Goal: Communication & Community: Answer question/provide support

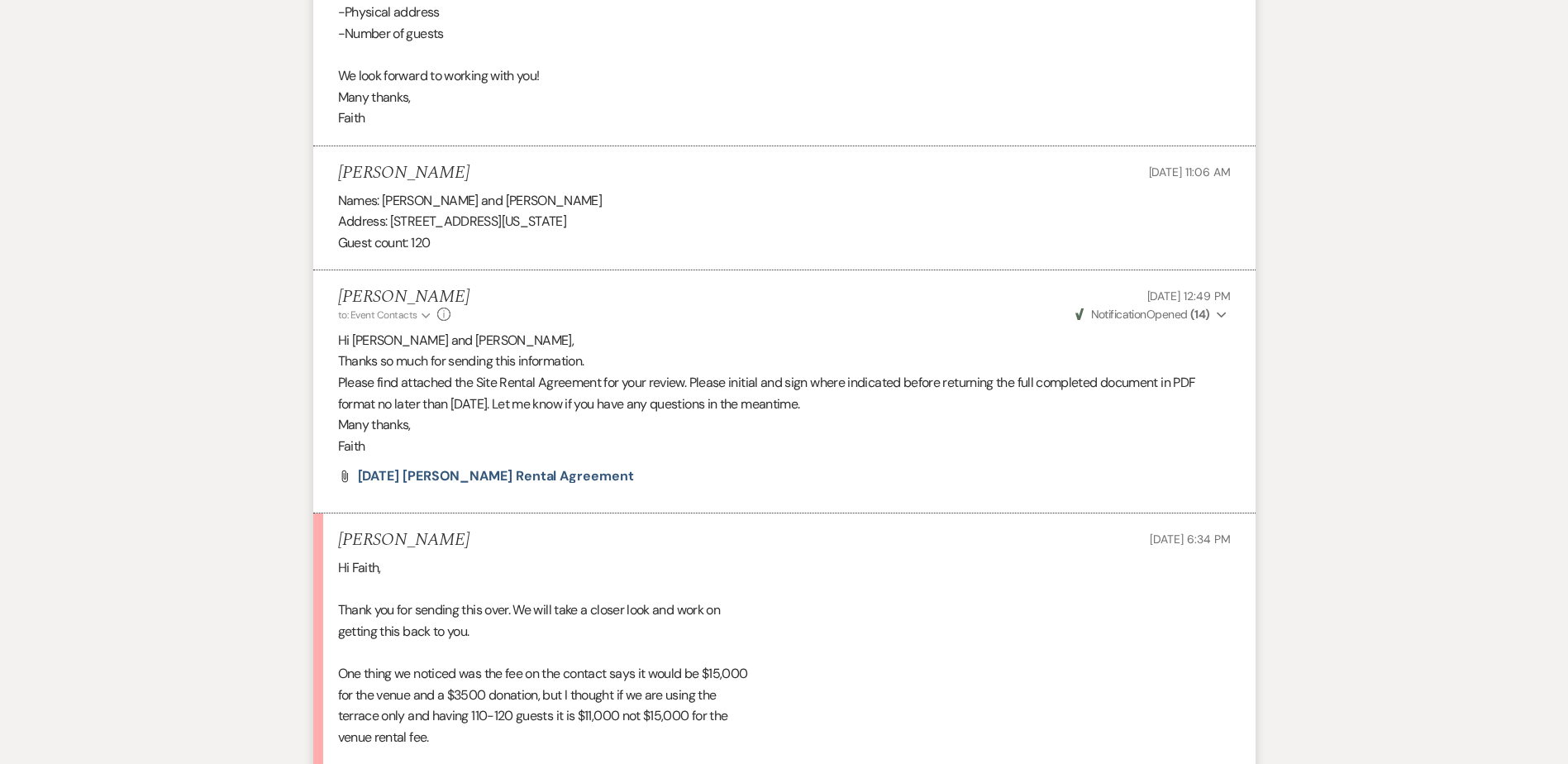
click at [1196, 331] on p "Hi [PERSON_NAME] and [PERSON_NAME]," at bounding box center [785, 340] width 893 height 22
click at [1220, 315] on use "button" at bounding box center [1221, 315] width 9 height 6
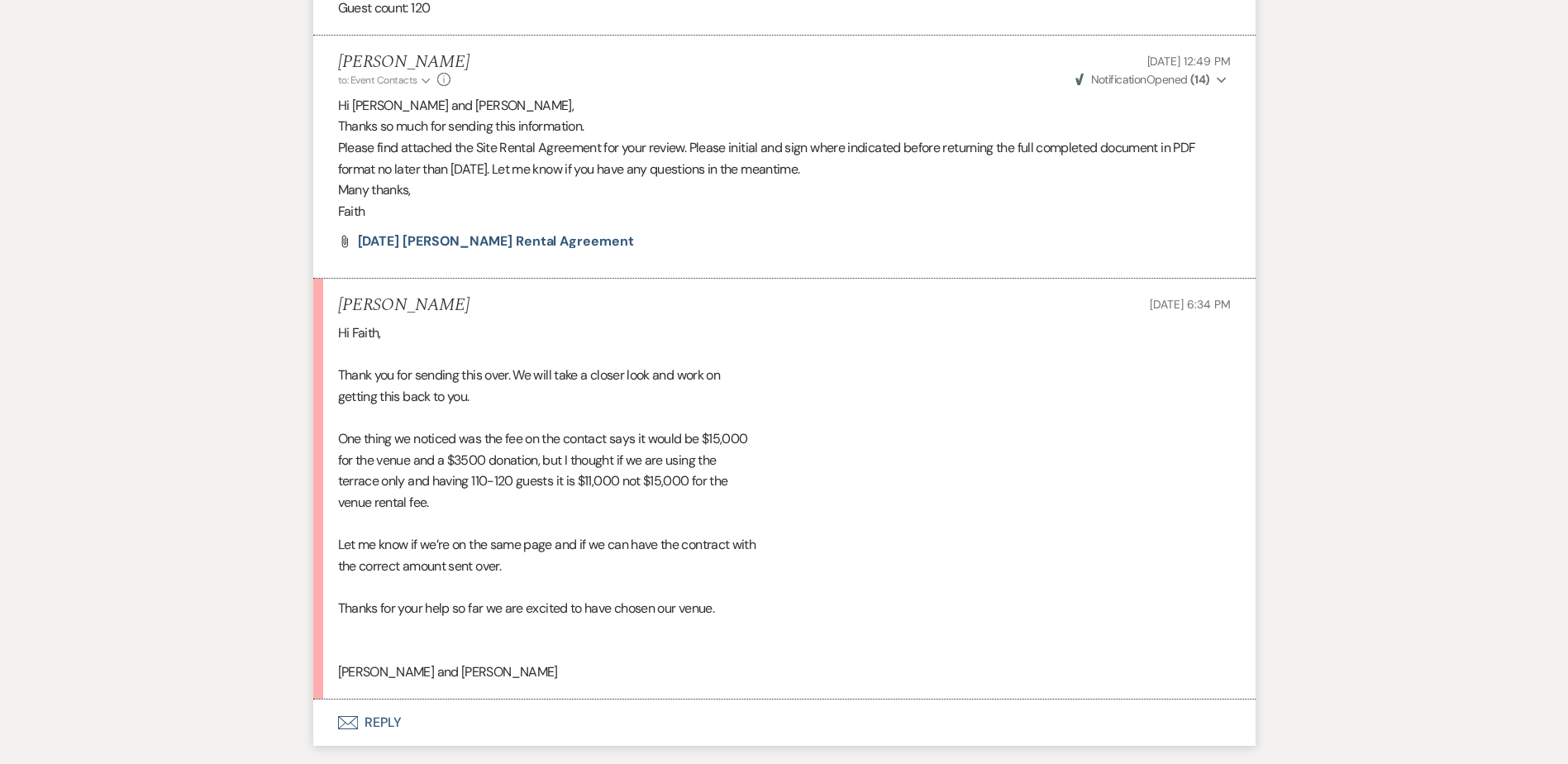
scroll to position [6322, 0]
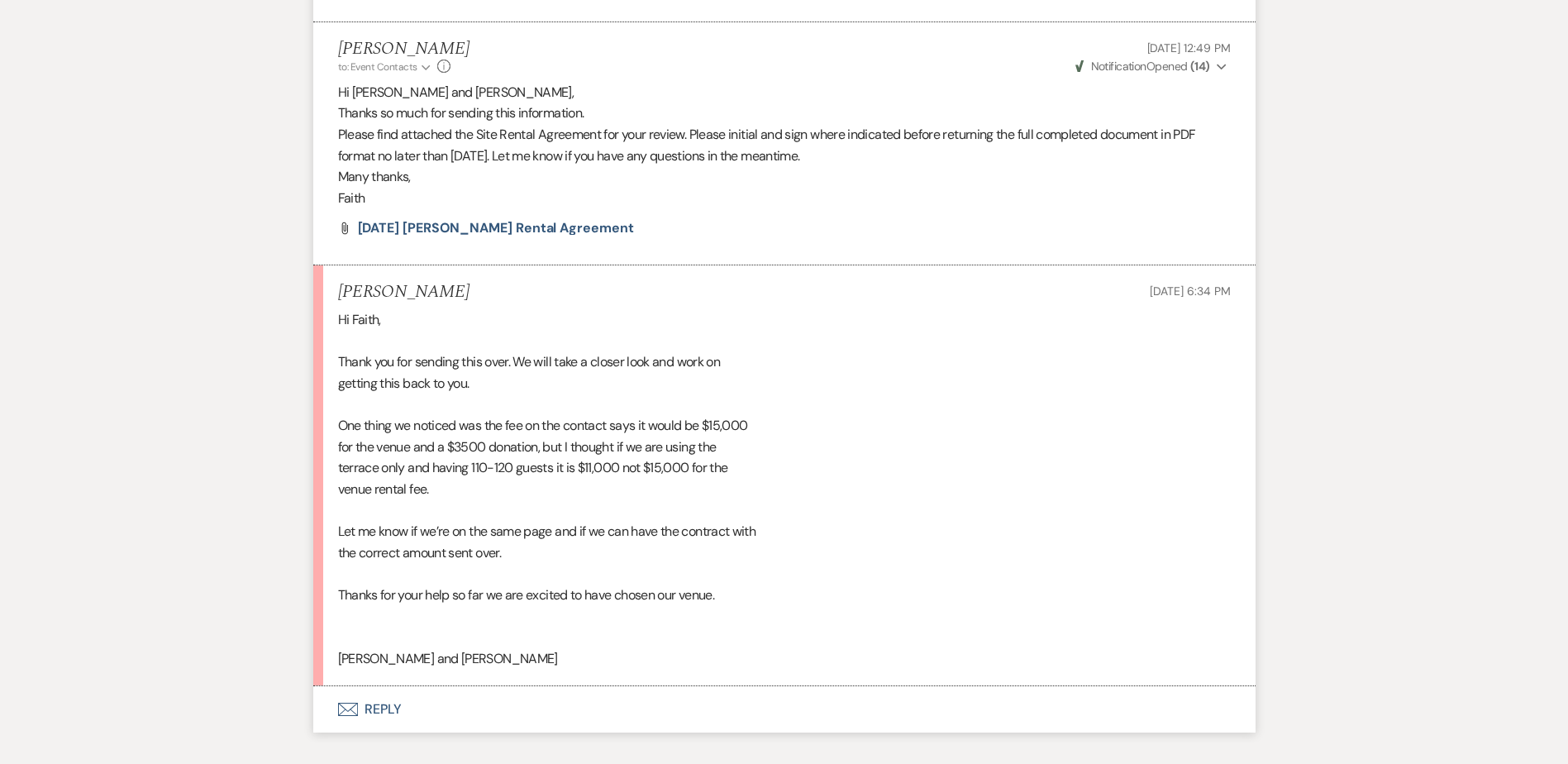
click at [392, 691] on button "Envelope Reply" at bounding box center [784, 708] width 943 height 46
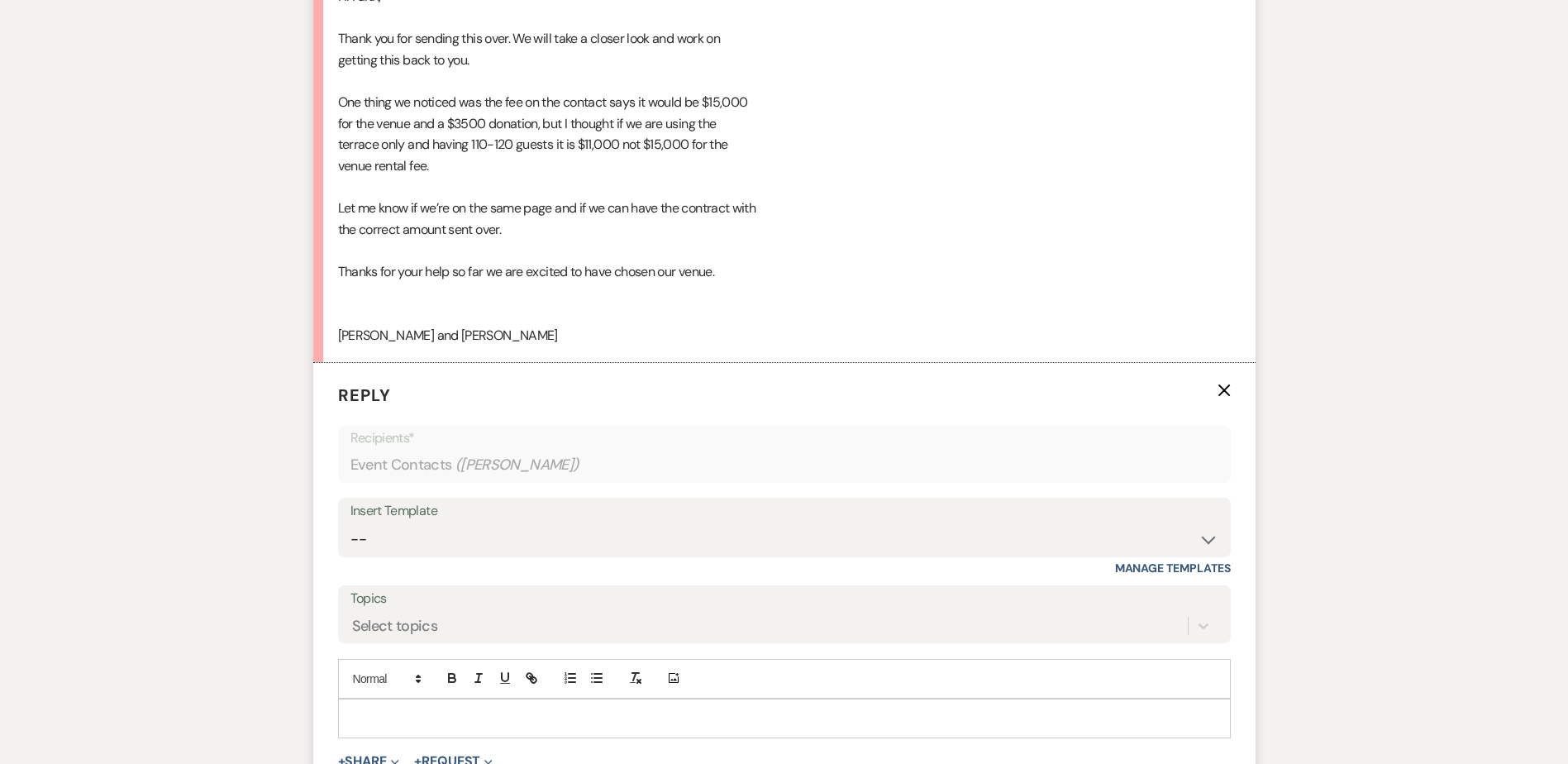
scroll to position [6652, 0]
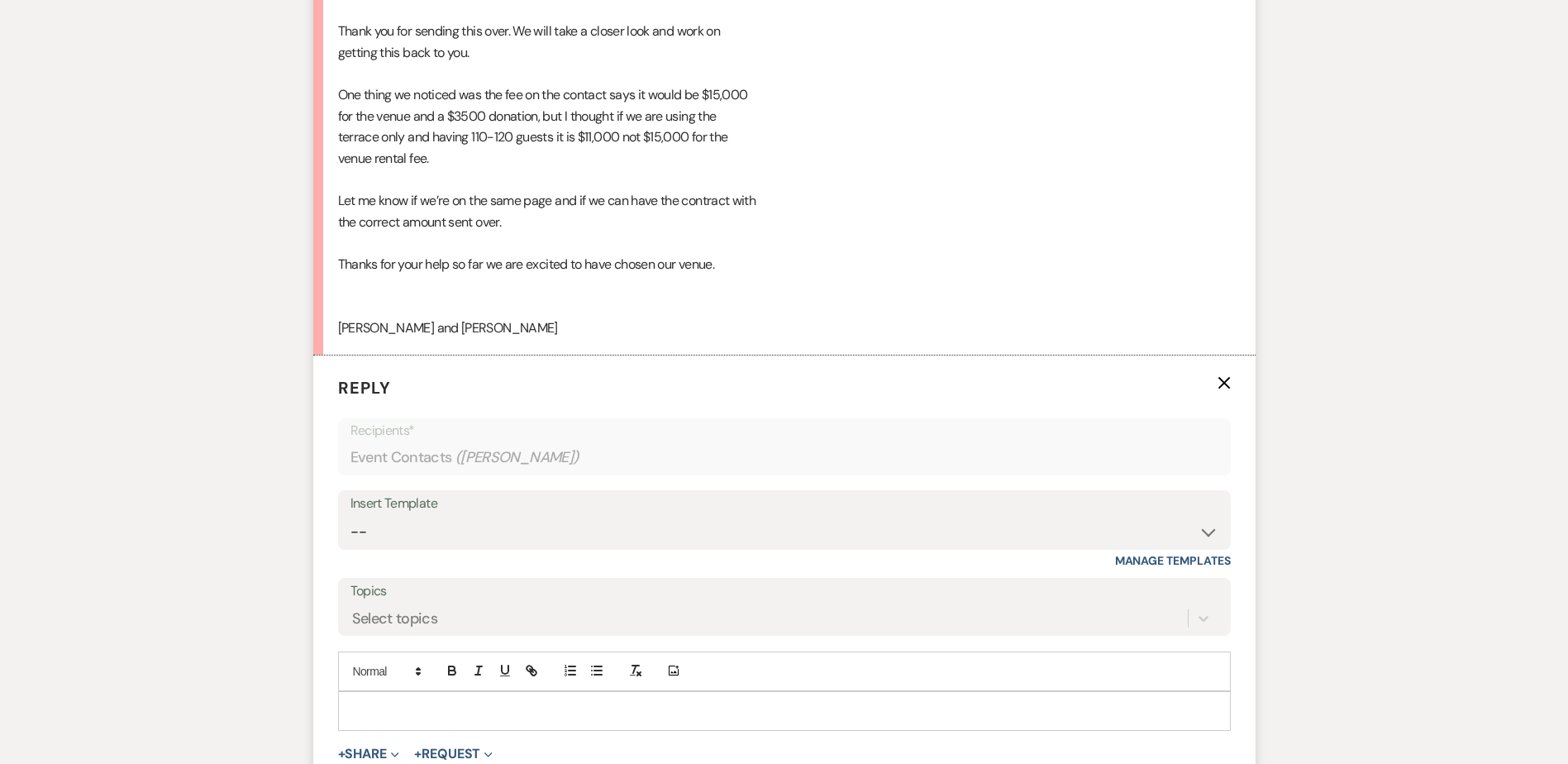
click at [398, 702] on p at bounding box center [784, 710] width 866 height 19
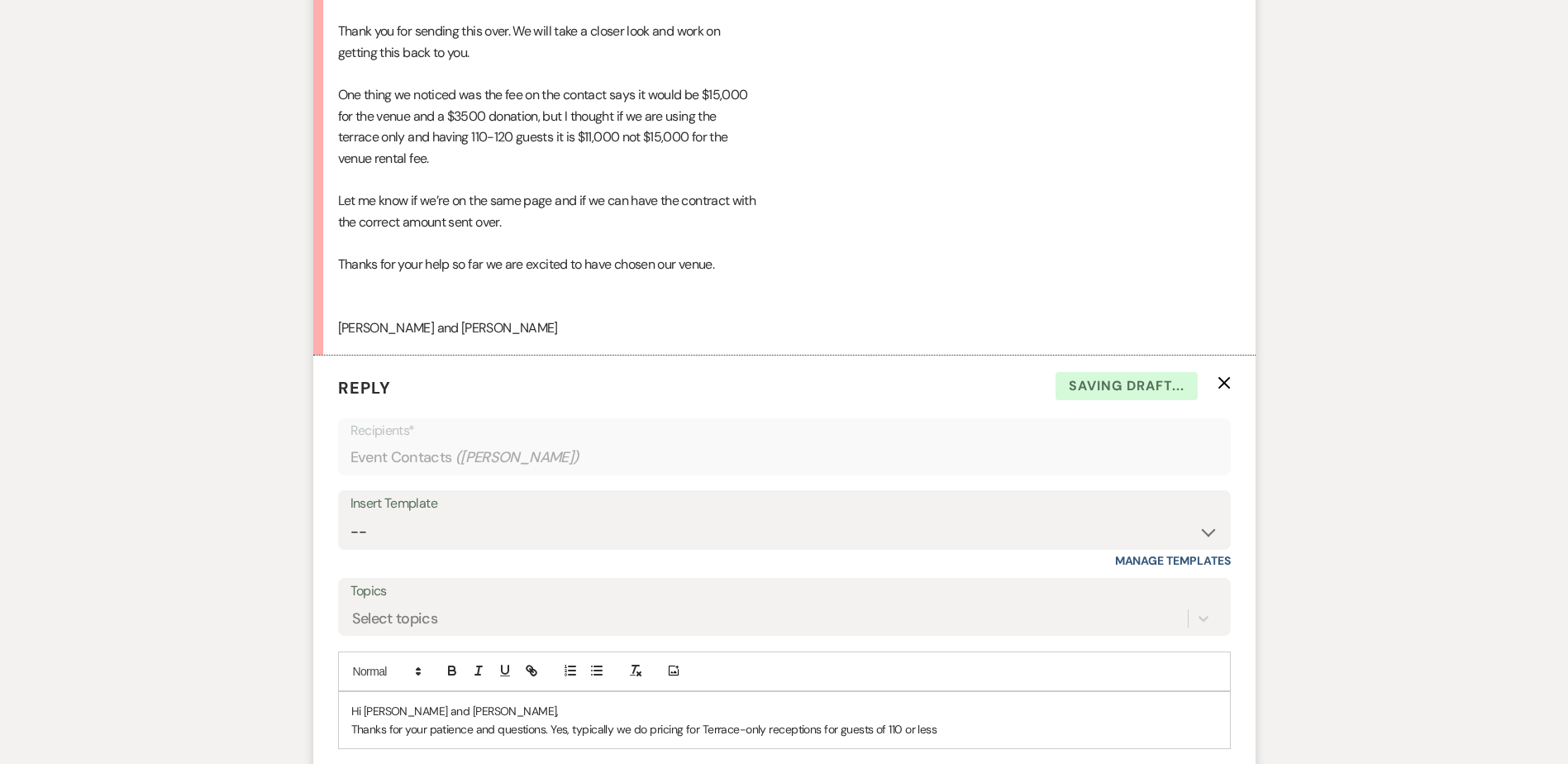
drag, startPoint x: 880, startPoint y: 731, endPoint x: 966, endPoint y: 740, distance: 86.5
click at [963, 740] on div "Hi Ashley and Chase, Thanks for your patience and questions. Yes, typically we …" at bounding box center [784, 720] width 891 height 57
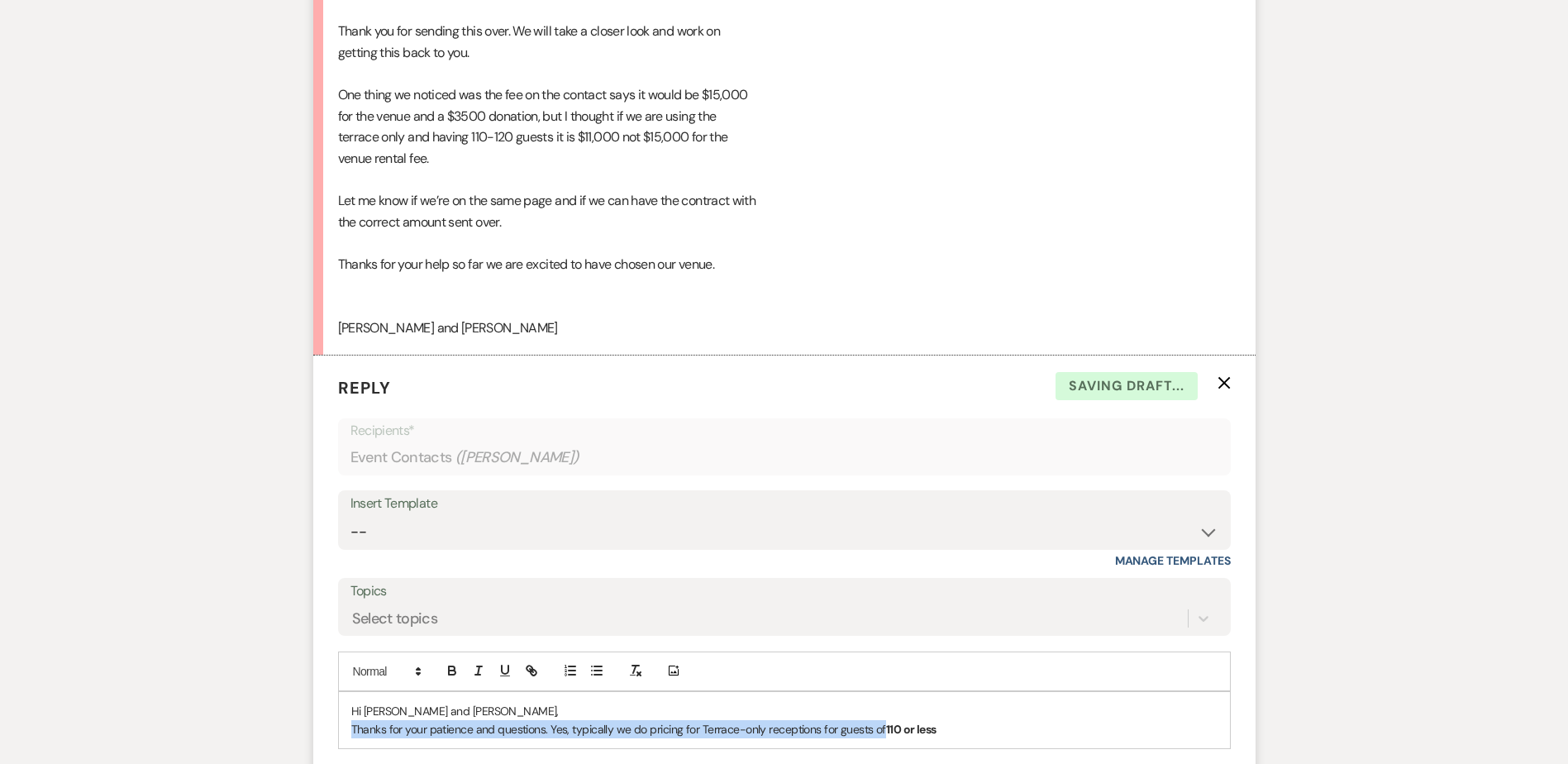
click at [967, 738] on p "Thanks for your patience and questions. Yes, typically we do pricing for Terrac…" at bounding box center [784, 729] width 866 height 19
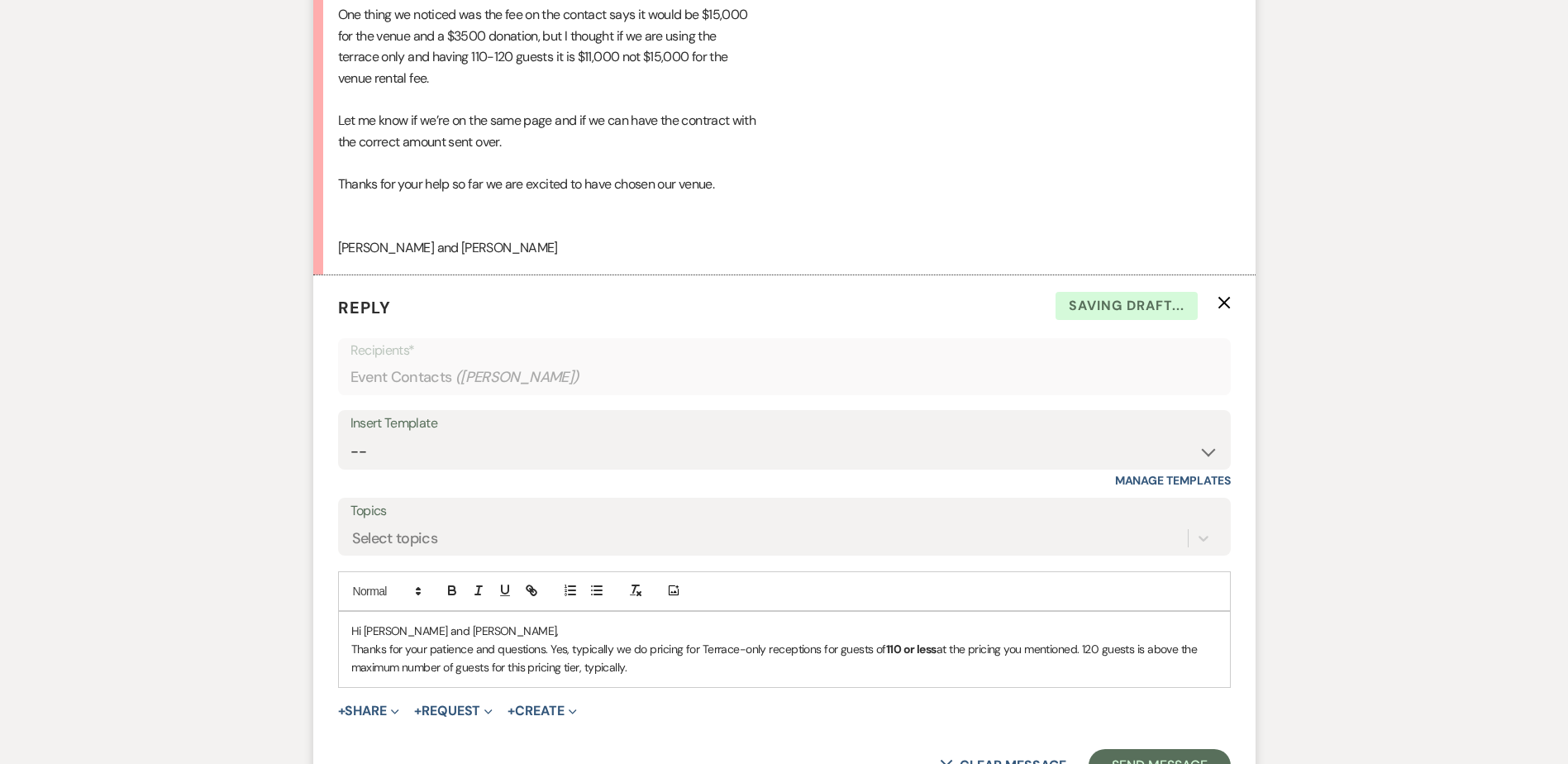
scroll to position [6735, 0]
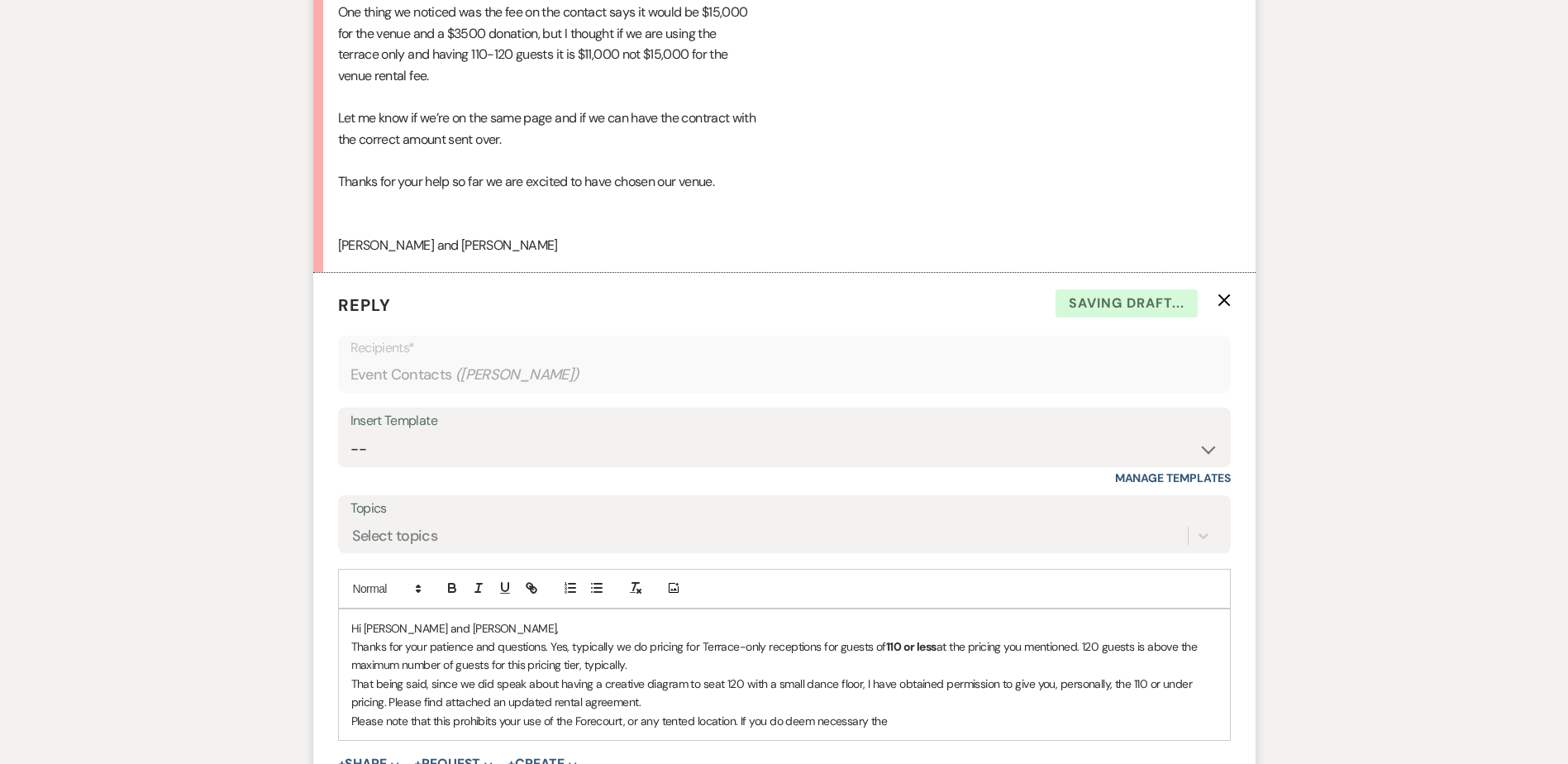
click at [943, 721] on p "Please note that this prohibits your use of the Forecourt, or any tented locati…" at bounding box center [784, 720] width 866 height 19
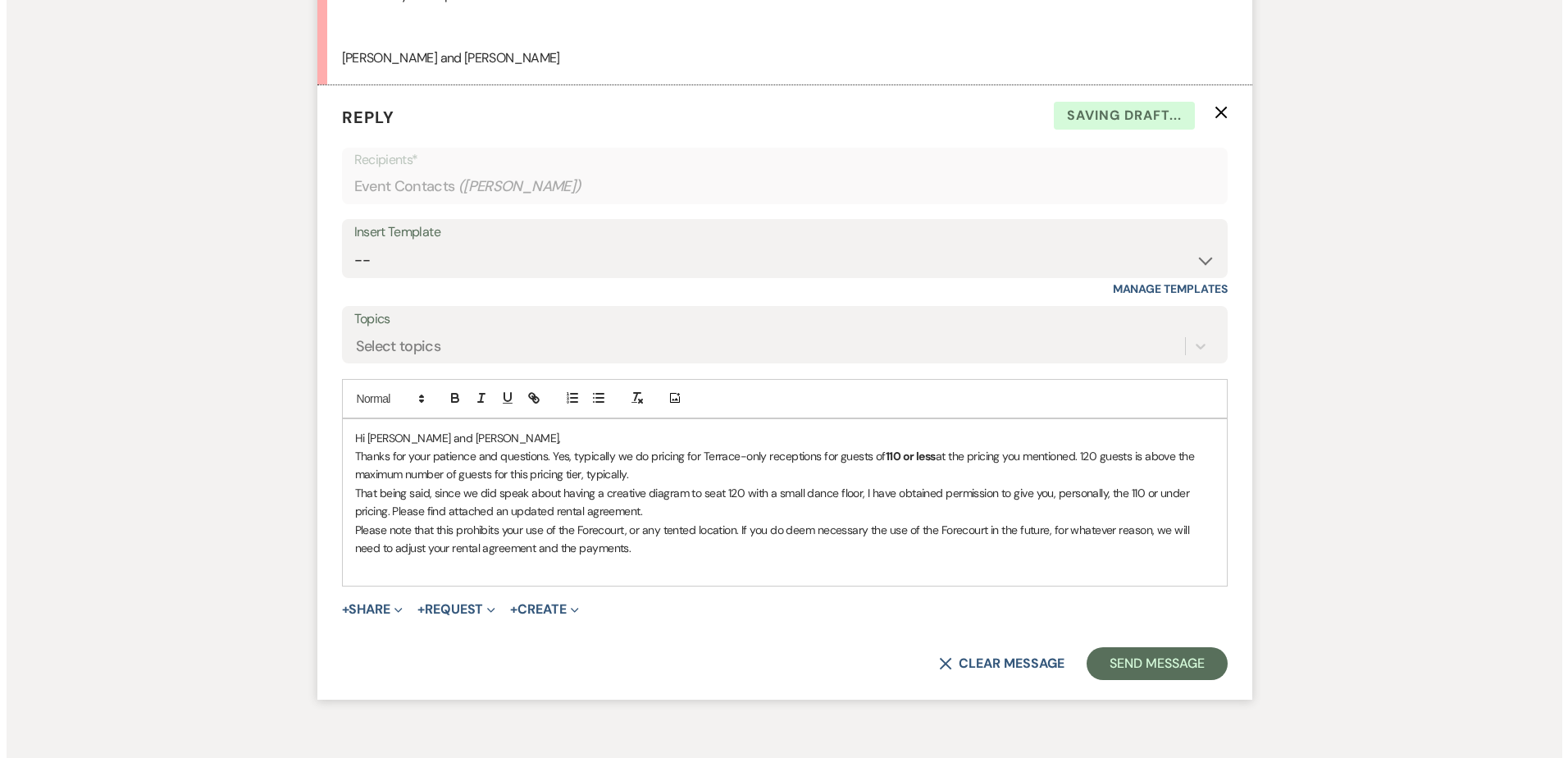
scroll to position [6959, 0]
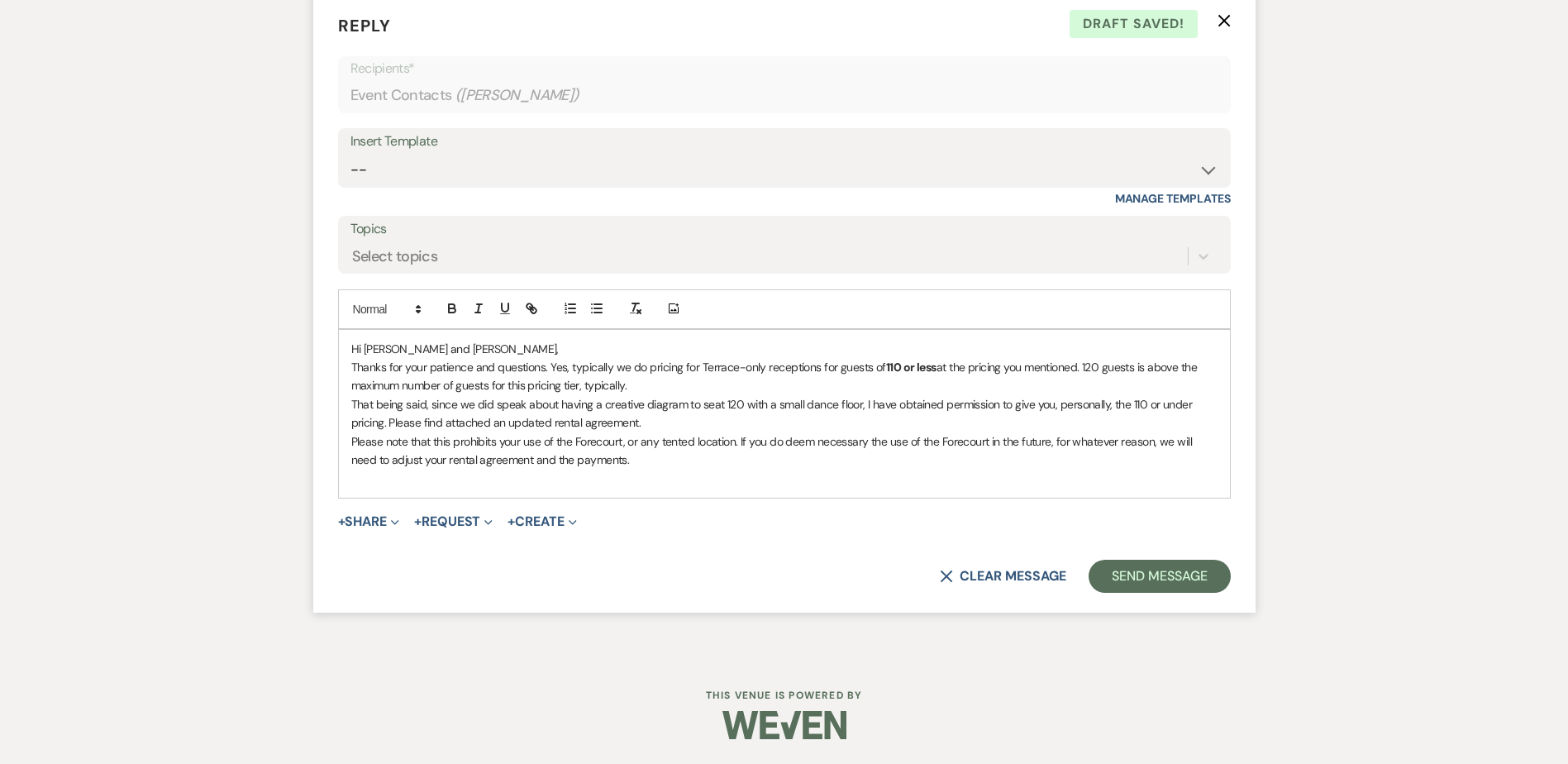
click at [763, 459] on p "Please note that this prohibits your use of the Forecourt, or any tented locati…" at bounding box center [784, 451] width 866 height 37
click at [1142, 404] on p "That being said, since we did speak about having a creative diagram to seat 120…" at bounding box center [784, 414] width 866 height 37
click at [1197, 409] on p "That being said, since we did speak about having a creative diagram to seat 120…" at bounding box center [784, 414] width 866 height 37
click at [554, 362] on p "Thanks for your patience and questions. Yes, typically we do pricing for Terrac…" at bounding box center [784, 377] width 866 height 37
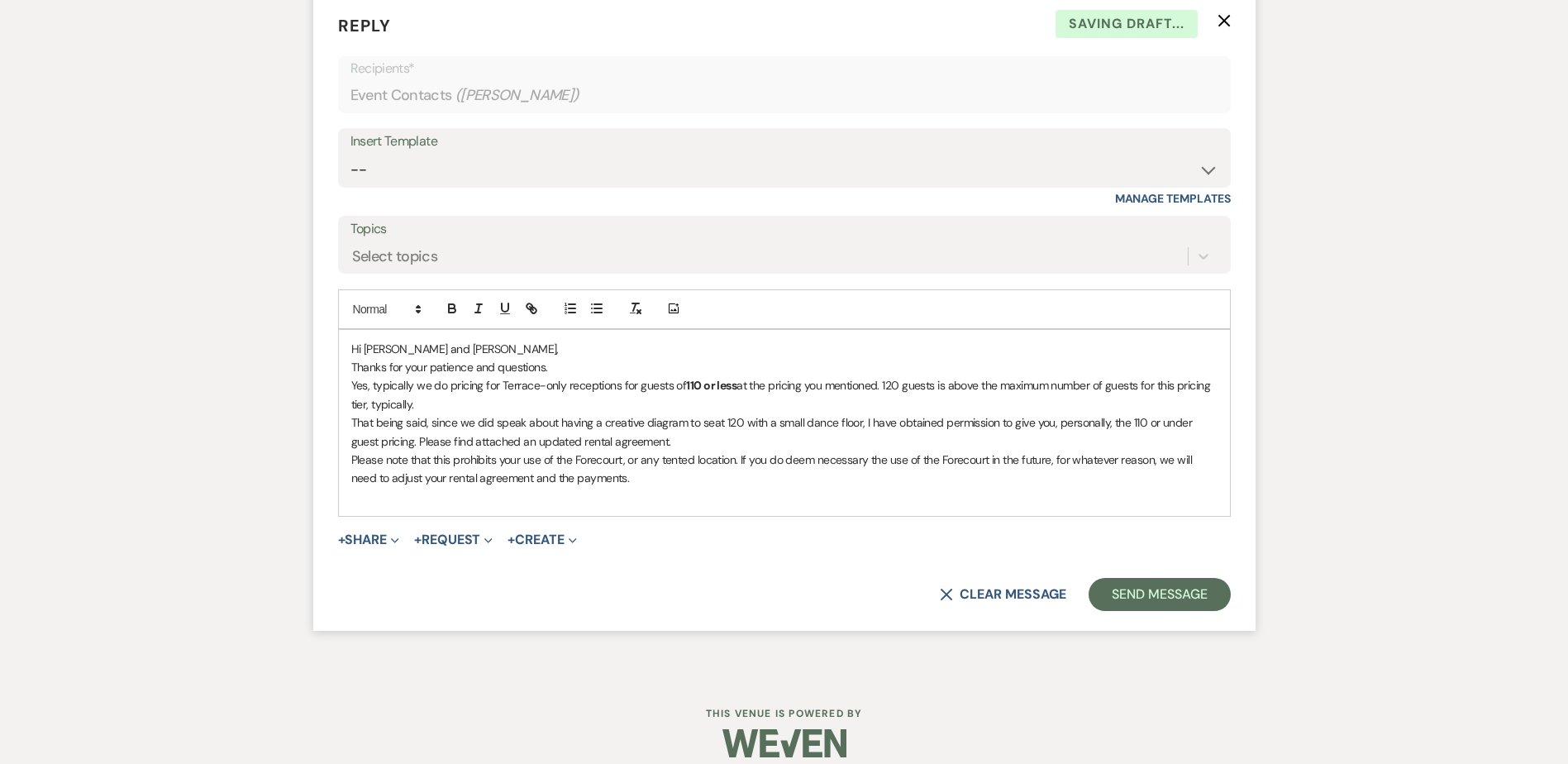
click at [444, 387] on p "Yes, typically we do pricing for Terrace-only receptions for guests of 110 or l…" at bounding box center [784, 394] width 866 height 37
drag, startPoint x: 760, startPoint y: 386, endPoint x: 814, endPoint y: 382, distance: 54.1
click at [814, 382] on p "Yes, typically we offer pricing for Terrace-only receptions for guests of 110 o…" at bounding box center [784, 394] width 866 height 37
click at [864, 399] on p "Yes, typically we offer pricing for Terrace-only receptions for guests of 110 o…" at bounding box center [784, 394] width 866 height 37
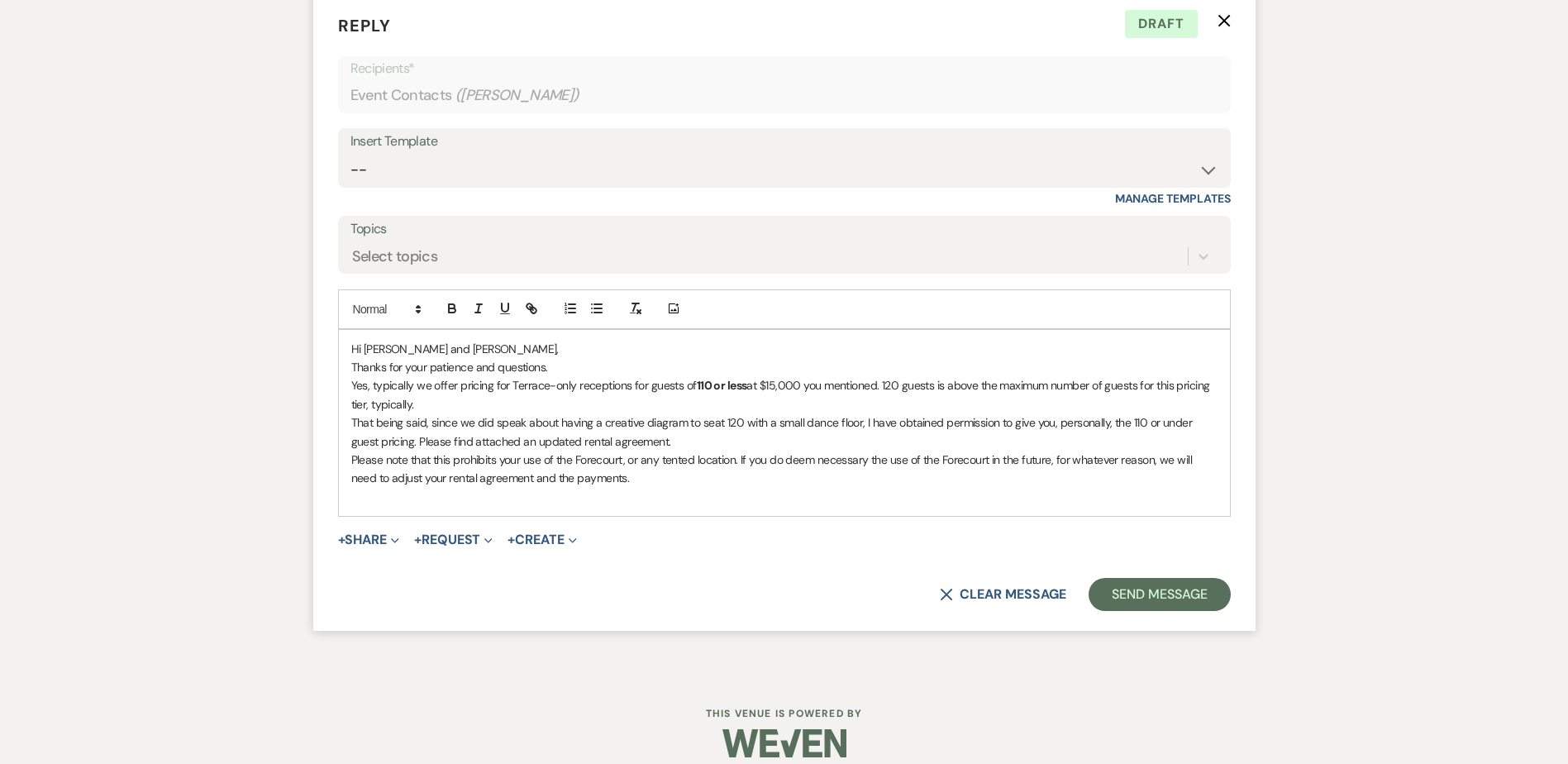
click at [428, 408] on p "Yes, typically we offer pricing for Terrace-only receptions for guests of 110 o…" at bounding box center [784, 394] width 866 height 37
click at [354, 540] on button "+ Share Expand" at bounding box center [369, 538] width 62 height 13
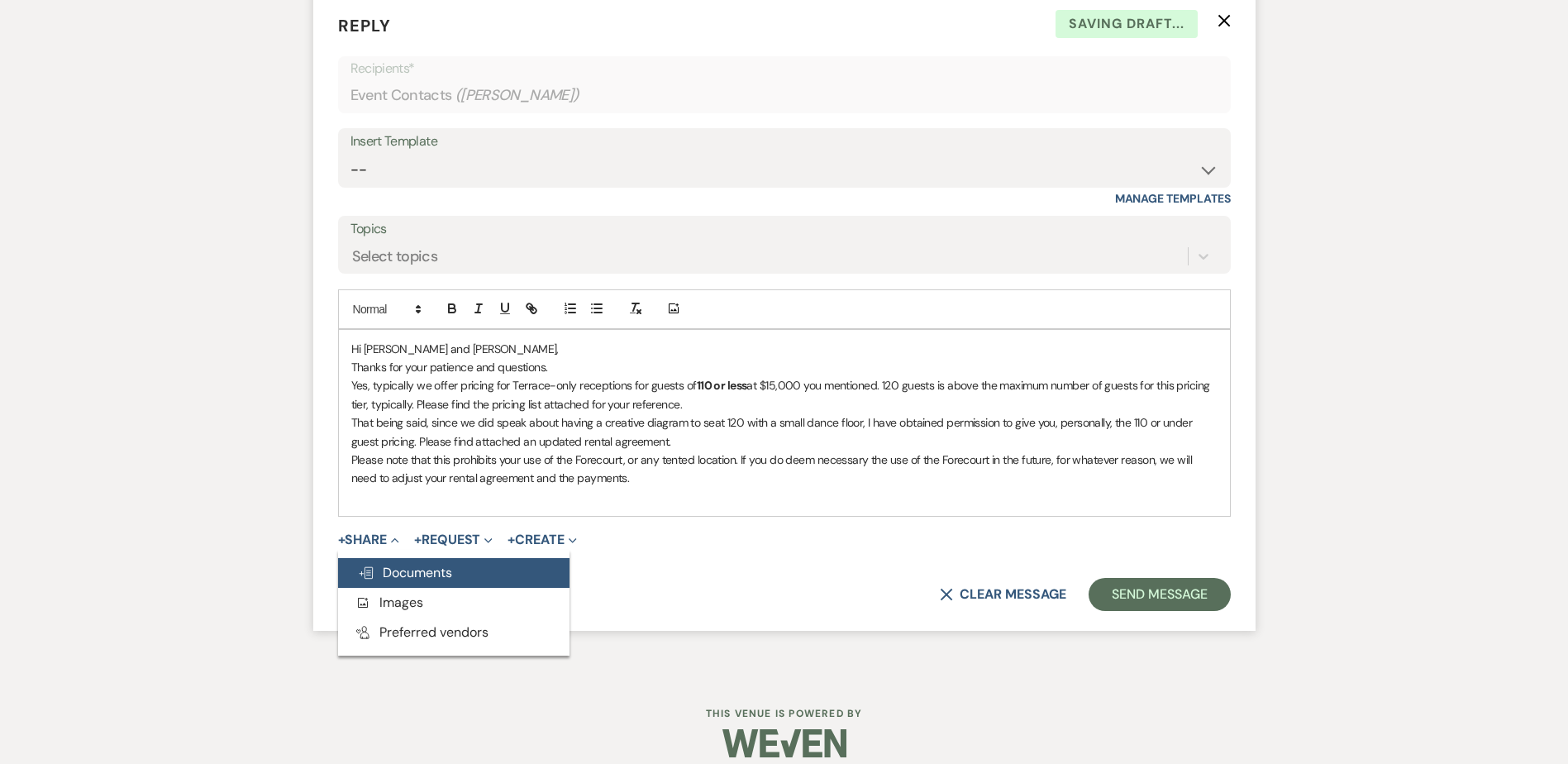
click at [368, 565] on span "Doc Upload Documents" at bounding box center [405, 573] width 94 height 18
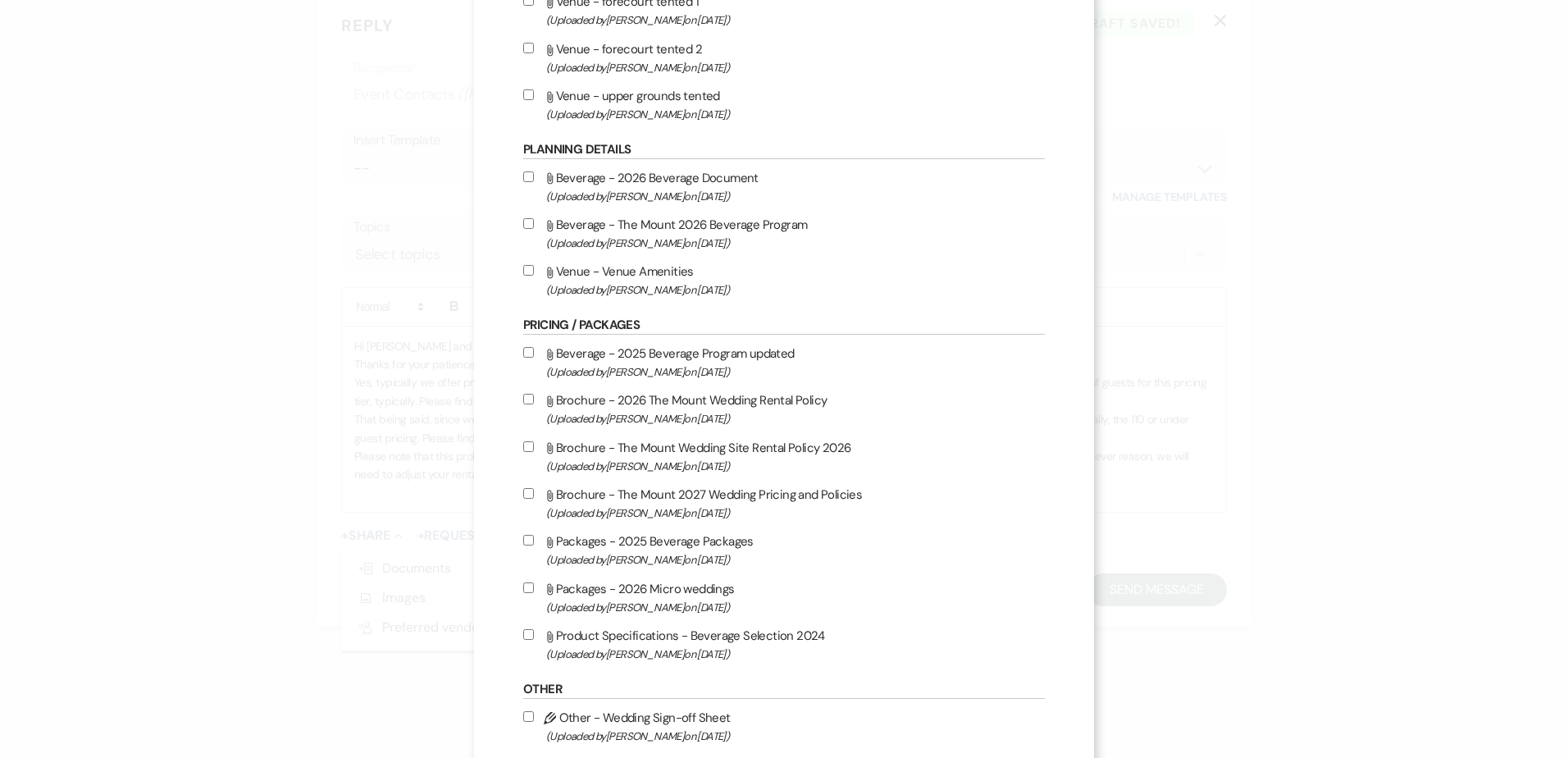
scroll to position [1148, 0]
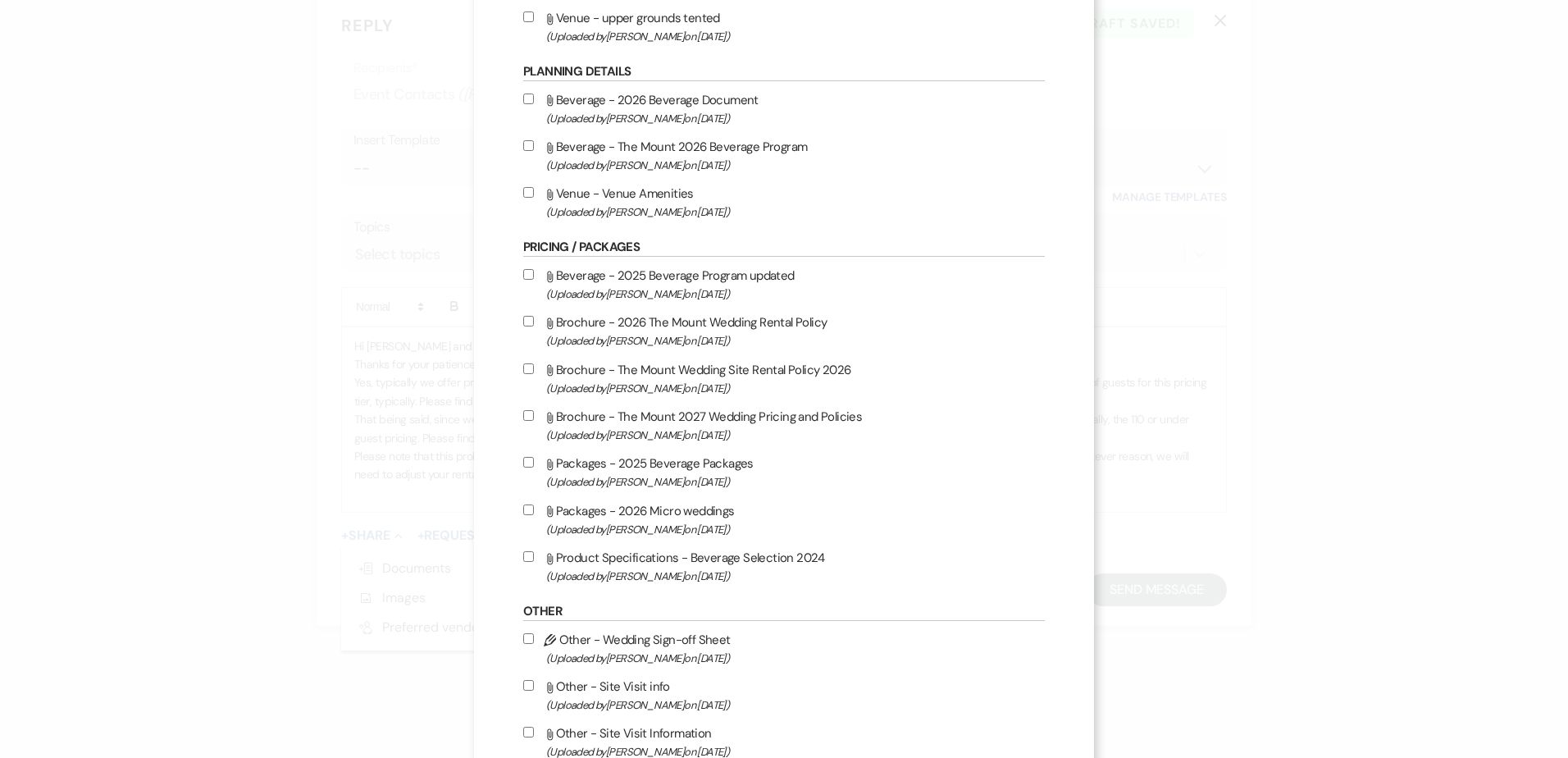
click at [716, 438] on span "(Uploaded by Faith Linz on Apr 10th, 2025 )" at bounding box center [795, 434] width 498 height 18
click at [534, 420] on input "Attach File Brochure - The Mount 2027 Wedding Pricing and Policies (Uploaded by…" at bounding box center [529, 415] width 11 height 11
checkbox input "true"
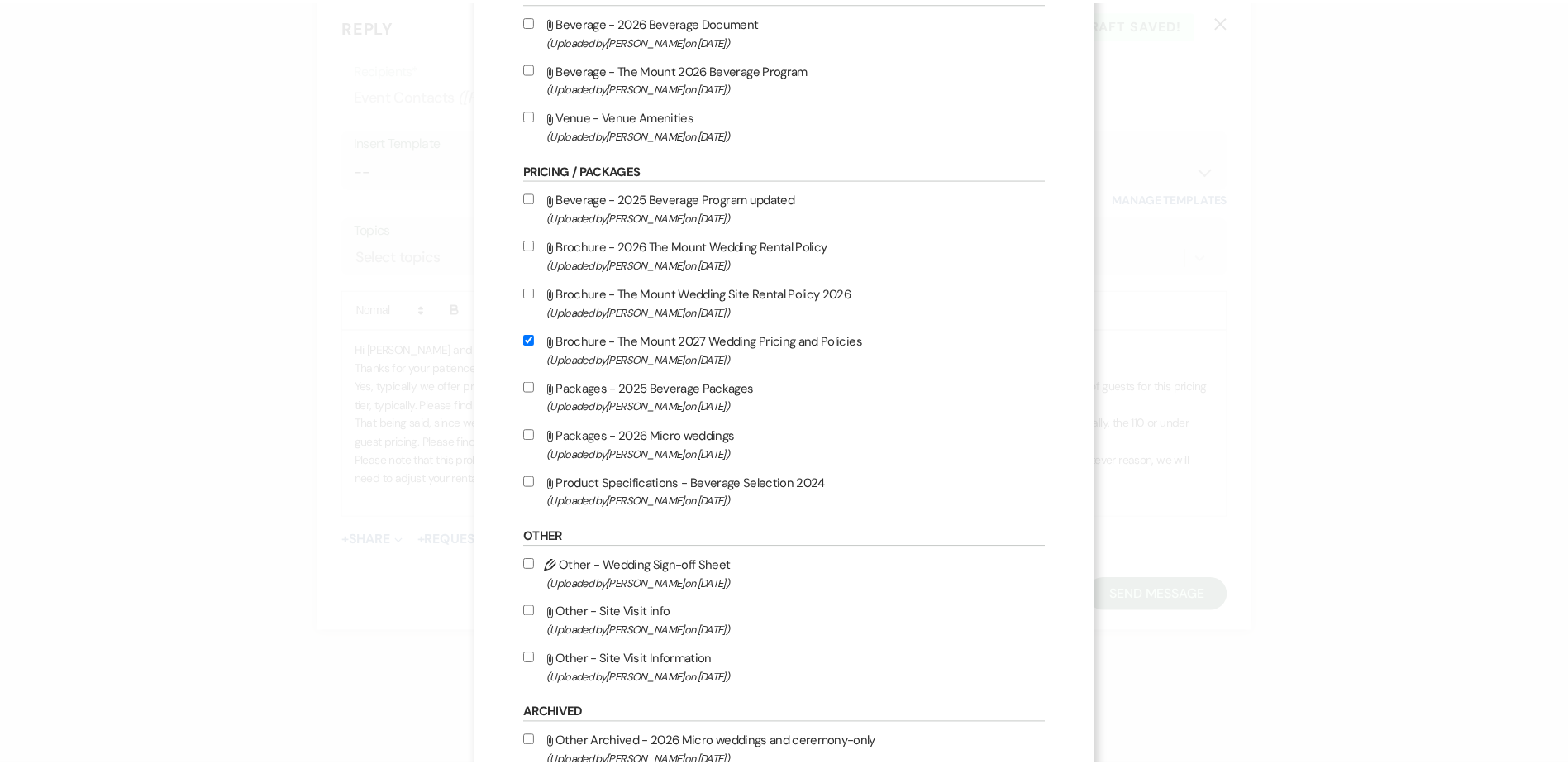
scroll to position [1389, 0]
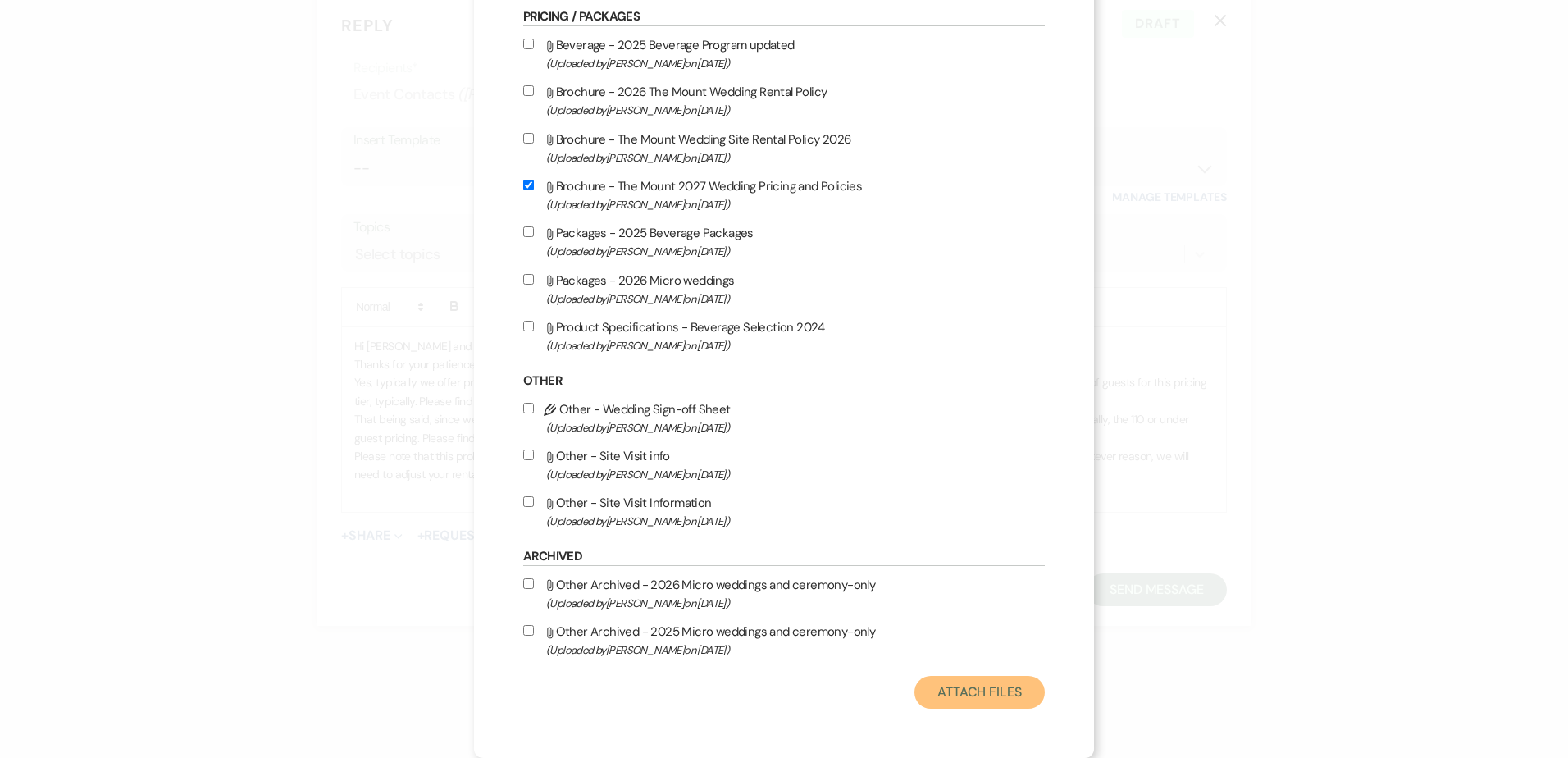
click at [914, 698] on button "Attach Files" at bounding box center [979, 692] width 130 height 33
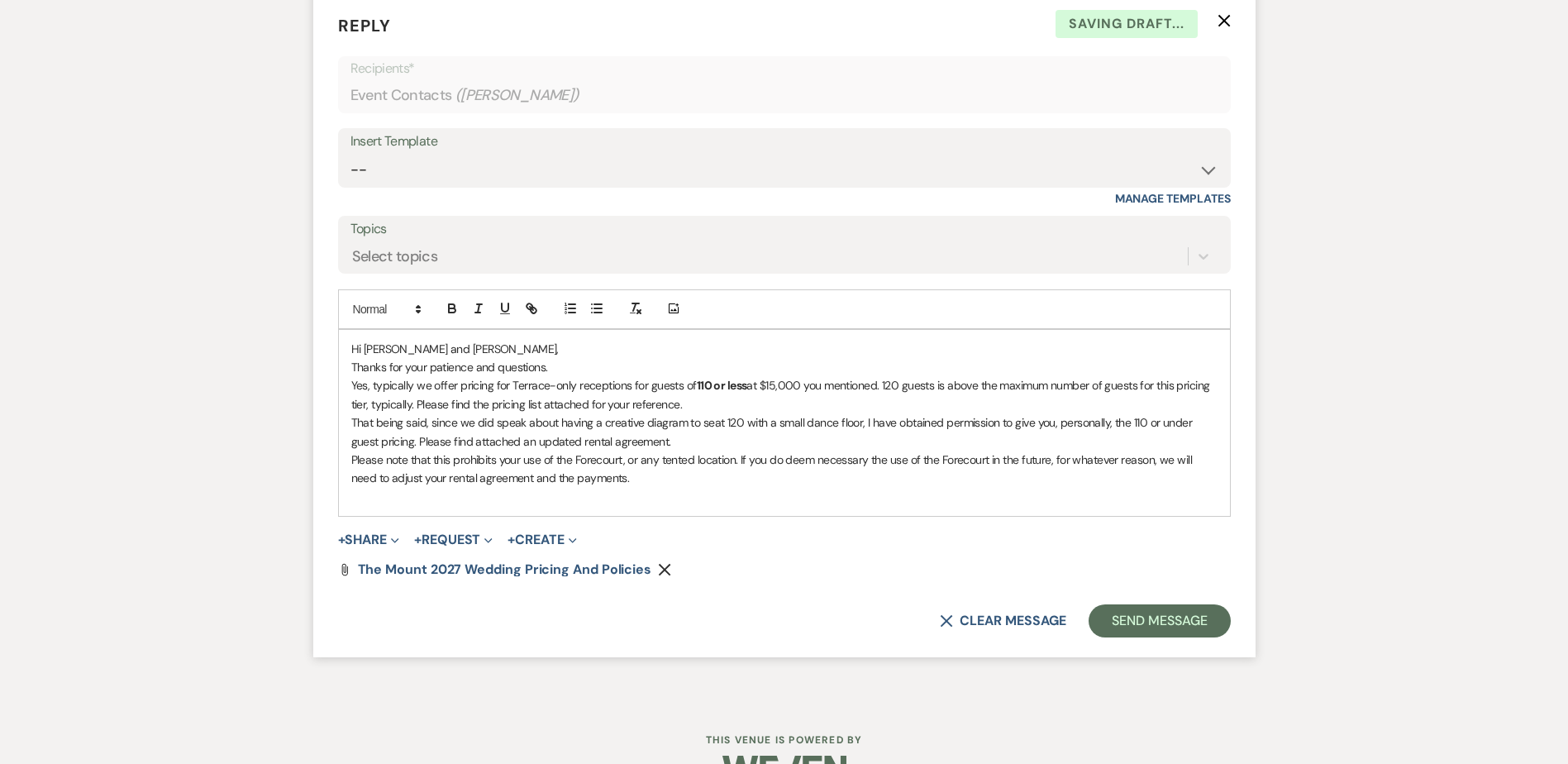
click at [536, 406] on p "Yes, typically we offer pricing for Terrace-only receptions for guests of 110 o…" at bounding box center [784, 394] width 866 height 37
click at [699, 438] on p "That being said, since we did speak about having a creative diagram to seat 120…" at bounding box center [784, 432] width 866 height 37
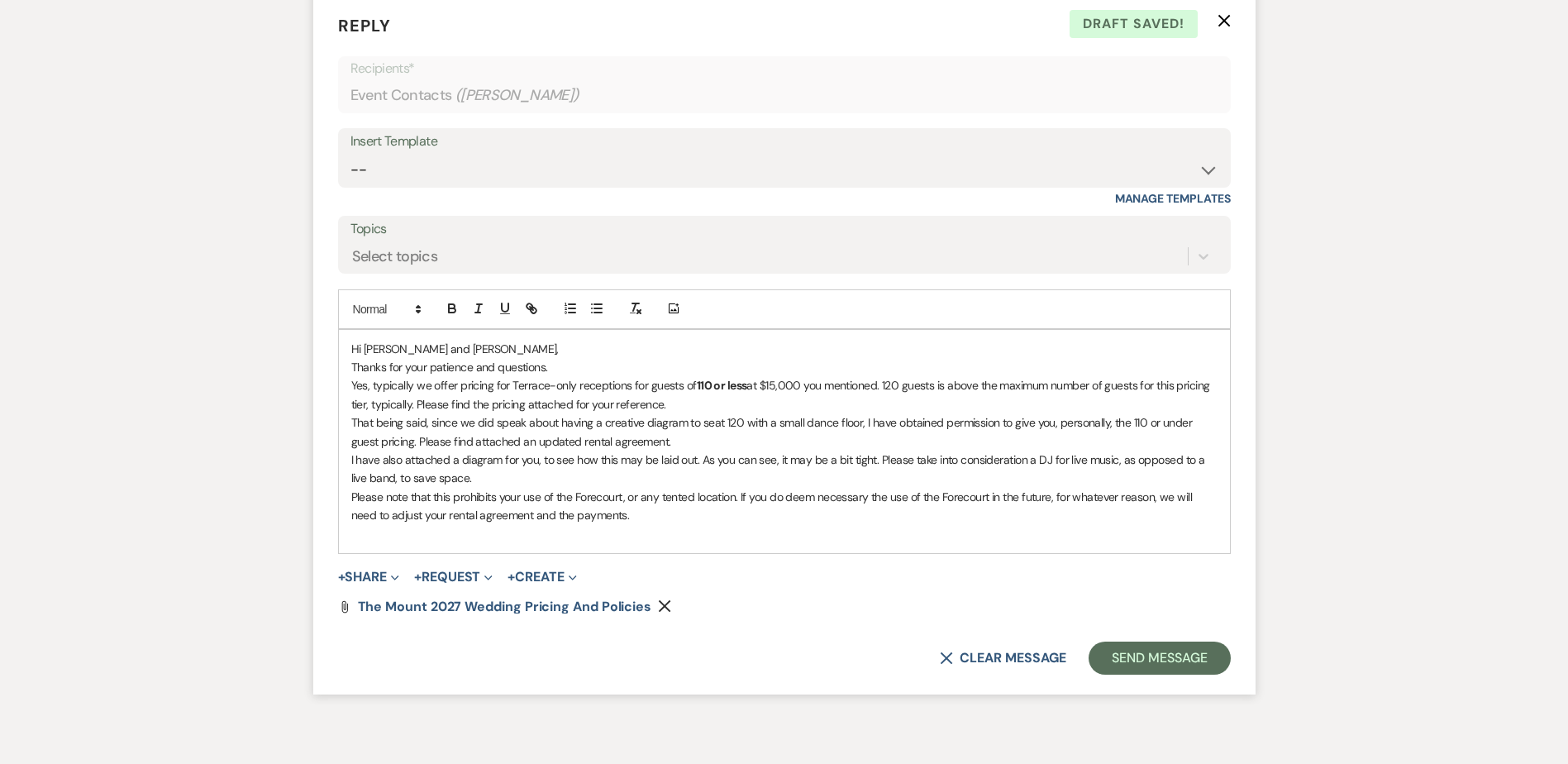
click at [395, 460] on p "I have also attached a diagram for you, to see how this may be laid out. As you…" at bounding box center [784, 469] width 866 height 37
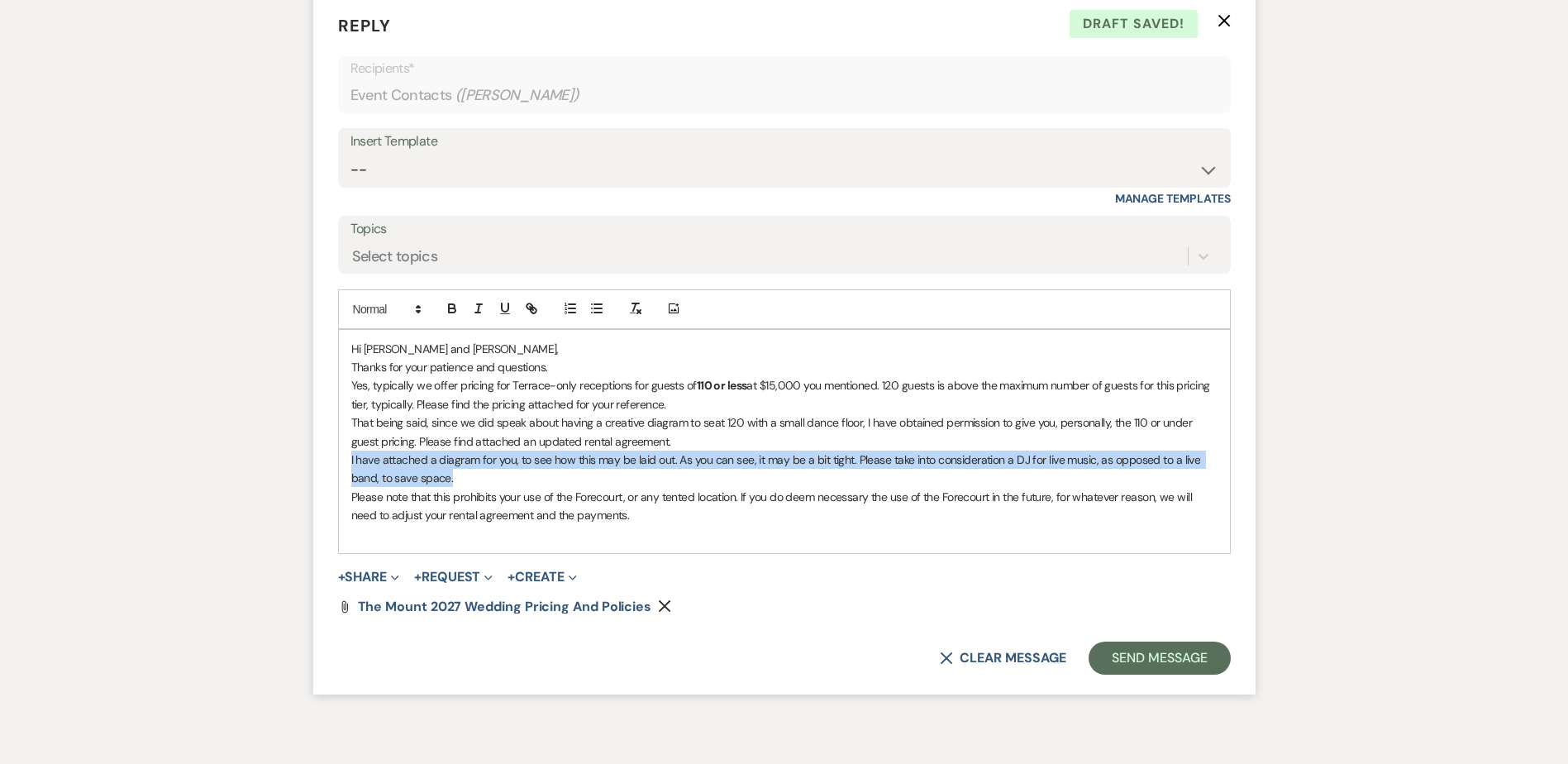
drag, startPoint x: 518, startPoint y: 480, endPoint x: 289, endPoint y: 454, distance: 230.5
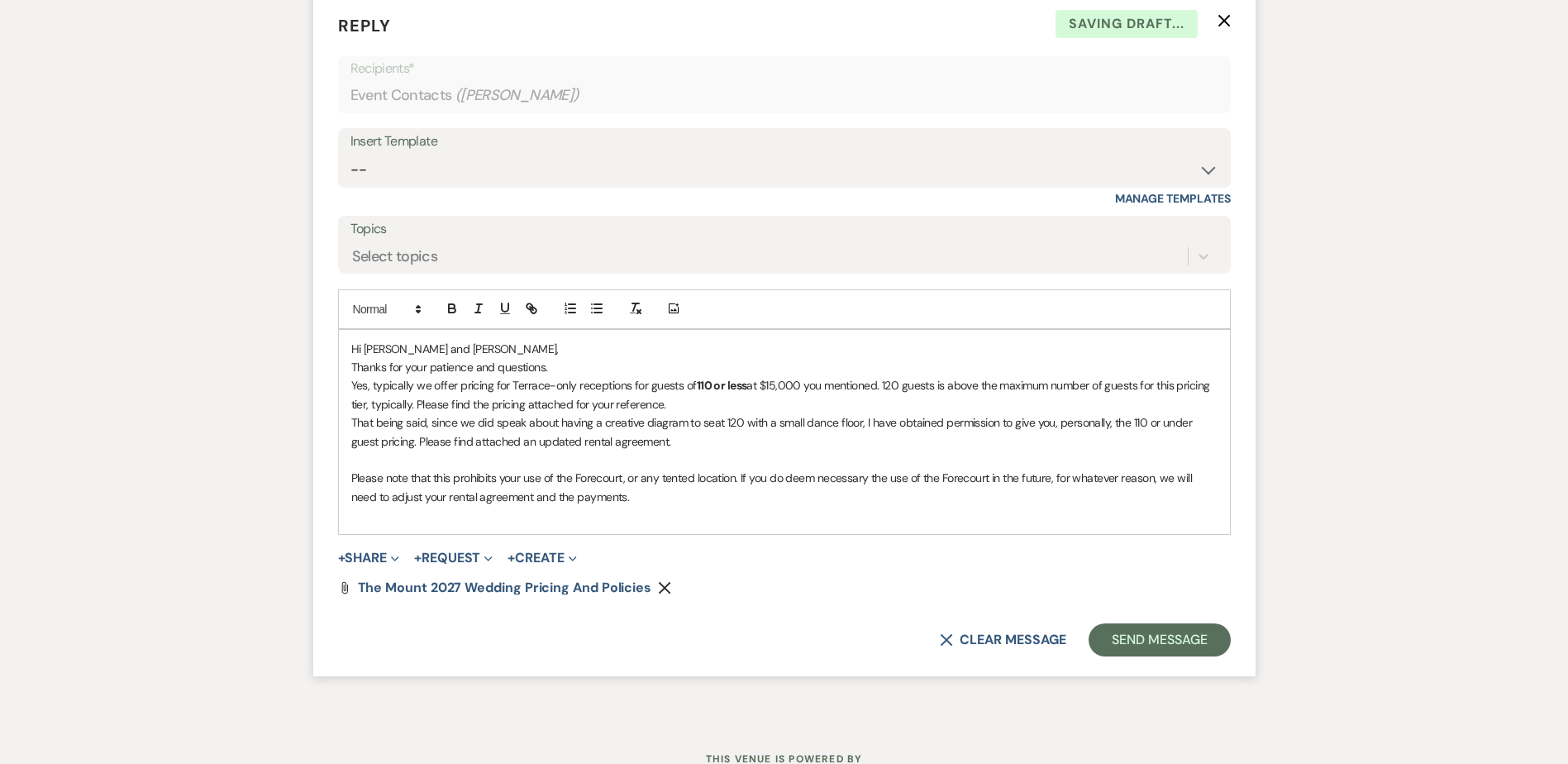
click at [676, 433] on p "That being said, since we did speak about having a creative diagram to seat 120…" at bounding box center [784, 432] width 866 height 37
click at [825, 486] on p "Please note that this prohibits your use of the Forecourt, or any tented locati…" at bounding box center [784, 487] width 866 height 37
click at [849, 500] on p "Please note that this prohibits your use of the Forecourt, or any tented locati…" at bounding box center [784, 487] width 866 height 37
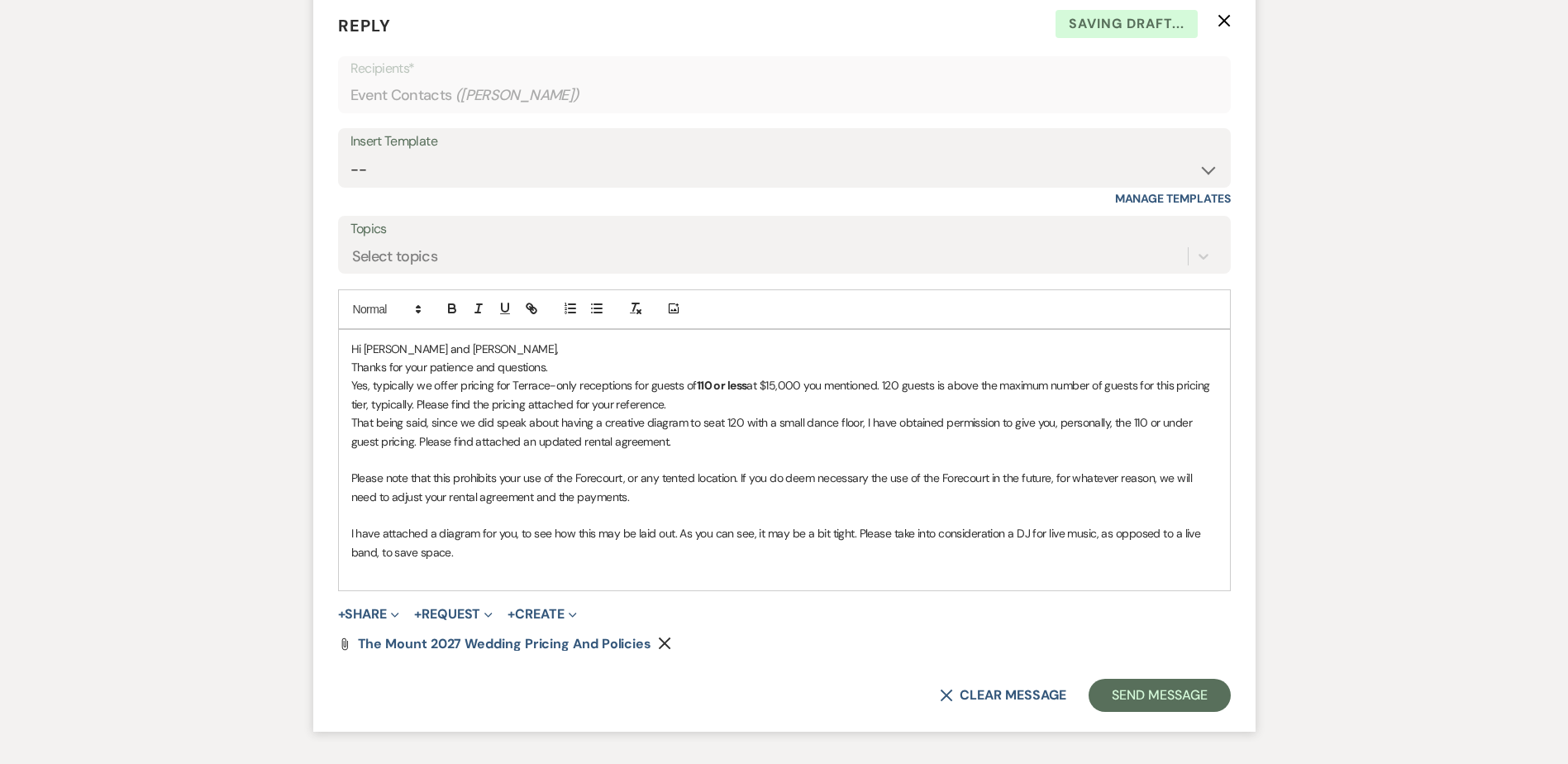
click at [677, 410] on p "Yes, typically we offer pricing for Terrace-only receptions for guests of 110 o…" at bounding box center [784, 394] width 866 height 37
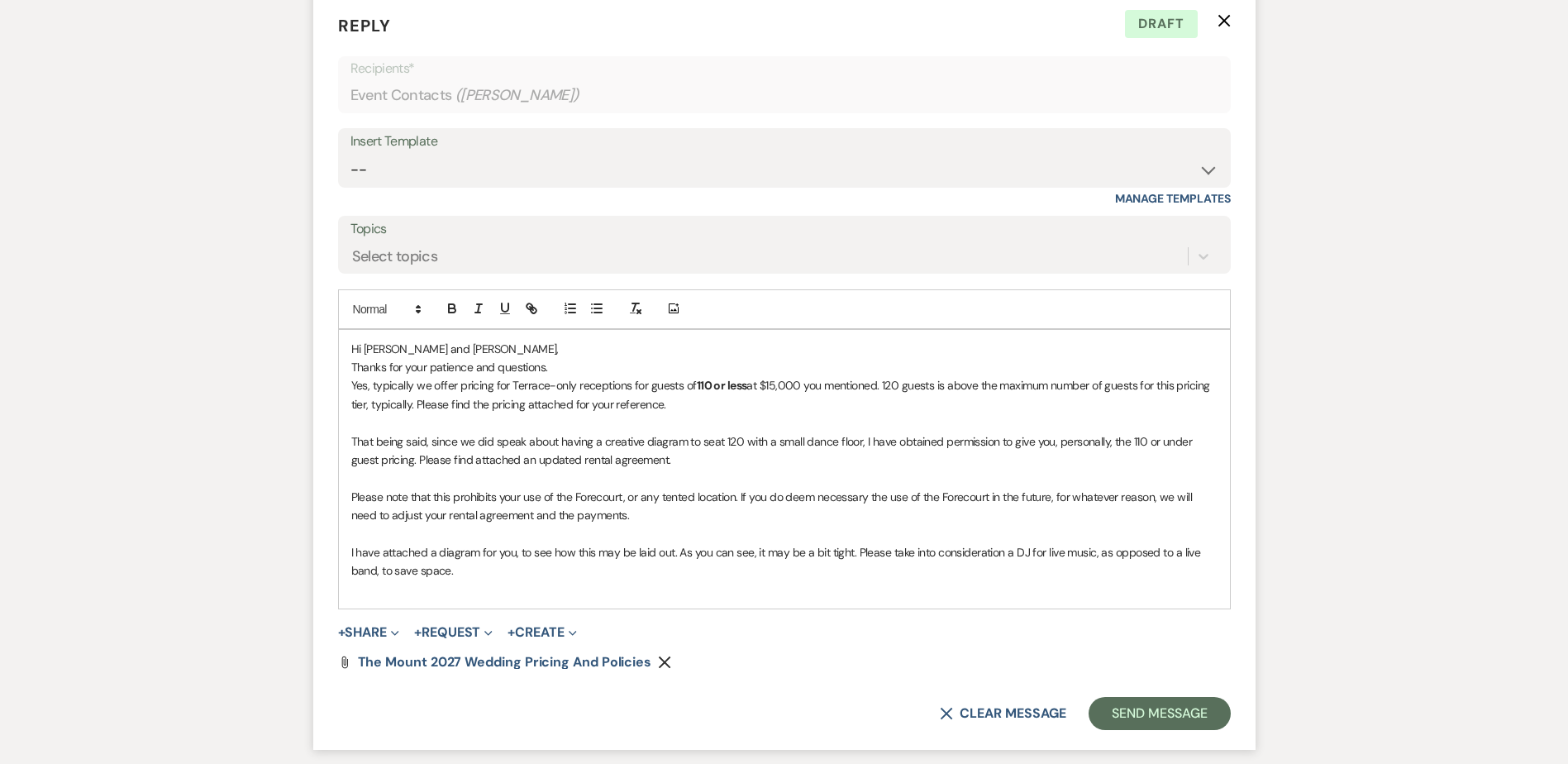
click at [651, 498] on p "Please note that this prohibits your use of the Forecourt, or any tented locati…" at bounding box center [784, 506] width 866 height 37
click at [661, 525] on p at bounding box center [784, 533] width 866 height 19
click at [765, 586] on p at bounding box center [784, 588] width 866 height 19
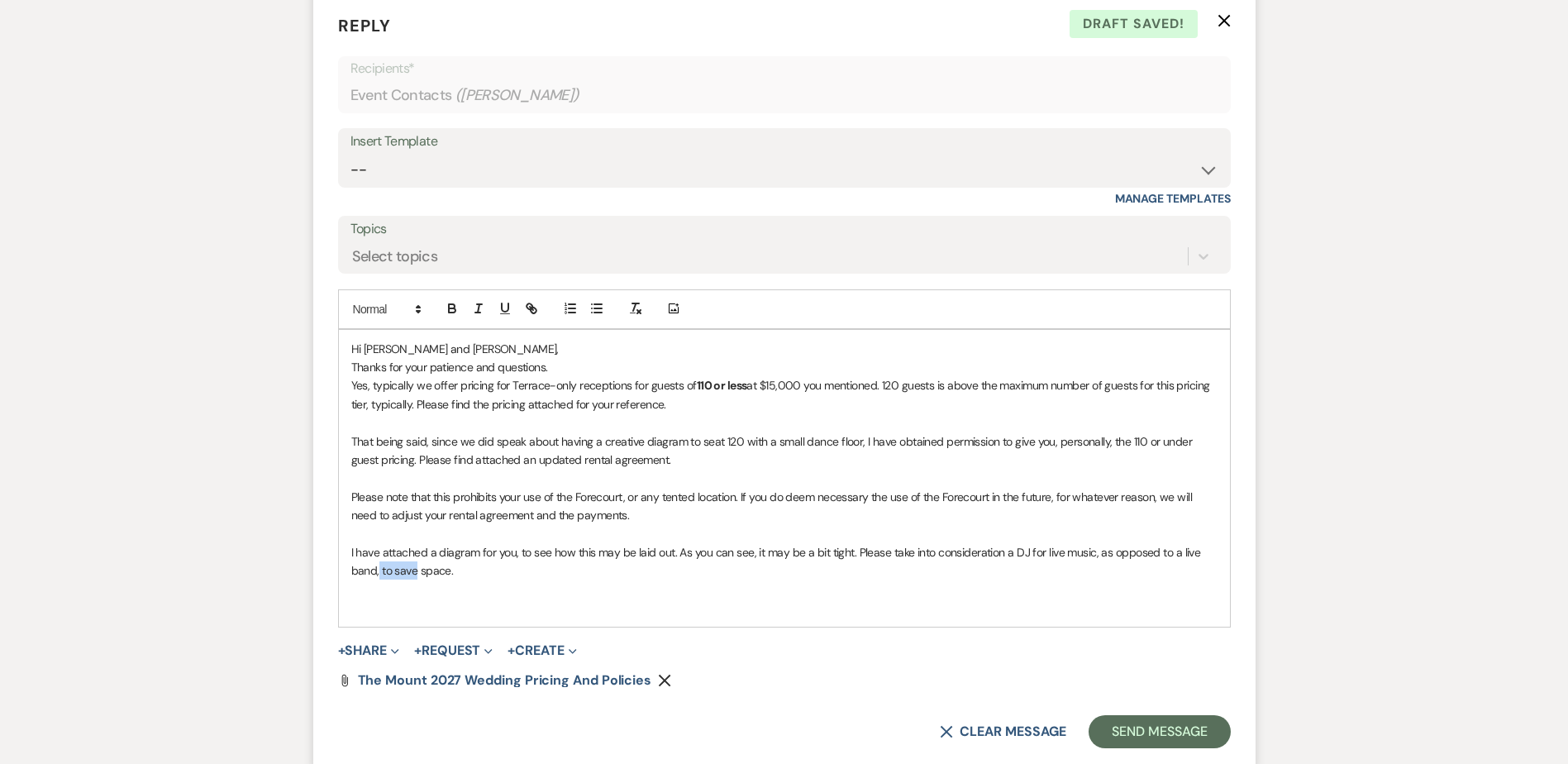
drag, startPoint x: 386, startPoint y: 571, endPoint x: 413, endPoint y: 572, distance: 27.0
click at [413, 572] on p "I have attached a diagram for you, to see how this may be laid out. As you can …" at bounding box center [784, 562] width 866 height 37
click at [612, 379] on p "Yes, typically we offer pricing for Terrace-only receptions for guests of 110 o…" at bounding box center [784, 394] width 866 height 37
click at [605, 371] on p "Thanks for your patience and questions." at bounding box center [784, 367] width 866 height 19
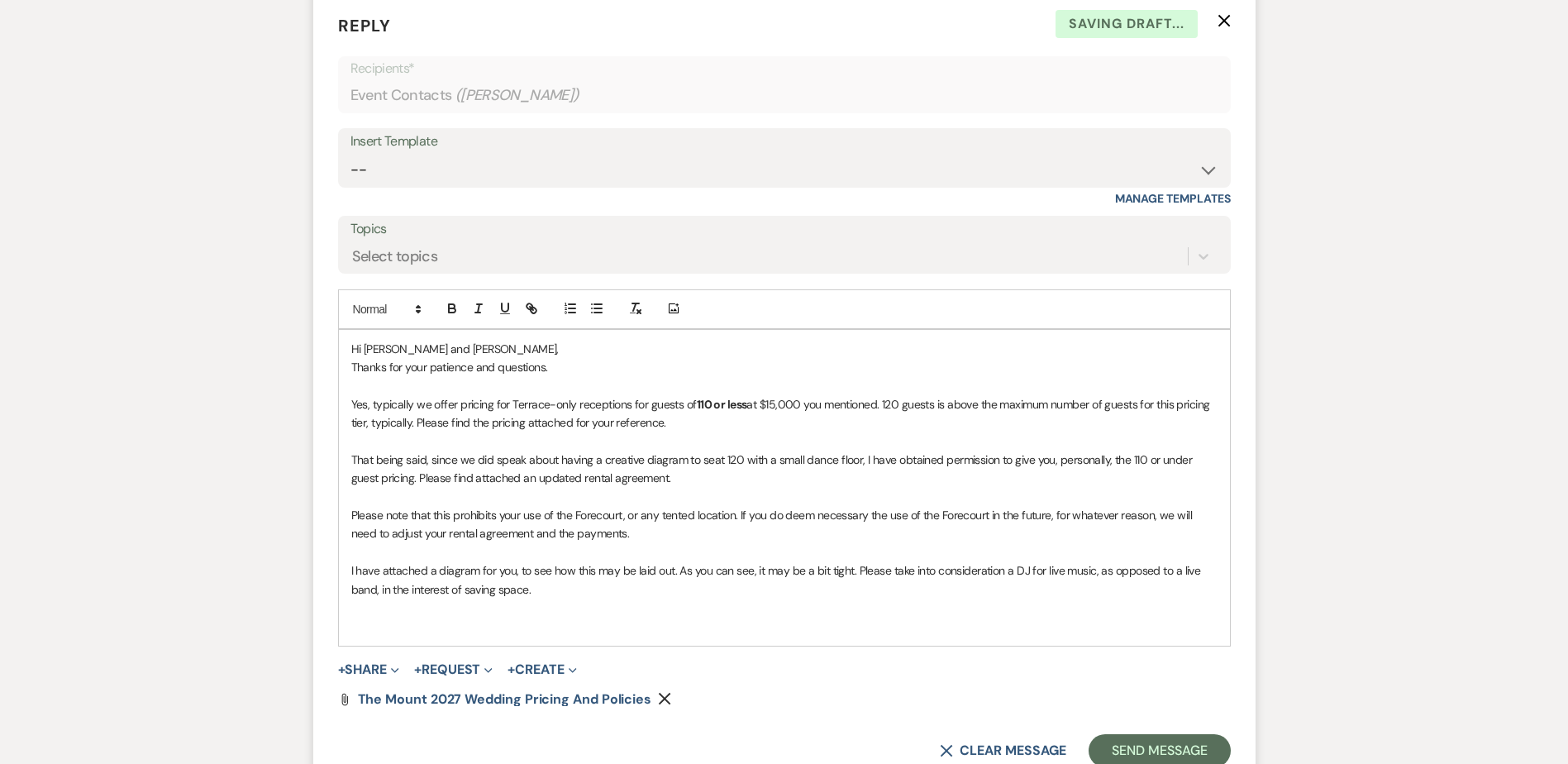
click at [646, 728] on form "Reply X Saving draft... Recipients* Event Contacts ( Ashley Jones ) Insert Temp…" at bounding box center [784, 389] width 943 height 793
click at [607, 601] on p at bounding box center [784, 607] width 866 height 19
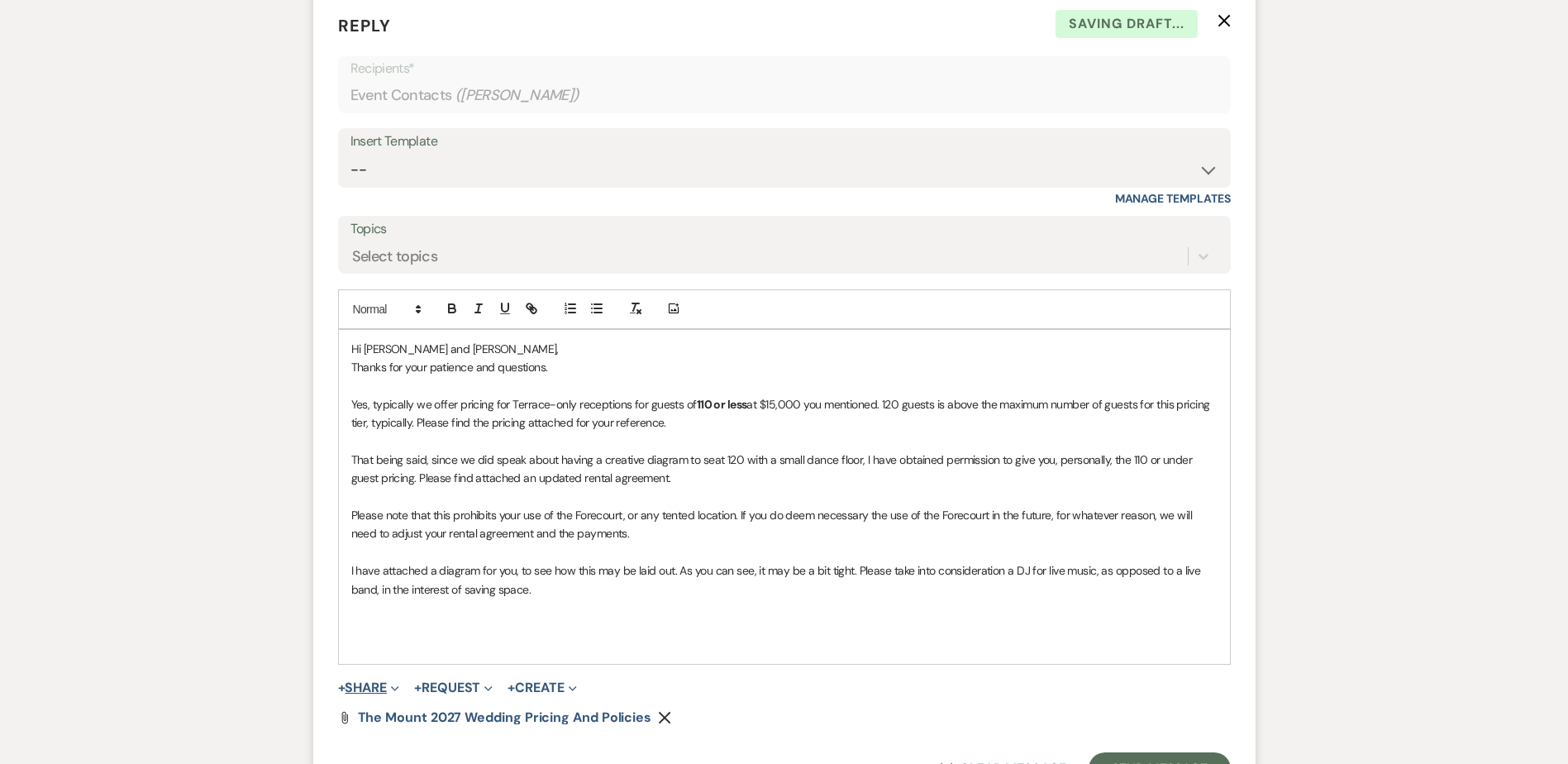
click at [376, 694] on button "+ Share Expand" at bounding box center [369, 687] width 62 height 13
click at [392, 727] on span "Doc Upload Documents" at bounding box center [405, 720] width 94 height 18
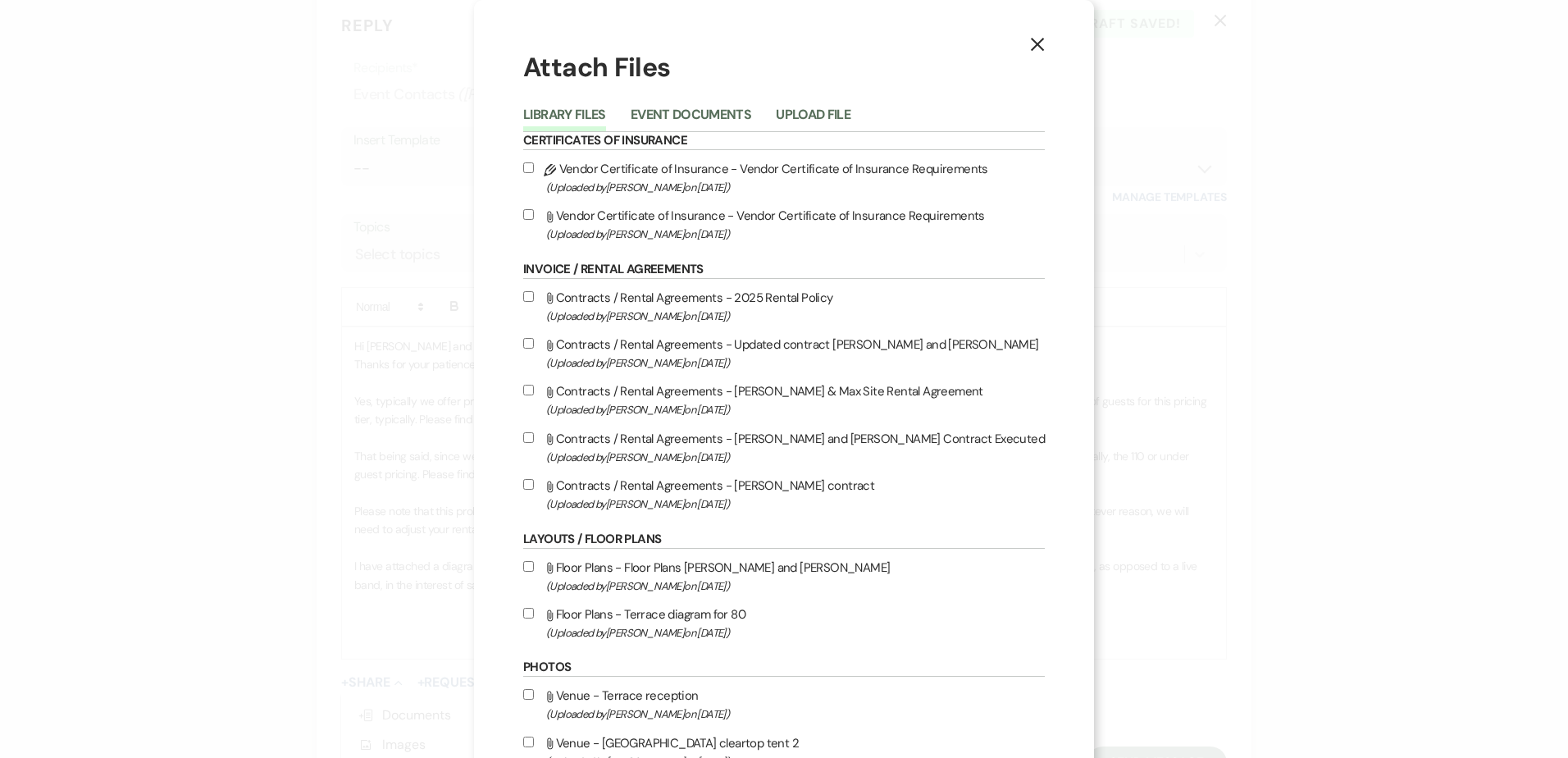
click at [813, 128] on button "Upload File" at bounding box center [813, 120] width 75 height 23
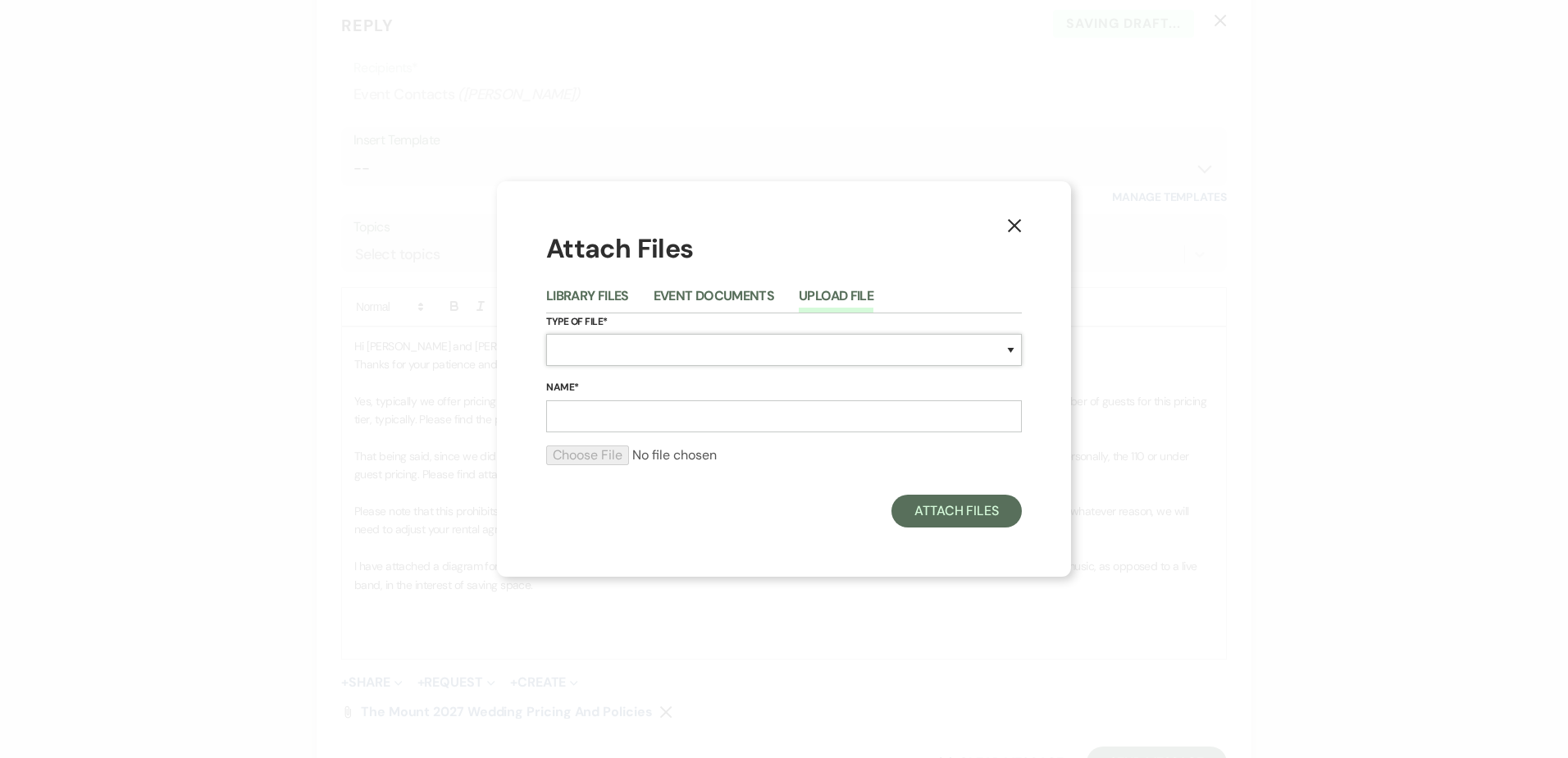
click at [792, 366] on select "Special Event Insurance Vendor Certificate of Insurance Contracts / Rental Agre…" at bounding box center [784, 349] width 476 height 32
select select "24"
click at [546, 334] on select "Special Event Insurance Vendor Certificate of Insurance Contracts / Rental Agre…" at bounding box center [784, 349] width 476 height 32
click at [630, 403] on input "Name*" at bounding box center [784, 415] width 476 height 32
type input "6.19.27 Jones-Beauchamp Rental Agreement"
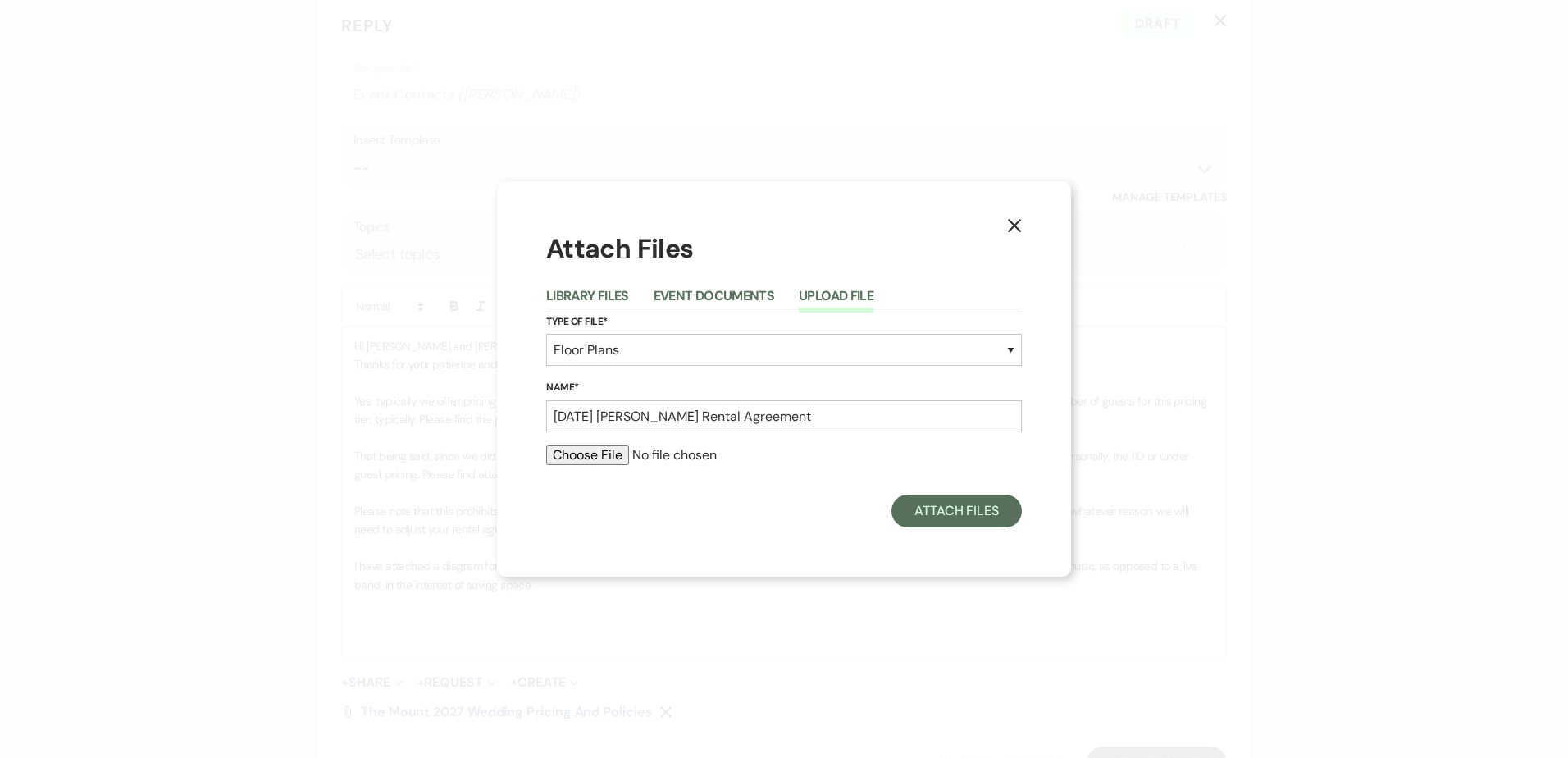
click at [681, 508] on div "Attach Files" at bounding box center [784, 511] width 476 height 33
click at [597, 456] on input "file" at bounding box center [784, 455] width 476 height 19
type input "C:\fakepath\06.19 Jones-Beauchamp Site Rental Agreement amended.pdf"
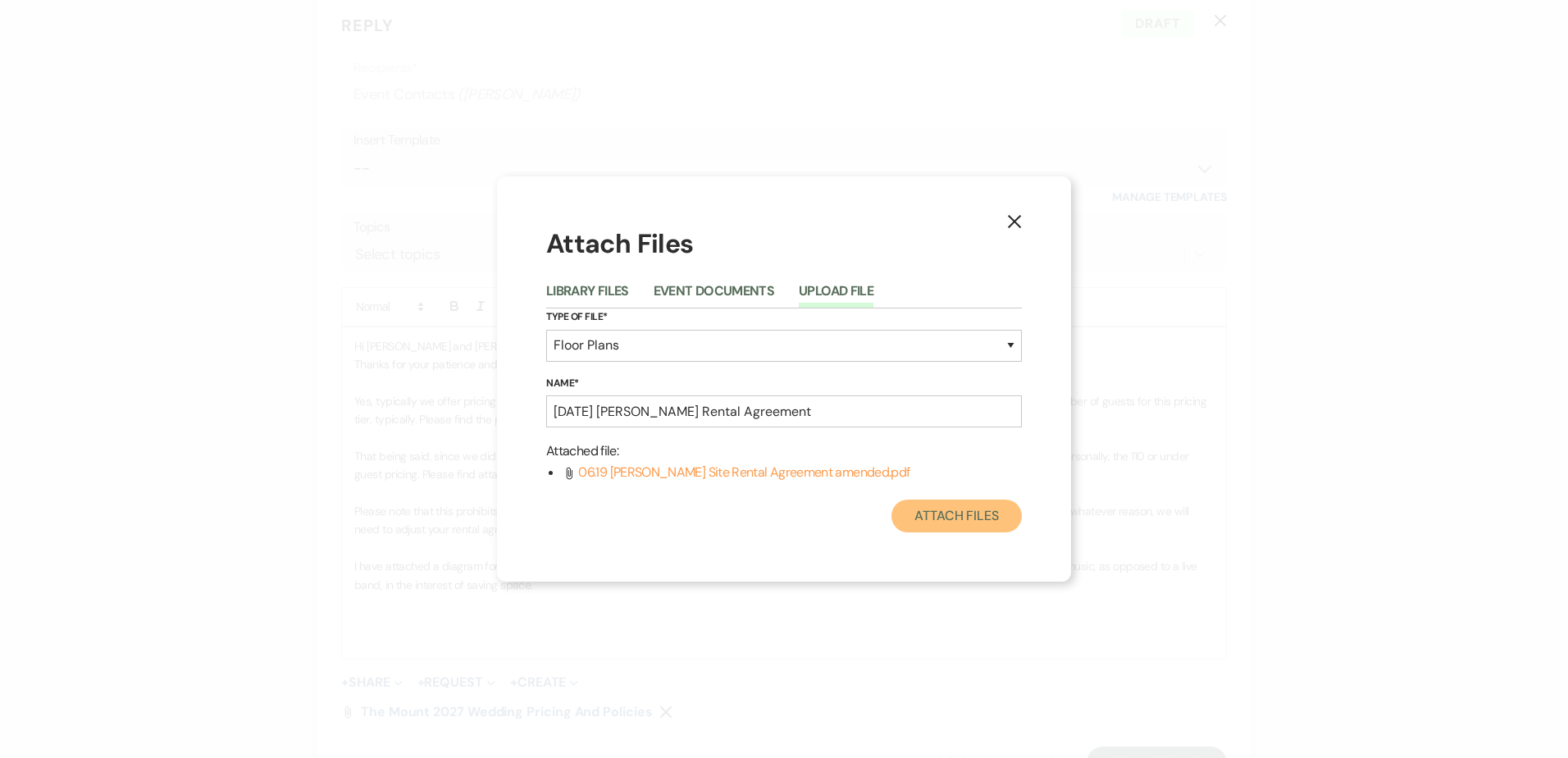
click at [934, 519] on button "Attach Files" at bounding box center [957, 516] width 130 height 33
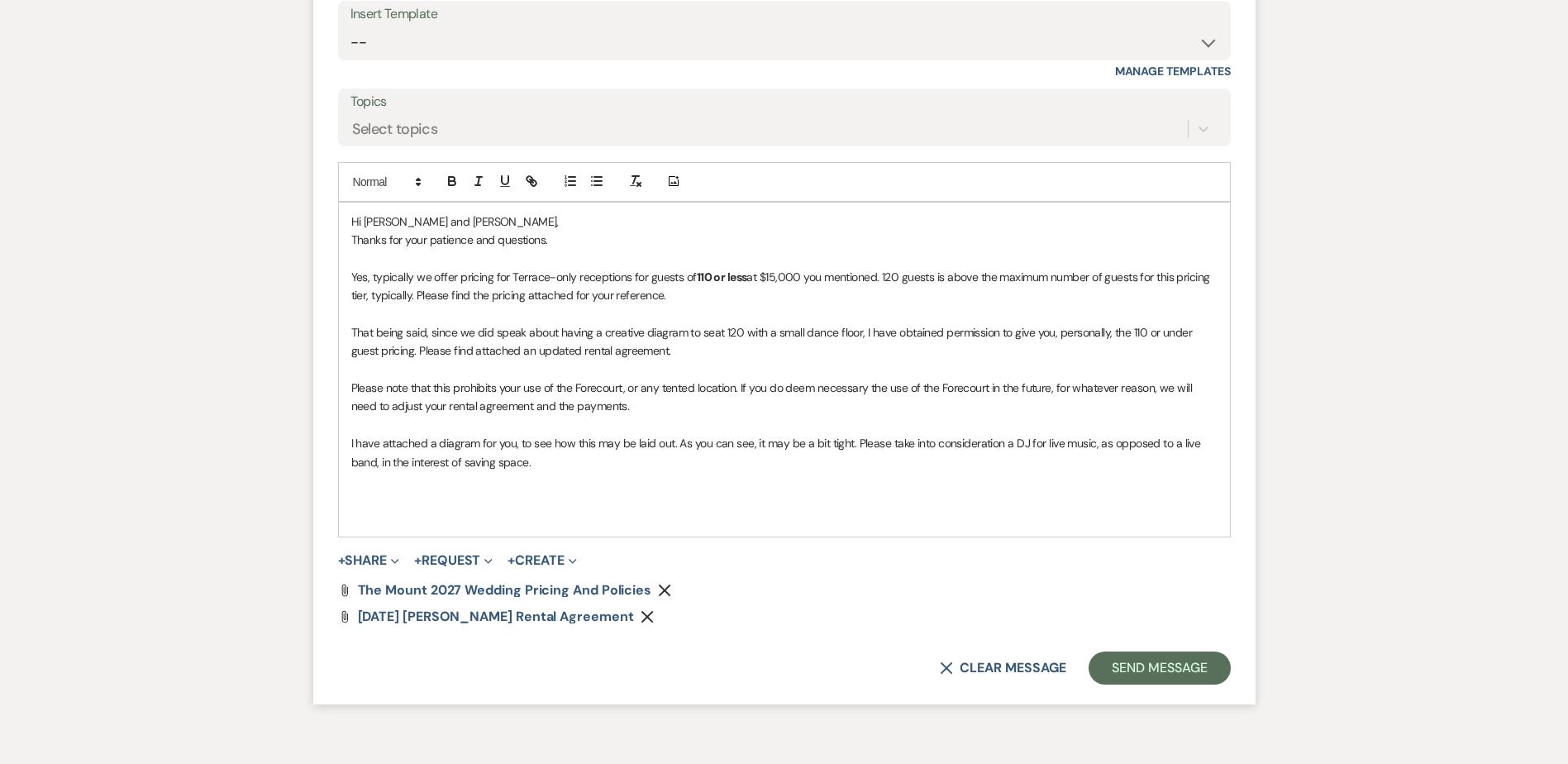
scroll to position [7179, 0]
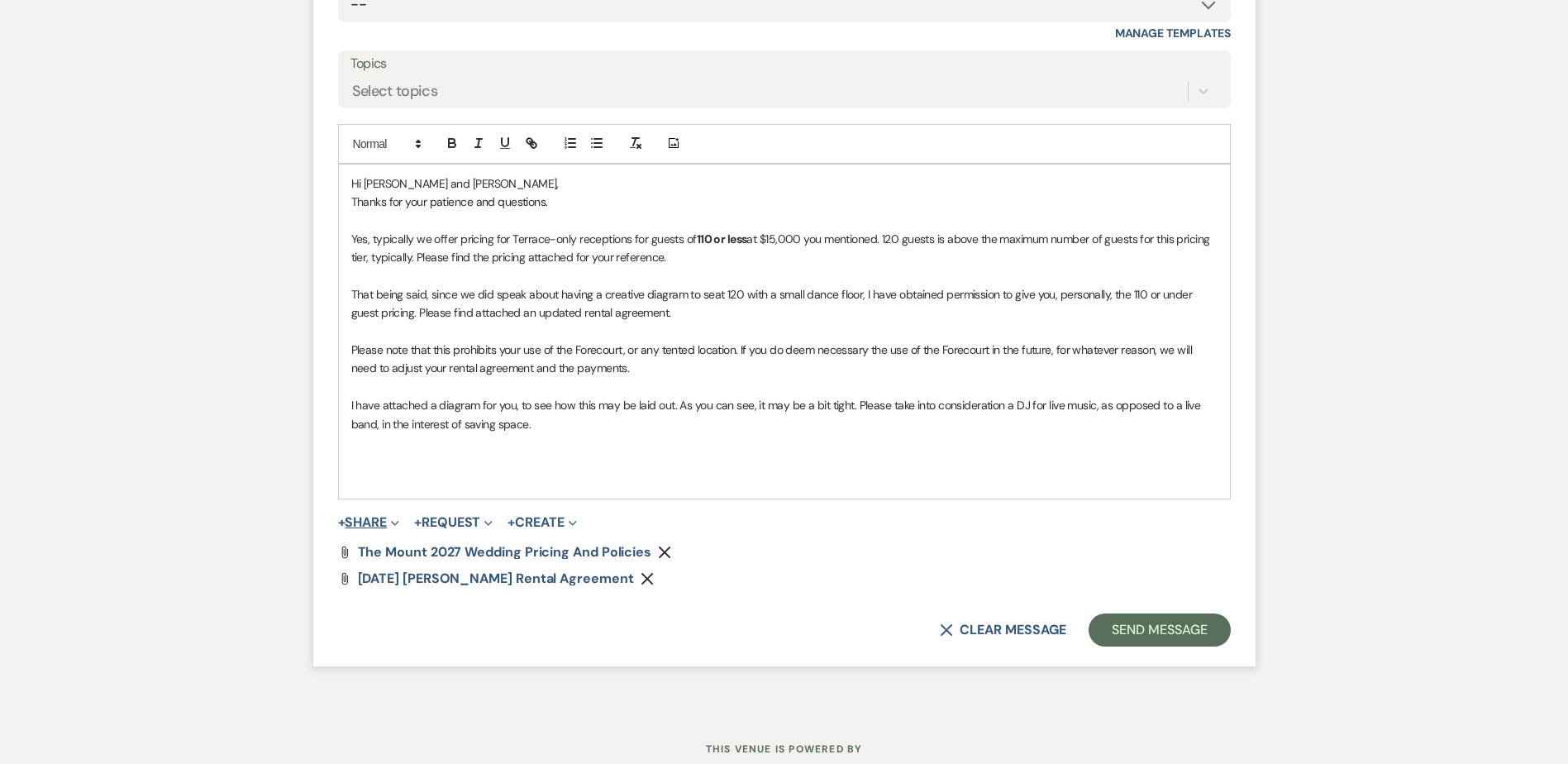
click at [385, 520] on button "+ Share Expand" at bounding box center [369, 522] width 62 height 13
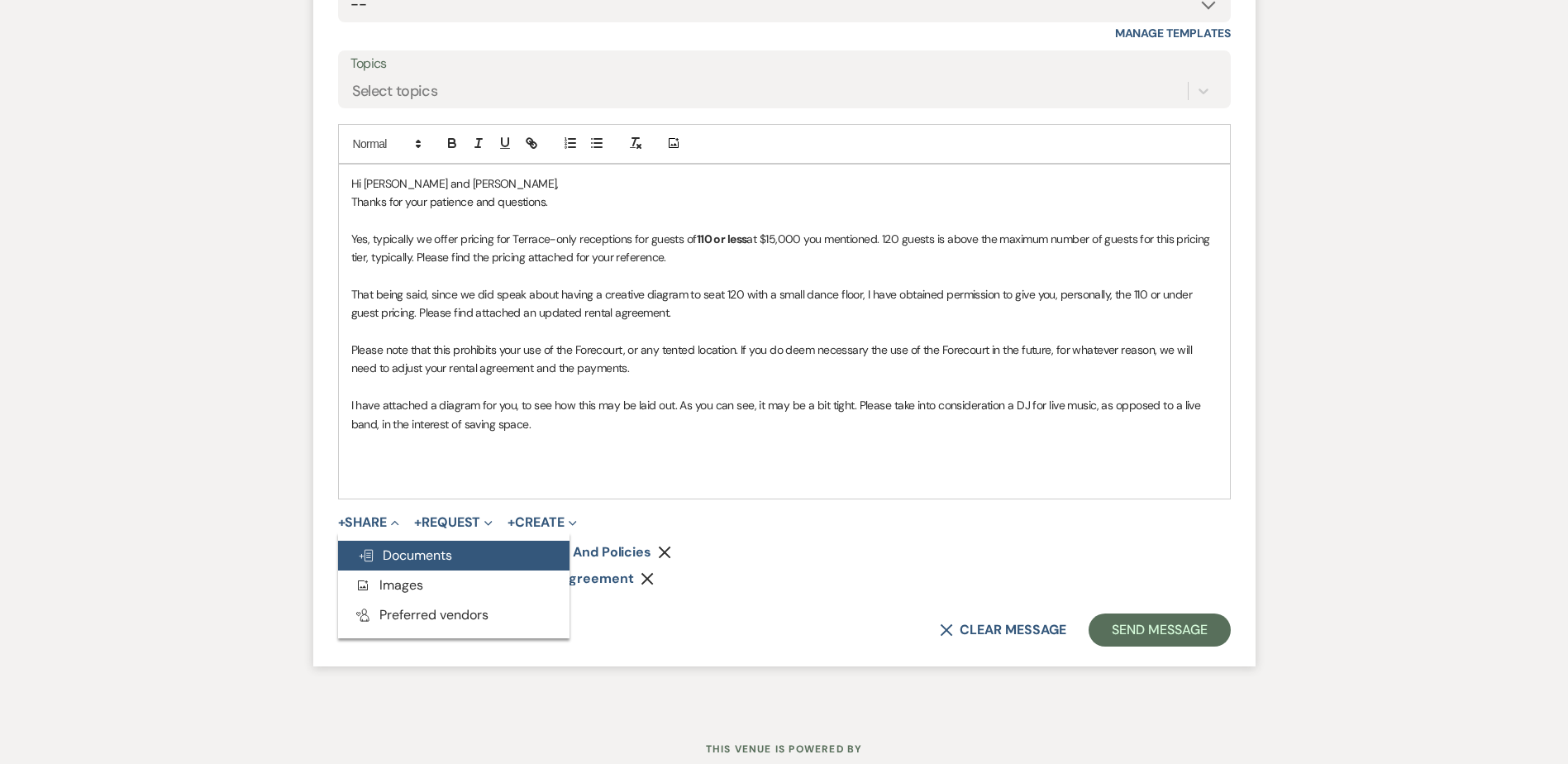
click at [417, 554] on span "Doc Upload Documents" at bounding box center [405, 555] width 94 height 18
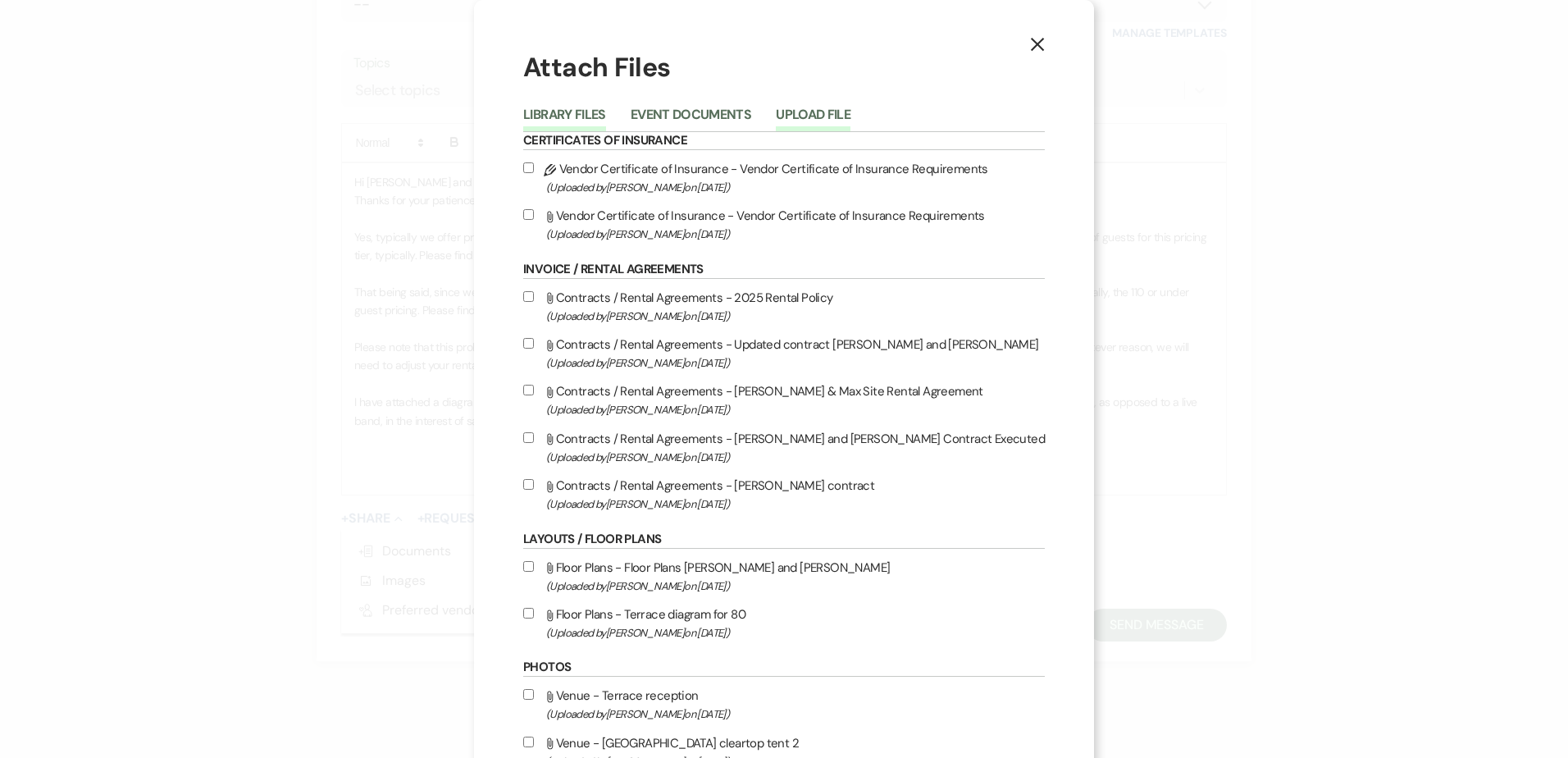
click at [850, 108] on button "Upload File" at bounding box center [813, 120] width 75 height 23
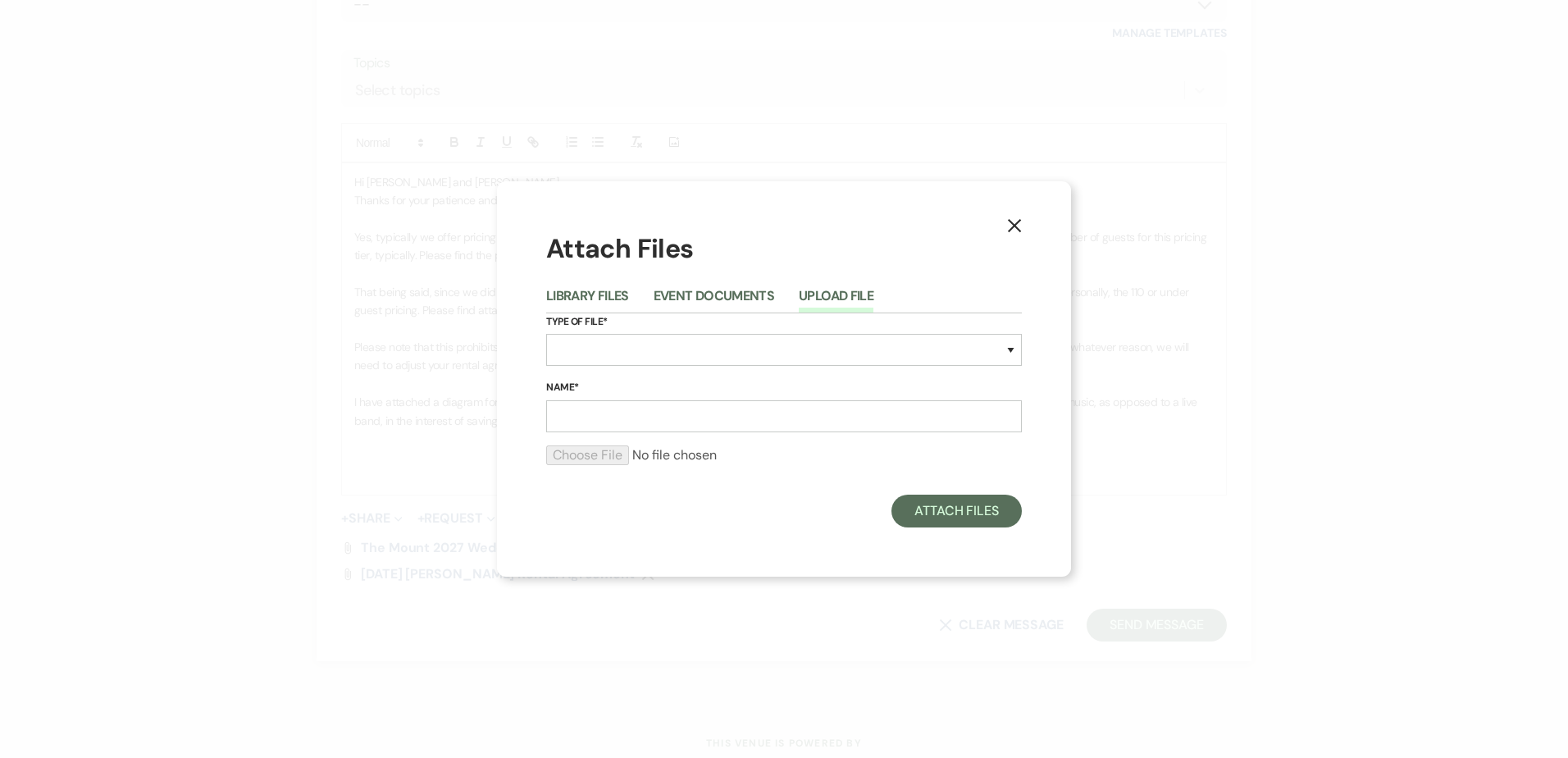
click at [476, 685] on div "X Attach Files Library Files Event Documents Upload File Type of File* Special …" at bounding box center [784, 379] width 1568 height 758
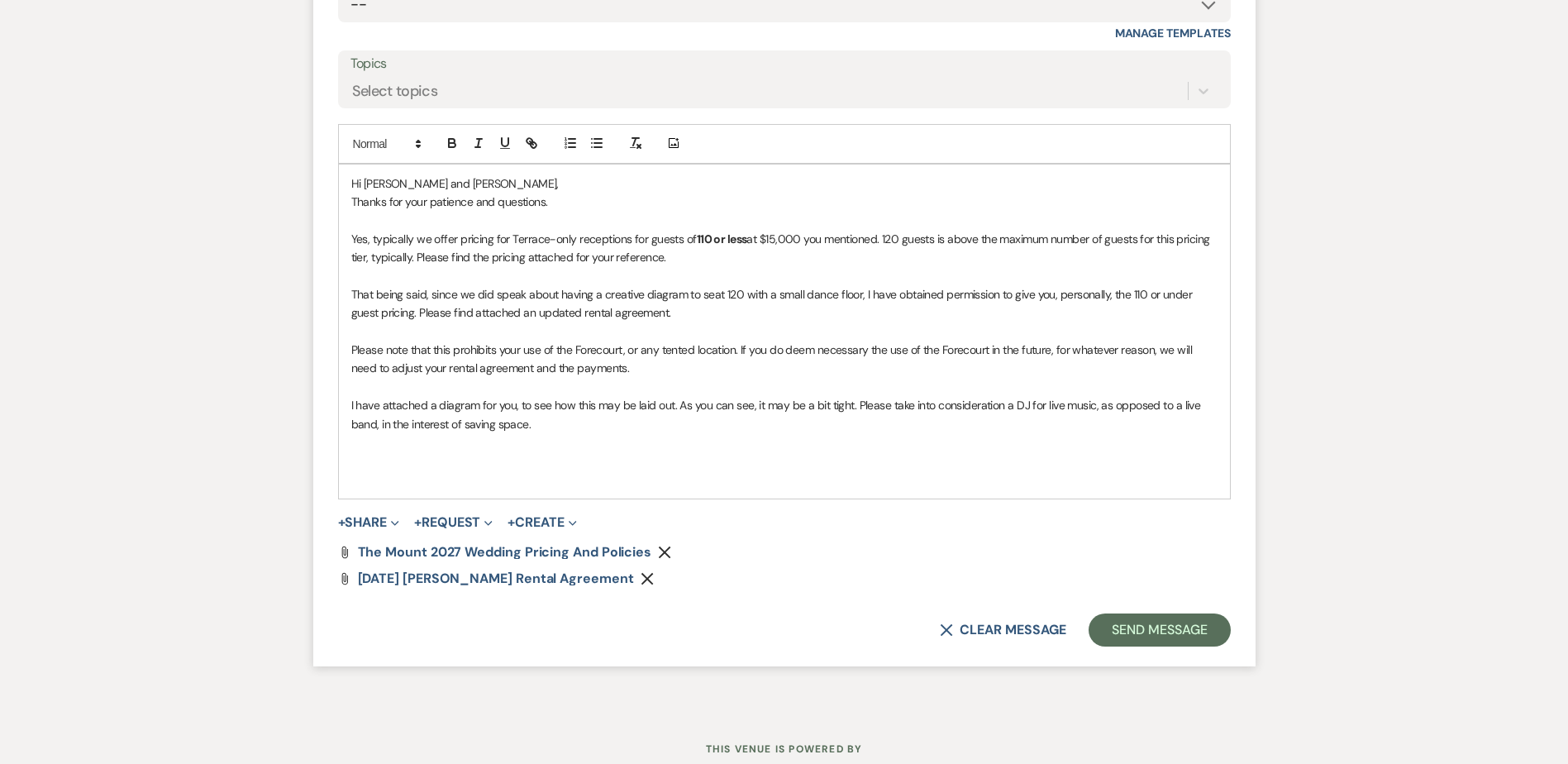
click at [654, 554] on div "Attach File The Mount 2027 Wedding Pricing and Policies Remove" at bounding box center [785, 551] width 893 height 13
click at [661, 545] on icon "Remove" at bounding box center [664, 551] width 13 height 13
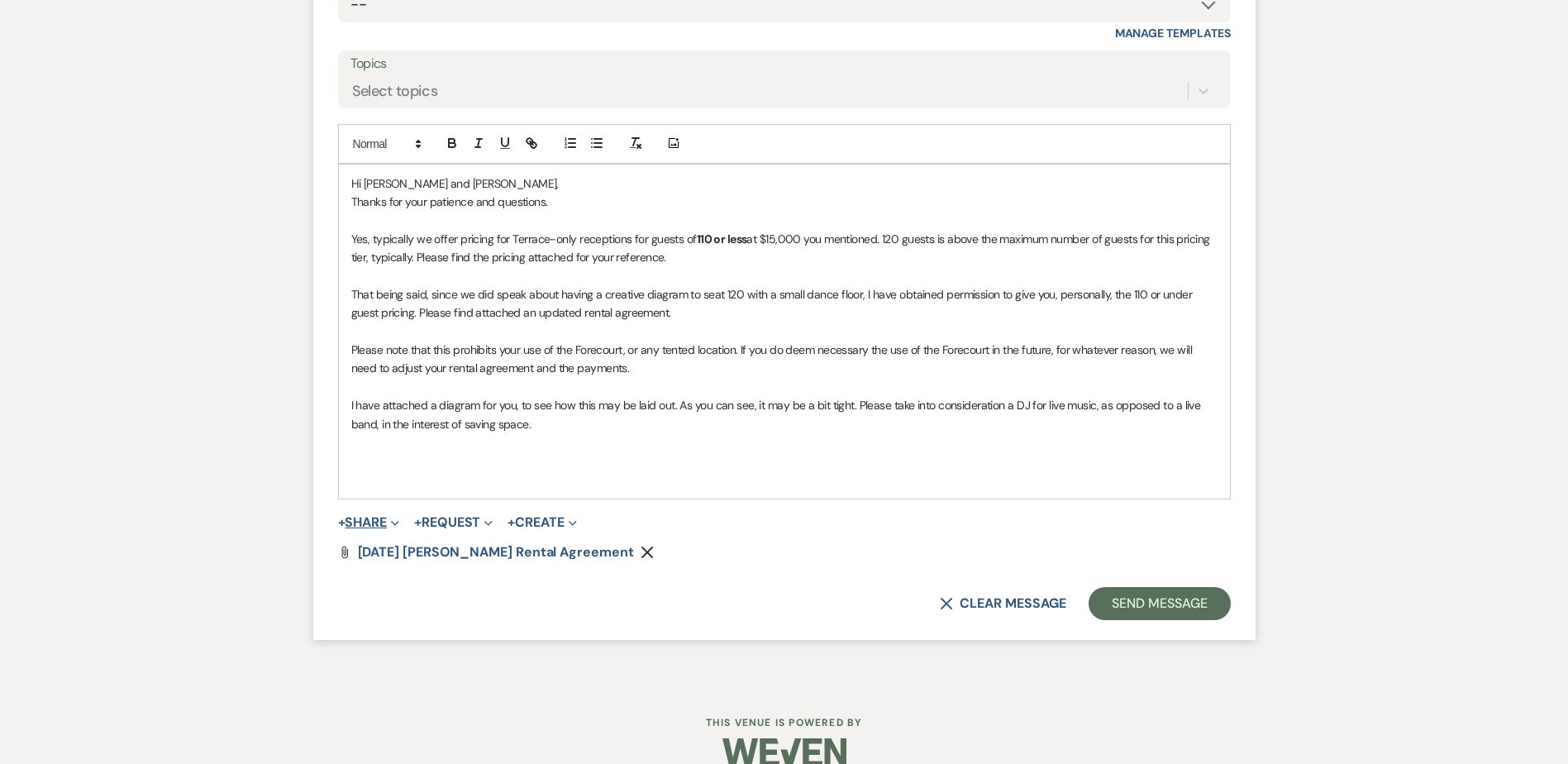
click at [387, 516] on button "+ Share Expand" at bounding box center [369, 522] width 62 height 13
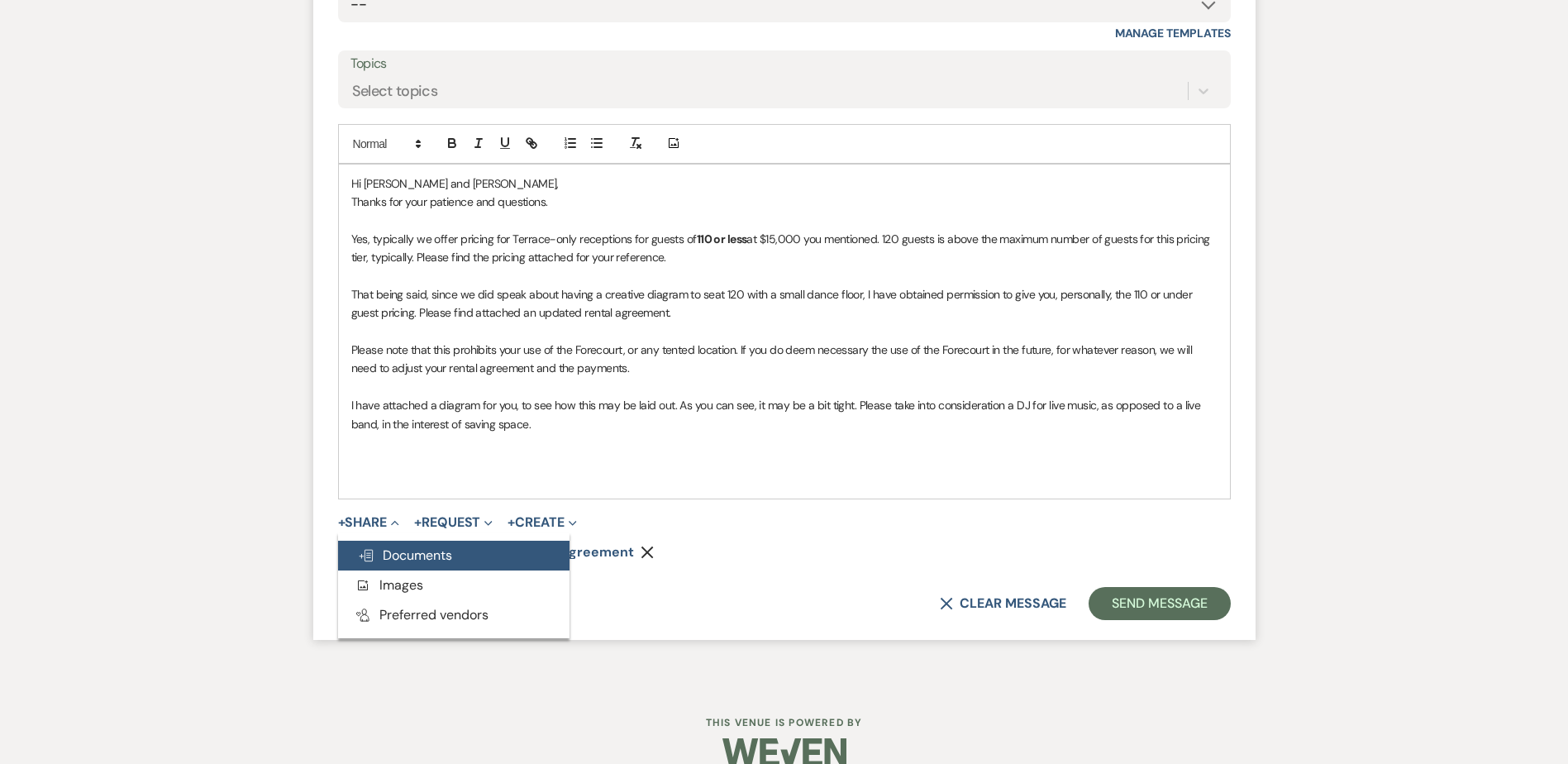
click at [396, 564] on button "Doc Upload Documents" at bounding box center [454, 555] width 232 height 29
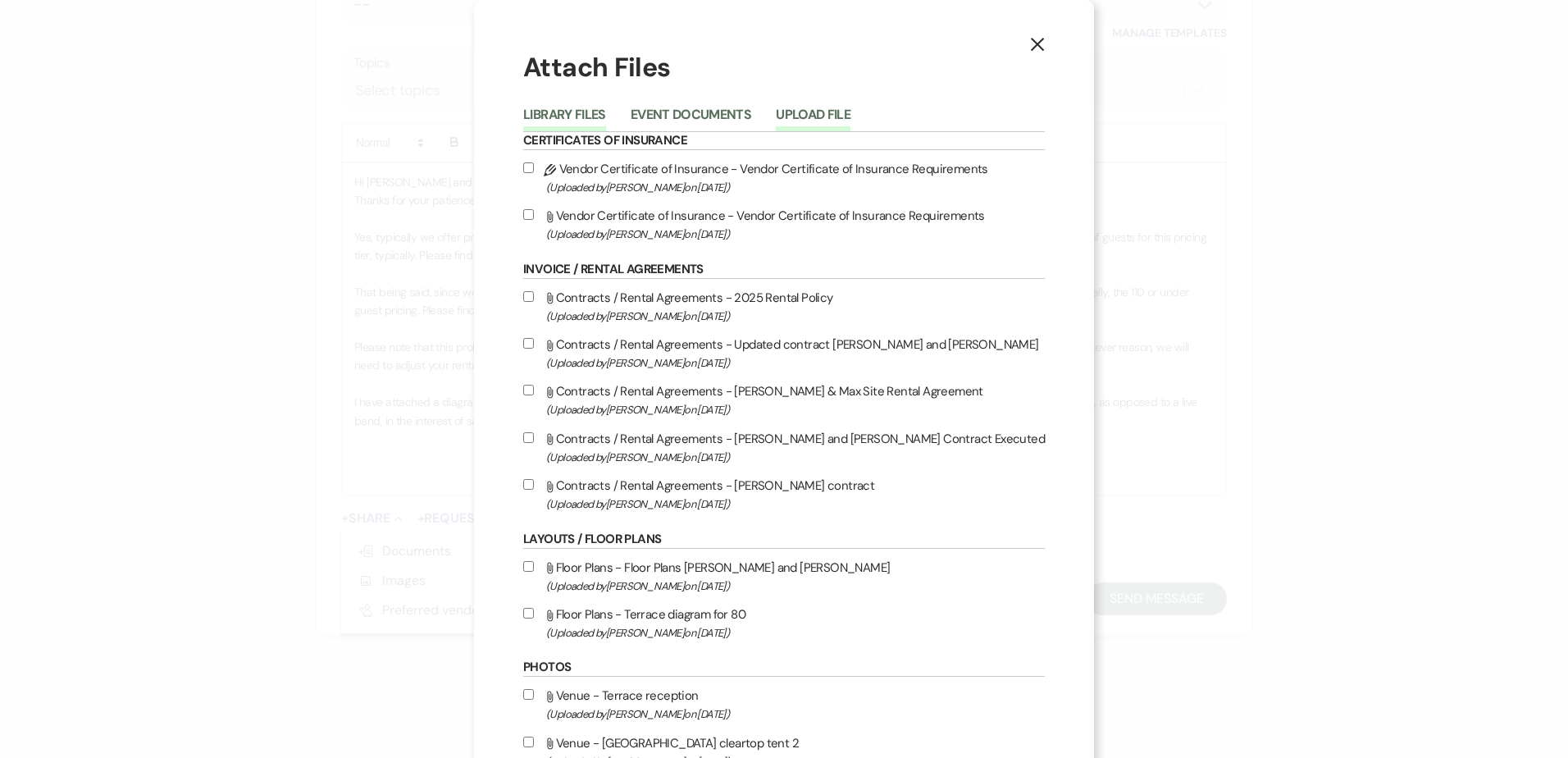
click at [825, 119] on button "Upload File" at bounding box center [813, 120] width 75 height 23
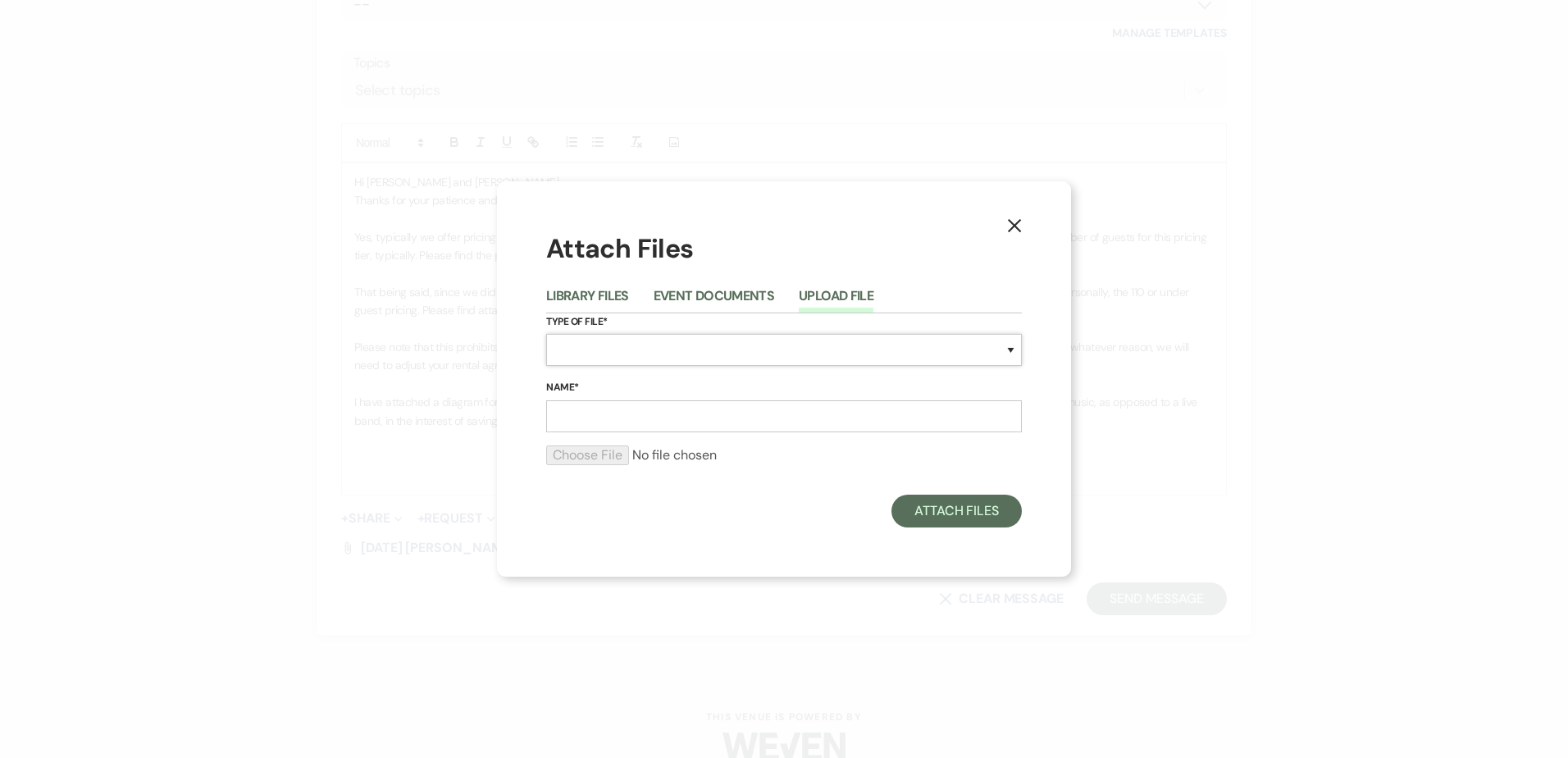
click at [597, 362] on select "Special Event Insurance Vendor Certificate of Insurance Contracts / Rental Agre…" at bounding box center [784, 349] width 476 height 32
select select "24"
click at [546, 334] on select "Special Event Insurance Vendor Certificate of Insurance Contracts / Rental Agre…" at bounding box center [784, 349] width 476 height 32
click at [734, 411] on input "Name*" at bounding box center [784, 415] width 476 height 32
type input "Terrace reception diagram"
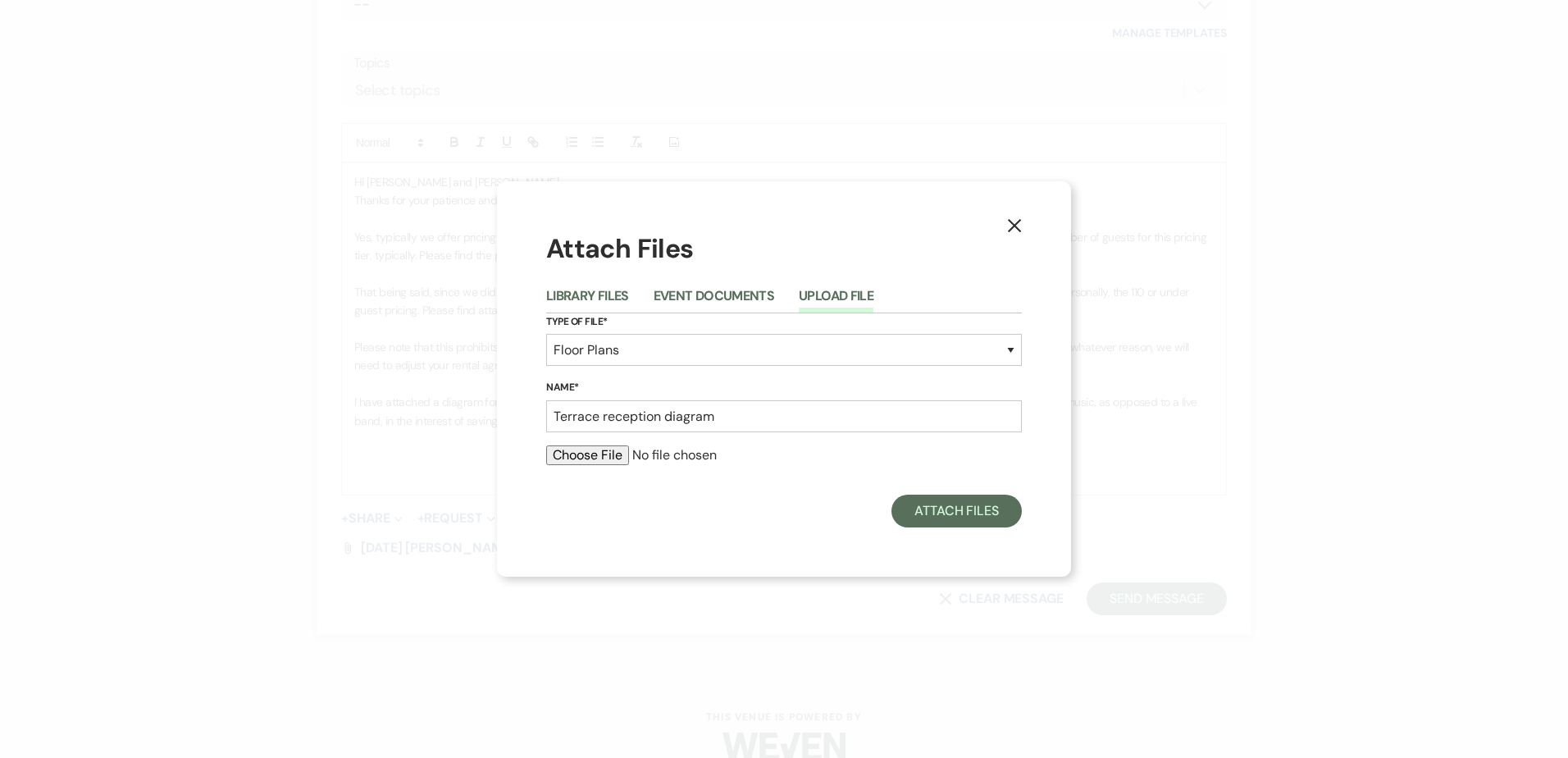
click at [574, 450] on input "file" at bounding box center [784, 455] width 476 height 19
type input "C:\fakepath\06.19.27 Terrace 120ppl diagram .pdf"
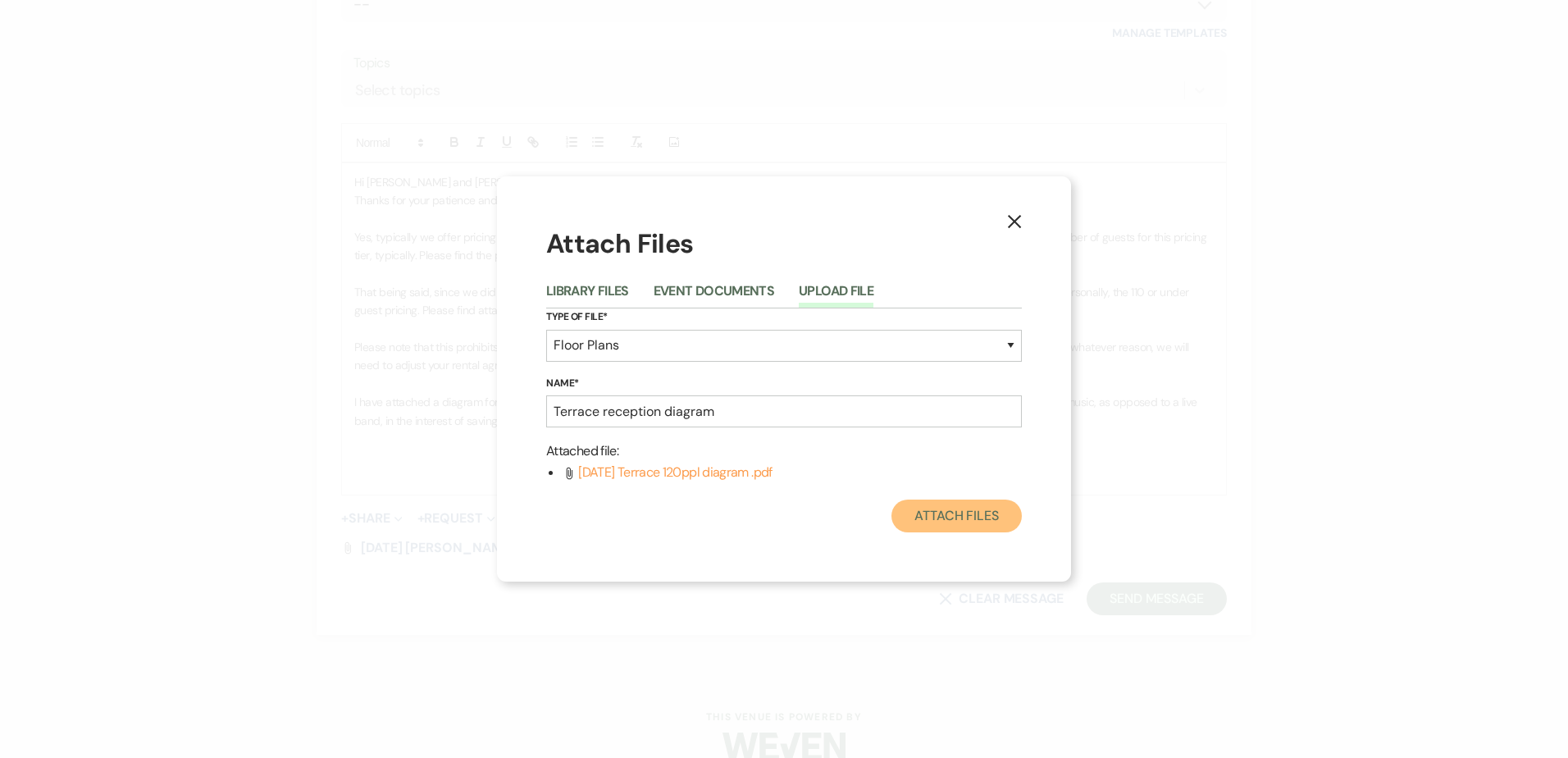
click at [977, 521] on button "Attach Files" at bounding box center [957, 516] width 130 height 33
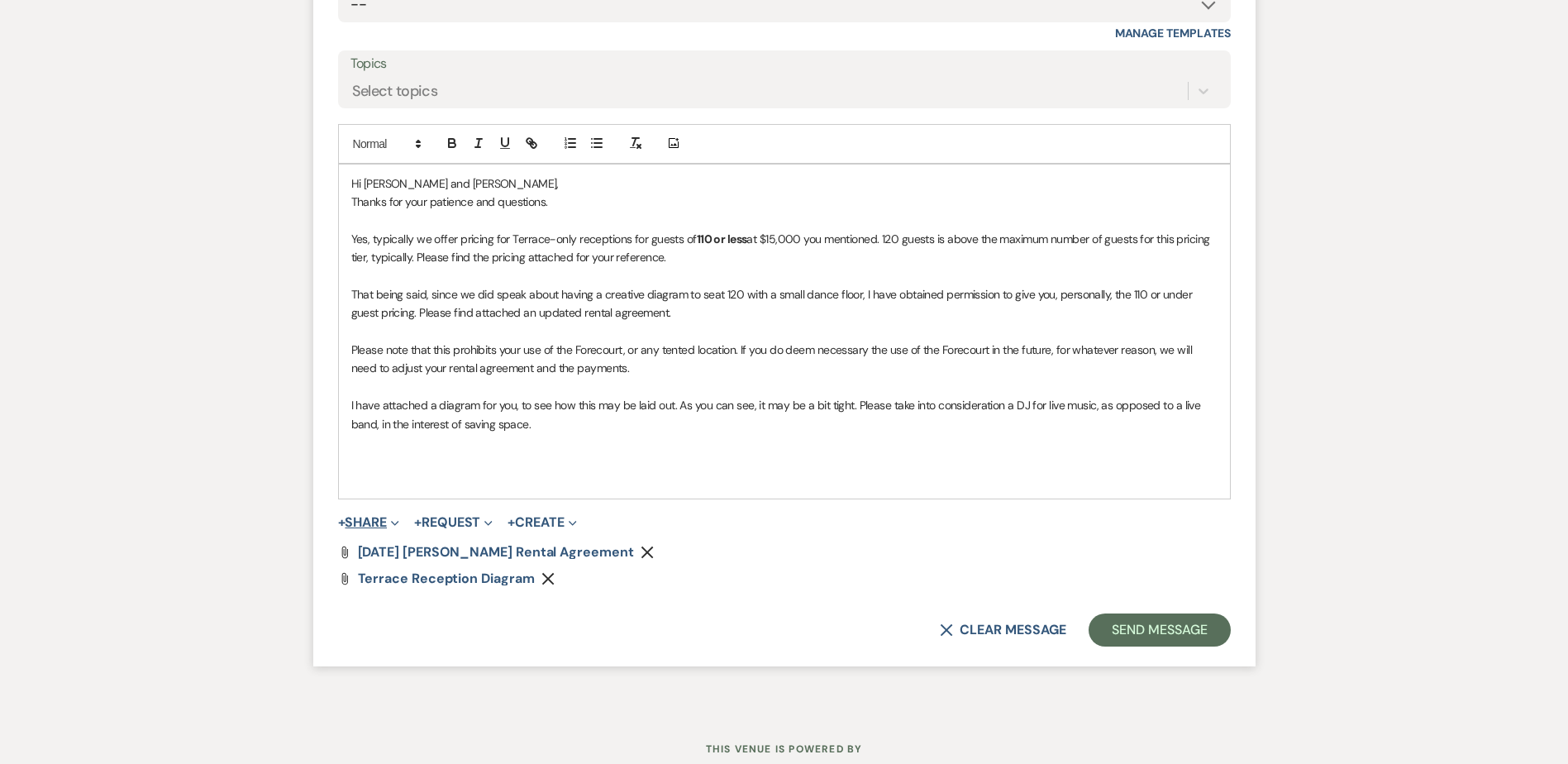
click at [361, 526] on button "+ Share Expand" at bounding box center [369, 522] width 62 height 13
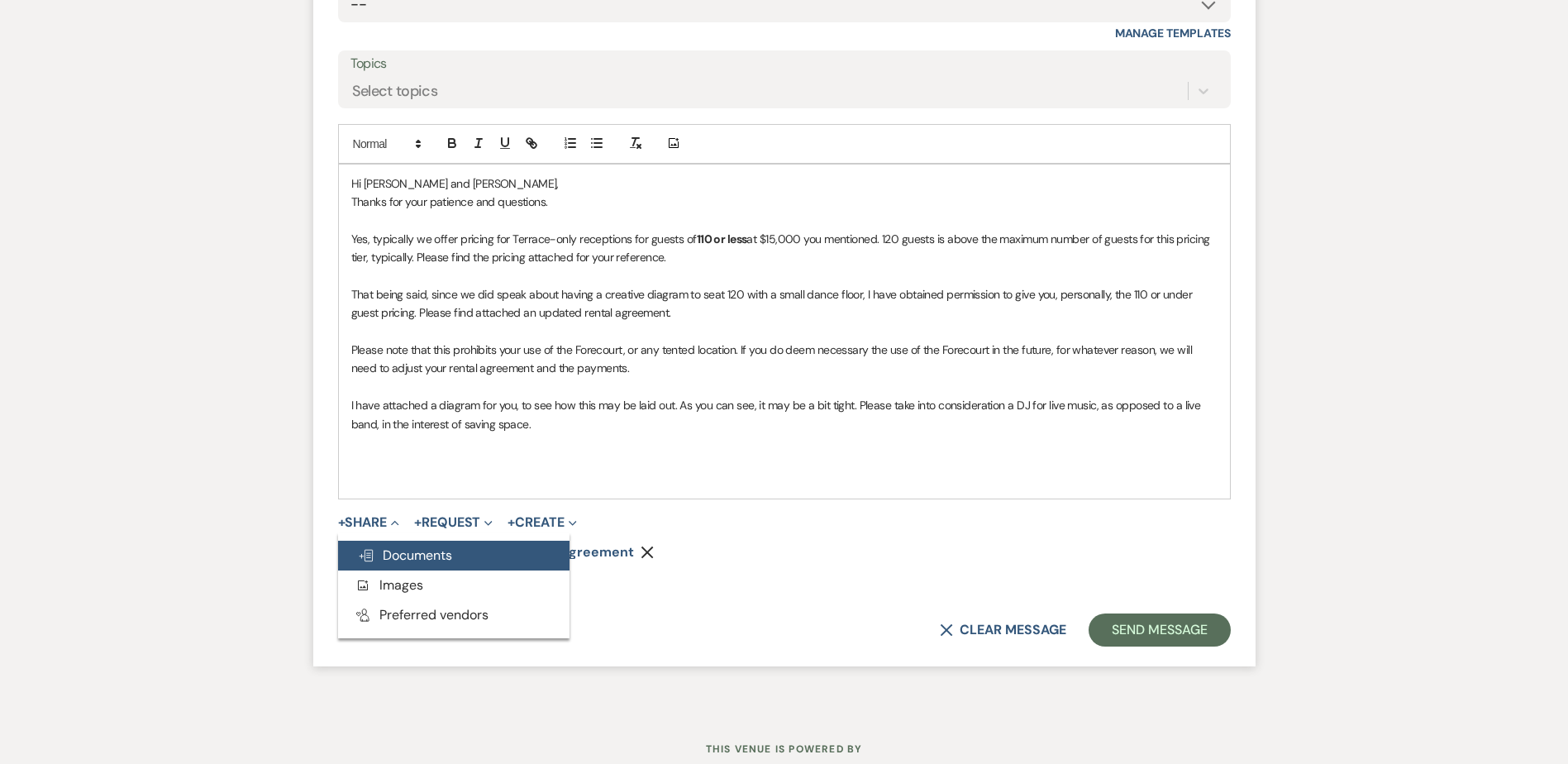
click at [392, 559] on span "Doc Upload Documents" at bounding box center [405, 555] width 94 height 18
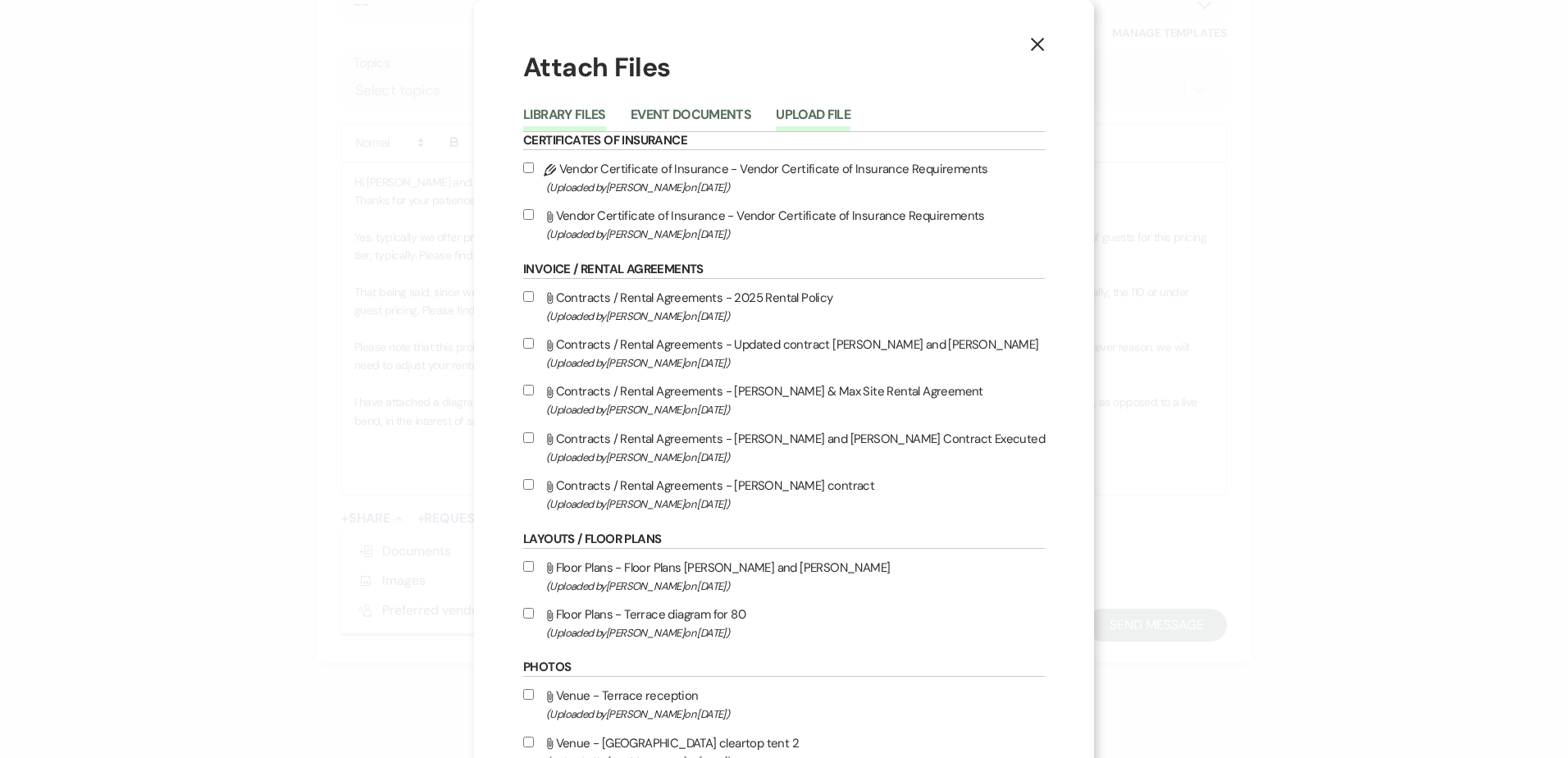
click at [851, 113] on button "Upload File" at bounding box center [813, 120] width 75 height 23
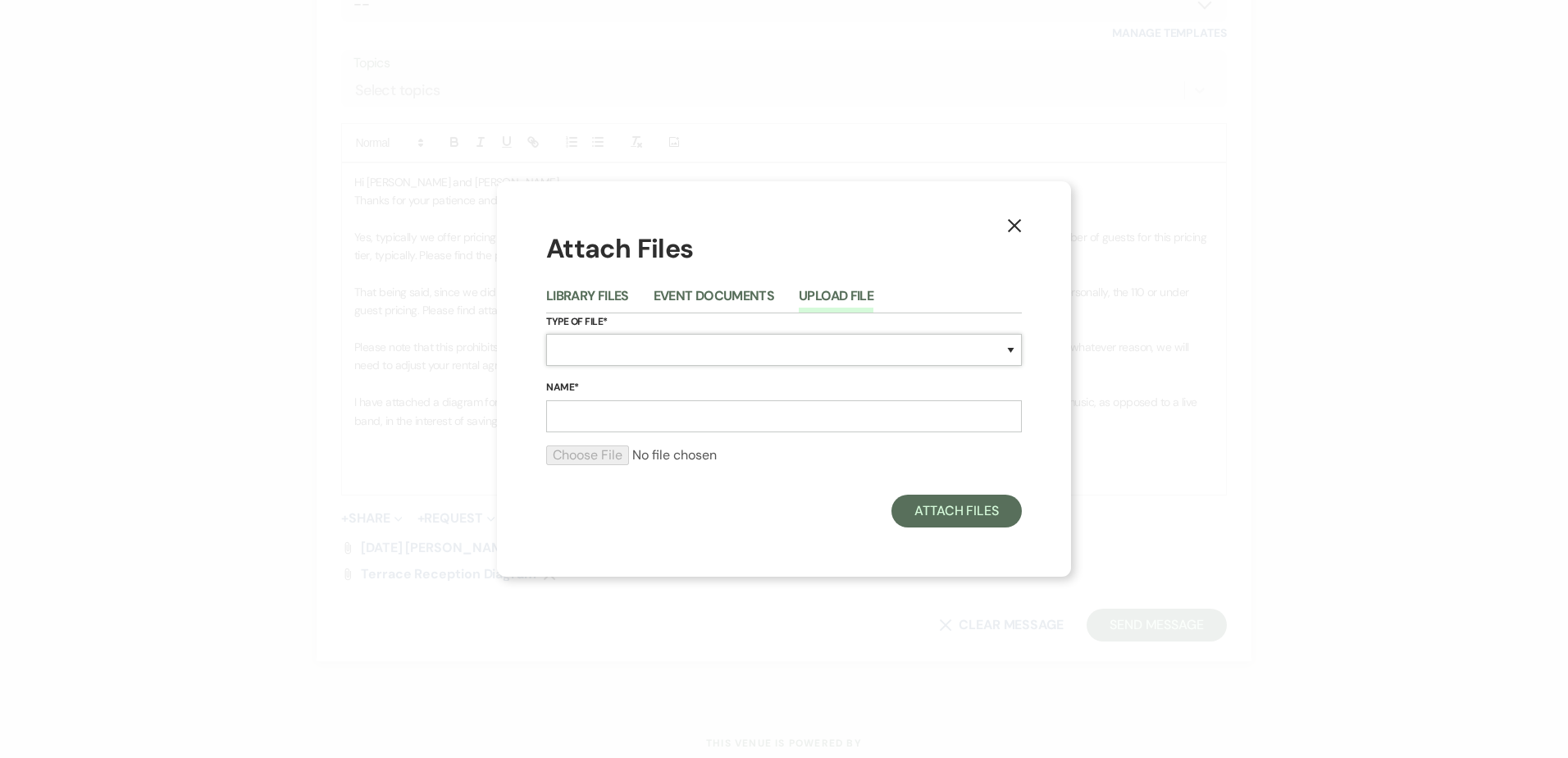
click at [660, 357] on select "Special Event Insurance Vendor Certificate of Insurance Contracts / Rental Agre…" at bounding box center [784, 349] width 476 height 32
select select "60"
click at [546, 334] on select "Special Event Insurance Vendor Certificate of Insurance Contracts / Rental Agre…" at bounding box center [784, 349] width 476 height 32
click at [619, 424] on input "Name*" at bounding box center [784, 415] width 476 height 32
type input "The Mount 2027 Wedding Pricing and Policies"
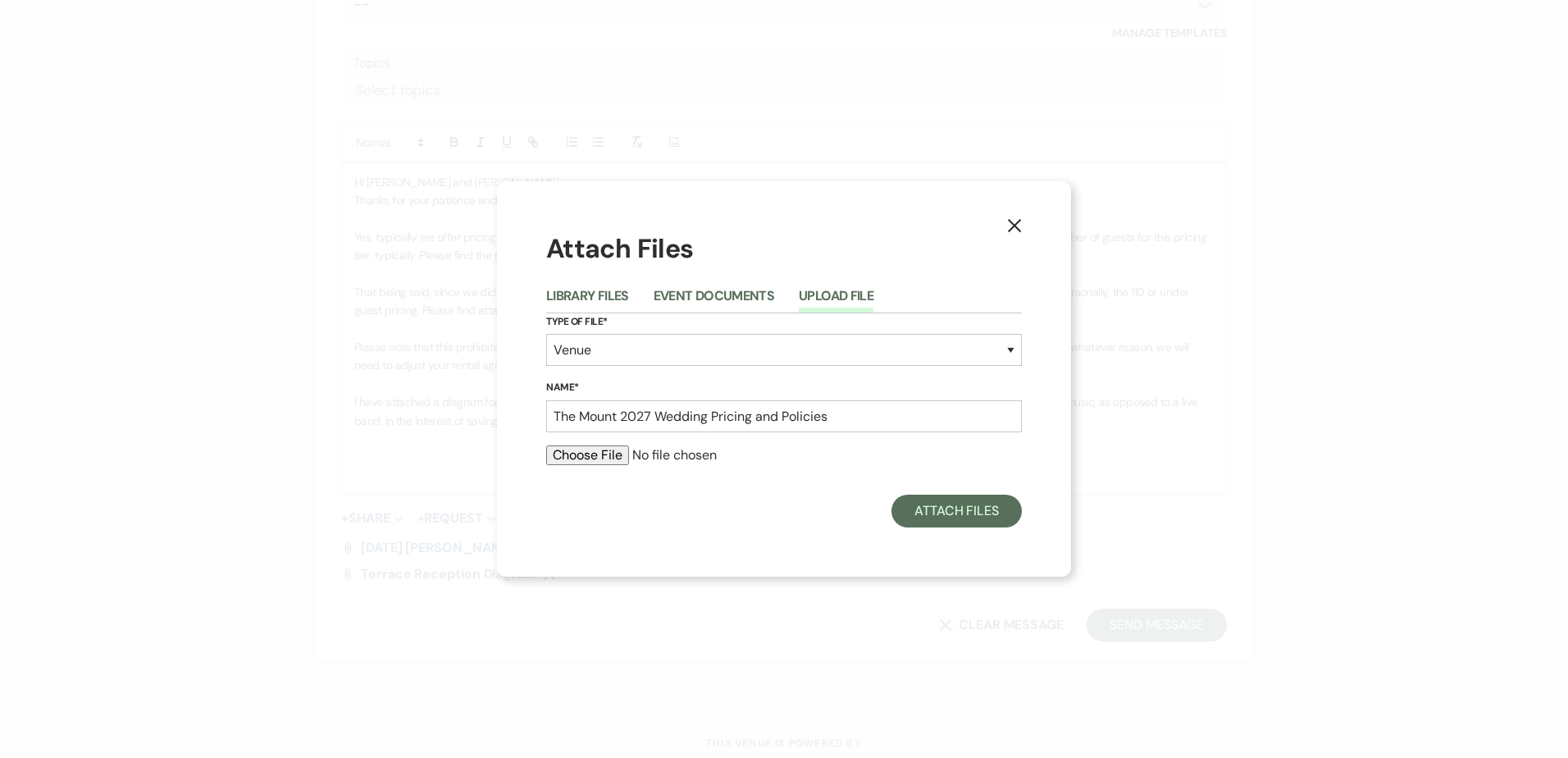
click at [578, 452] on input "file" at bounding box center [784, 455] width 476 height 19
type input "C:\fakepath\The Mount Wedding Site Rental Policy 2027.pdf"
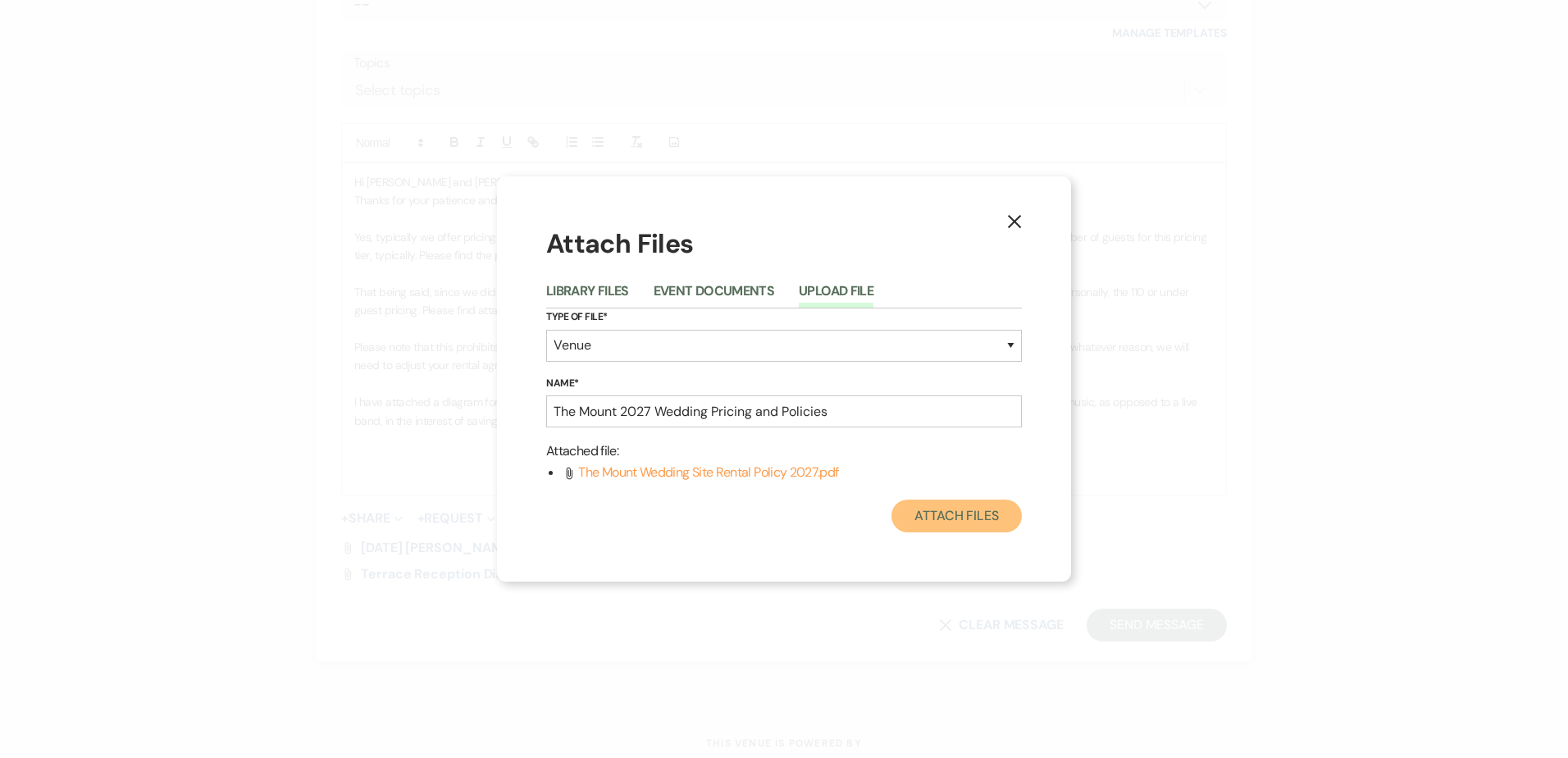
click at [921, 524] on button "Attach Files" at bounding box center [957, 516] width 130 height 33
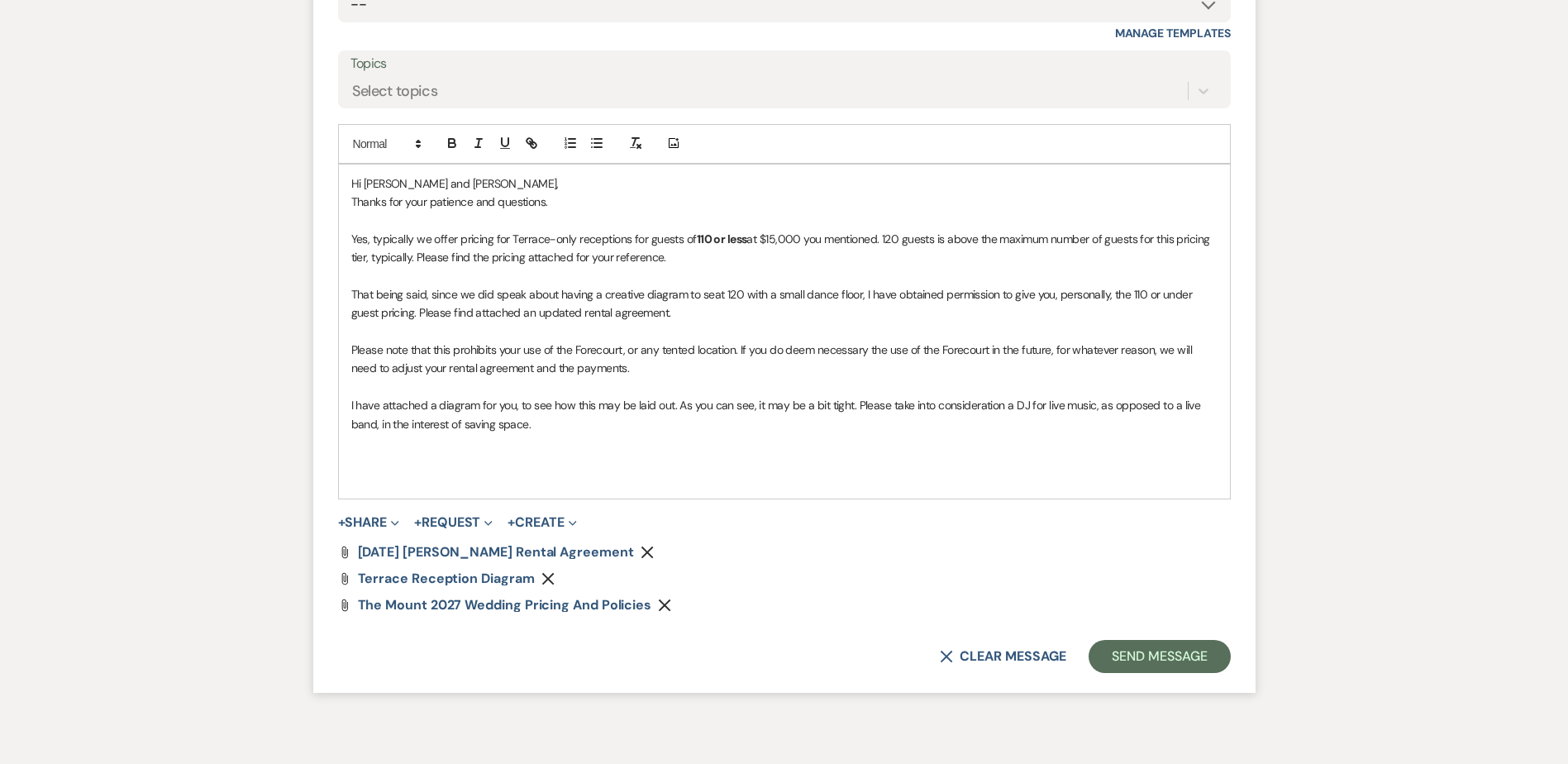
click at [775, 239] on p "Yes, typically we offer pricing for Terrace-only receptions for guests of 110 o…" at bounding box center [784, 248] width 866 height 37
click at [785, 237] on p "Yes, typically we offer pricing for Terrace-only receptions for guests of 110 o…" at bounding box center [784, 248] width 866 height 37
drag, startPoint x: 810, startPoint y: 244, endPoint x: 874, endPoint y: 241, distance: 64.1
click at [874, 241] on p "Yes, typically we offer pricing for Terrace-only receptions for guests of 110 o…" at bounding box center [784, 248] width 866 height 37
click at [857, 265] on p "Yes, typically we offer pricing for Terrace-only receptions for guests of 110 o…" at bounding box center [784, 248] width 866 height 37
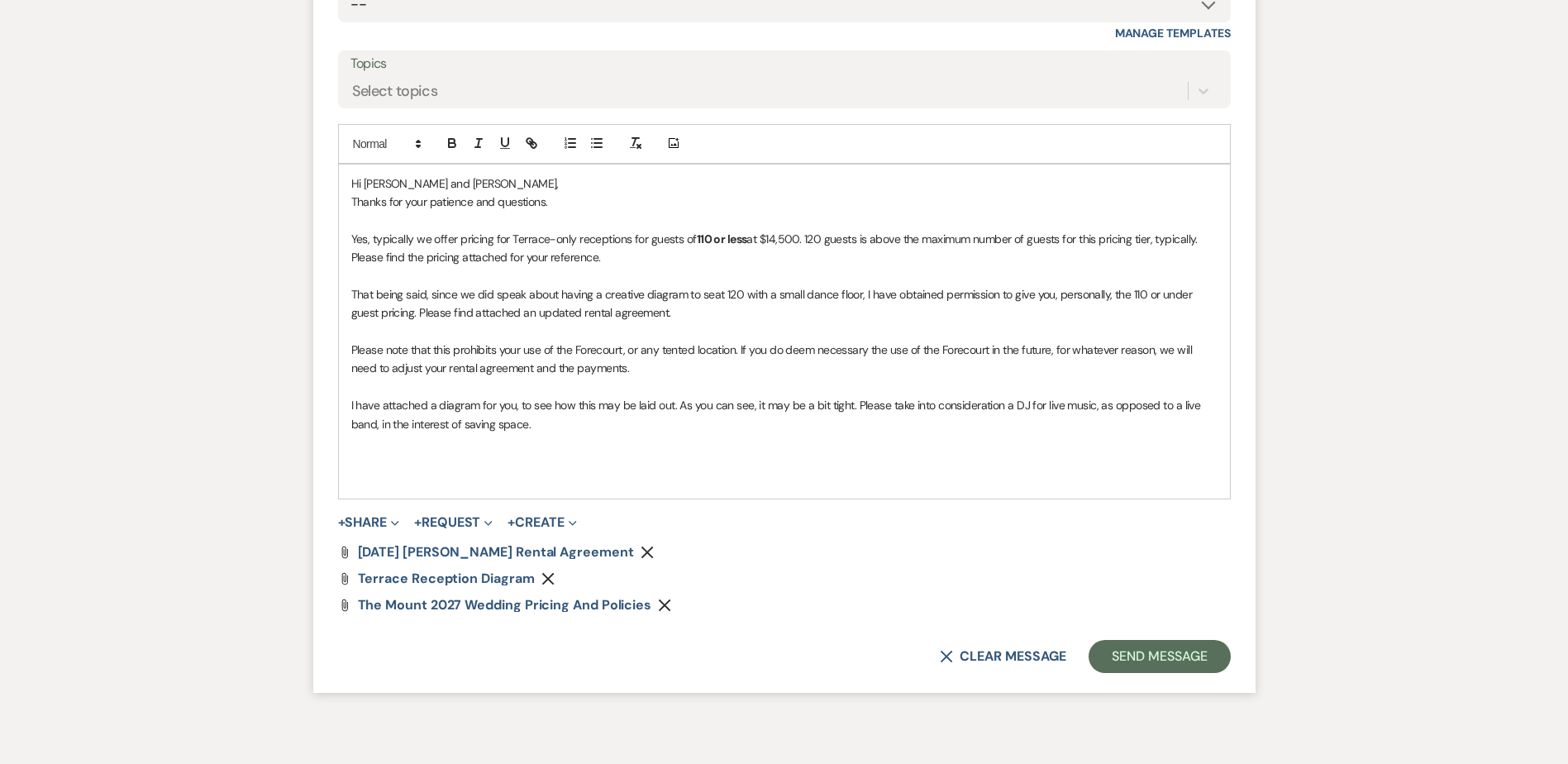
click at [852, 246] on p "Yes, typically we offer pricing for Terrace-only receptions for guests of 110 o…" at bounding box center [784, 248] width 866 height 37
click at [827, 255] on p "Yes, typically we offer pricing for Terrace-only receptions for guests of 110 o…" at bounding box center [784, 248] width 866 height 37
click at [466, 260] on p "Yes, typically we offer pricing for Terrace-only receptions for guests of 110 o…" at bounding box center [784, 248] width 866 height 37
click at [424, 255] on p "Yes, typically we offer pricing for Terrace-only receptions for guests of 110 o…" at bounding box center [784, 248] width 866 height 37
click at [795, 244] on p "Yes, typically we offer pricing for Terrace-only receptions for guests of 110 o…" at bounding box center [784, 248] width 866 height 37
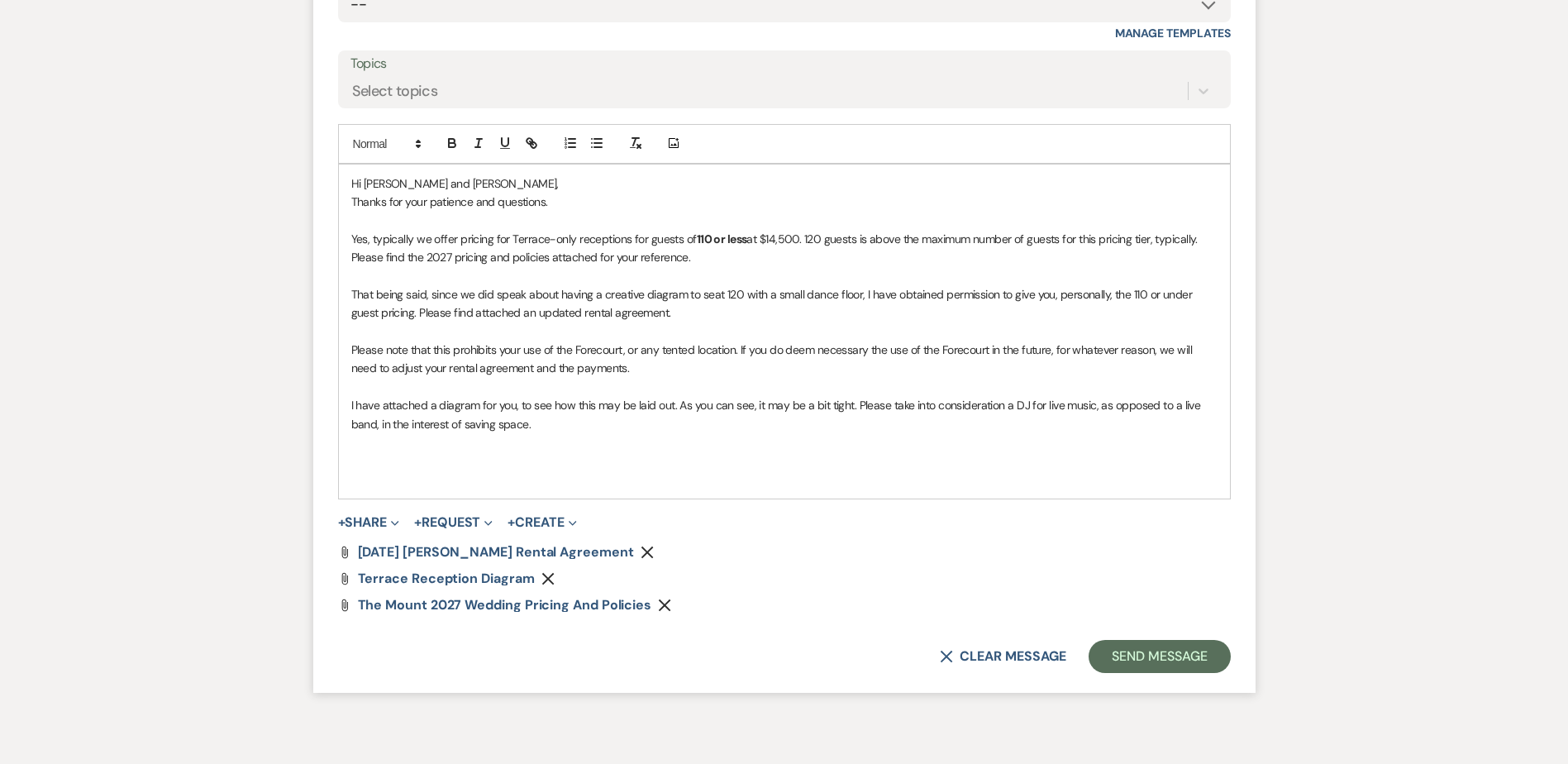
click at [743, 318] on p "That being said, since we did speak about having a creative diagram to seat 120…" at bounding box center [784, 304] width 866 height 37
click at [578, 288] on p "That being said, since we did speak about having a creative diagram to seat 120…" at bounding box center [784, 304] width 866 height 37
click at [577, 291] on p "That being said, since we did speak about having a creative diagram to seat 120…" at bounding box center [784, 304] width 866 height 37
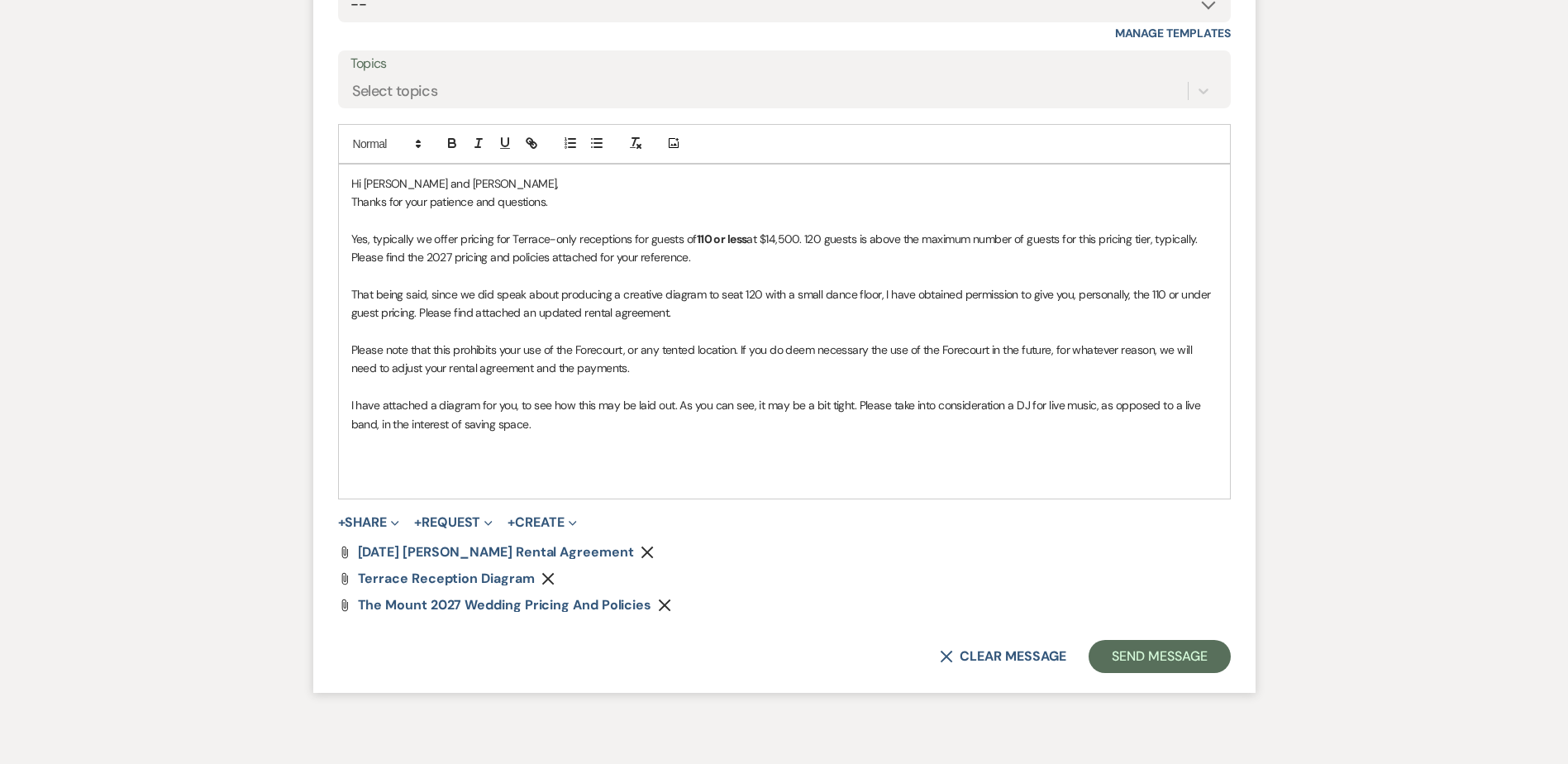
click at [822, 306] on p "That being said, since we did speak about producing a creative diagram to seat …" at bounding box center [784, 304] width 866 height 37
click at [411, 310] on p "That being said, since we did speak about producing a creative diagram to seat …" at bounding box center [784, 304] width 866 height 37
click at [706, 372] on p "Please note that this prohibits your use of the Forecourt, or any tented locati…" at bounding box center [784, 359] width 866 height 37
drag, startPoint x: 451, startPoint y: 357, endPoint x: 478, endPoint y: 365, distance: 28.2
click at [451, 355] on p "Please note that this prohibits your use of the Forecourt, or any tented locati…" at bounding box center [784, 359] width 866 height 37
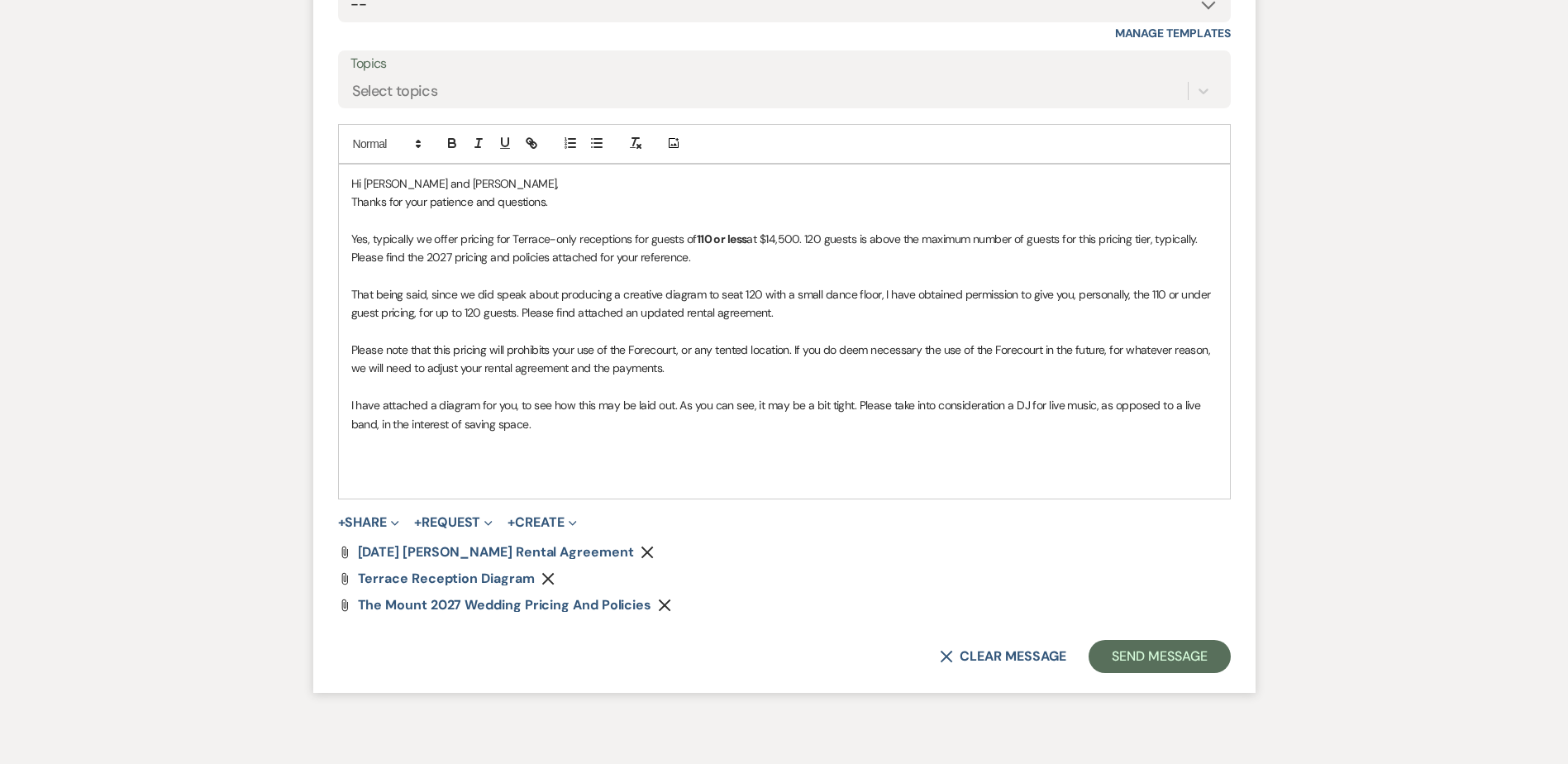
click at [549, 356] on p "Please note that this pricing will prohibits your use of the Forecourt, or any …" at bounding box center [784, 359] width 866 height 37
click at [507, 347] on p "Please note that this pricing will prohibit your use of the Forecourt, or any t…" at bounding box center [784, 359] width 866 height 37
click at [801, 360] on p "Please note that this pricing will unfortunately prohibit your use of the Forec…" at bounding box center [784, 359] width 866 height 37
click at [464, 365] on p "Please note that this pricing will unfortunately prohibit your use of the Forec…" at bounding box center [784, 359] width 866 height 37
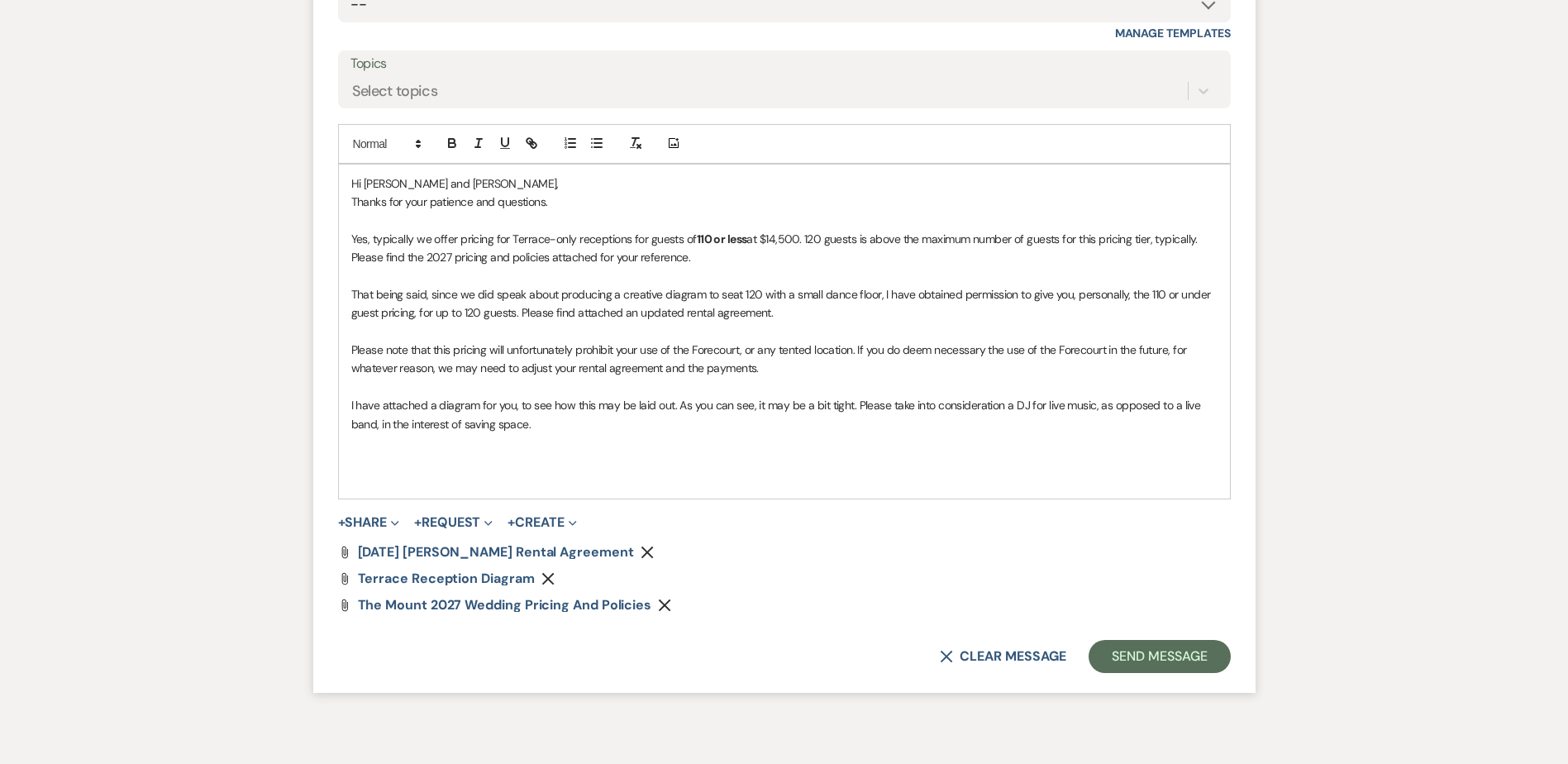
click at [691, 375] on p "Please note that this pricing will unfortunately prohibit your use of the Forec…" at bounding box center [784, 359] width 866 height 37
click at [691, 373] on p "Please note that this pricing will unfortunately prohibit your use of the Forec…" at bounding box center [784, 359] width 866 height 37
click at [700, 427] on p "I have attached a diagram for you, to see how this may be laid out. As you can …" at bounding box center [784, 415] width 866 height 37
drag, startPoint x: 680, startPoint y: 404, endPoint x: 855, endPoint y: 398, distance: 175.1
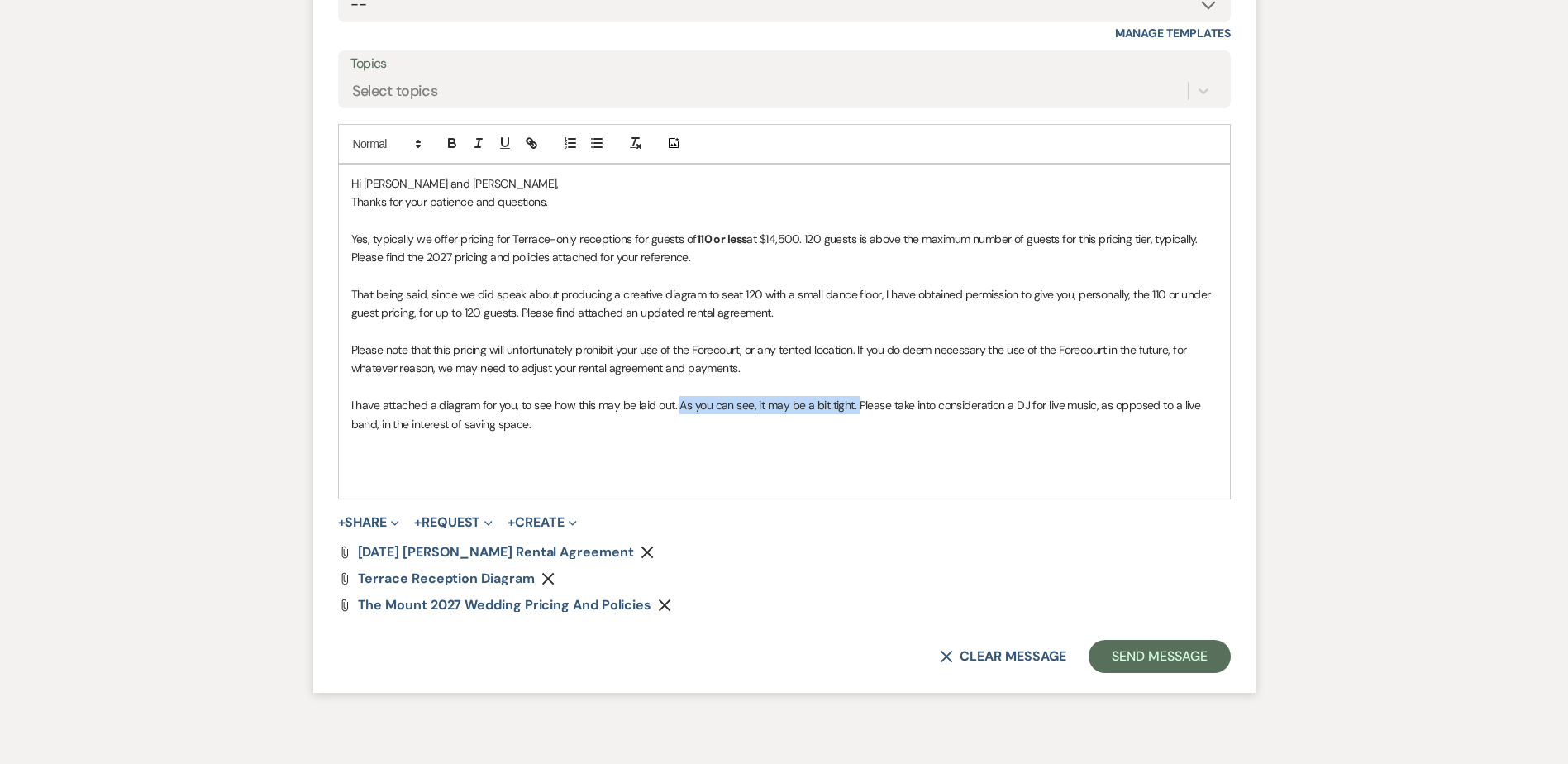
click at [855, 398] on p "I have attached a diagram for you, to see how this may be laid out. As you can …" at bounding box center [784, 415] width 866 height 37
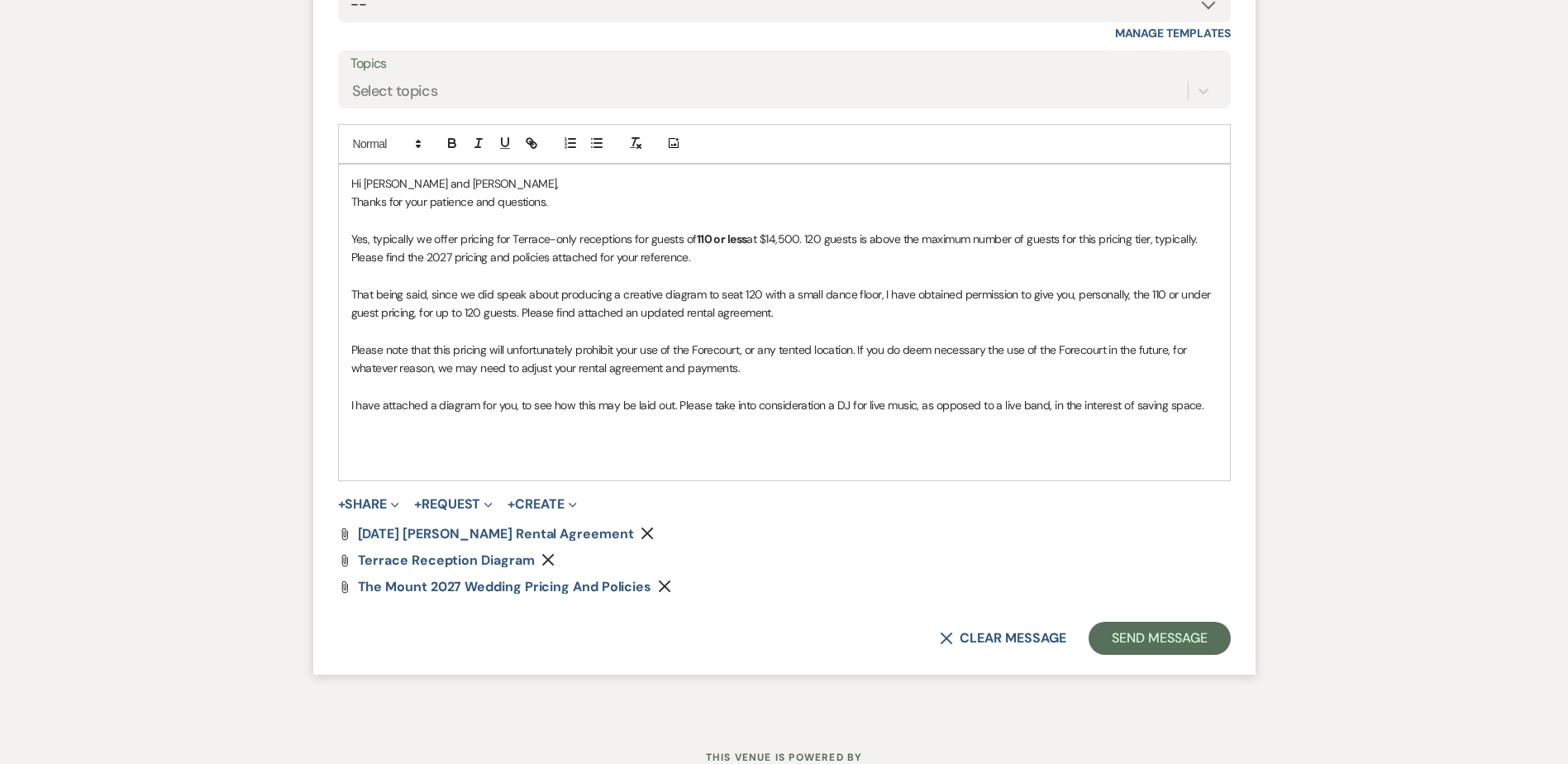
click at [1211, 413] on p "I have attached a diagram for you, to see how this may be laid out. Please take…" at bounding box center [784, 405] width 866 height 19
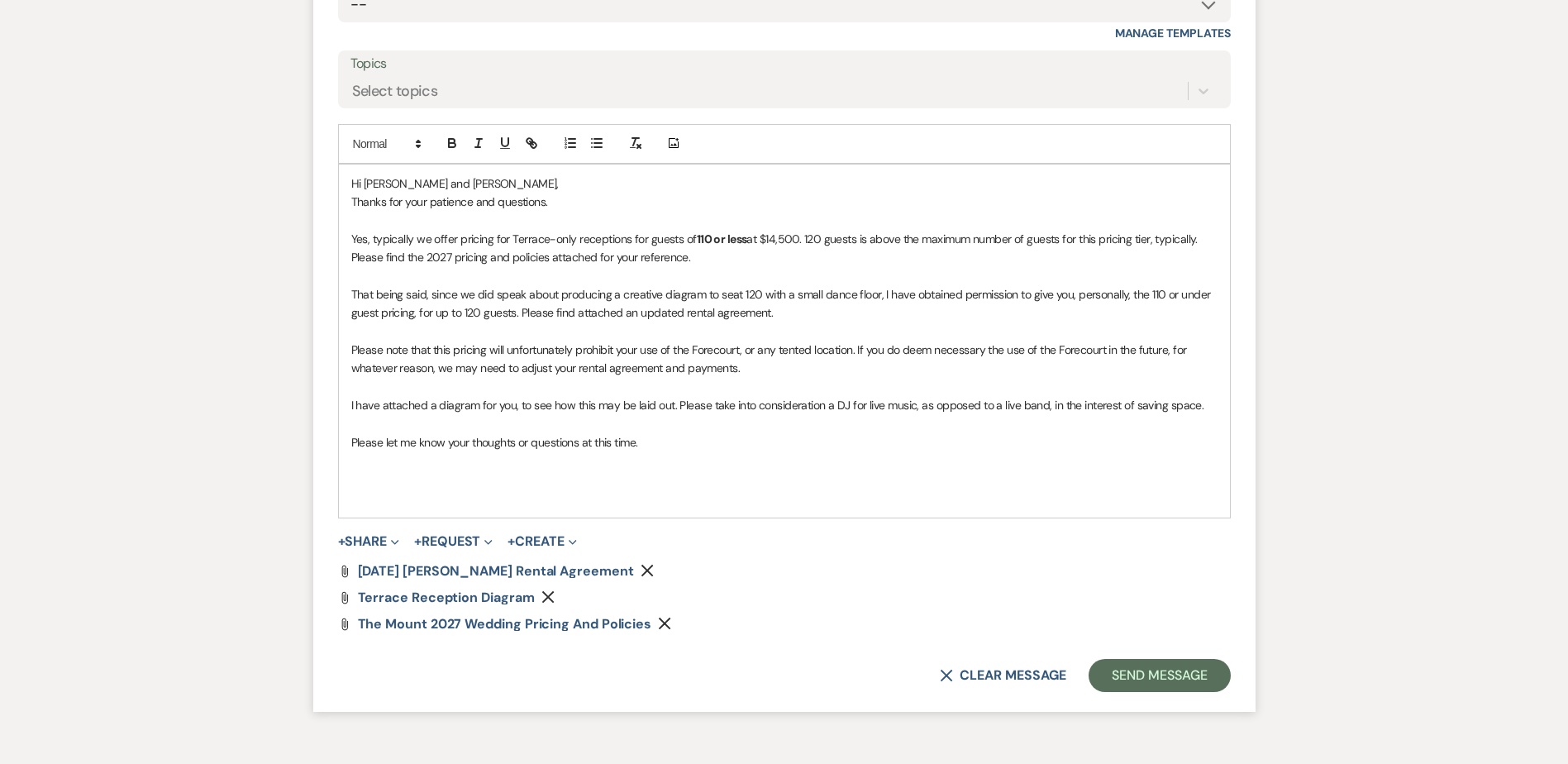
click at [806, 323] on p at bounding box center [784, 331] width 866 height 19
click at [791, 300] on p "That being said, since we did speak about producing a creative diagram to seat …" at bounding box center [784, 304] width 866 height 37
click at [798, 319] on p "That being said, since we did speak about producing a creative diagram to seat …" at bounding box center [784, 304] width 866 height 37
click at [383, 351] on p "Please note that this pricing will unfortunately prohibit your use of the Forec…" at bounding box center [784, 359] width 866 height 37
click at [1069, 332] on p at bounding box center [784, 331] width 866 height 19
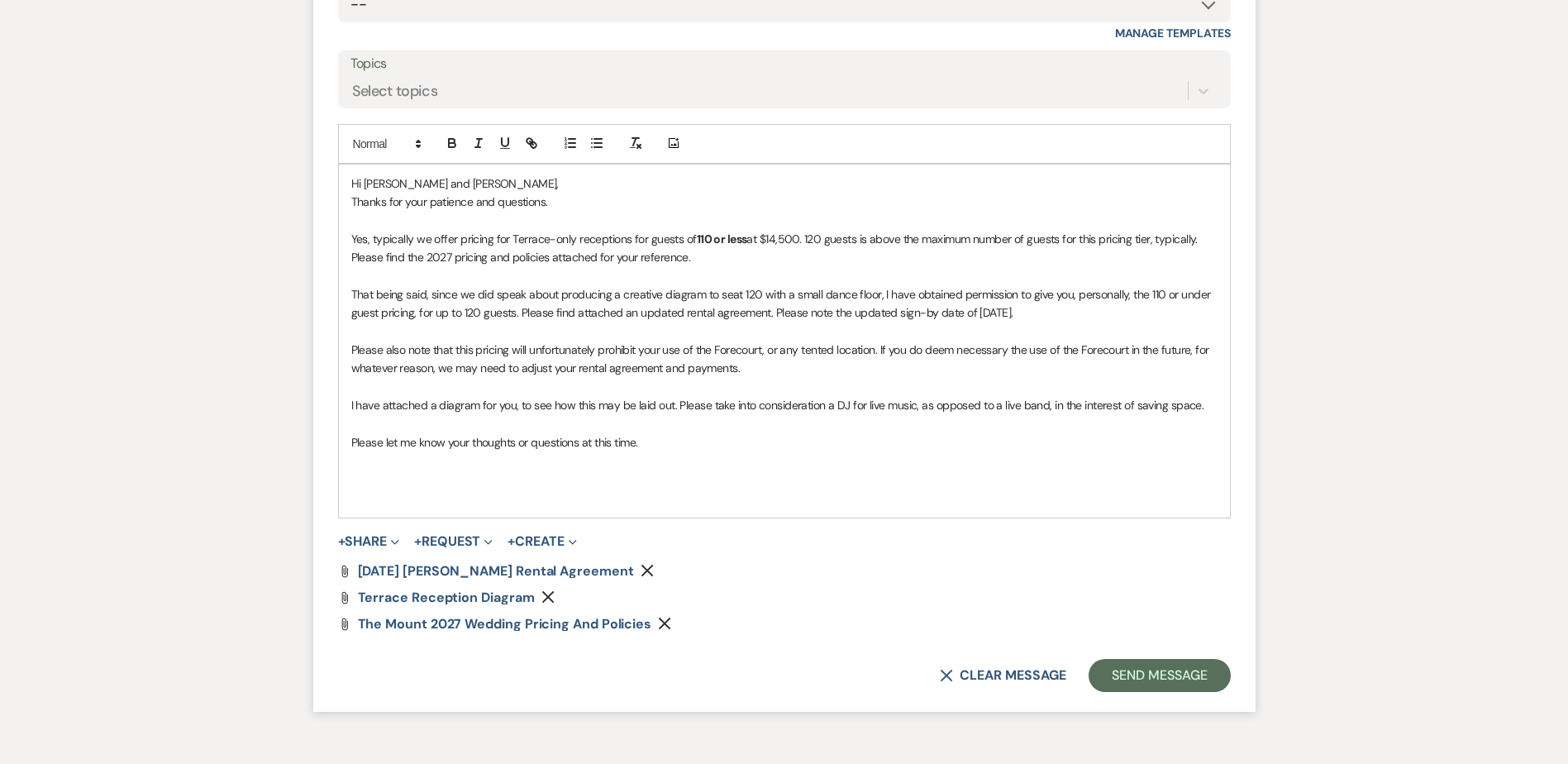
click at [1073, 361] on p "Please also note that this pricing will unfortunately prohibit your use of the …" at bounding box center [784, 359] width 866 height 37
drag, startPoint x: 441, startPoint y: 398, endPoint x: 465, endPoint y: 444, distance: 51.9
click at [439, 402] on p "I have attached a diagram for you, to see how this may be laid out. Please take…" at bounding box center [784, 405] width 866 height 19
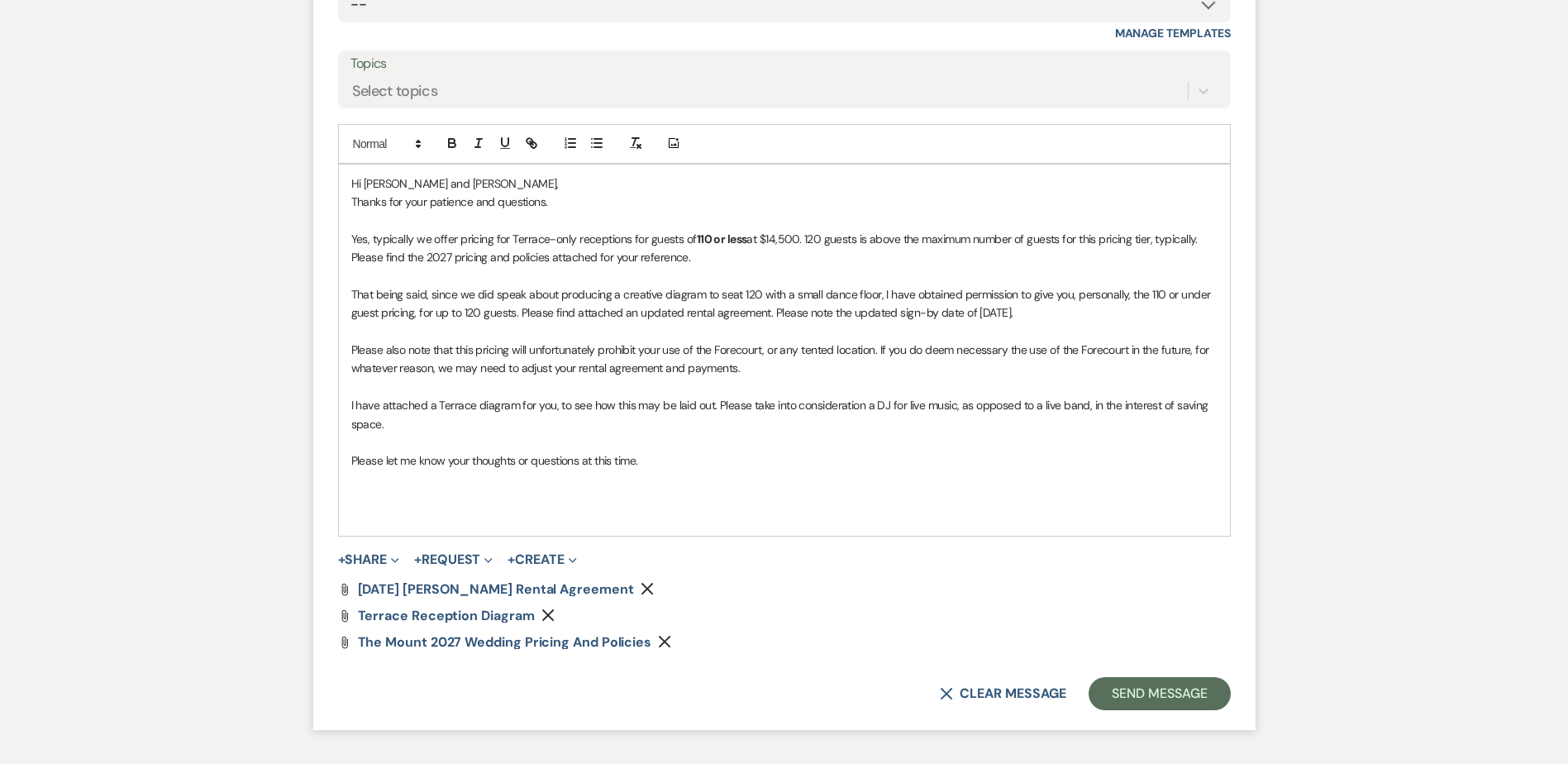
click at [620, 409] on p "I have attached a Terrace diagram for you, to see how this may be laid out. Ple…" at bounding box center [784, 415] width 866 height 37
click at [611, 435] on p at bounding box center [784, 442] width 866 height 19
click at [714, 468] on p "Please let me know your thoughts or questions at this time." at bounding box center [784, 460] width 866 height 19
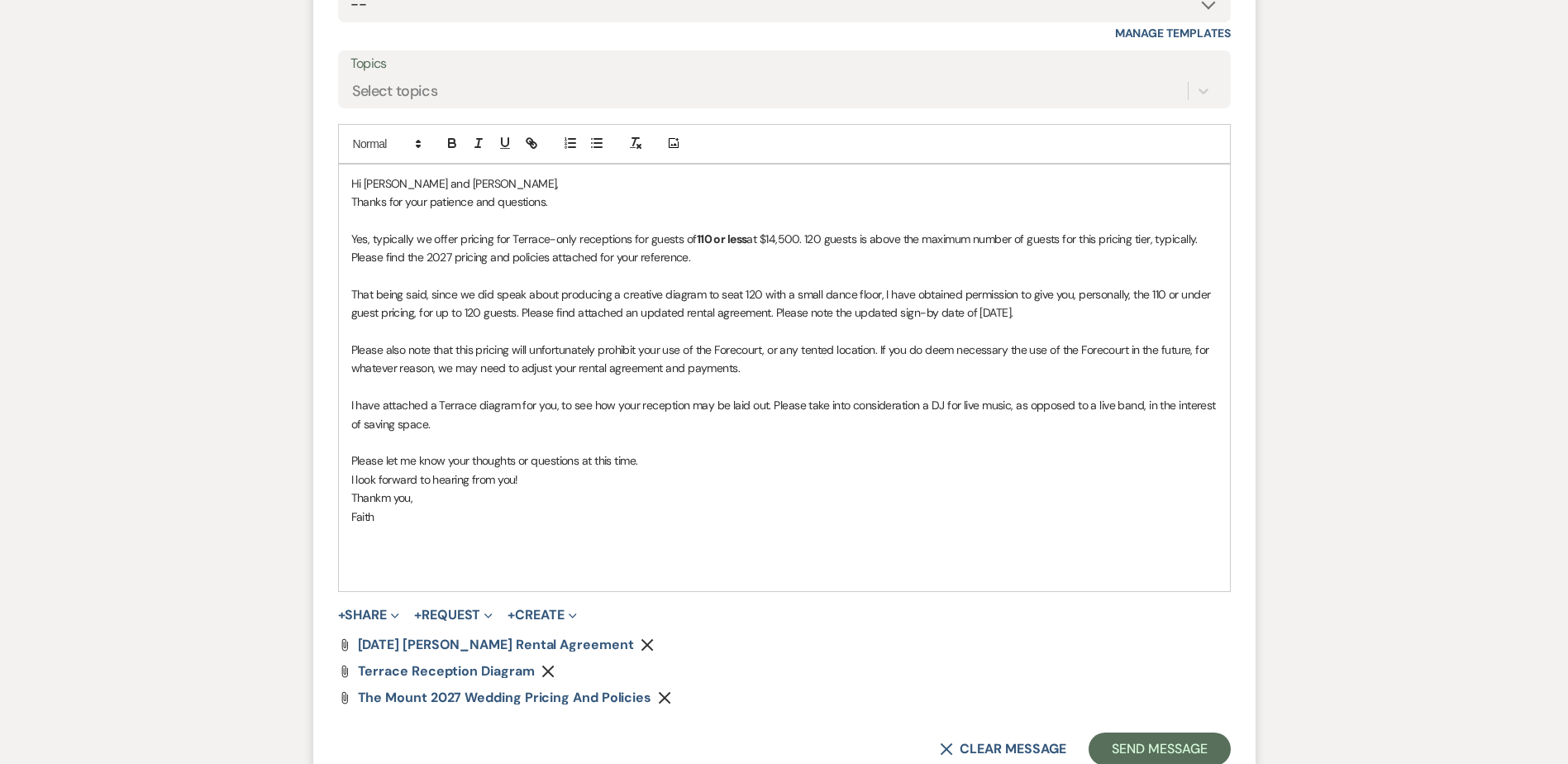
click at [394, 504] on p "Thankm you," at bounding box center [784, 497] width 866 height 19
click at [536, 480] on p "I look forward to hearing from you!" at bounding box center [784, 479] width 866 height 19
click at [347, 480] on div "Hi Ashley and Chase, Thanks for your patience and questions. Yes, typically we …" at bounding box center [784, 379] width 891 height 428
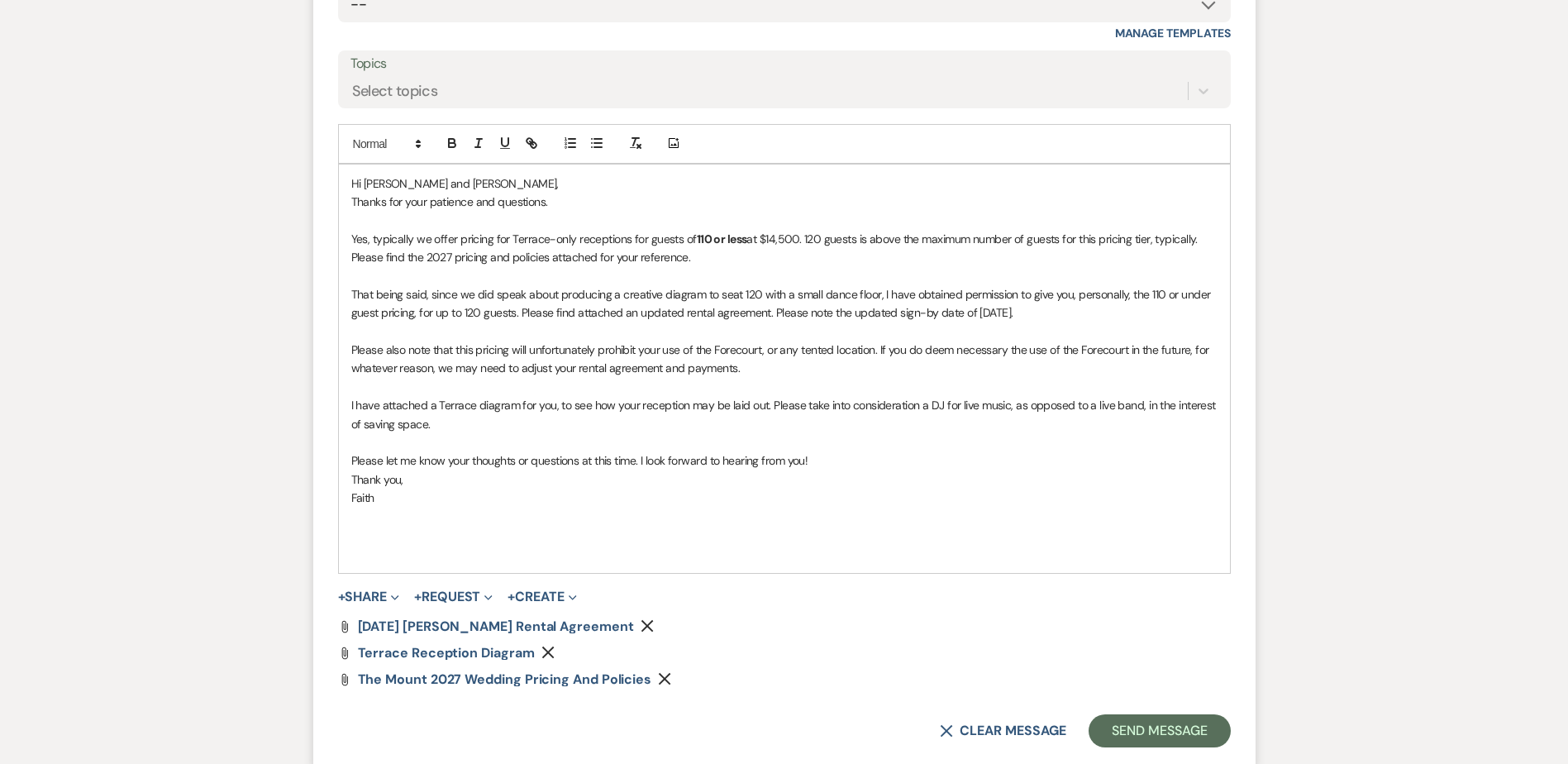
click at [864, 548] on p at bounding box center [784, 552] width 866 height 19
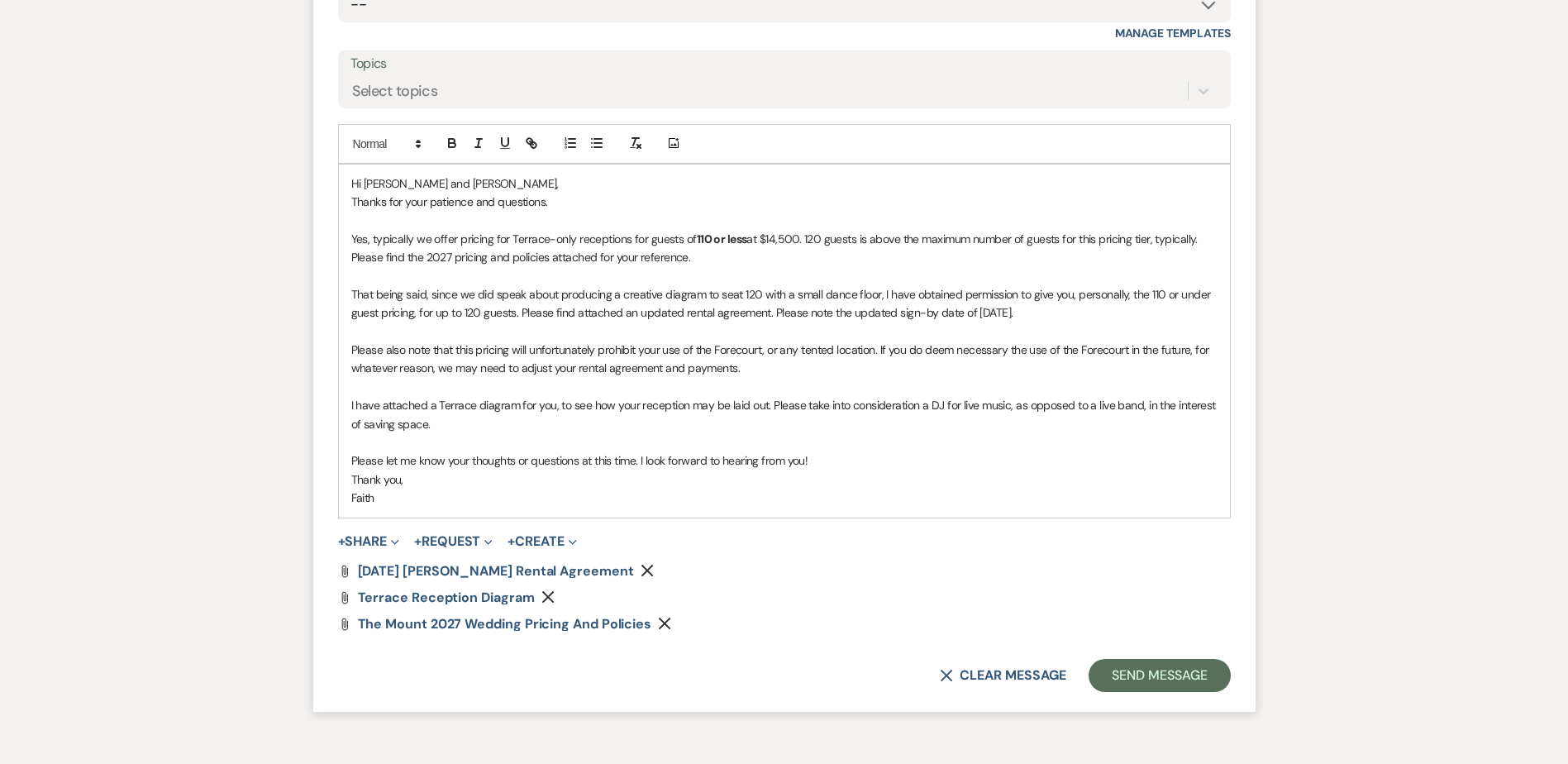
click at [344, 244] on div "Hi Ashley and Chase, Thanks for your patience and questions. Yes, typically we …" at bounding box center [784, 341] width 891 height 353
click at [1126, 680] on button "Send Message" at bounding box center [1160, 676] width 141 height 33
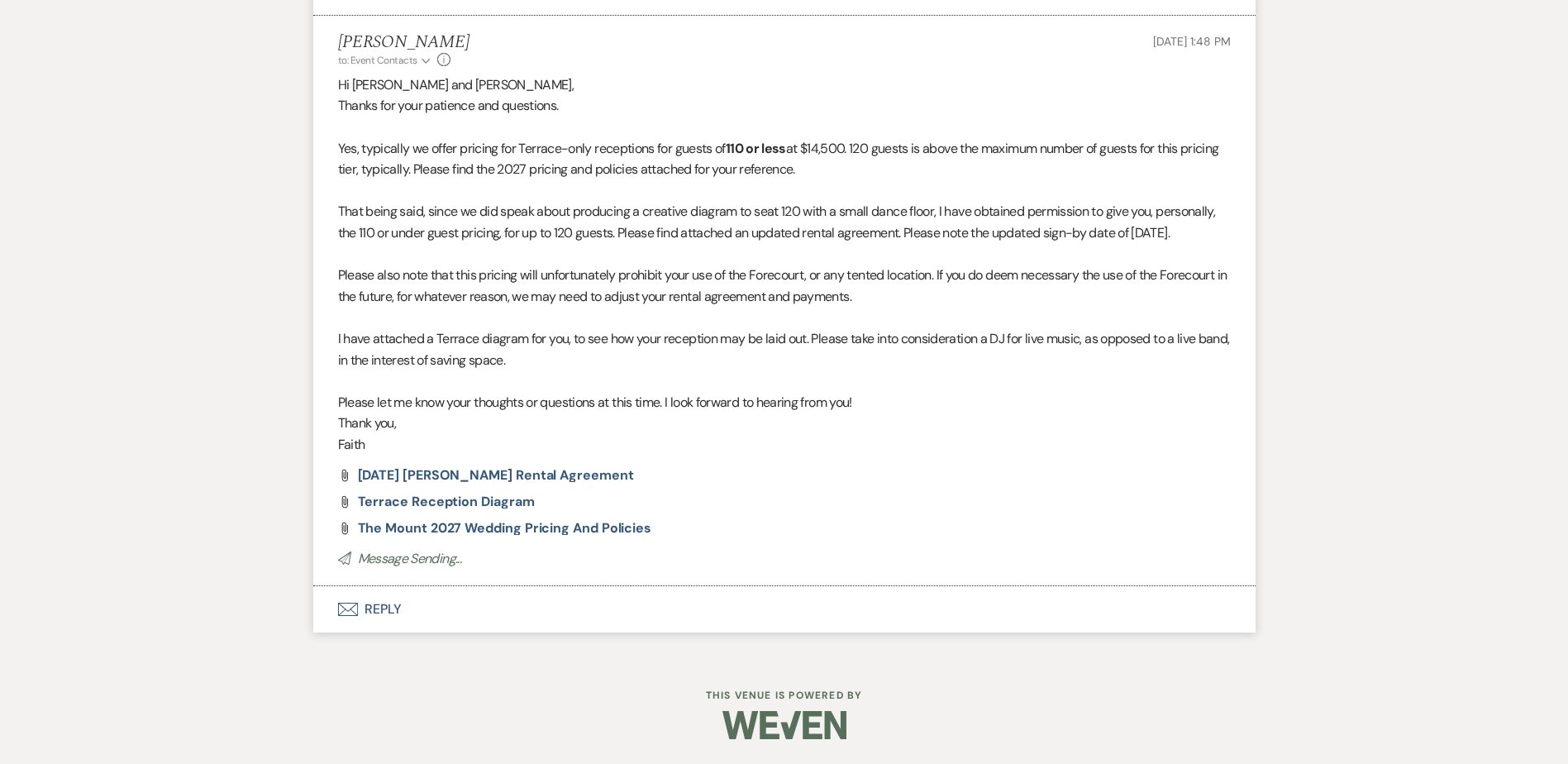
scroll to position [6992, 0]
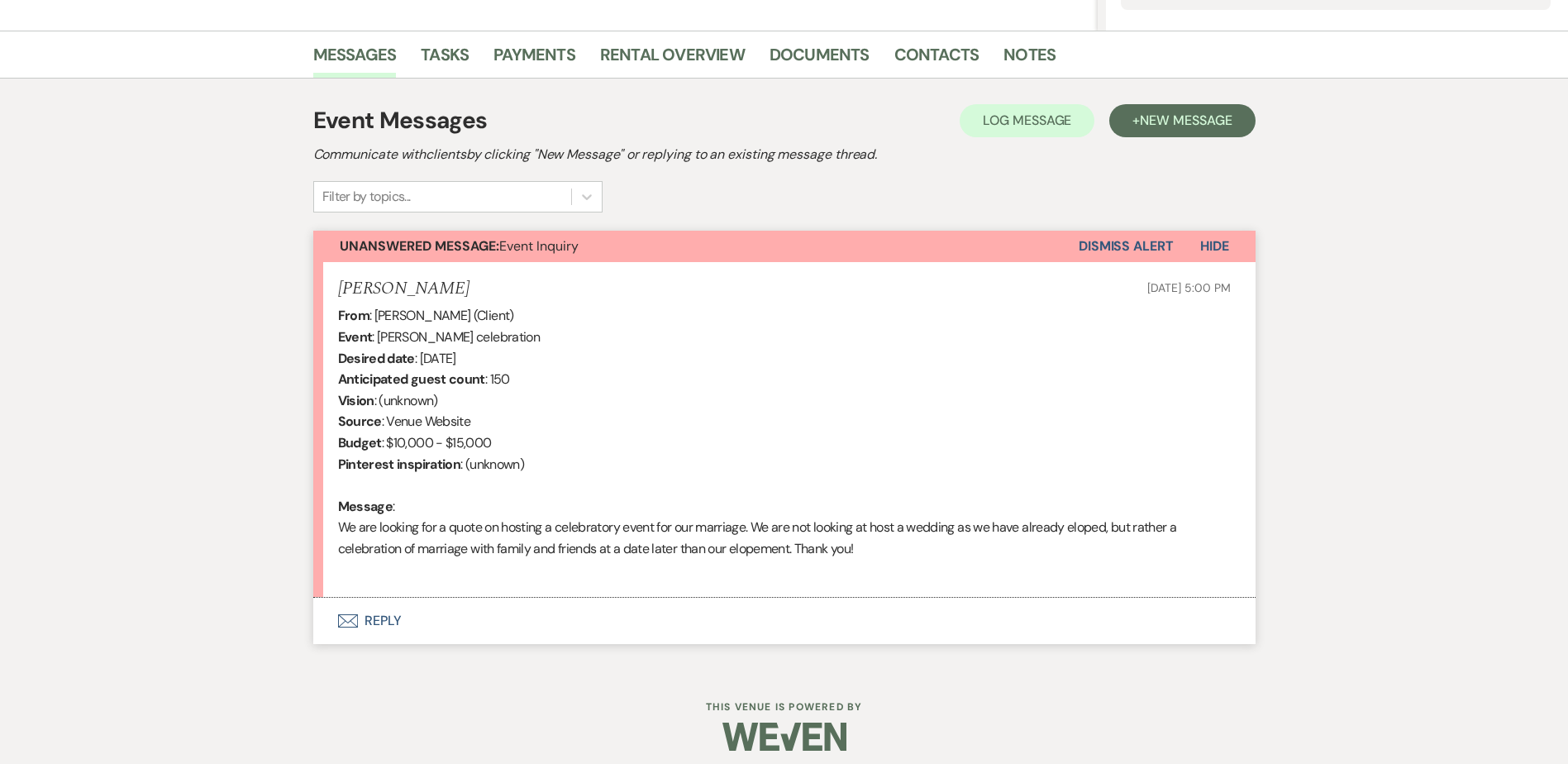
click at [407, 596] on li "Kelsey Marino Sep 13, 2025, 5:00 PM From : Kelsey Marino (Client) Event : Kelse…" at bounding box center [784, 430] width 943 height 335
click at [397, 615] on button "Envelope Reply" at bounding box center [784, 620] width 943 height 46
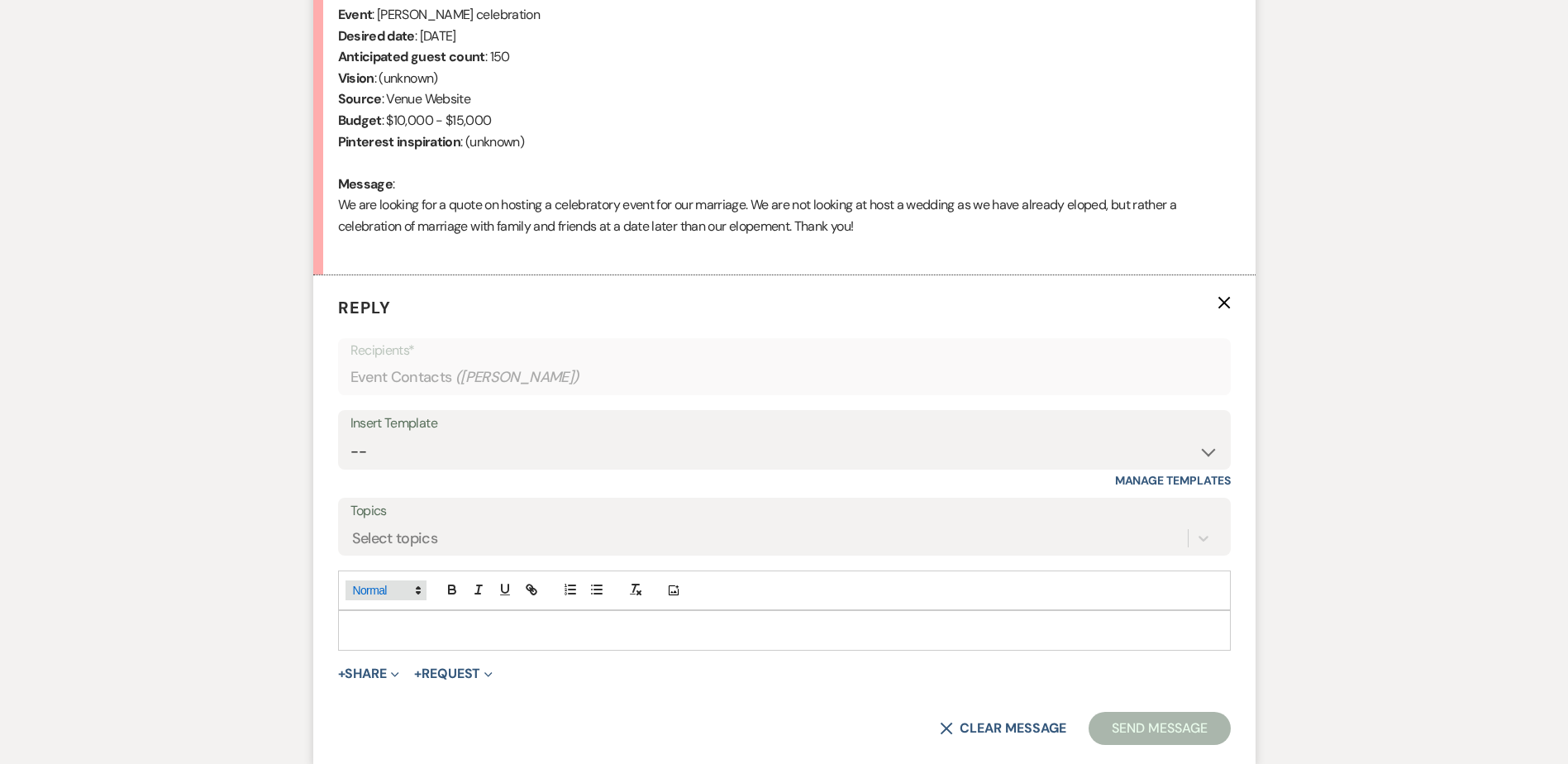
scroll to position [797, 0]
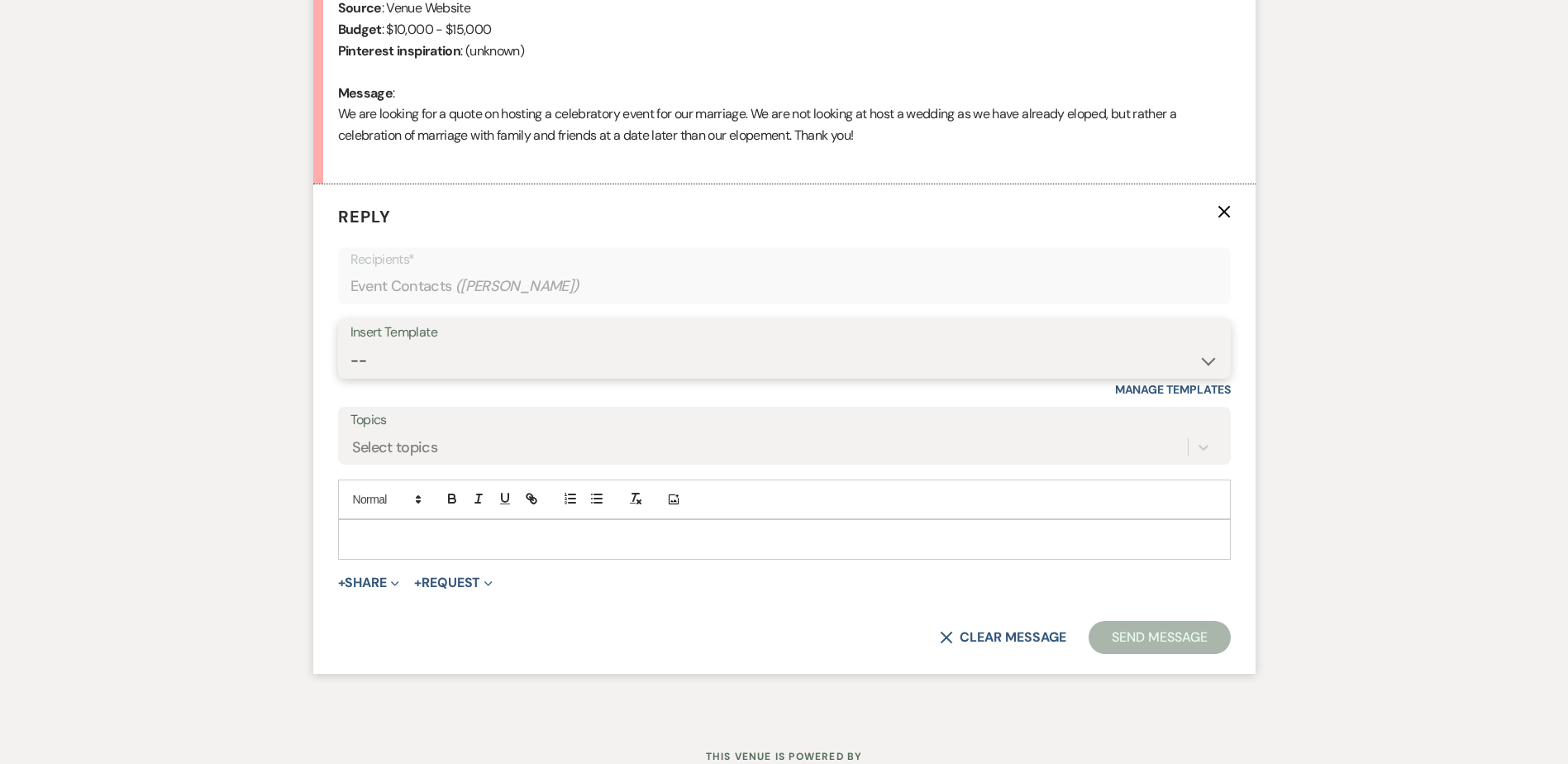
click at [440, 360] on select "-- Weven Planning Portal Introduction (Booked Events) Initial Inquiry Response …" at bounding box center [784, 360] width 868 height 32
select select "5515"
click at [350, 344] on select "-- Weven Planning Portal Introduction (Booked Events) Initial Inquiry Response …" at bounding box center [784, 360] width 868 height 32
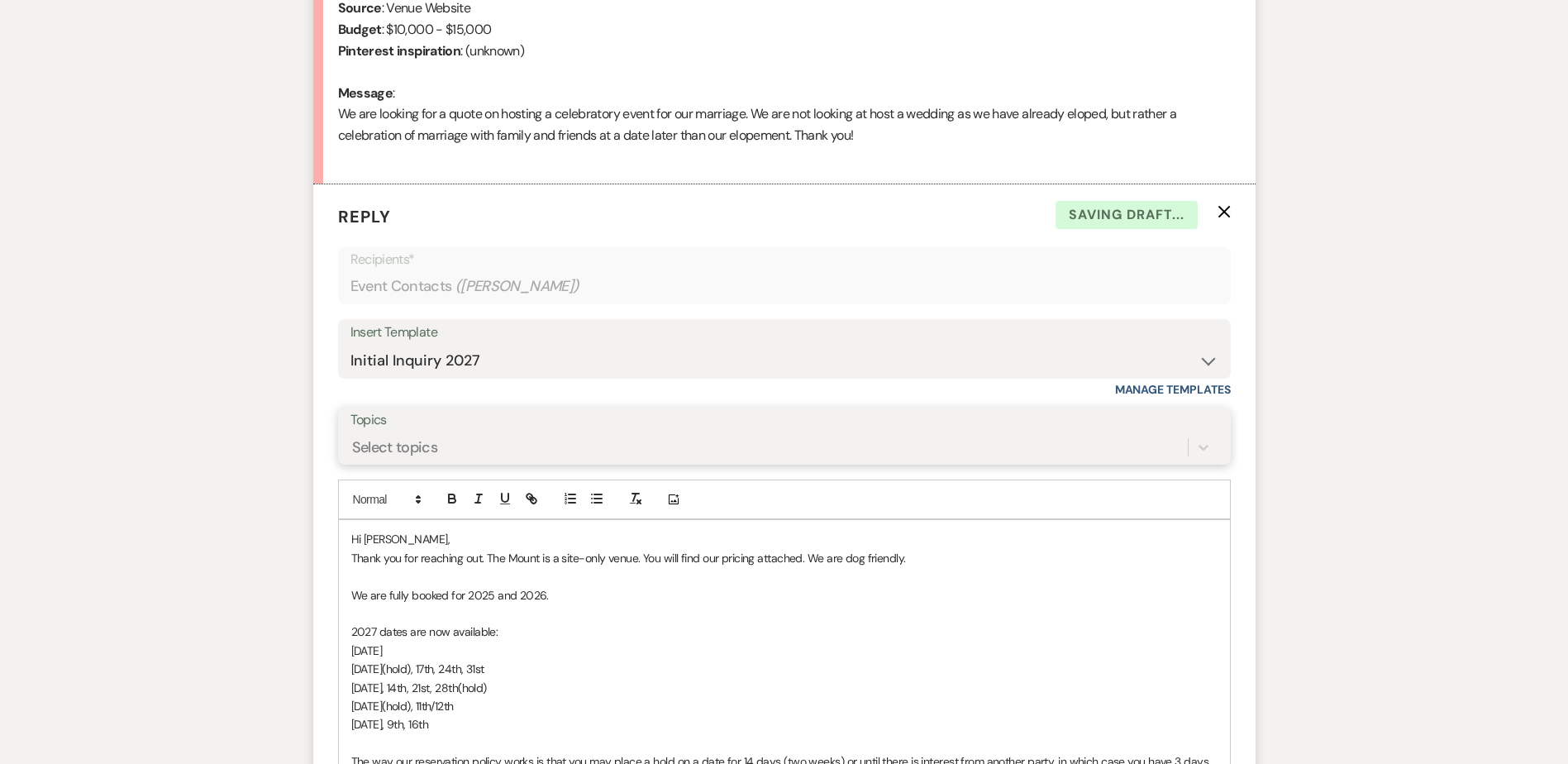
click at [444, 443] on div "Select topics" at bounding box center [769, 447] width 838 height 28
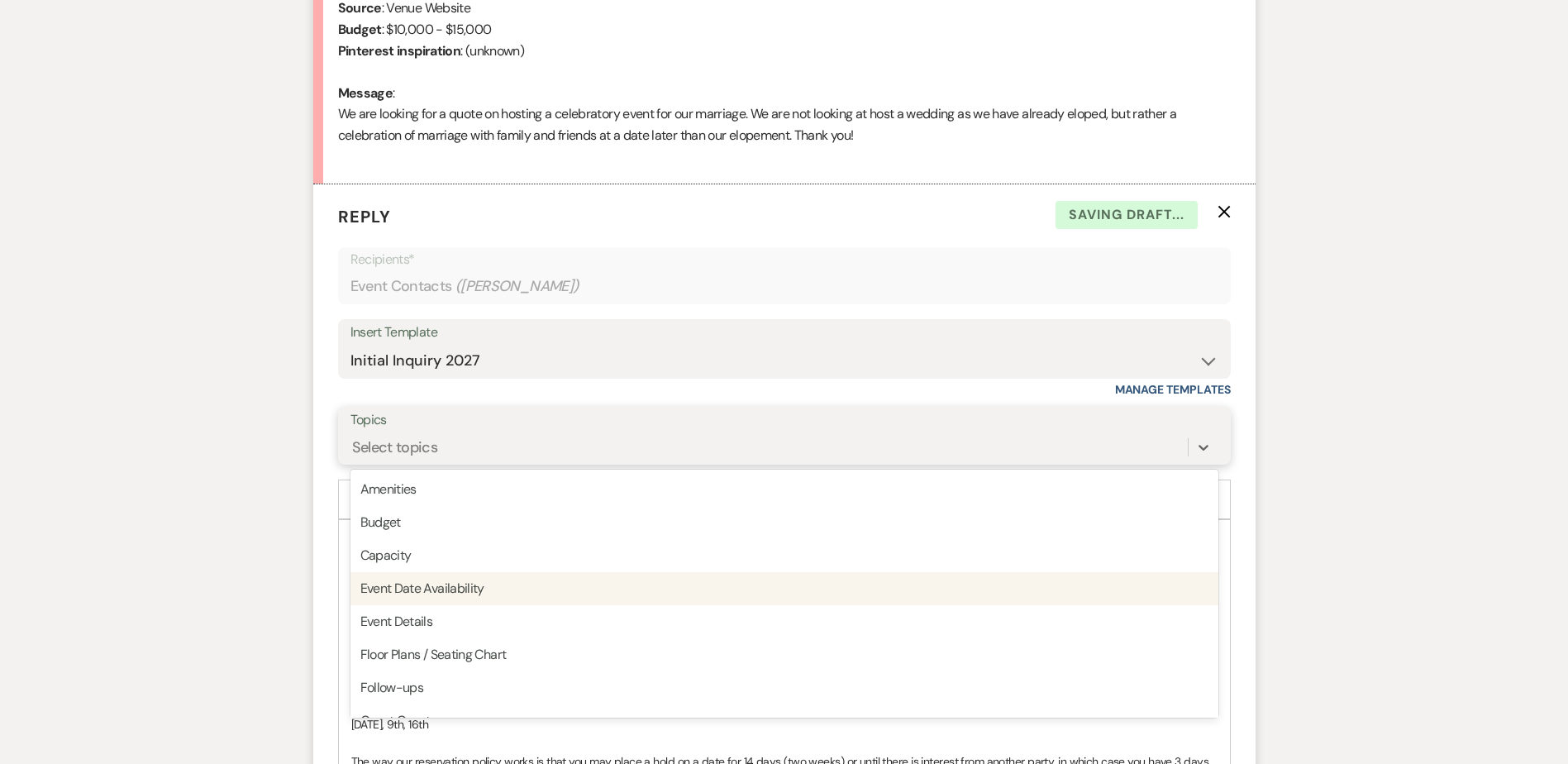
click at [497, 597] on div "Event Date Availability" at bounding box center [784, 588] width 868 height 33
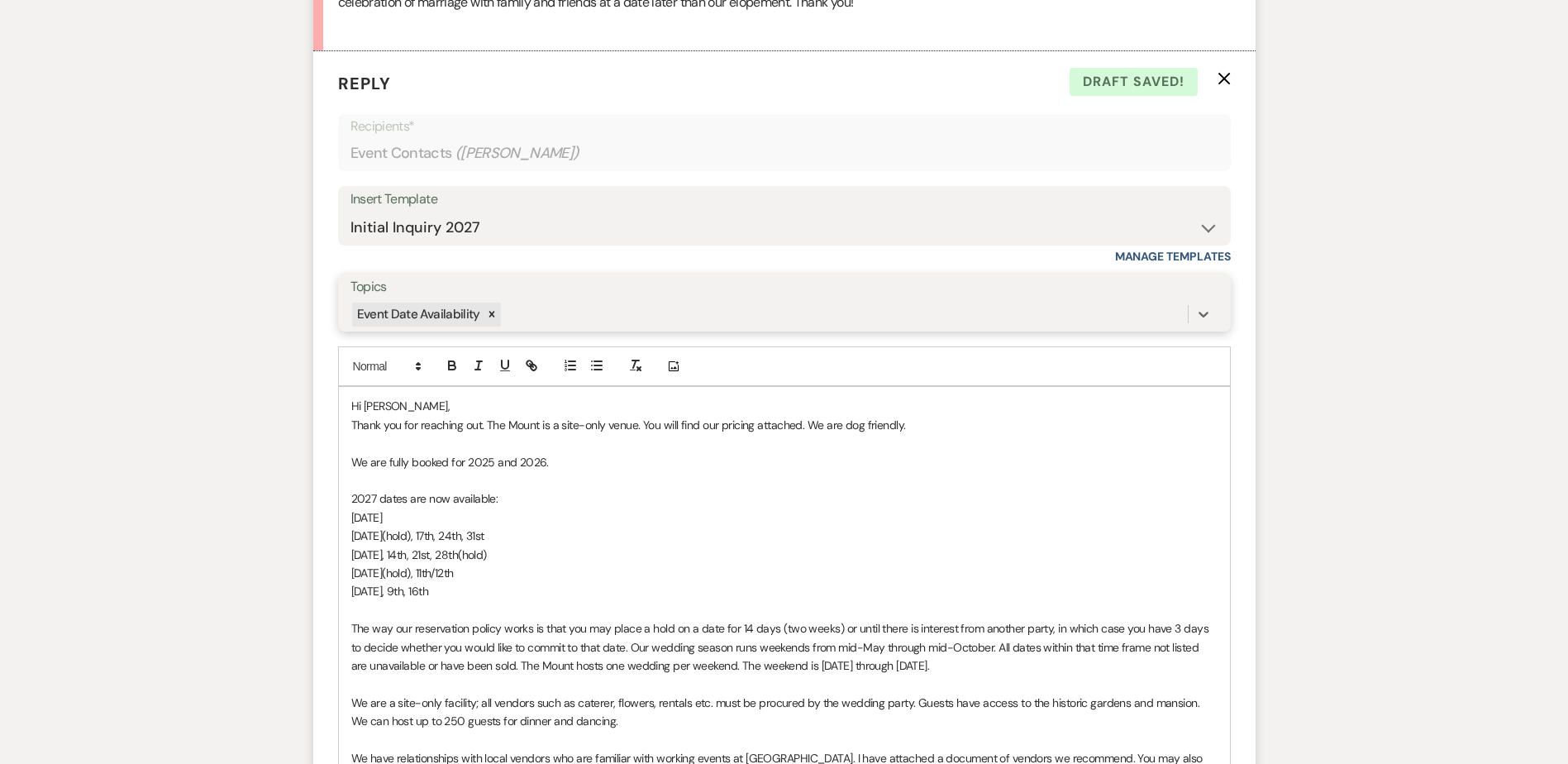
scroll to position [963, 0]
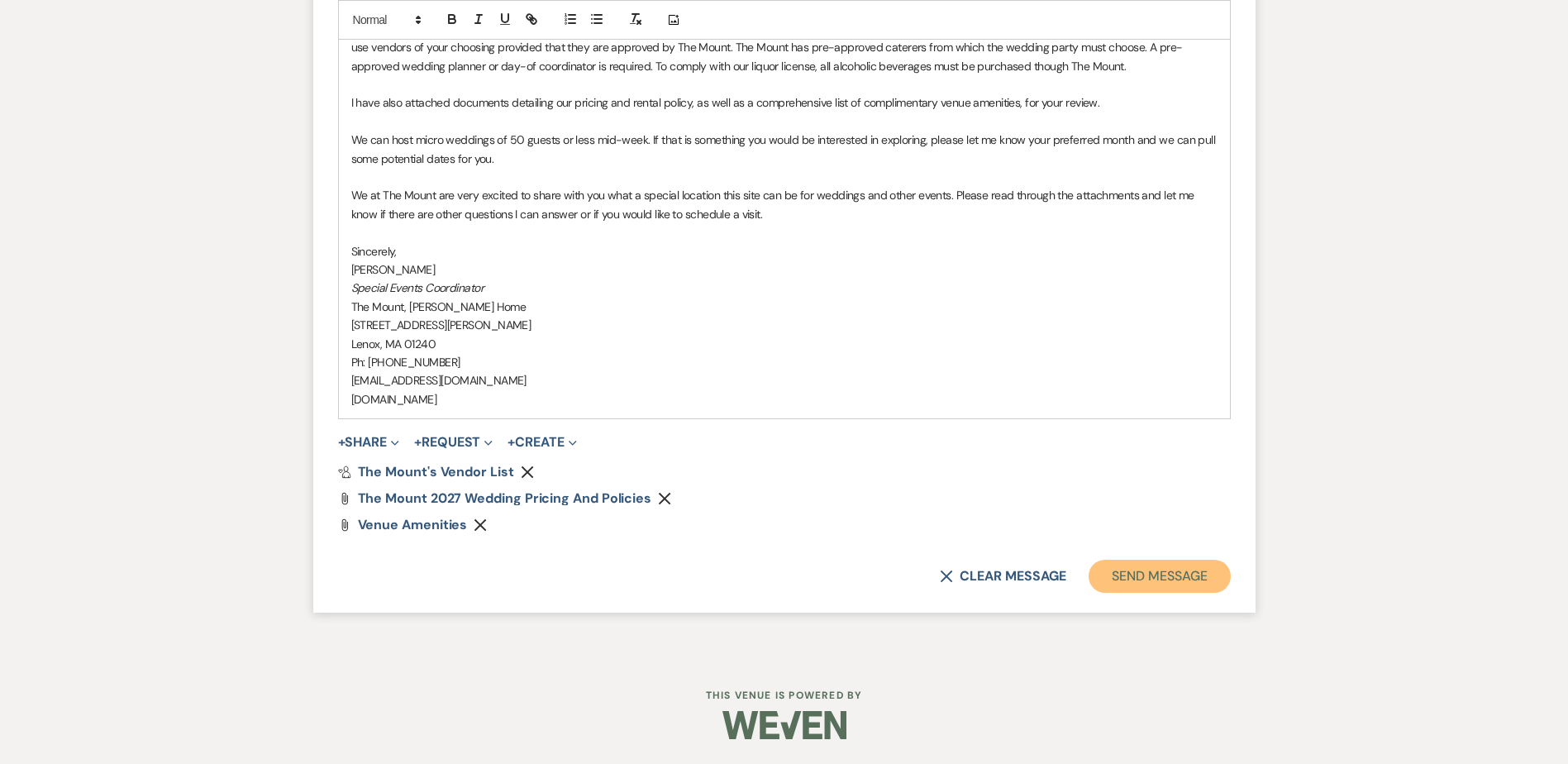
click at [1116, 579] on button "Send Message" at bounding box center [1160, 576] width 141 height 33
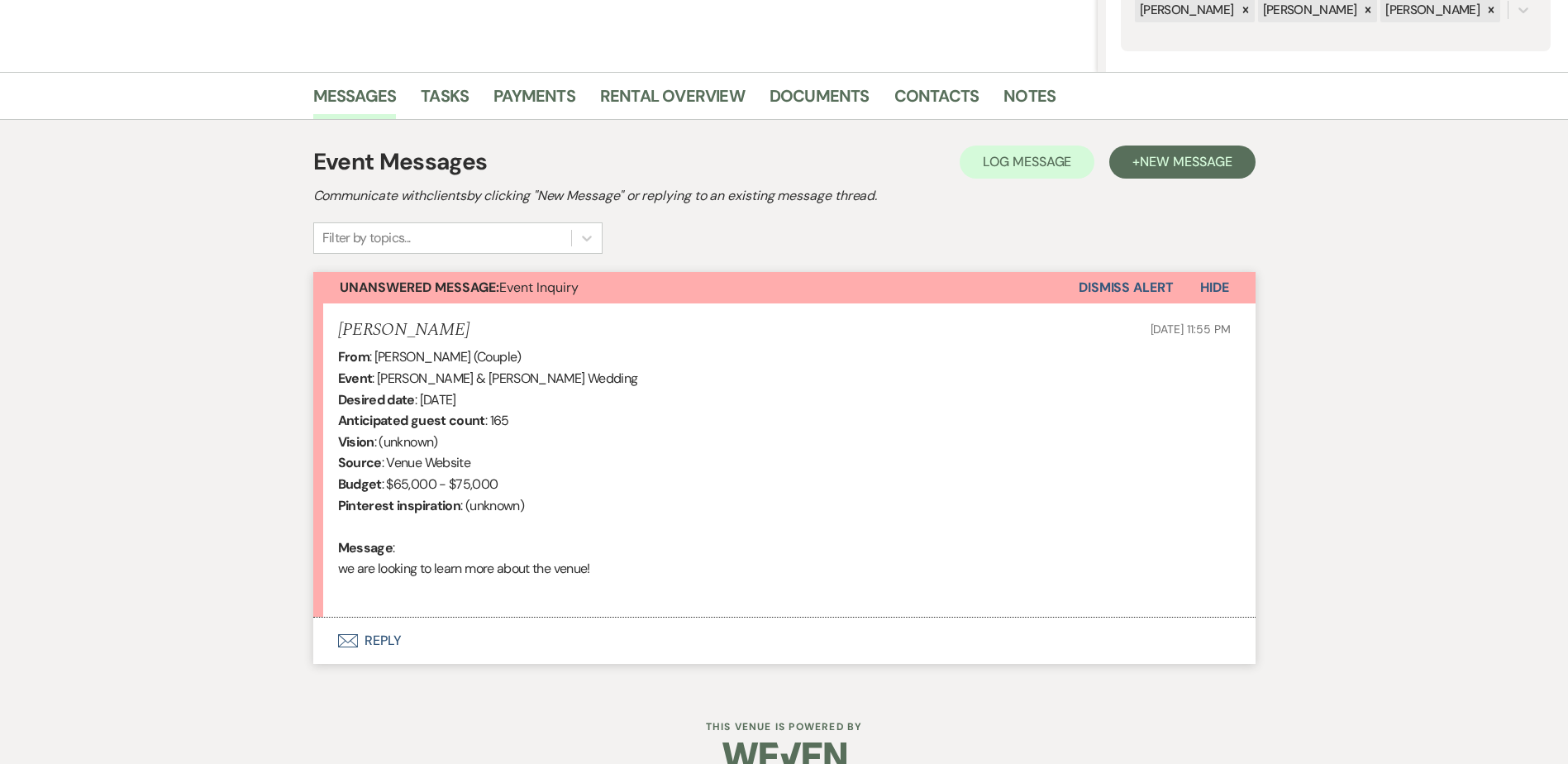
scroll to position [363, 0]
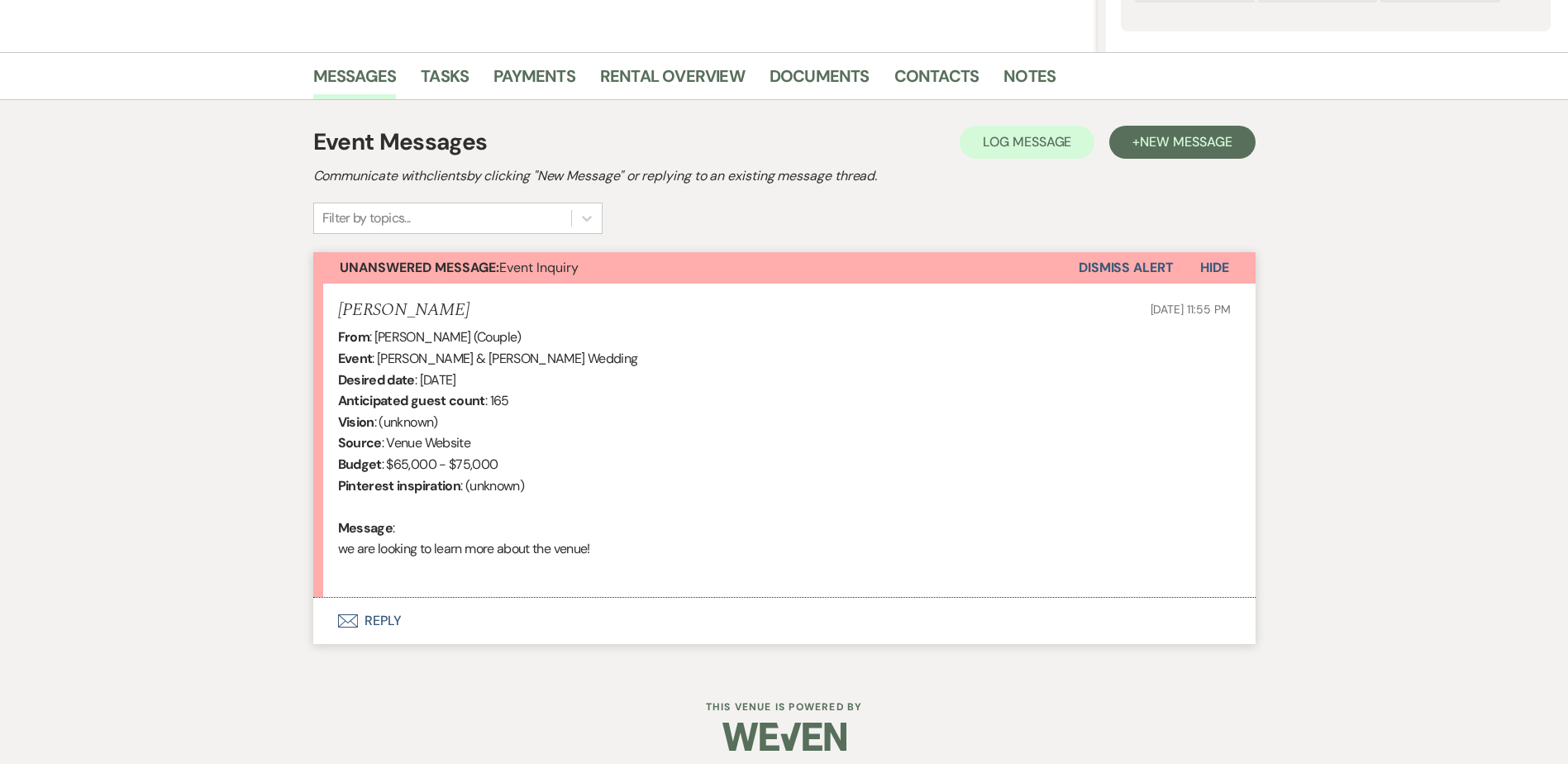
click at [415, 634] on button "Envelope Reply" at bounding box center [784, 620] width 943 height 46
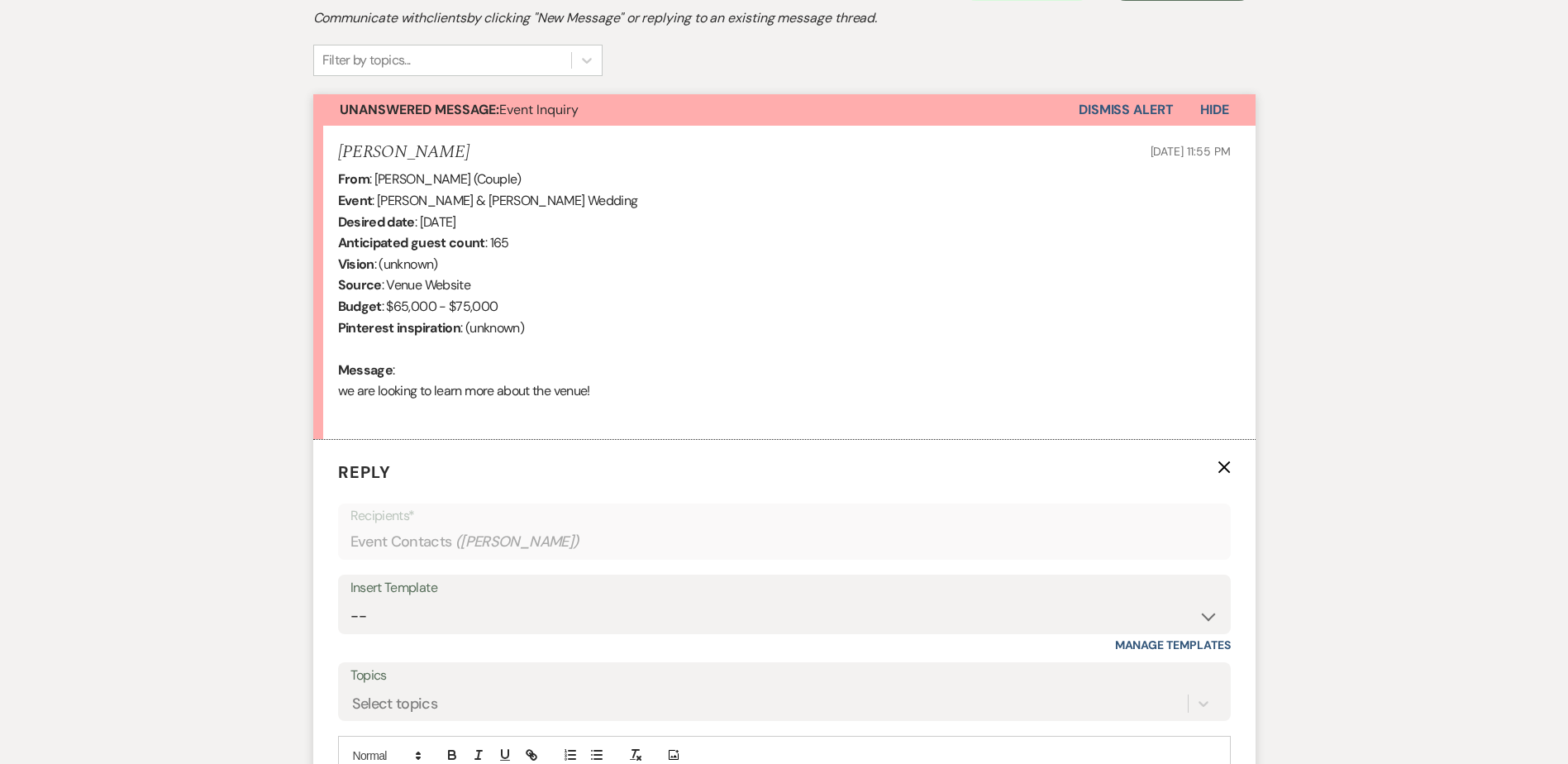
scroll to position [776, 0]
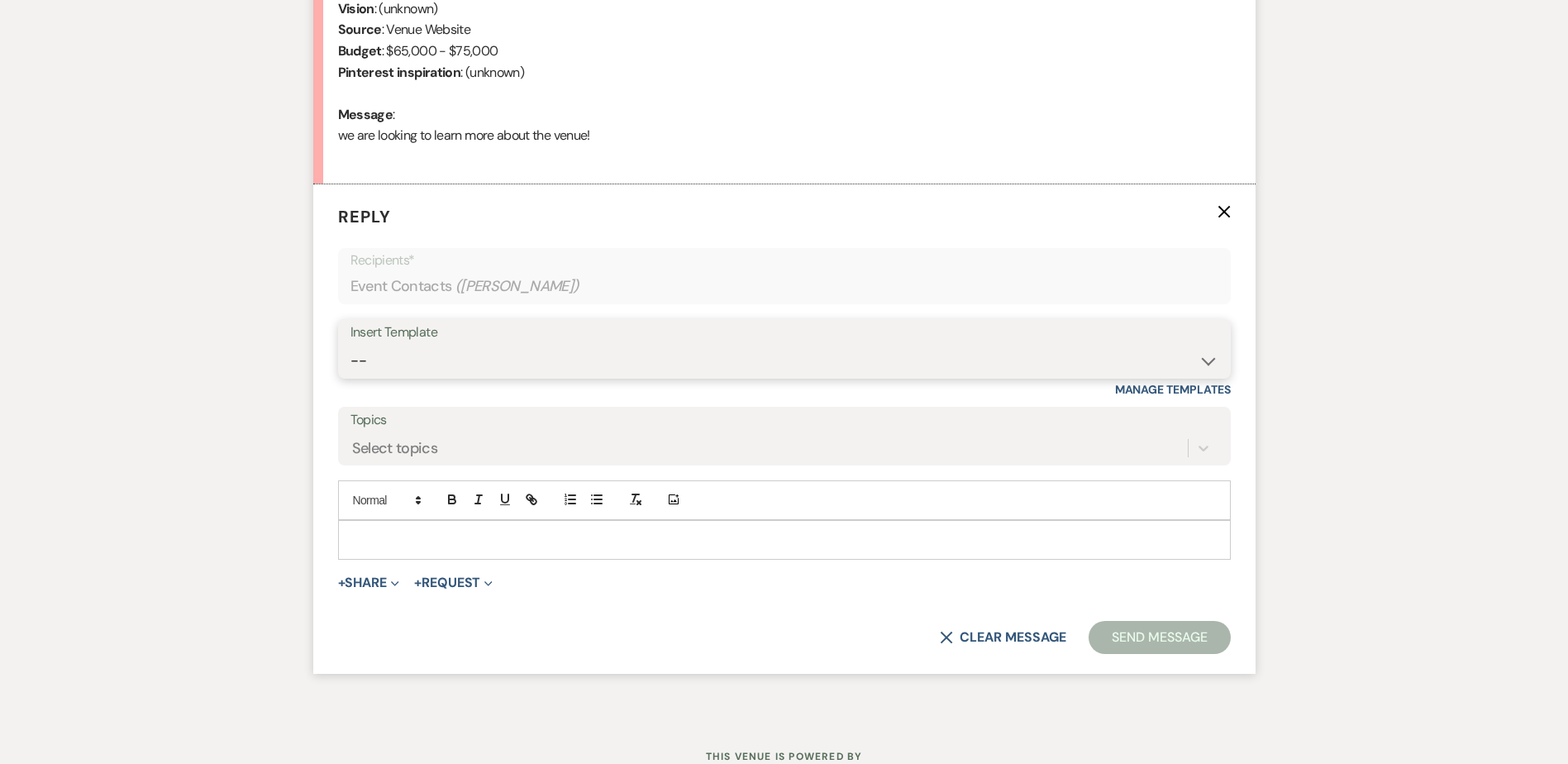
click at [388, 361] on select "-- Weven Planning Portal Introduction (Booked Events) Initial Inquiry Response …" at bounding box center [784, 360] width 868 height 32
select select "5515"
click at [350, 344] on select "-- Weven Planning Portal Introduction (Booked Events) Initial Inquiry Response …" at bounding box center [784, 360] width 868 height 32
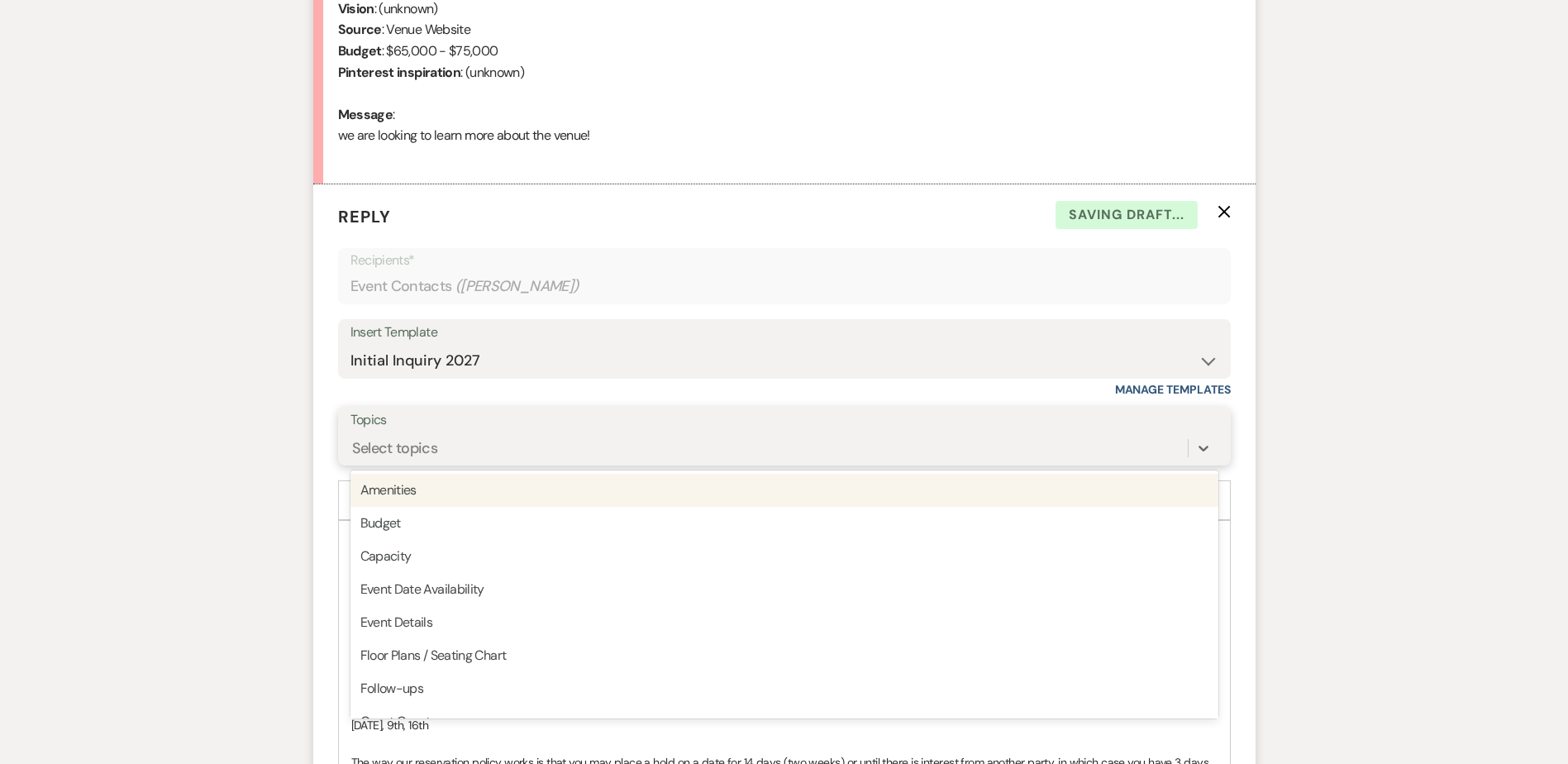
click at [370, 446] on div "Select topics" at bounding box center [395, 447] width 86 height 23
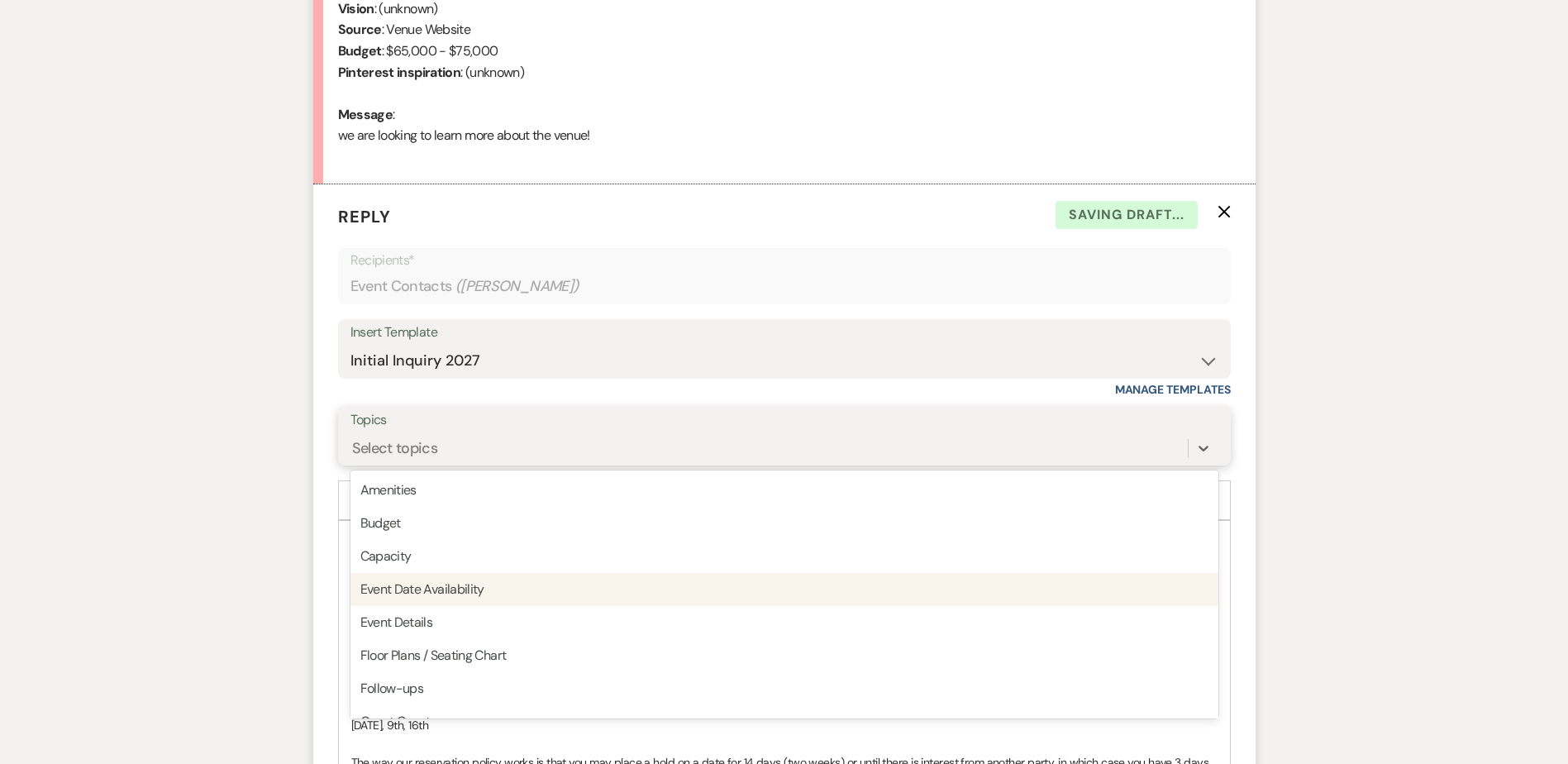
click at [407, 581] on div "Event Date Availability" at bounding box center [784, 589] width 868 height 33
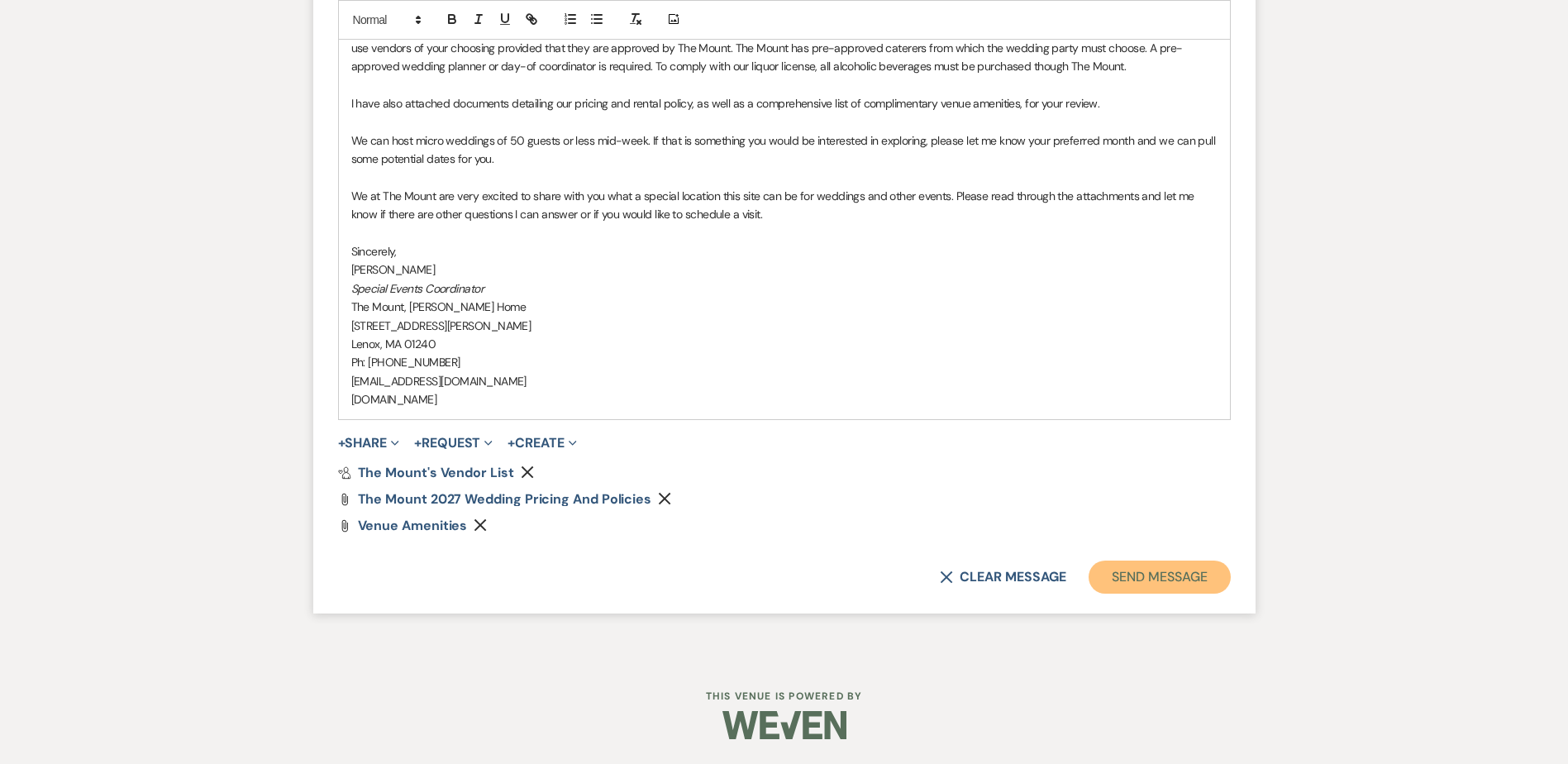
click at [1128, 581] on button "Send Message" at bounding box center [1160, 577] width 141 height 33
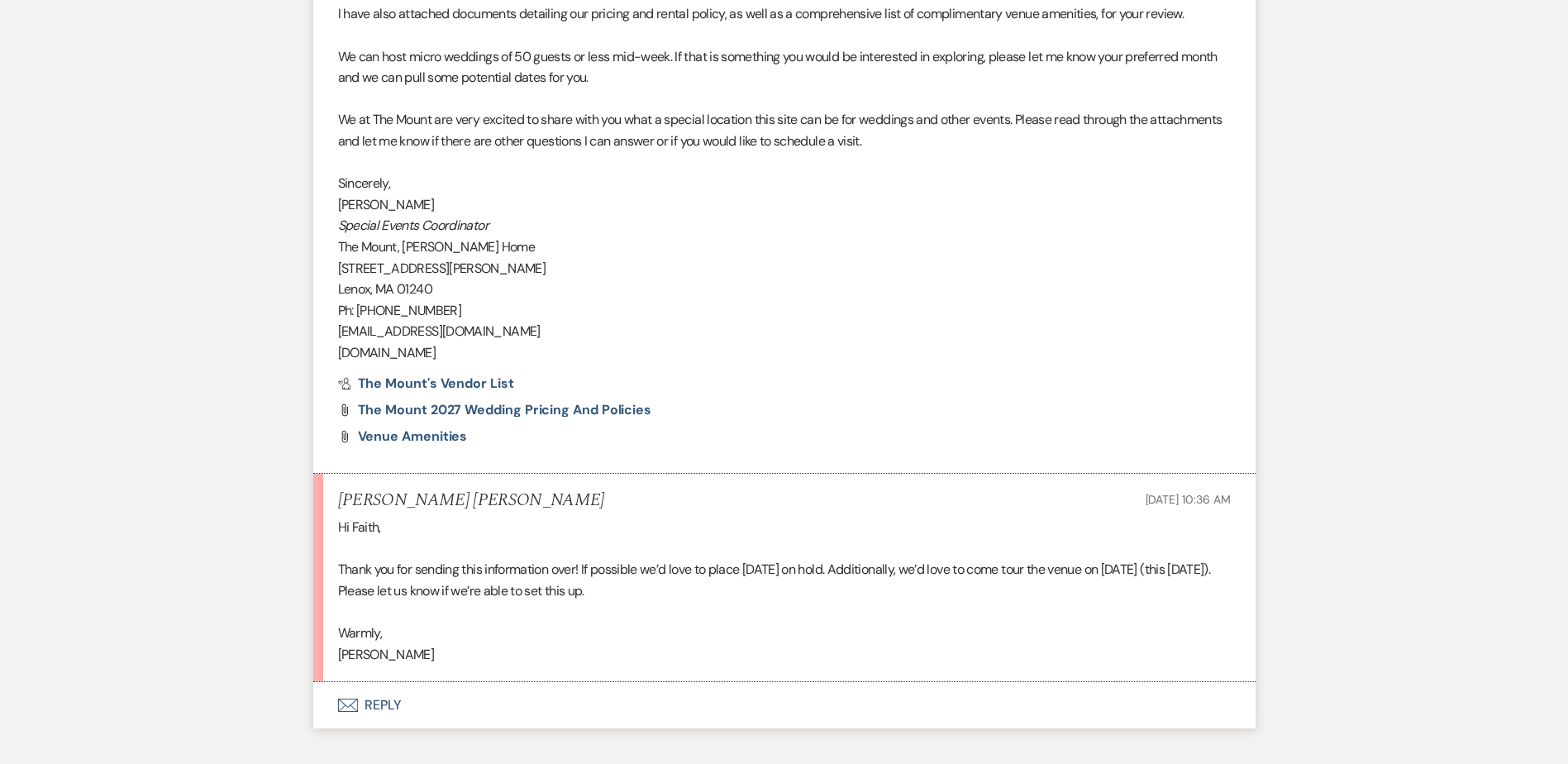
scroll to position [1764, 0]
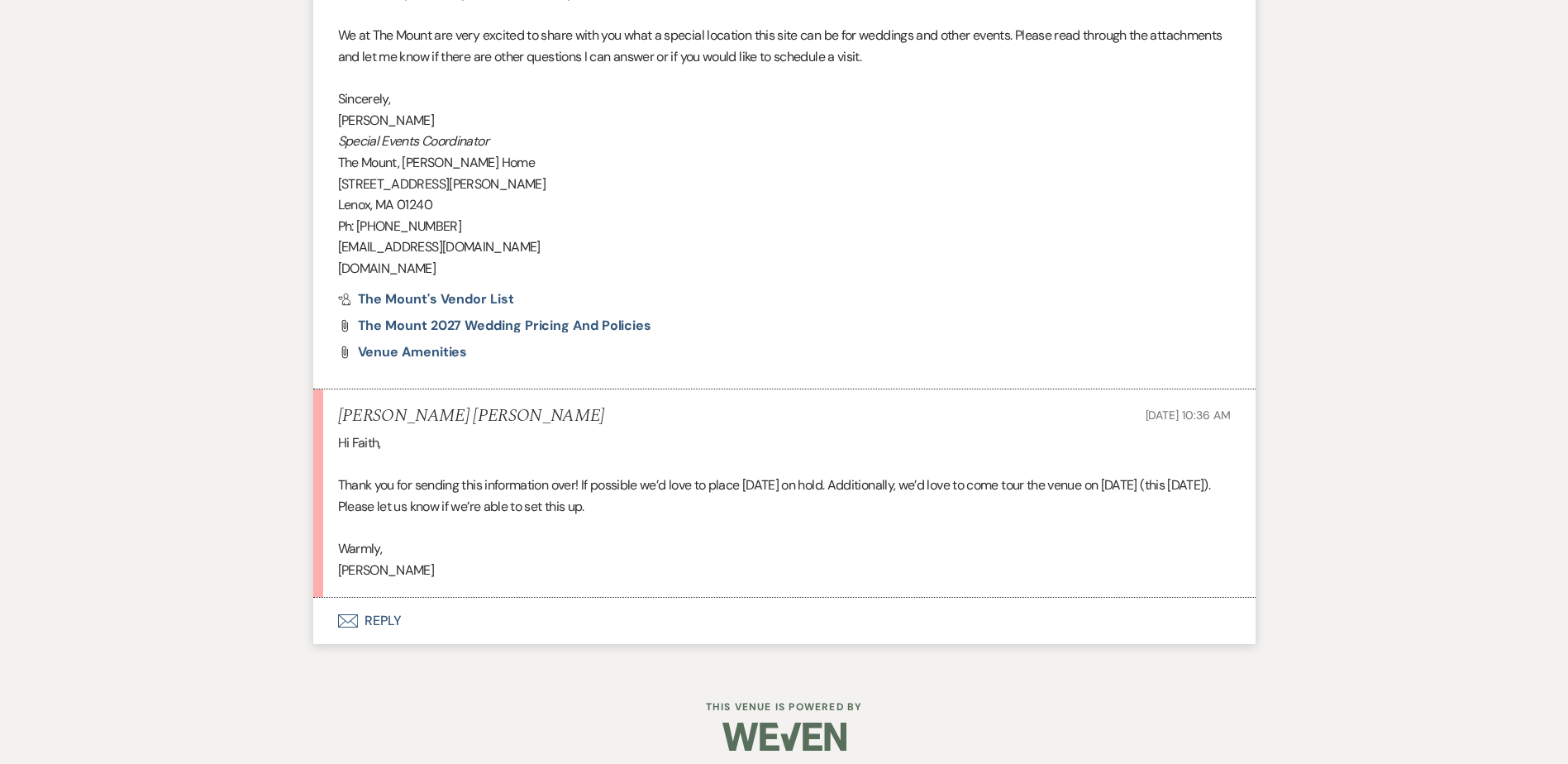
click at [392, 617] on button "Envelope Reply" at bounding box center [784, 620] width 943 height 46
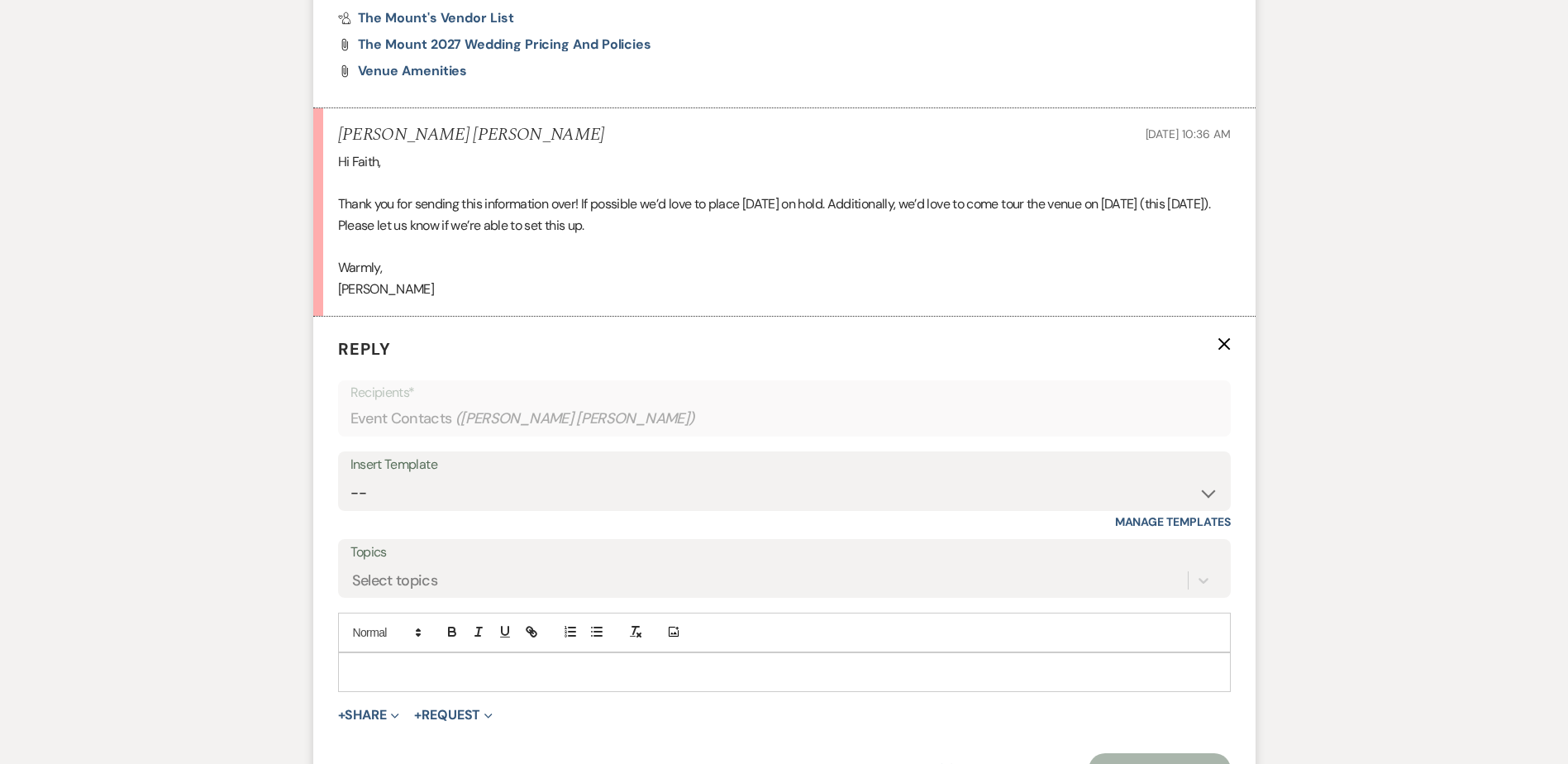
scroll to position [2095, 0]
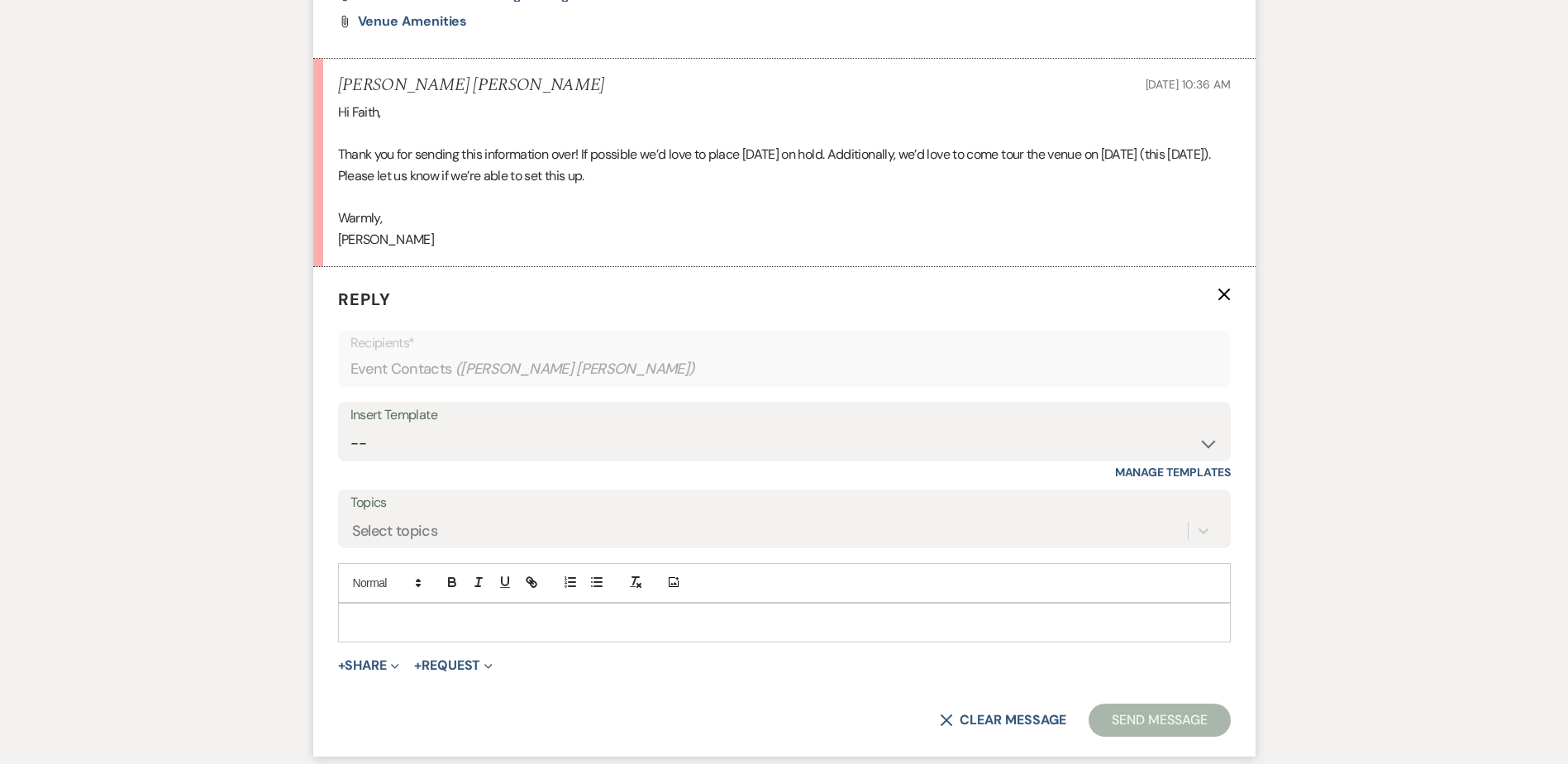
click at [402, 621] on p at bounding box center [784, 622] width 866 height 19
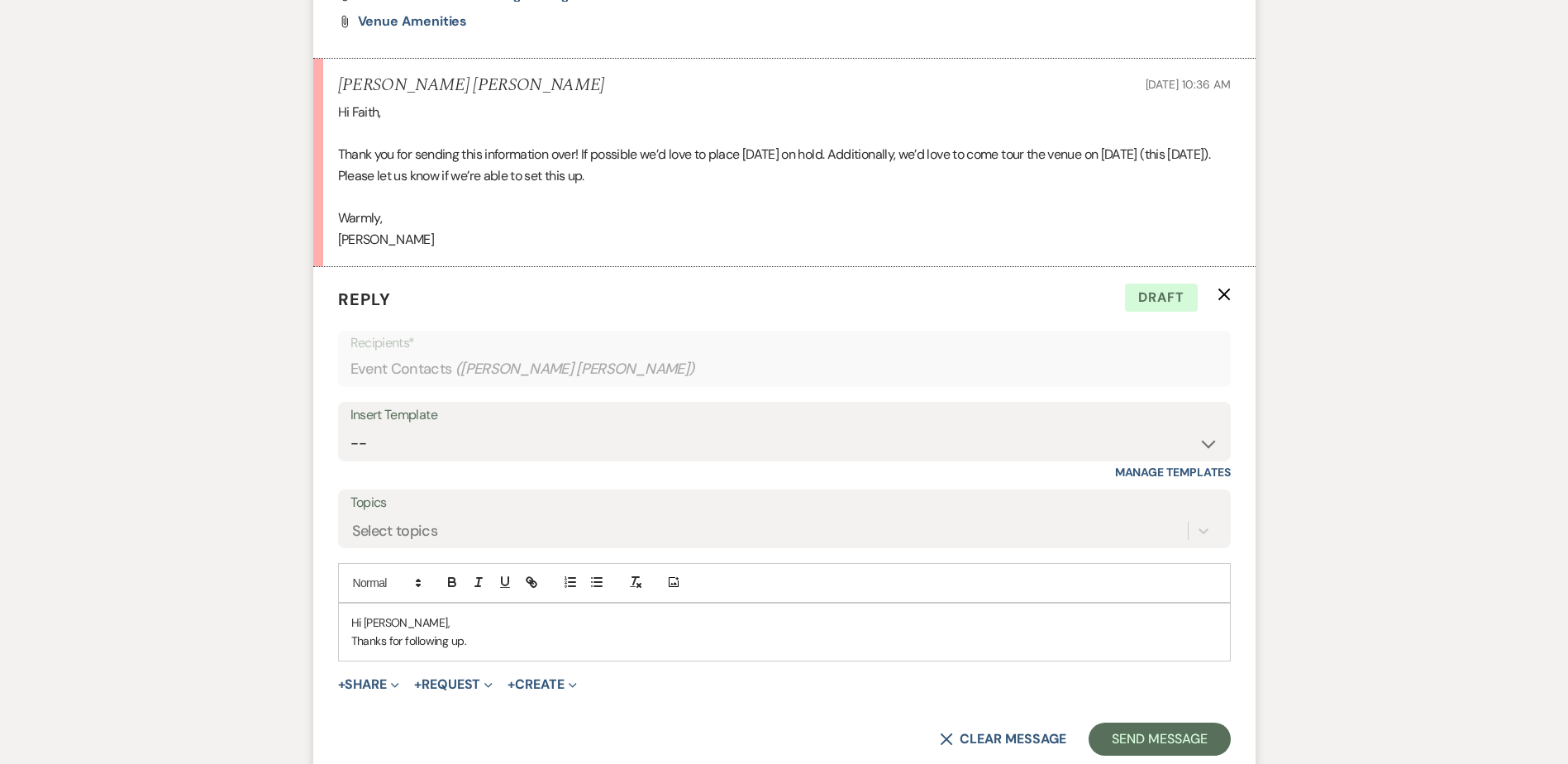
click at [570, 638] on p "Thanks for following up." at bounding box center [784, 640] width 866 height 19
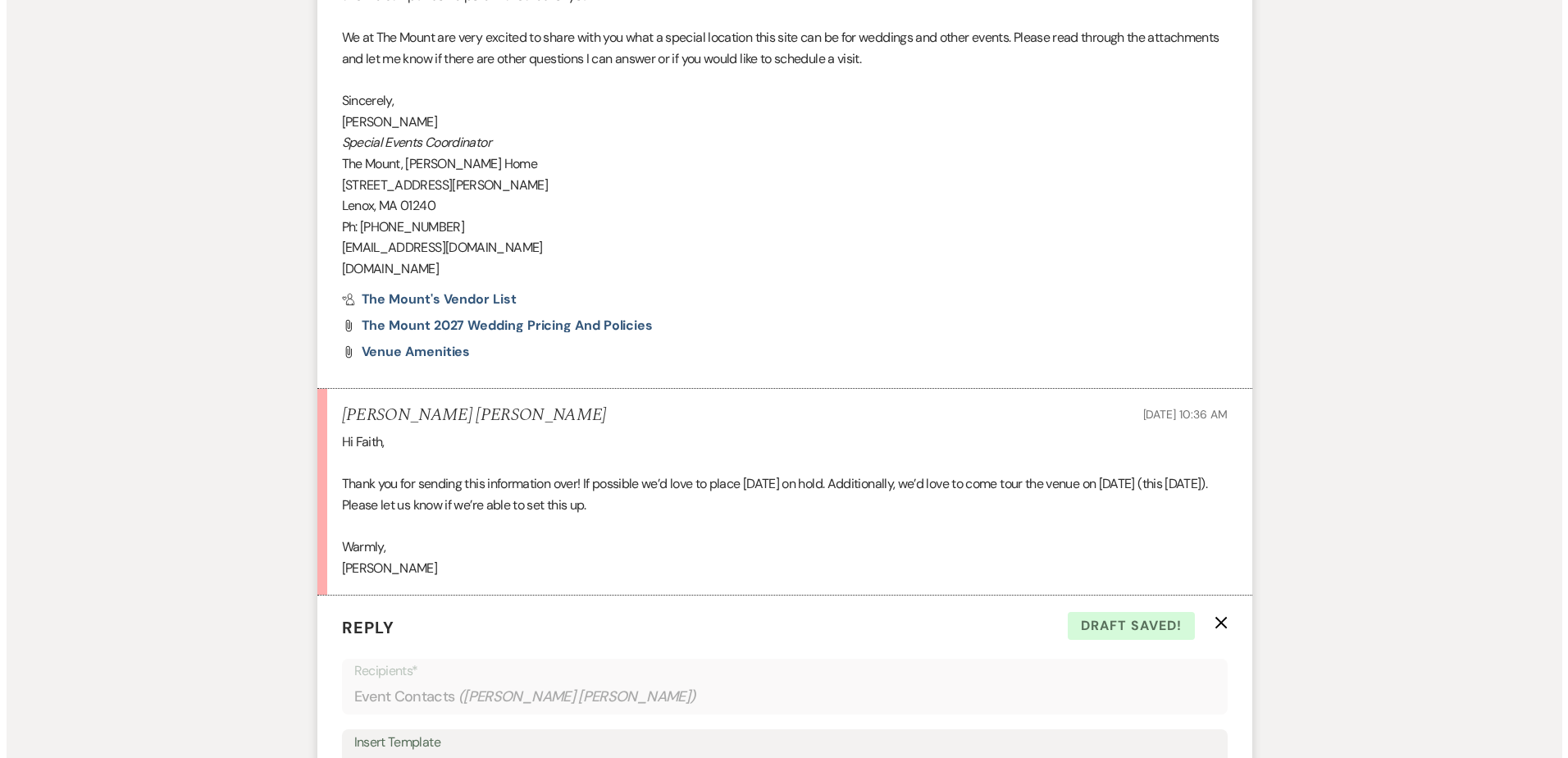
scroll to position [2240, 0]
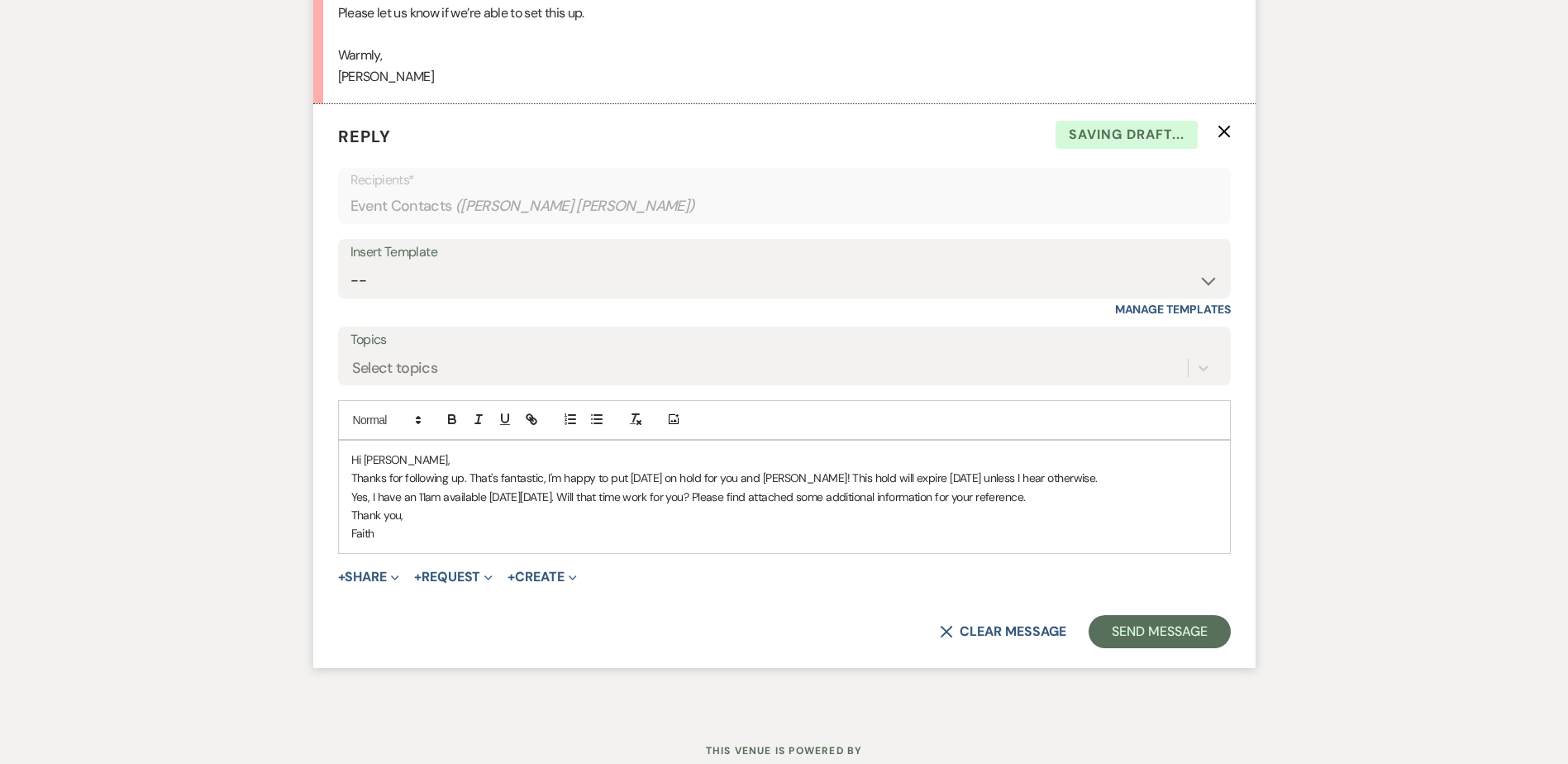
click at [376, 587] on form "Reply X Saving draft... Recipients* Event Contacts ( [PERSON_NAME] [PERSON_NAME…" at bounding box center [784, 385] width 943 height 563
click at [375, 576] on button "+ Share Expand" at bounding box center [369, 576] width 62 height 13
click at [389, 606] on span "Doc Upload Documents" at bounding box center [405, 610] width 94 height 18
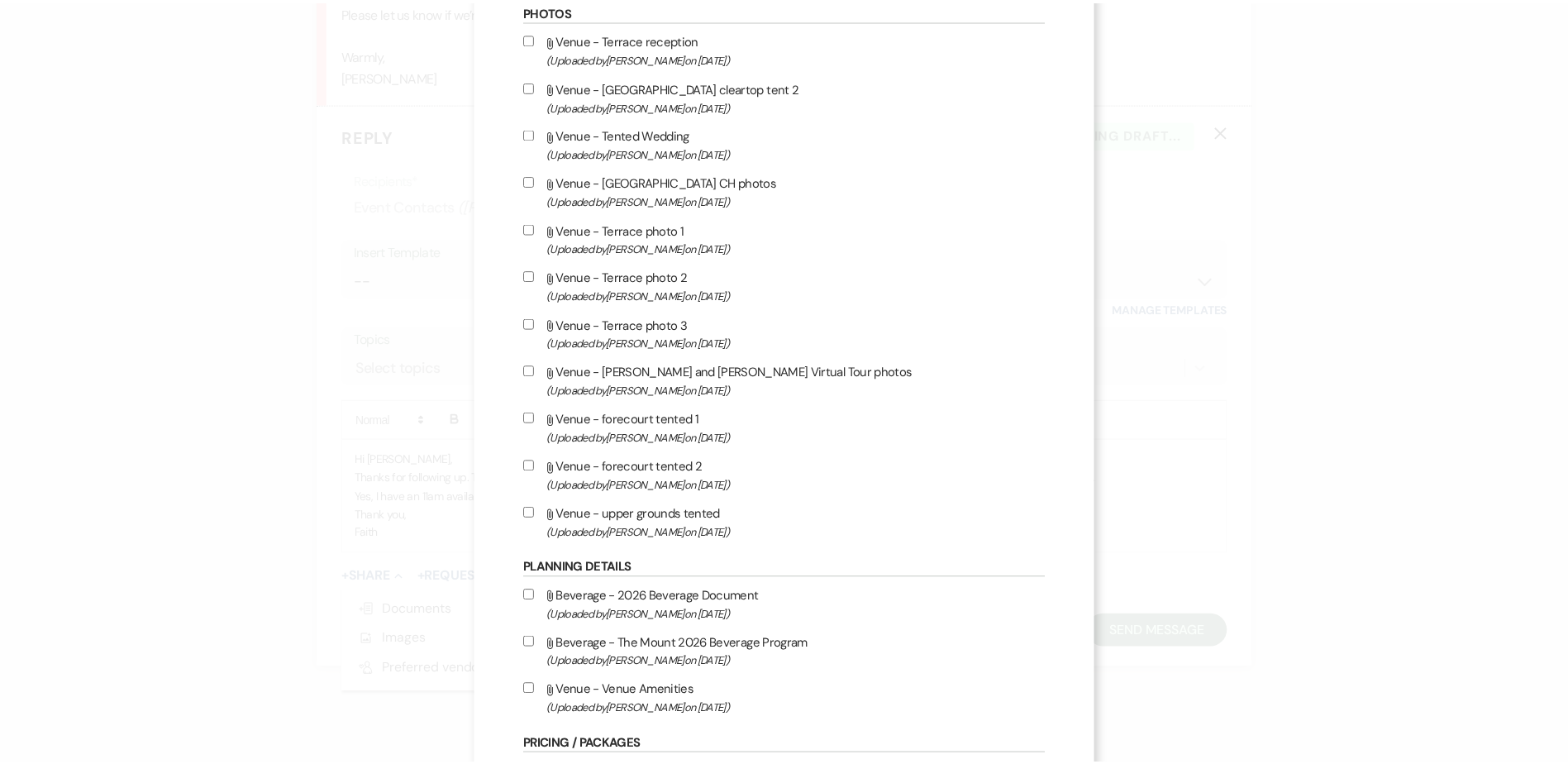
scroll to position [1389, 0]
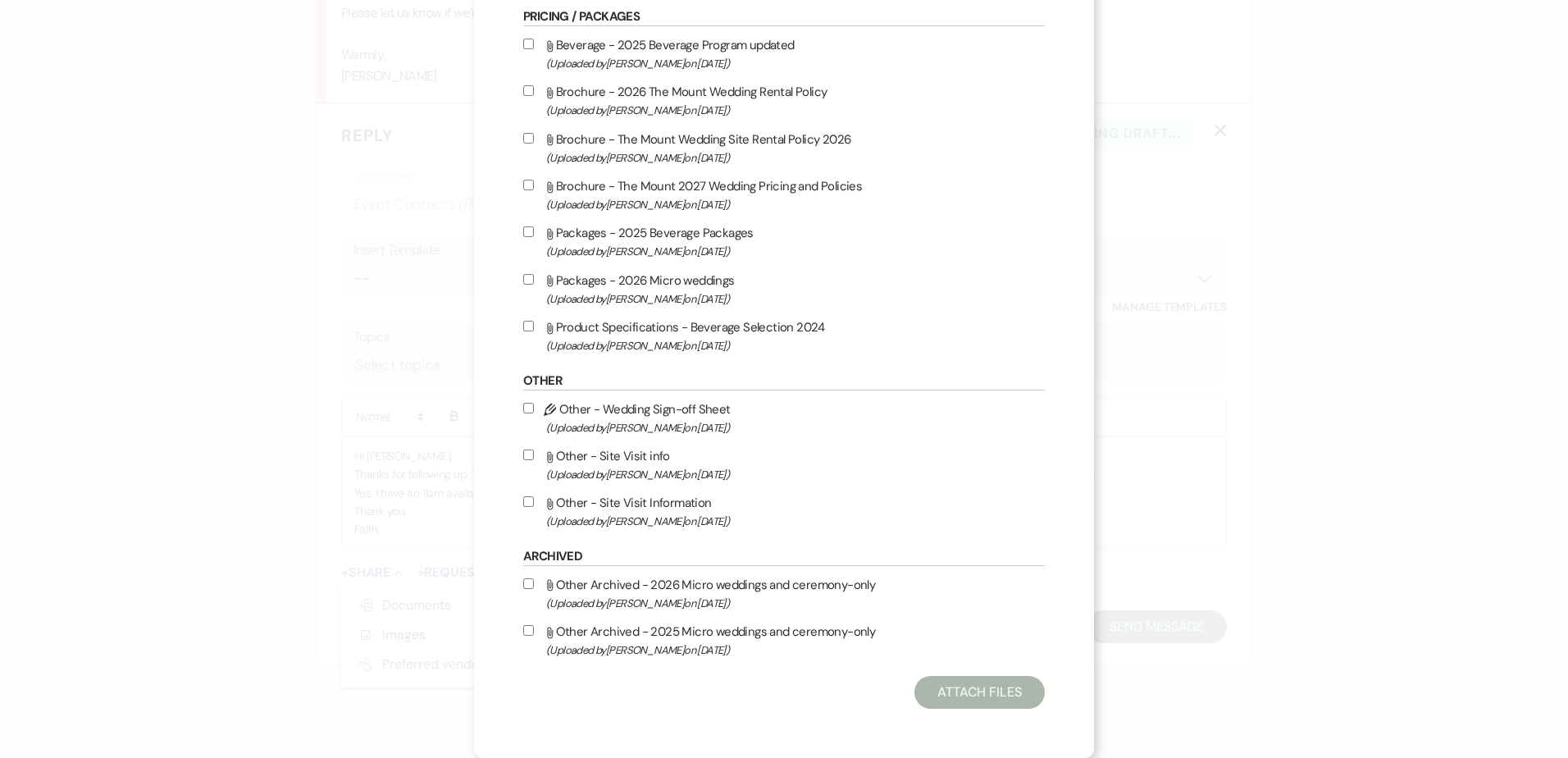
click at [690, 506] on label "Attach File Other - Site Visit Information (Uploaded by [PERSON_NAME] on [DATE]…" at bounding box center [784, 512] width 522 height 39
click at [534, 506] on input "Attach File Other - Site Visit Information (Uploaded by [PERSON_NAME] on [DATE]…" at bounding box center [529, 501] width 11 height 11
checkbox input "true"
click at [937, 692] on button "Attach Files" at bounding box center [979, 692] width 130 height 33
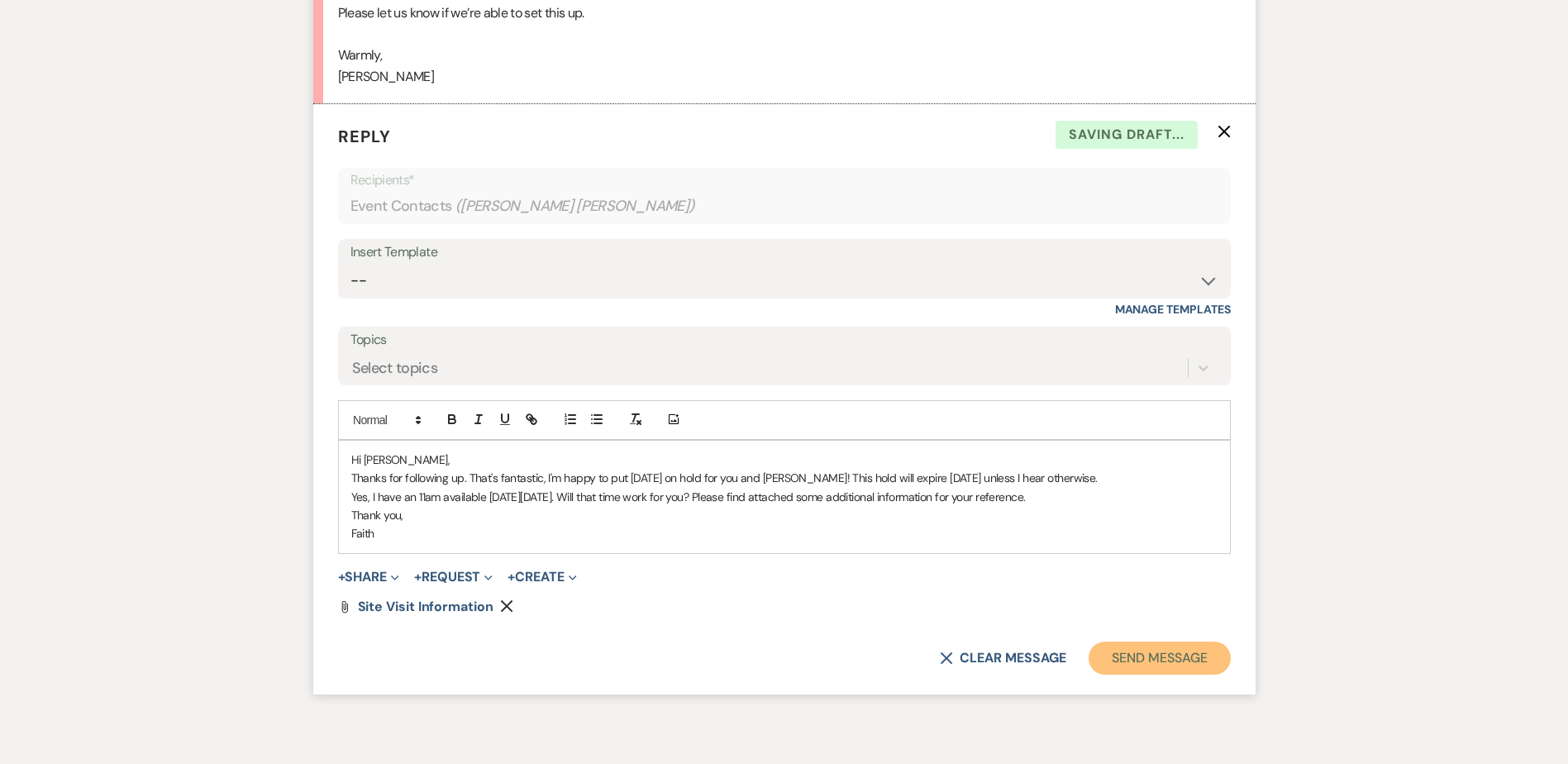
click at [1120, 652] on button "Send Message" at bounding box center [1160, 658] width 141 height 33
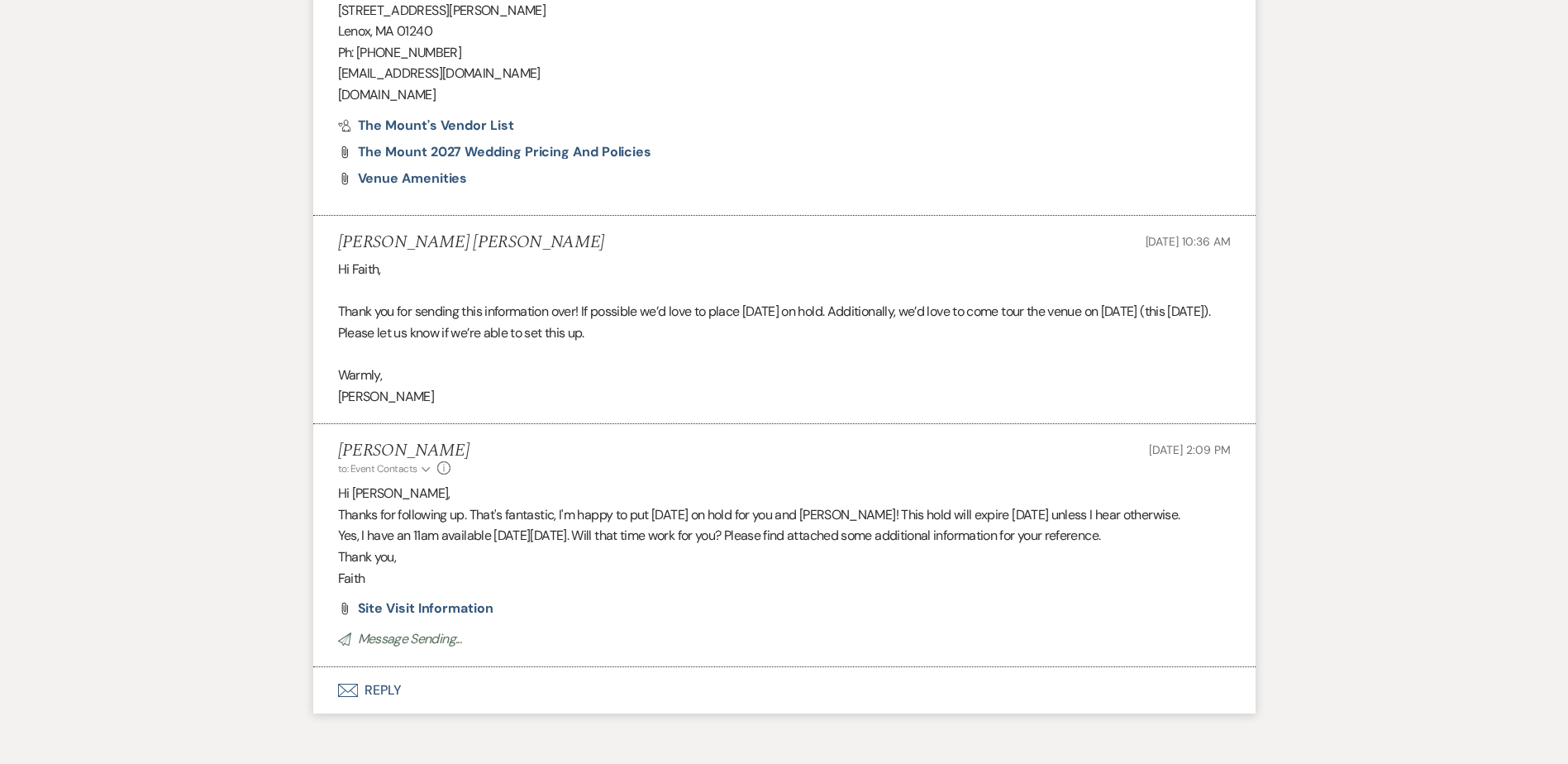
scroll to position [1936, 0]
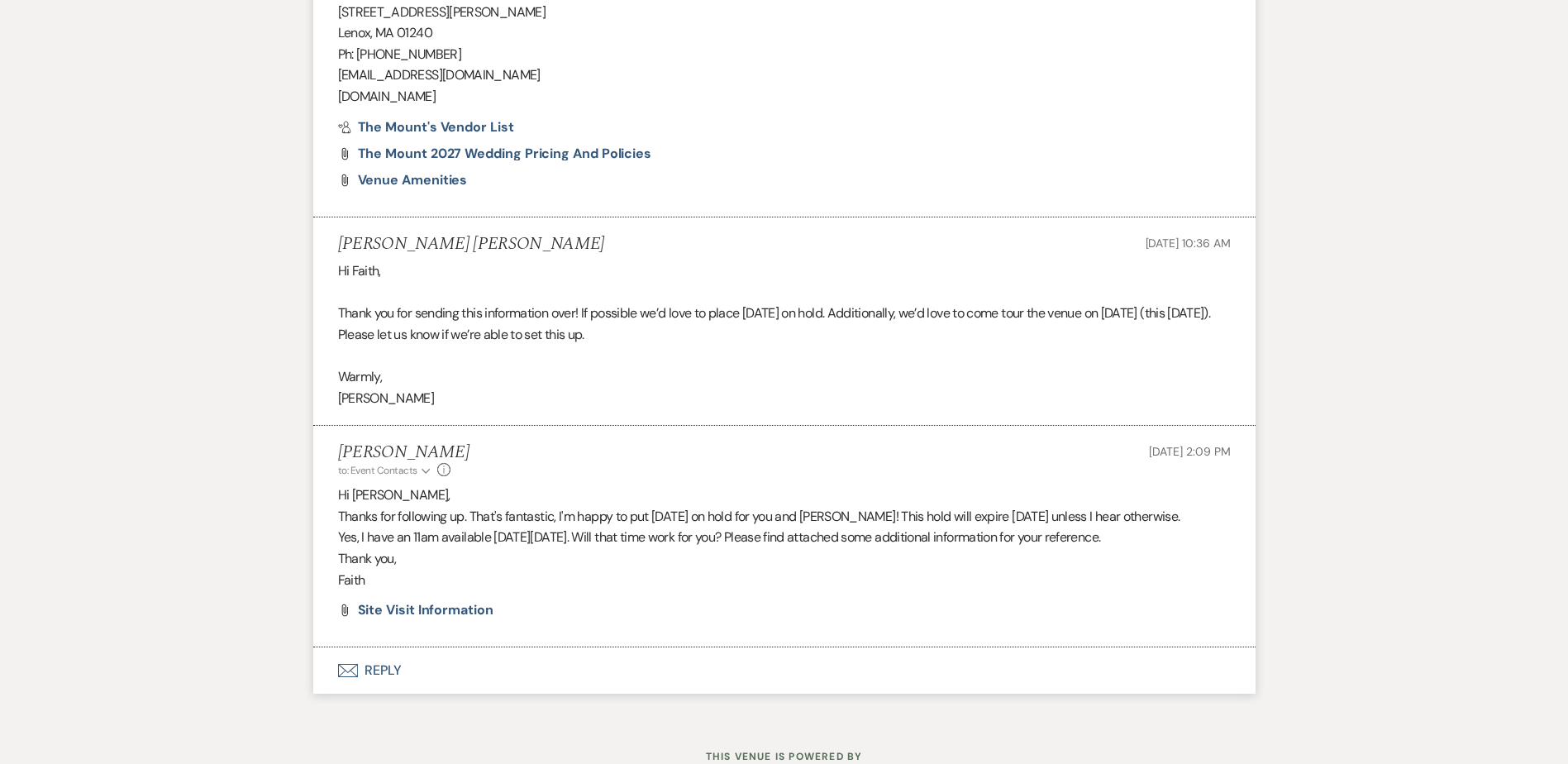
click at [392, 671] on button "Envelope Reply" at bounding box center [784, 670] width 943 height 46
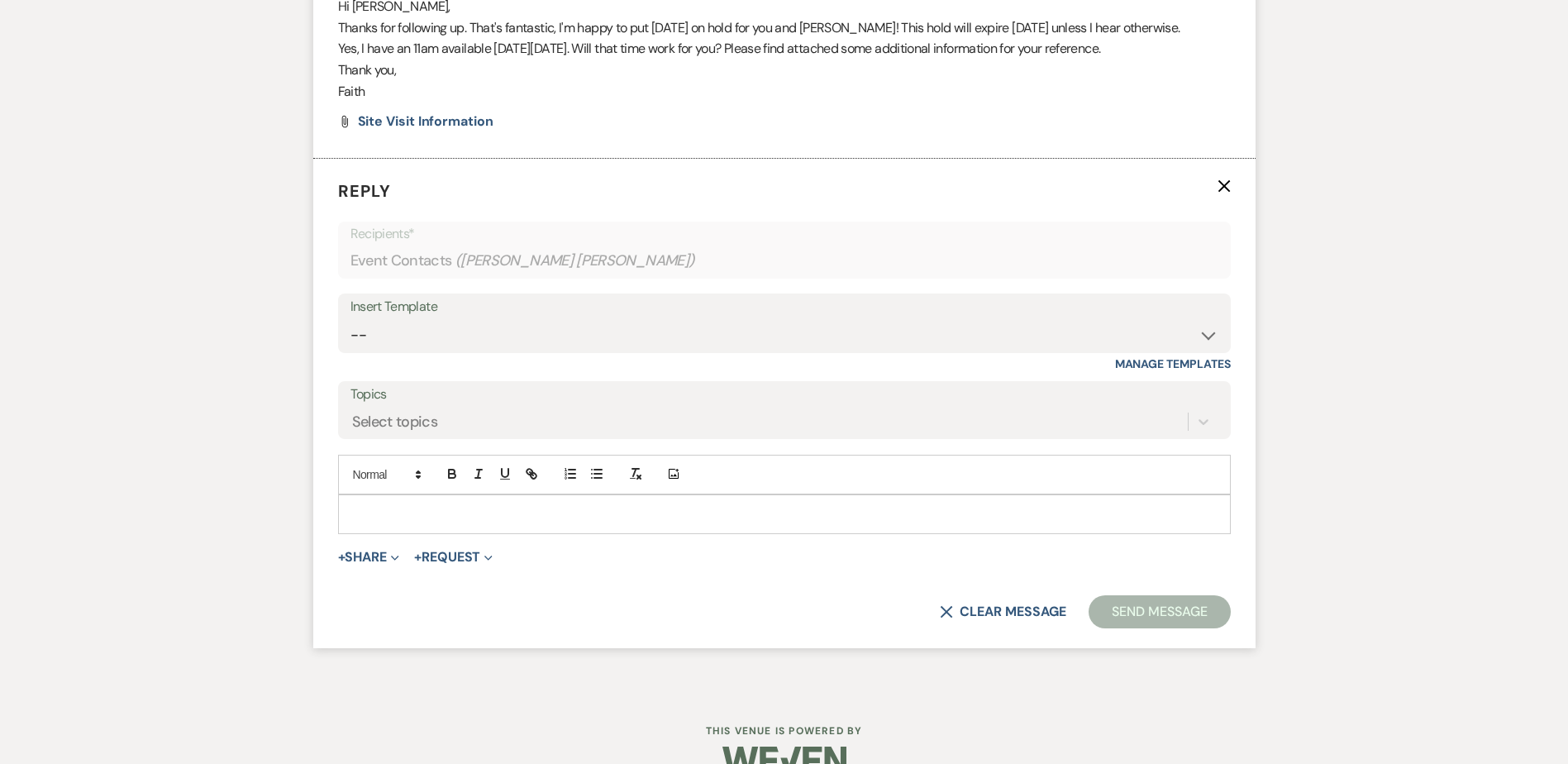
scroll to position [2432, 0]
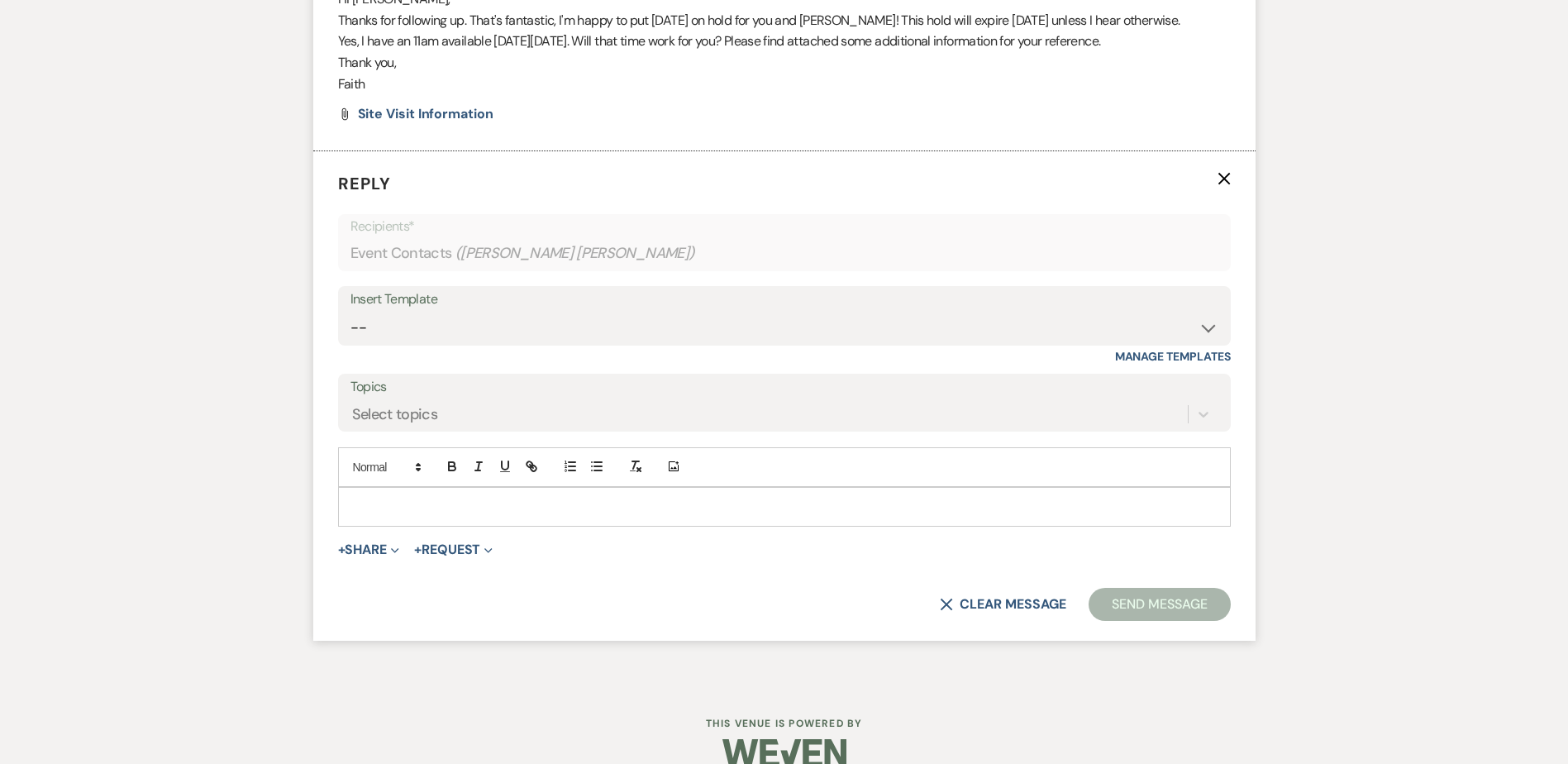
click at [356, 509] on p at bounding box center [784, 506] width 866 height 19
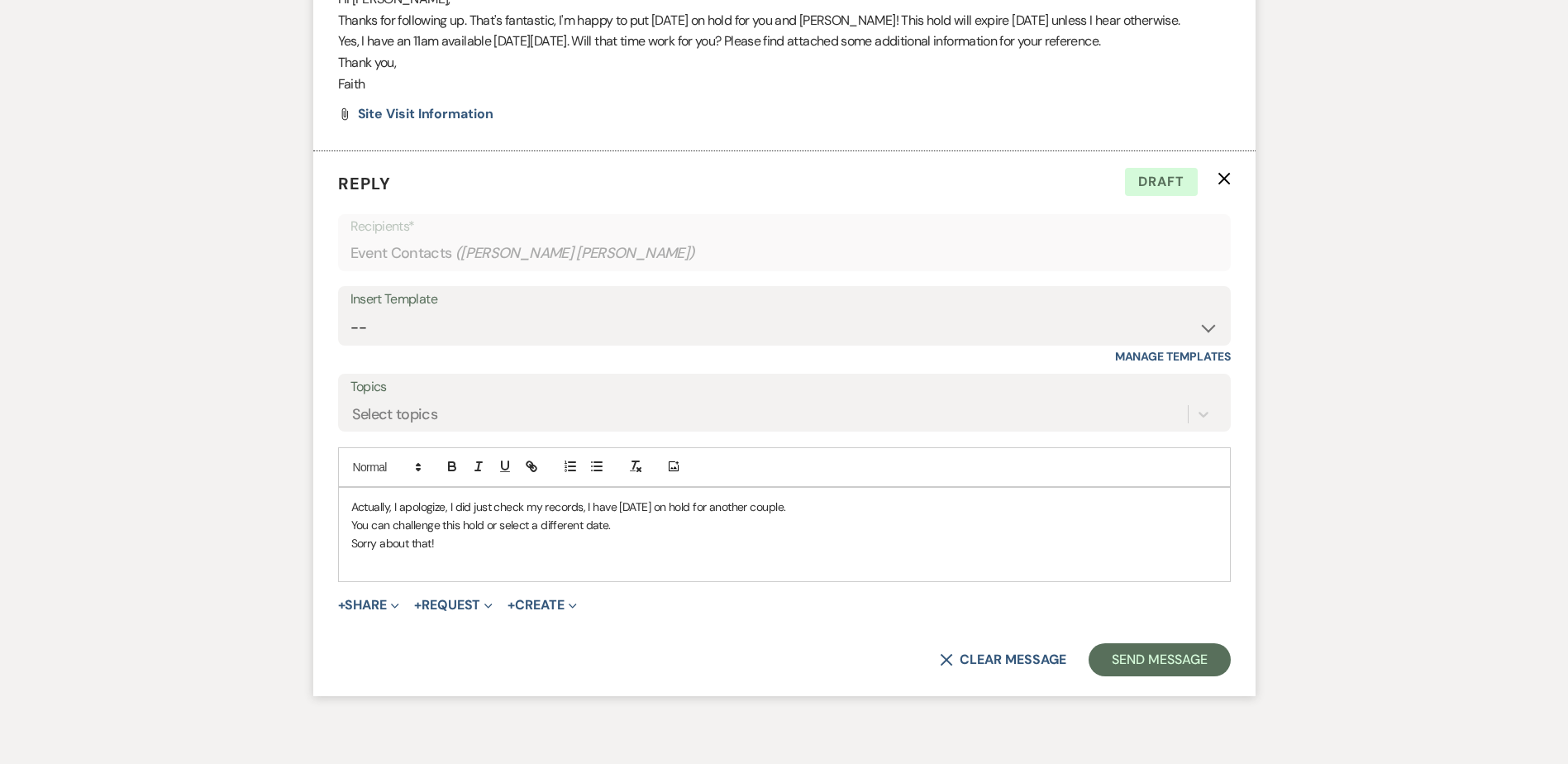
click at [353, 507] on p "Actually, I apologize, I did just check my records, I have [DATE] on hold for a…" at bounding box center [784, 506] width 866 height 19
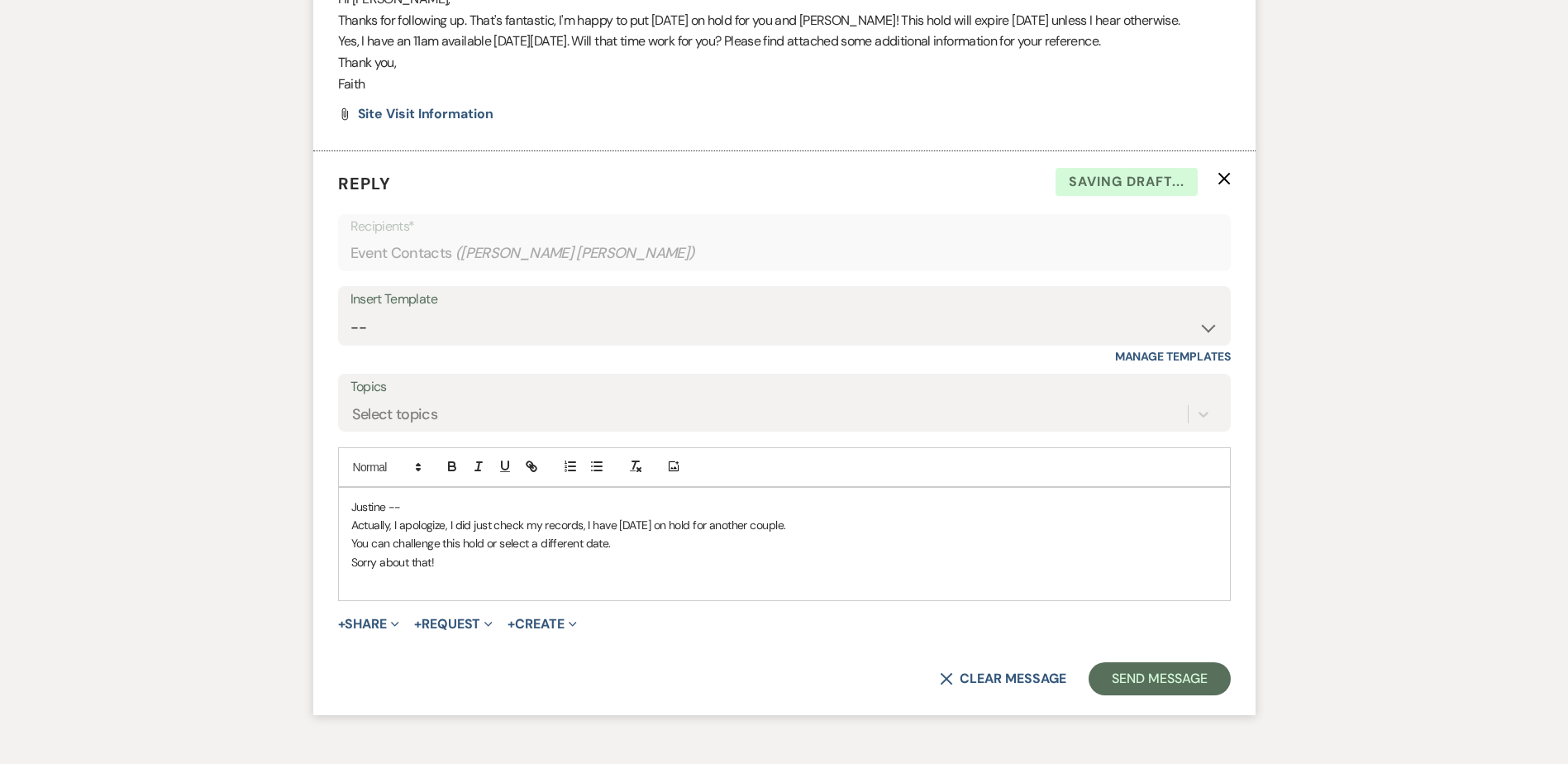
click at [342, 544] on div "[PERSON_NAME] -- Actually, I apologize, I did just check my records, I have [DA…" at bounding box center [784, 543] width 891 height 113
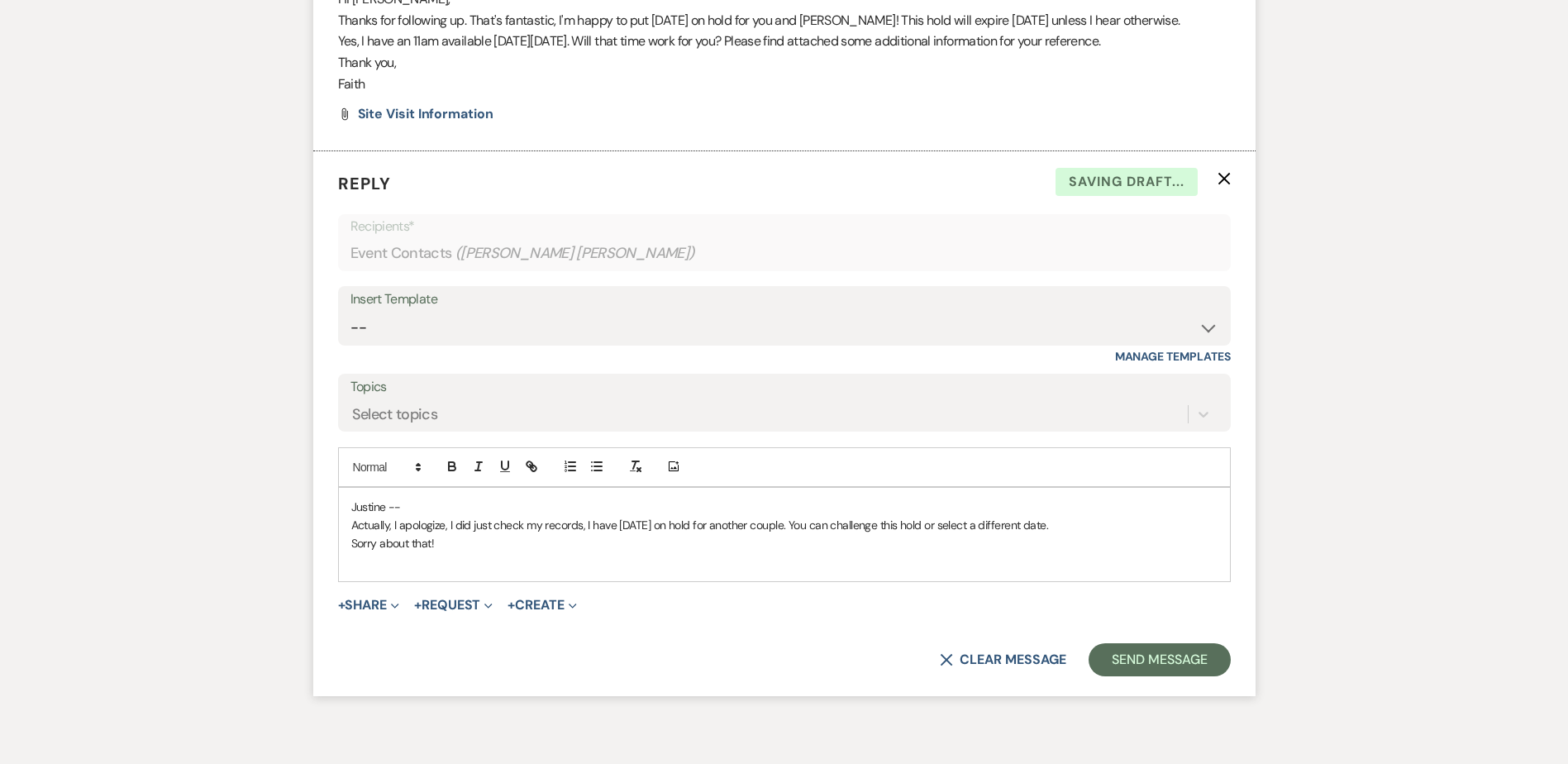
click at [522, 546] on p "Sorry about that!" at bounding box center [784, 542] width 866 height 19
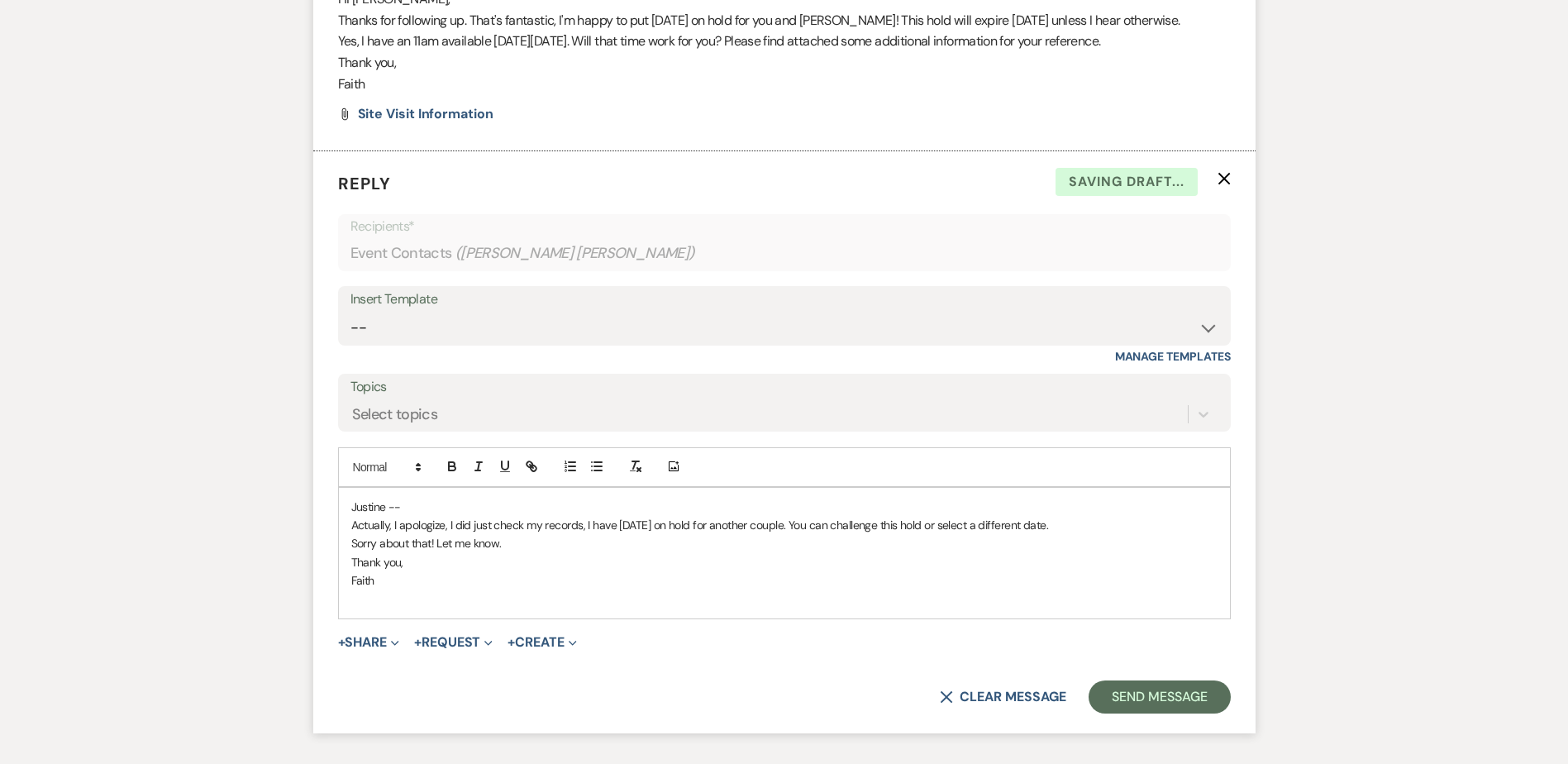
click at [828, 528] on p "Actually, I apologize, I did just check my records, I have [DATE] on hold for a…" at bounding box center [784, 525] width 866 height 19
click at [855, 538] on p "Sorry about that! Let me know." at bounding box center [784, 542] width 866 height 19
click at [881, 520] on p "Actually, I apologize, I did just check my records, I have [DATE] on hold for a…" at bounding box center [784, 525] width 866 height 19
click at [1157, 687] on button "Send Message" at bounding box center [1160, 696] width 141 height 33
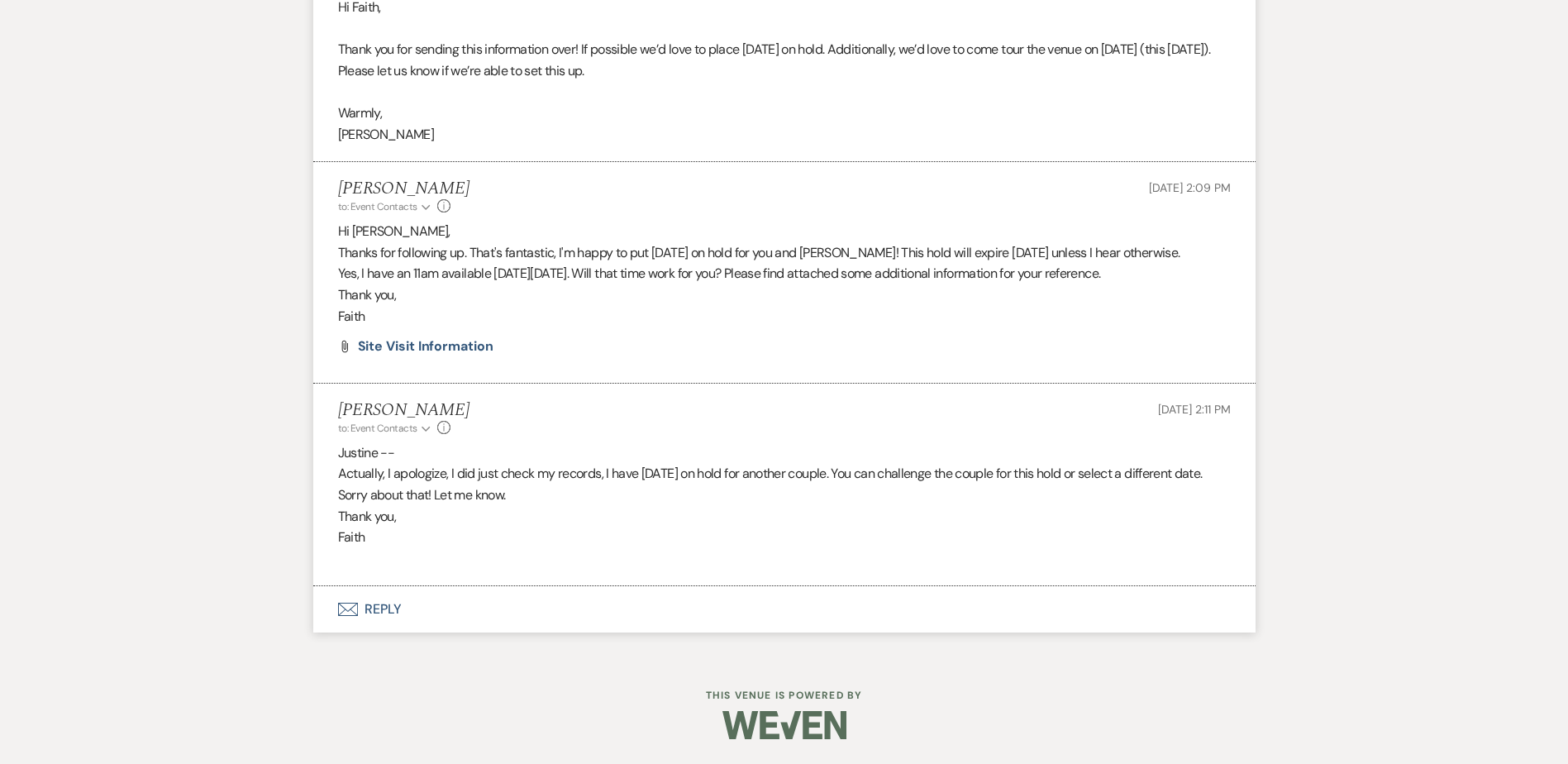
scroll to position [2200, 0]
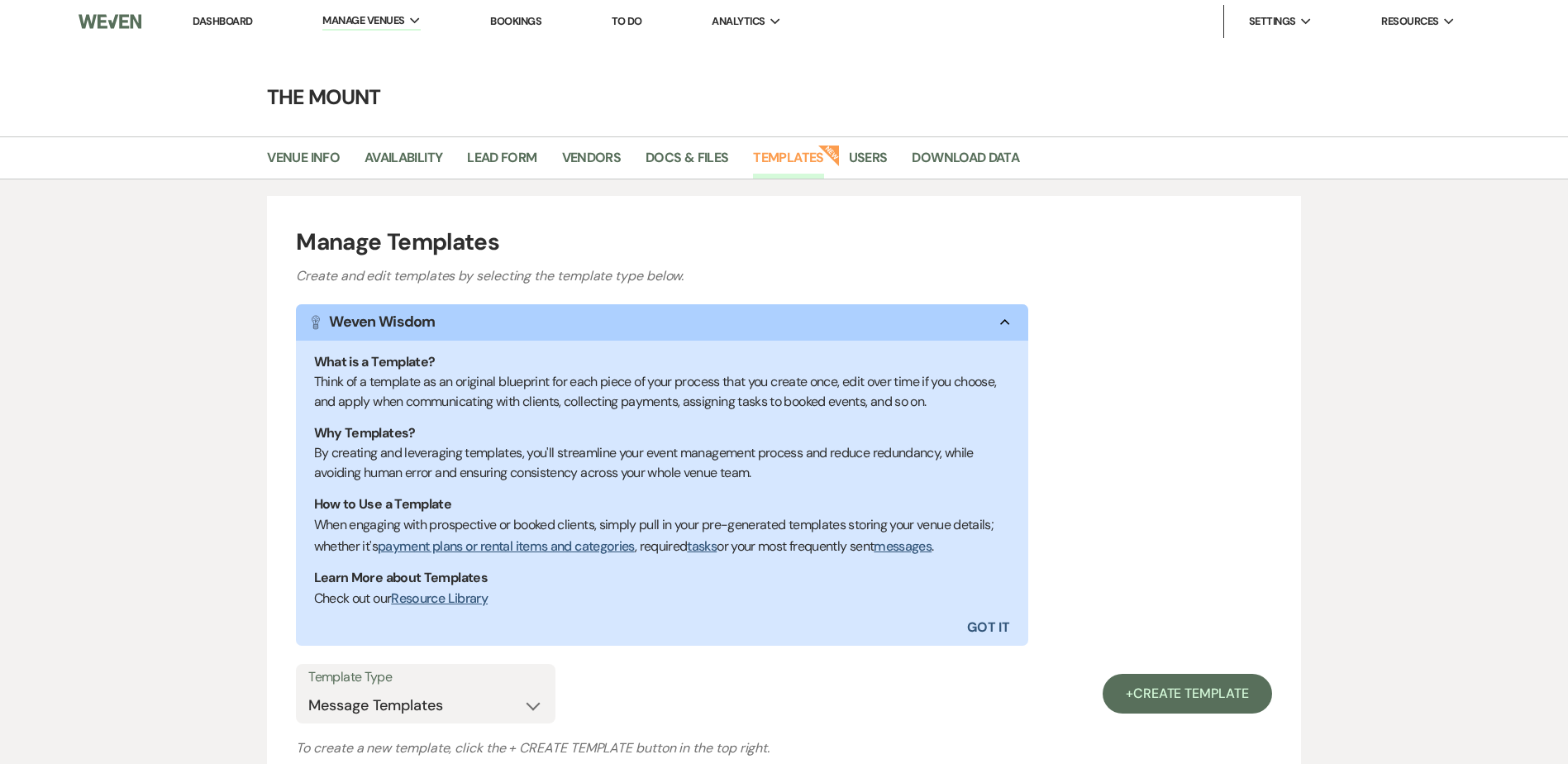
select select "Message Templates"
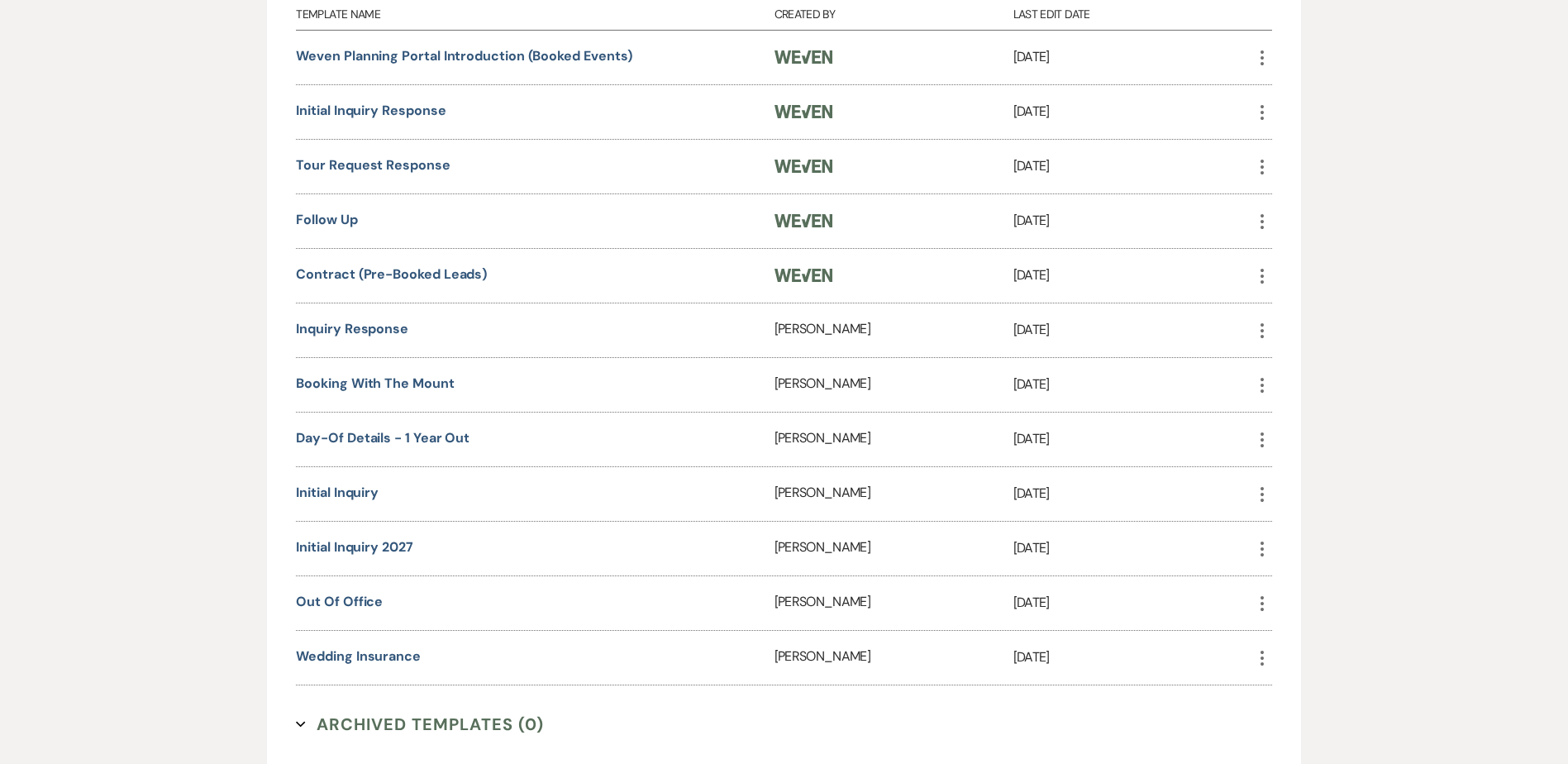
scroll to position [827, 0]
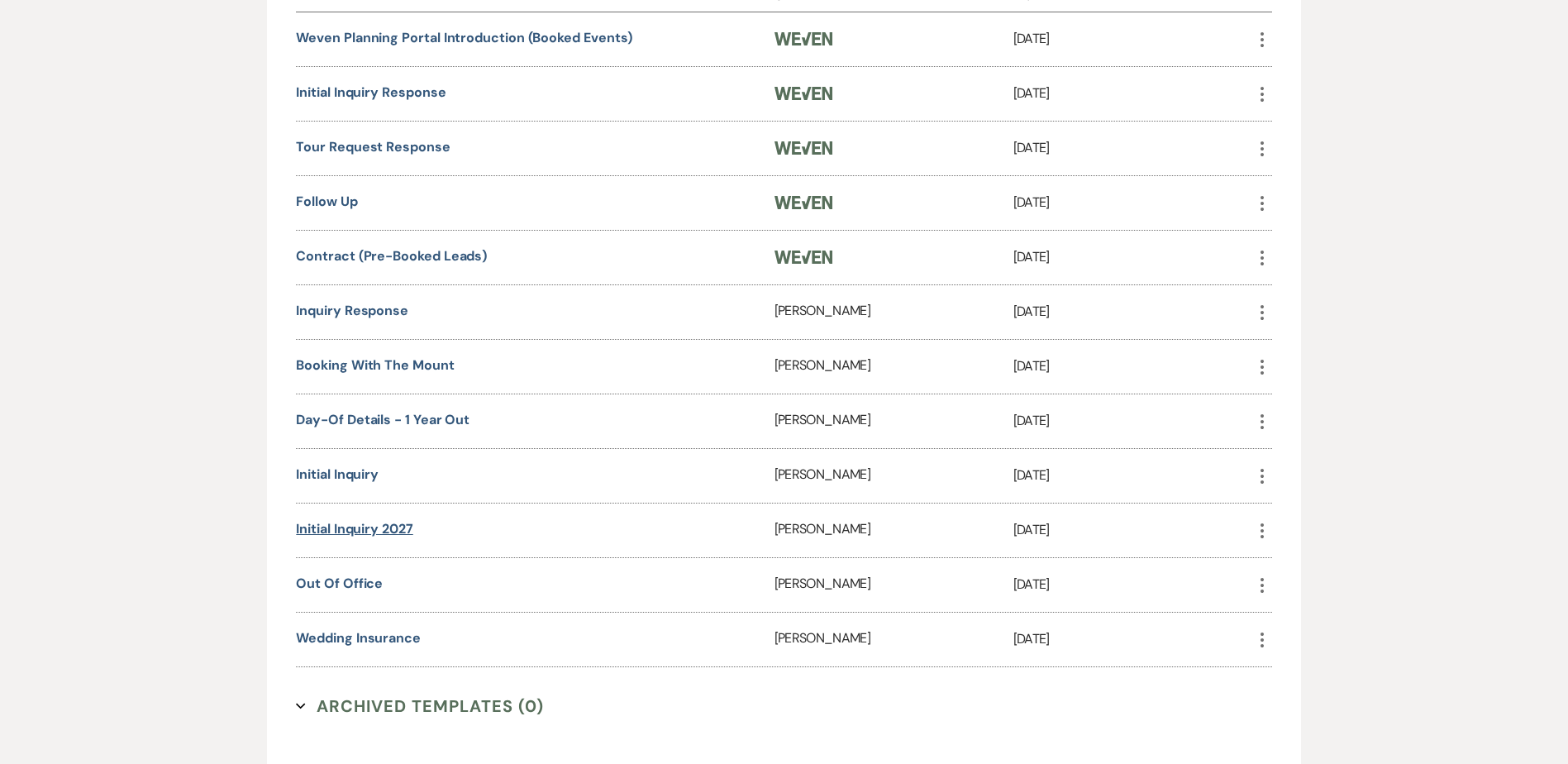
click at [391, 531] on link "Initial Inquiry 2027" at bounding box center [354, 529] width 117 height 18
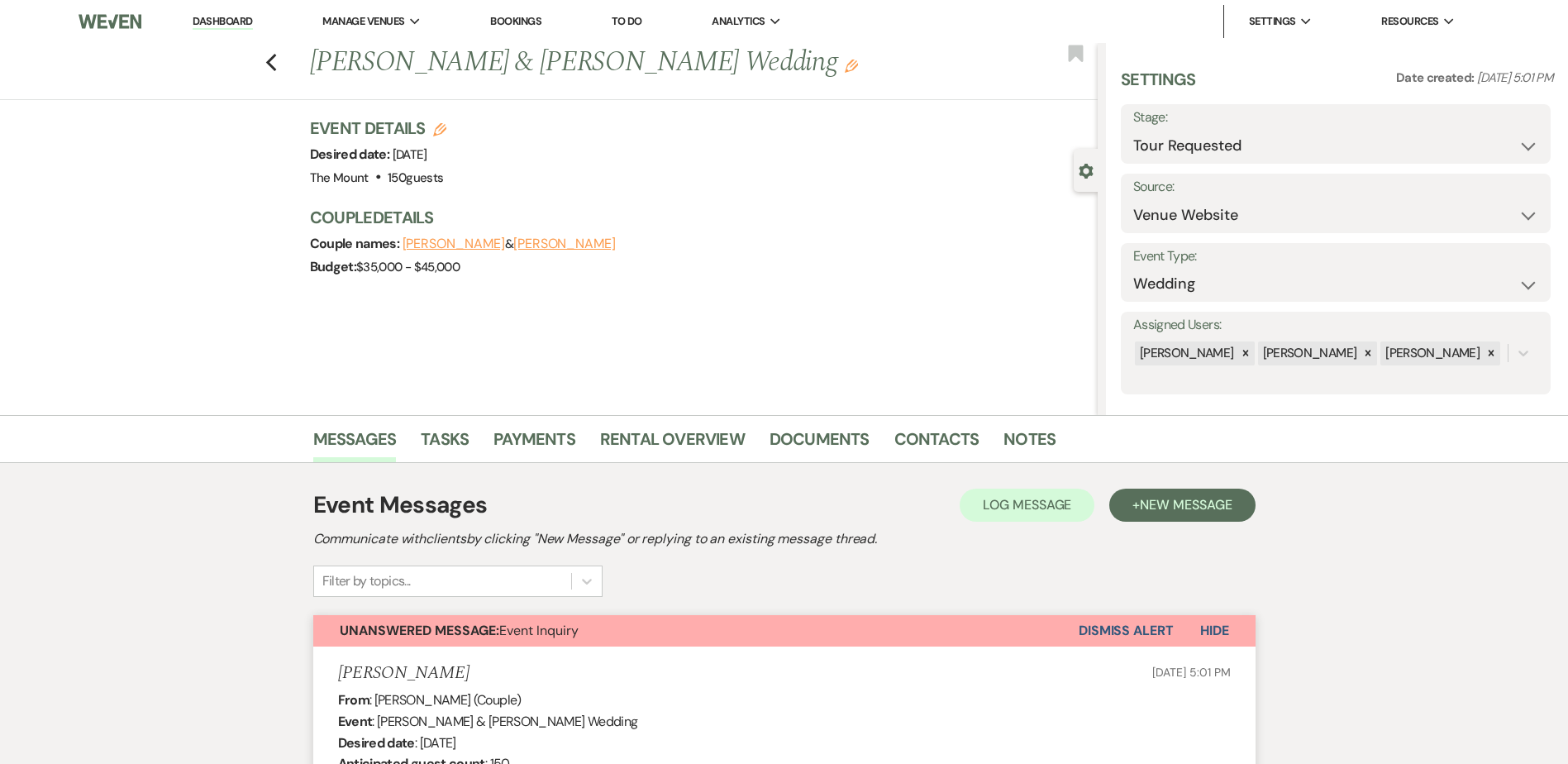
click at [1137, 625] on button "Dismiss Alert" at bounding box center [1126, 631] width 95 height 31
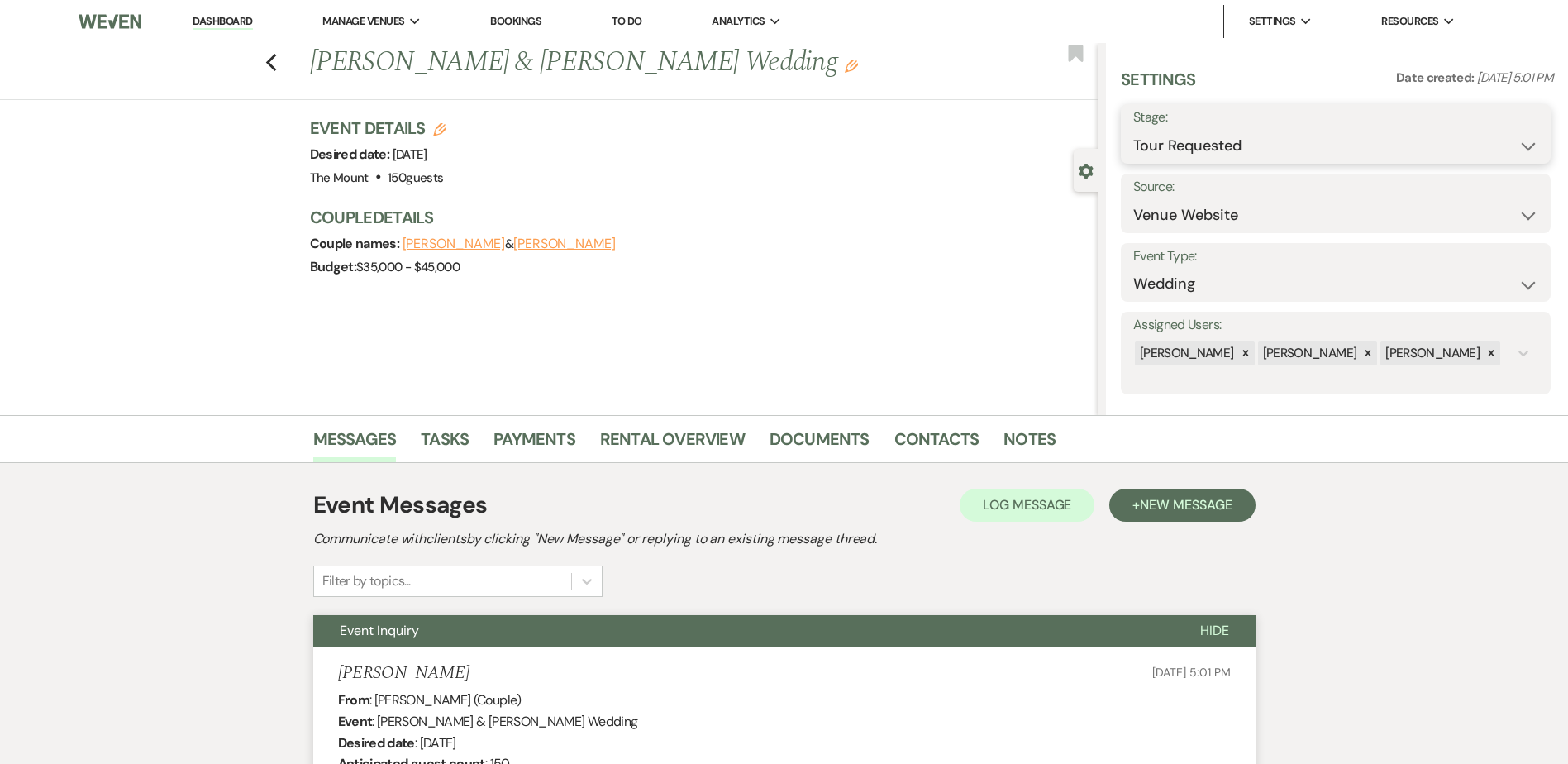
click at [1195, 148] on select "Inquiry Follow Up Tour Requested Tour Confirmed Toured Proposal Sent Booked Lost" at bounding box center [1335, 145] width 405 height 32
select select "5"
click at [1133, 129] on select "Inquiry Follow Up Tour Requested Tour Confirmed Toured Proposal Sent Booked Lost" at bounding box center [1335, 145] width 405 height 32
click at [1485, 142] on button "Save" at bounding box center [1503, 134] width 93 height 33
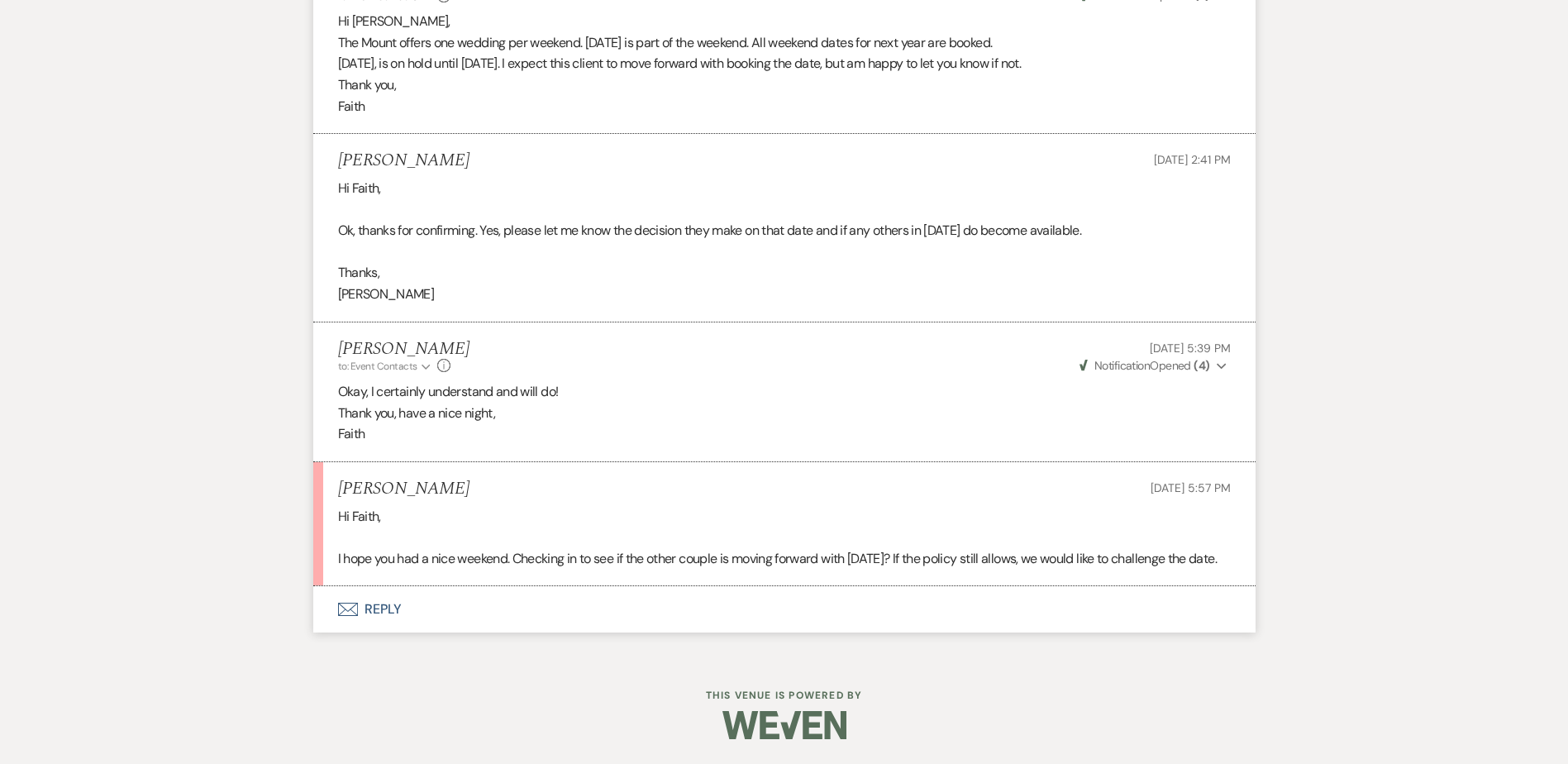
click at [386, 628] on button "Envelope Reply" at bounding box center [784, 608] width 943 height 46
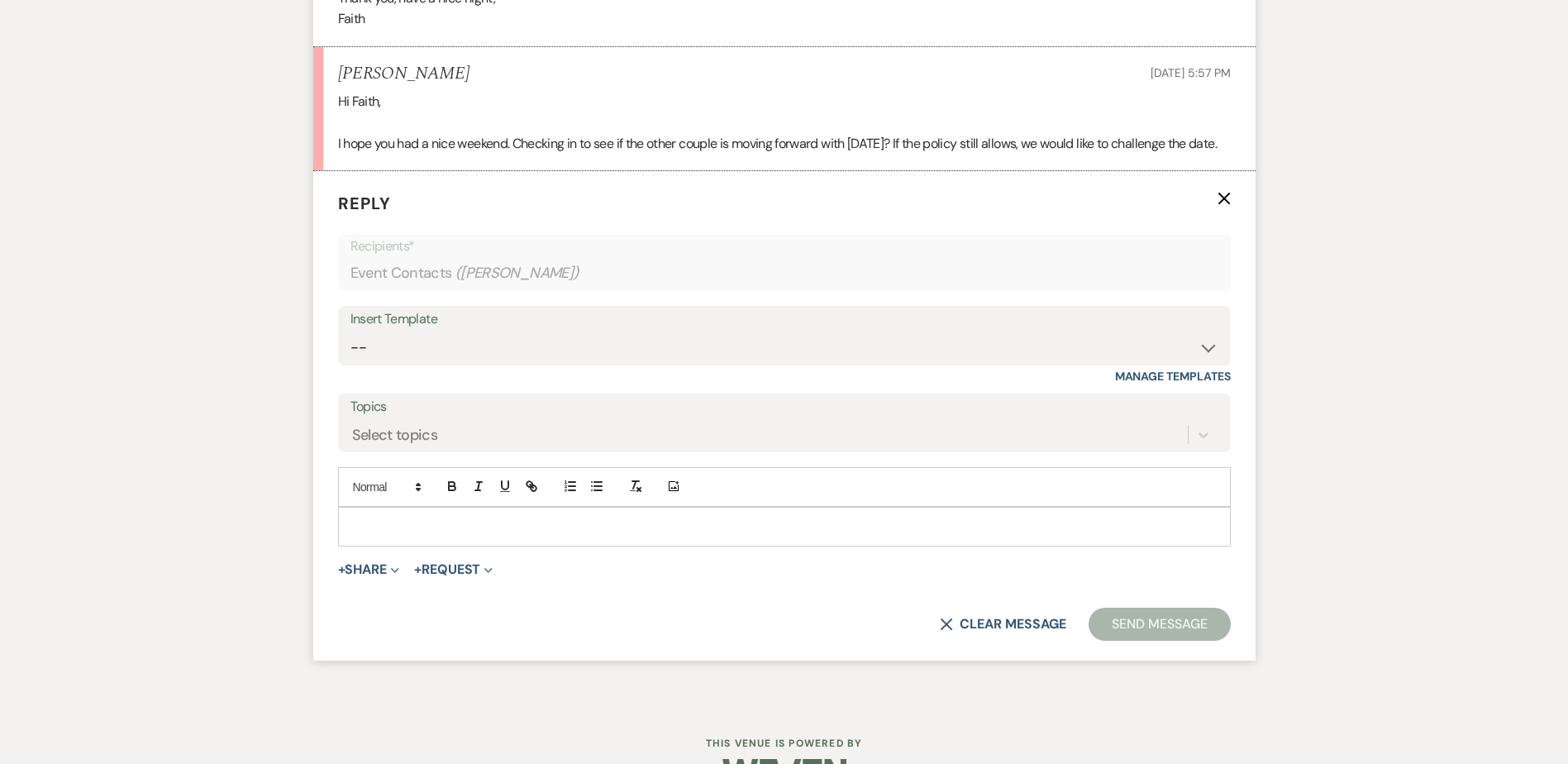
scroll to position [5834, 0]
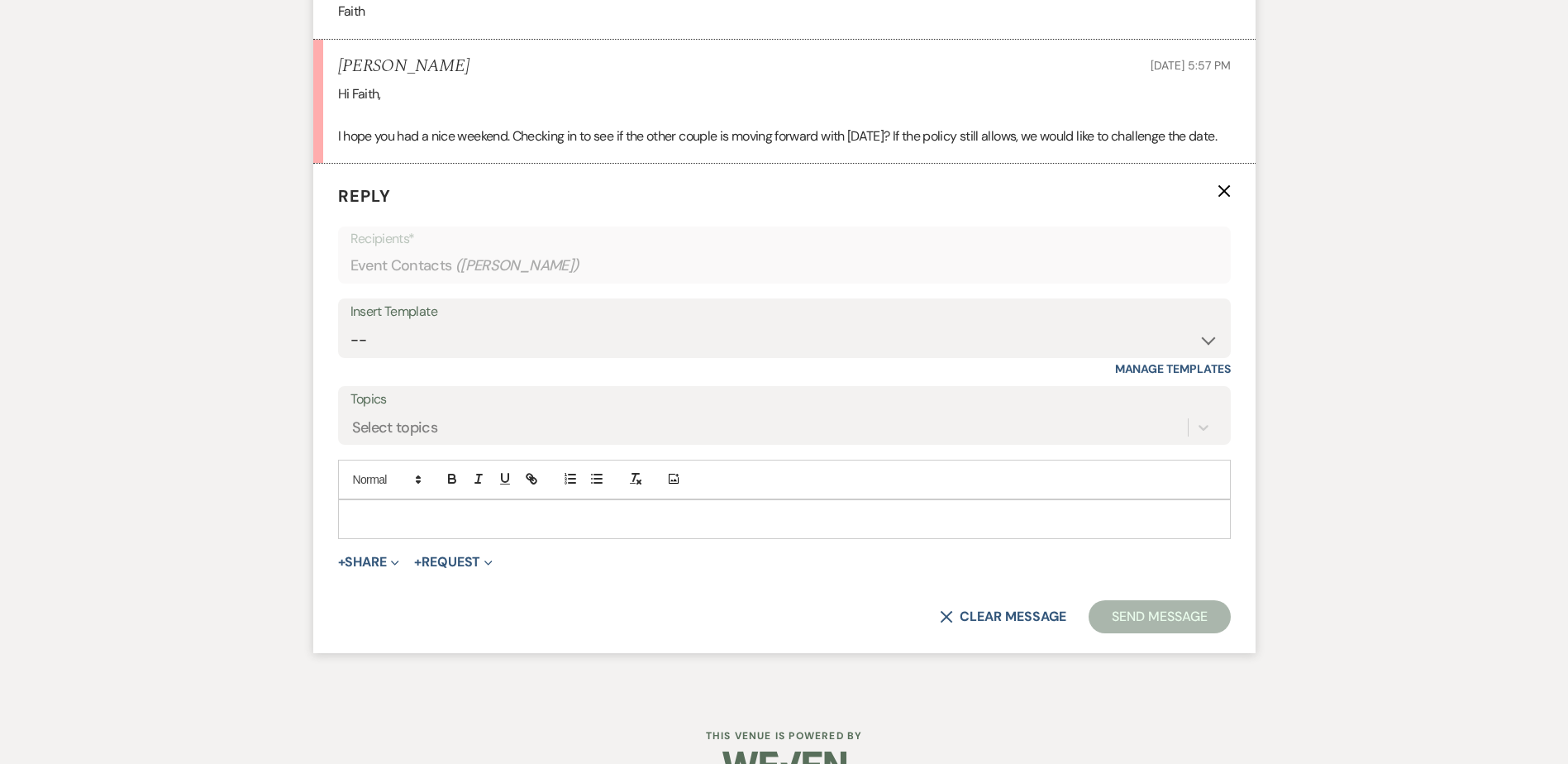
click at [549, 526] on div at bounding box center [784, 519] width 891 height 38
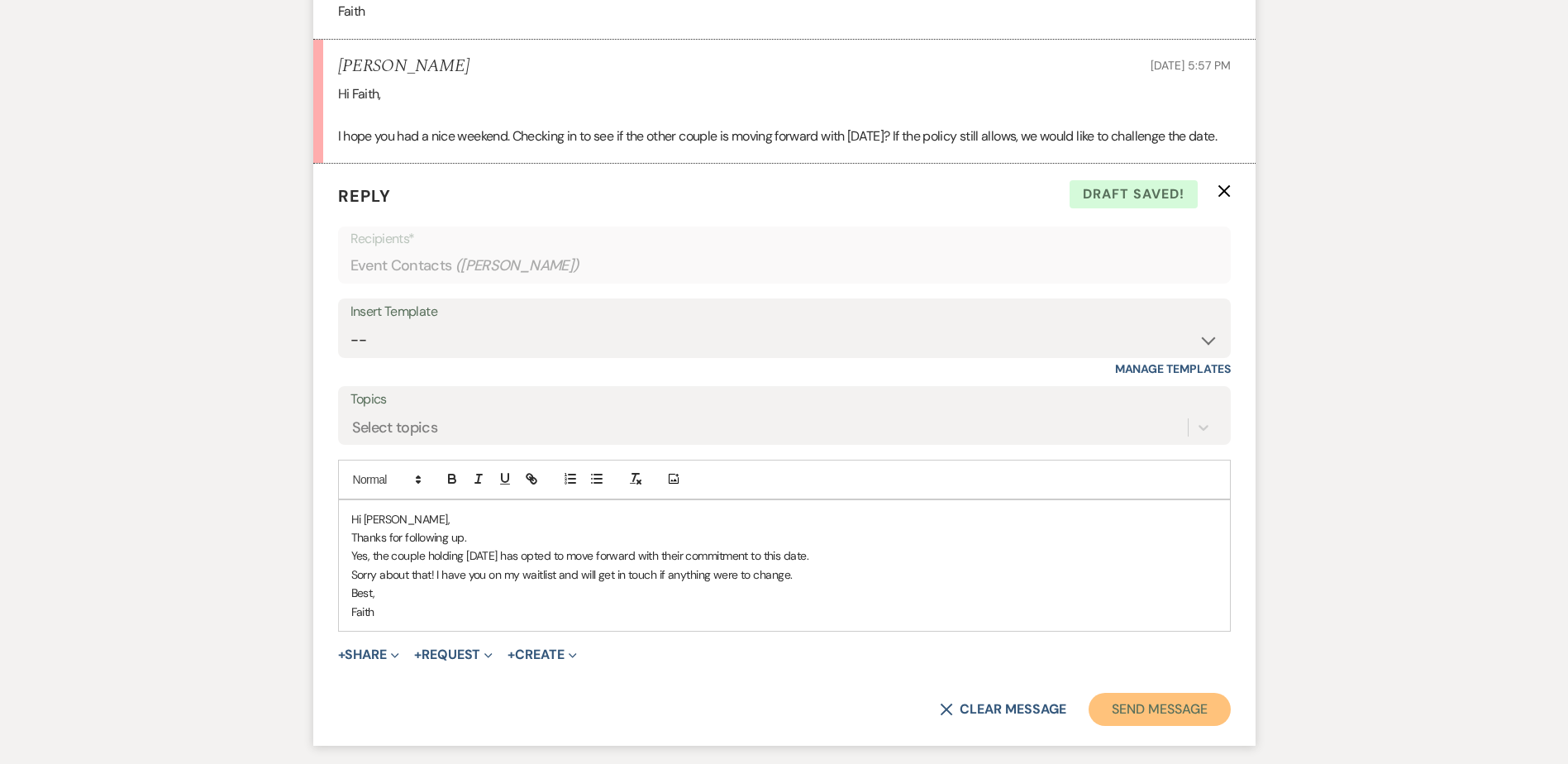
click at [1130, 726] on button "Send Message" at bounding box center [1160, 709] width 141 height 33
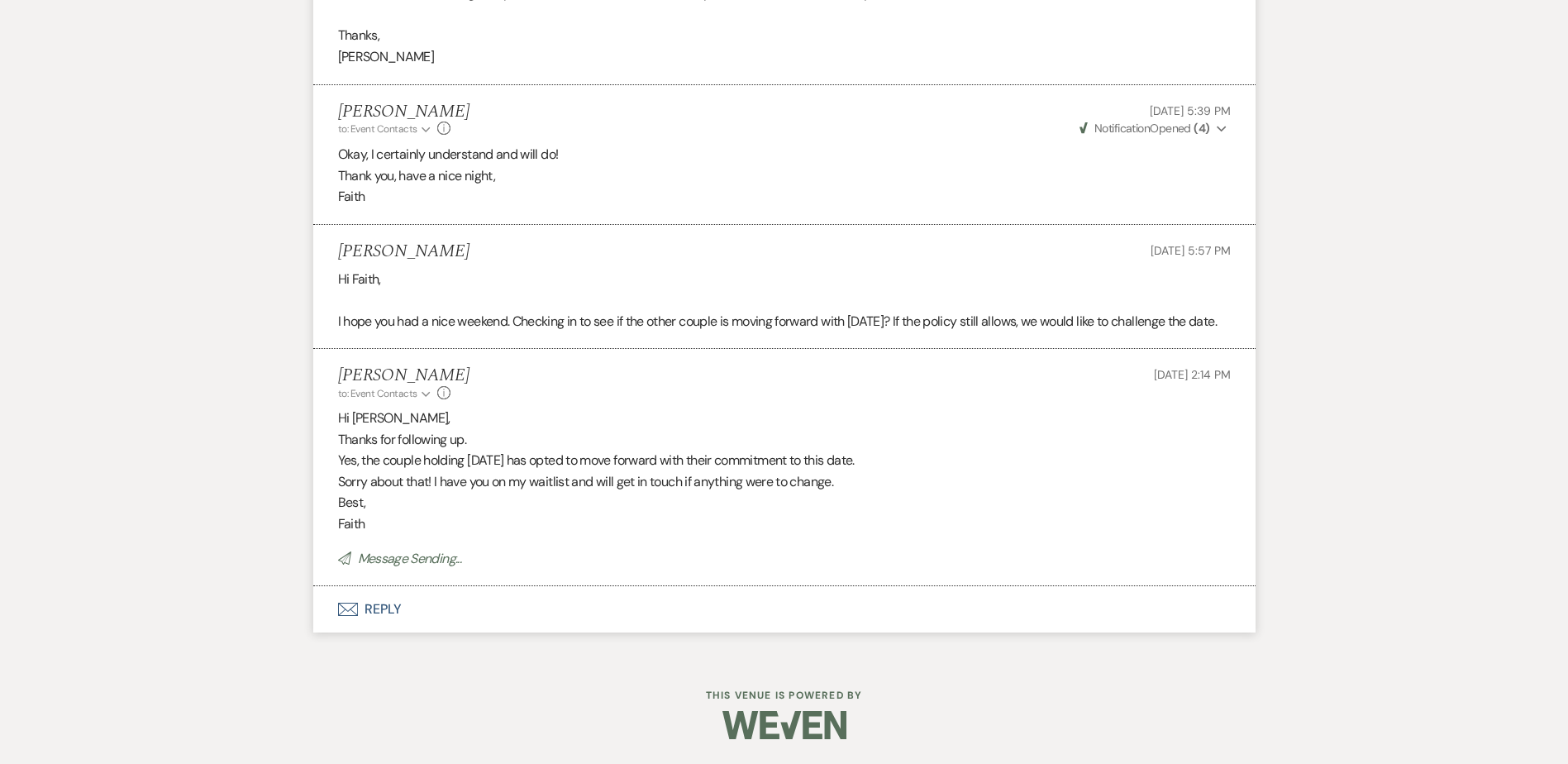
scroll to position [5671, 0]
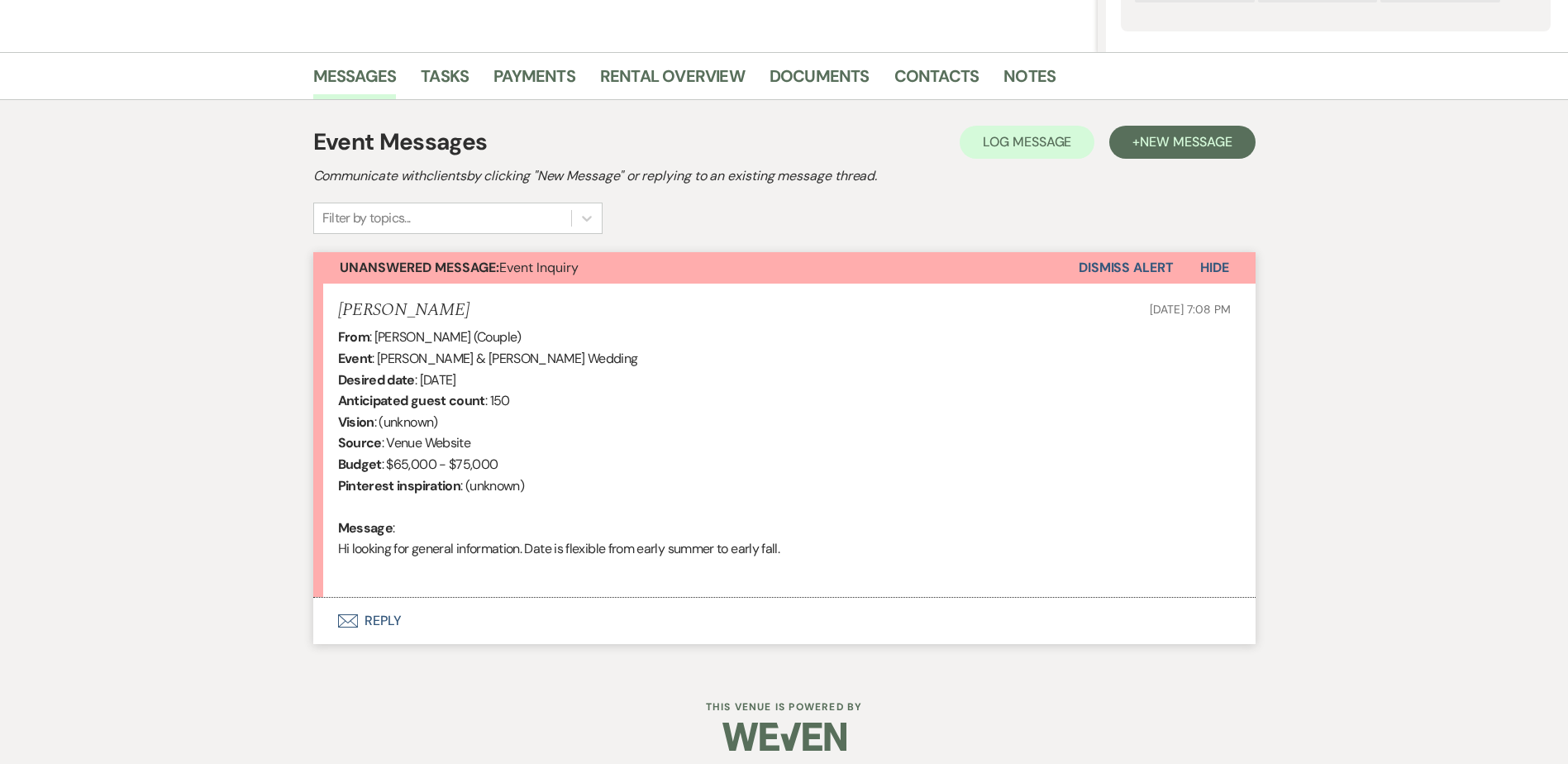
click at [388, 613] on button "Envelope Reply" at bounding box center [784, 620] width 943 height 46
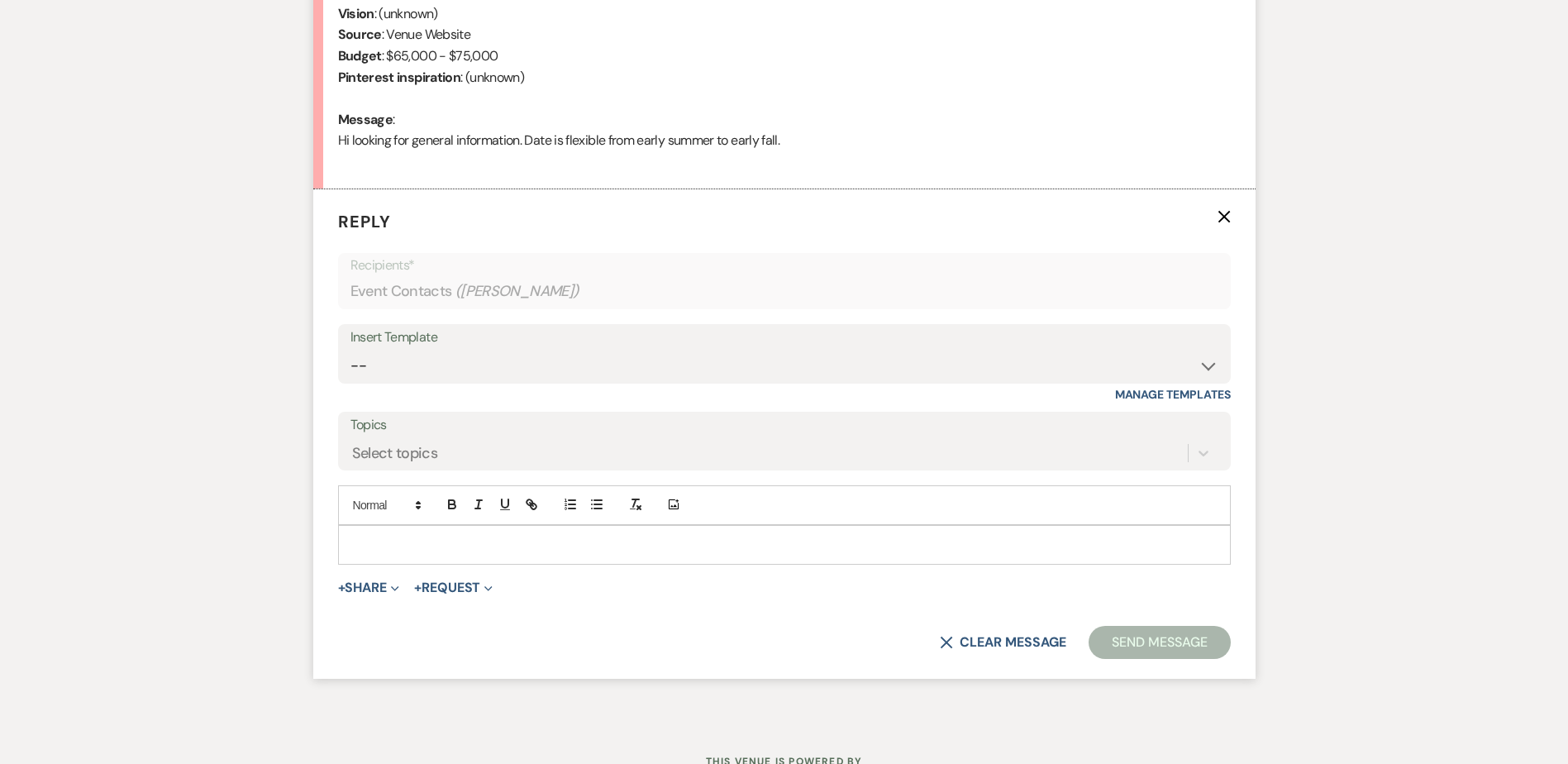
scroll to position [832, 0]
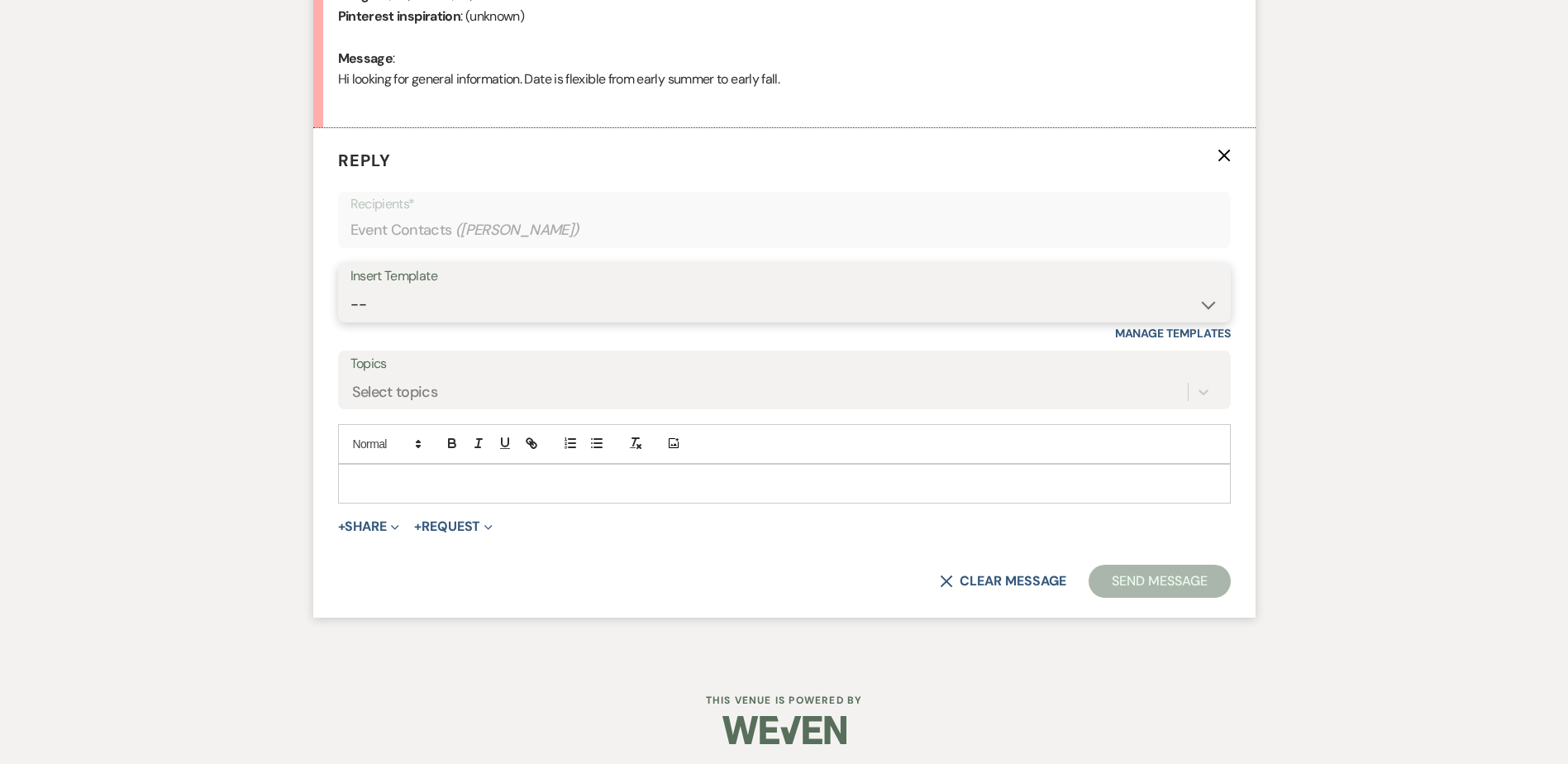
click at [450, 305] on select "-- Weven Planning Portal Introduction (Booked Events) Initial Inquiry Response …" at bounding box center [784, 304] width 868 height 32
select select "5515"
click at [350, 288] on select "-- Weven Planning Portal Introduction (Booked Events) Initial Inquiry Response …" at bounding box center [784, 304] width 868 height 32
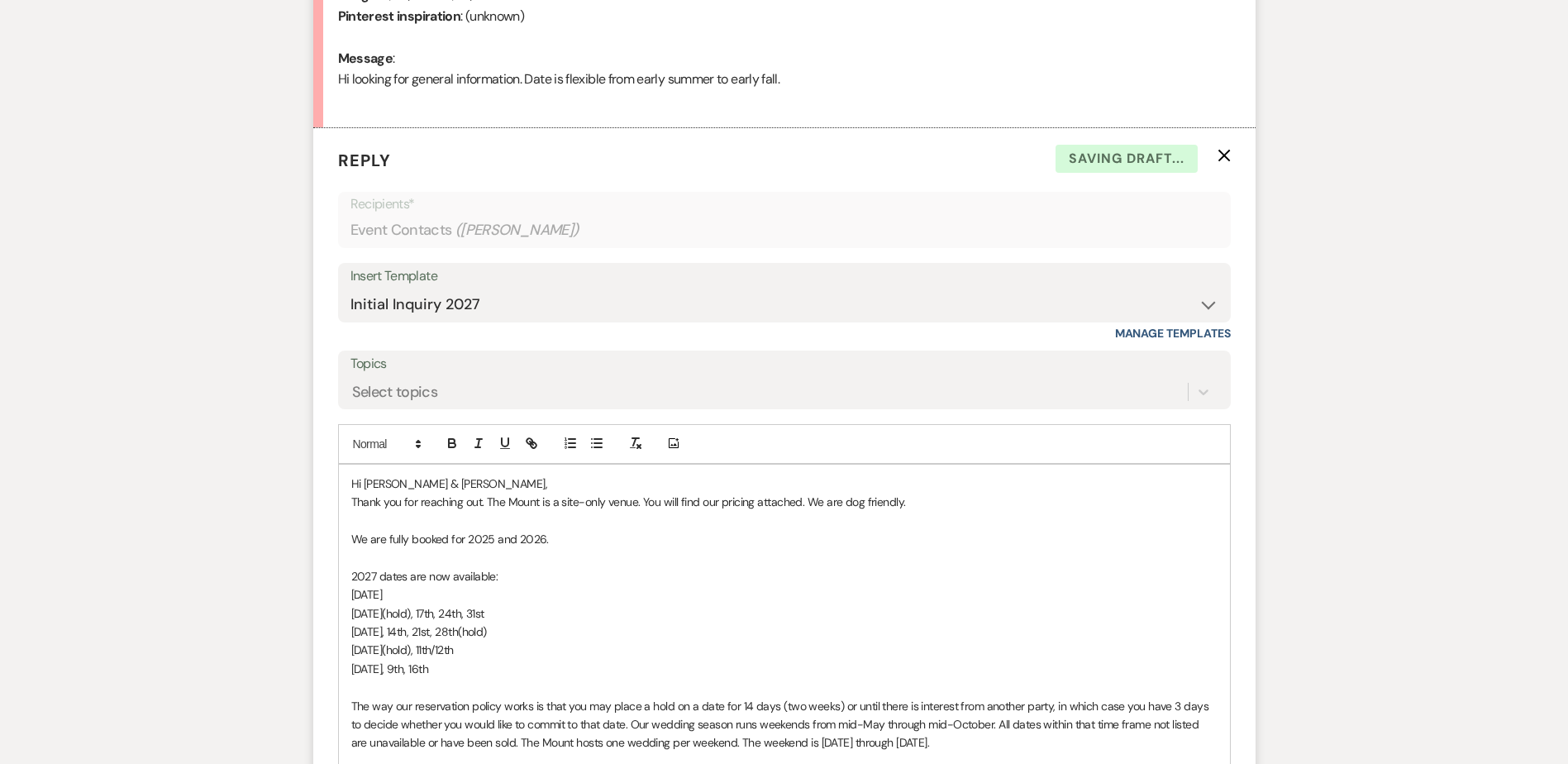
click at [507, 374] on label "Topics" at bounding box center [784, 364] width 868 height 24
click at [354, 381] on input "Topics" at bounding box center [353, 391] width 2 height 23
click at [459, 368] on label "Topics" at bounding box center [784, 364] width 868 height 24
click at [354, 381] on input "Topics" at bounding box center [353, 391] width 2 height 23
click at [490, 396] on div "Select topics" at bounding box center [769, 390] width 838 height 28
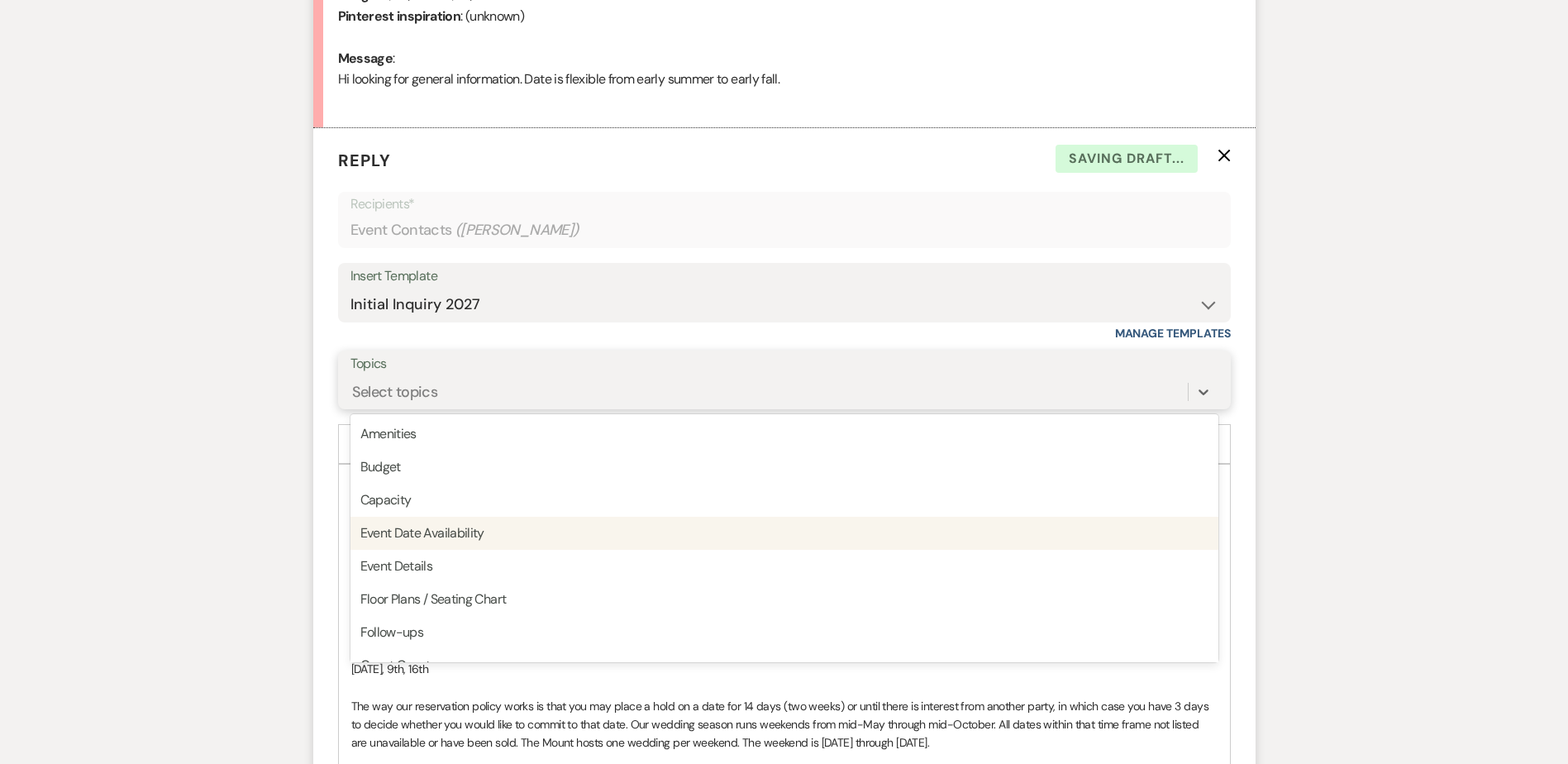
click at [493, 529] on div "Event Date Availability" at bounding box center [784, 534] width 868 height 33
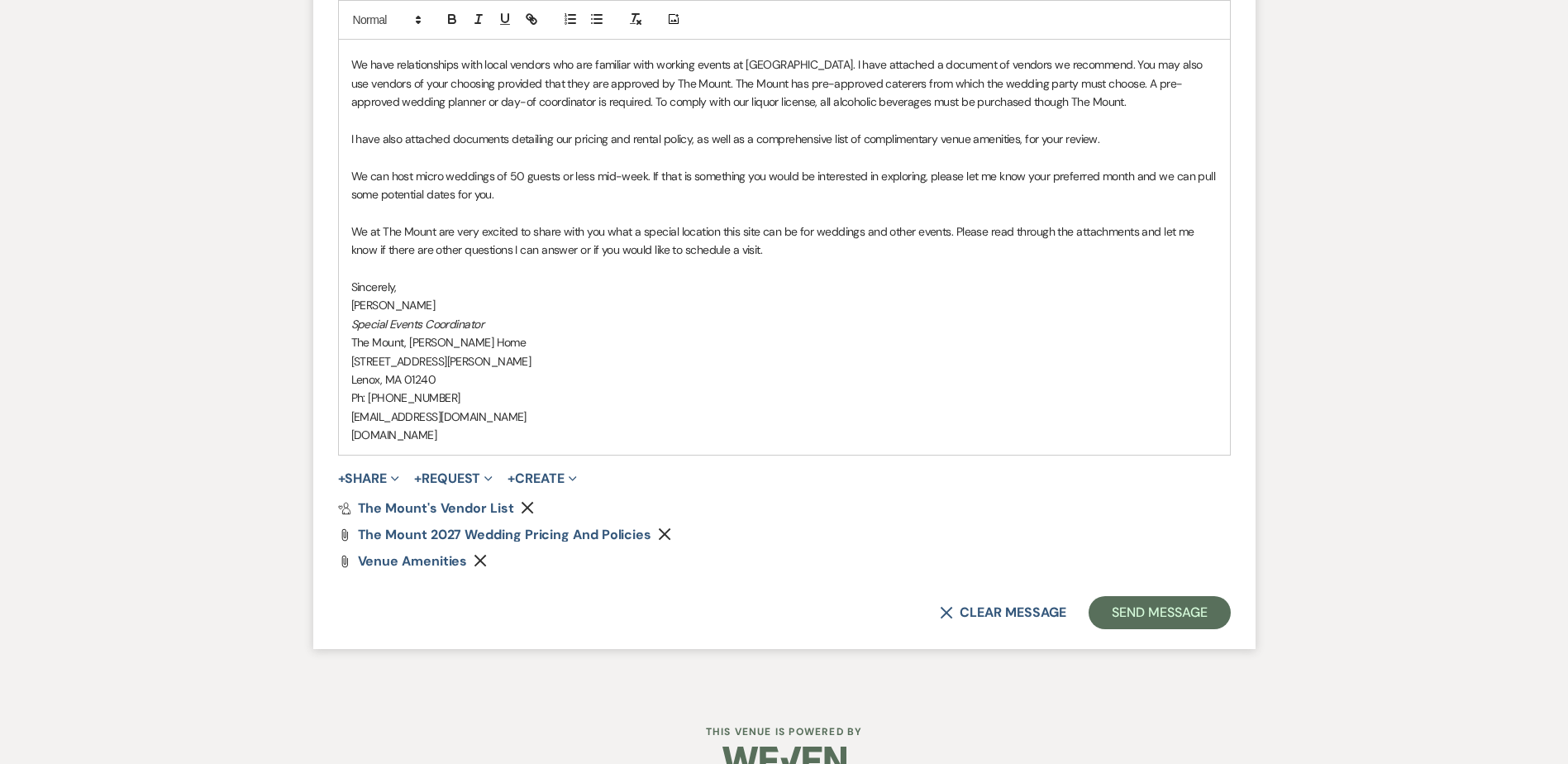
scroll to position [1638, 0]
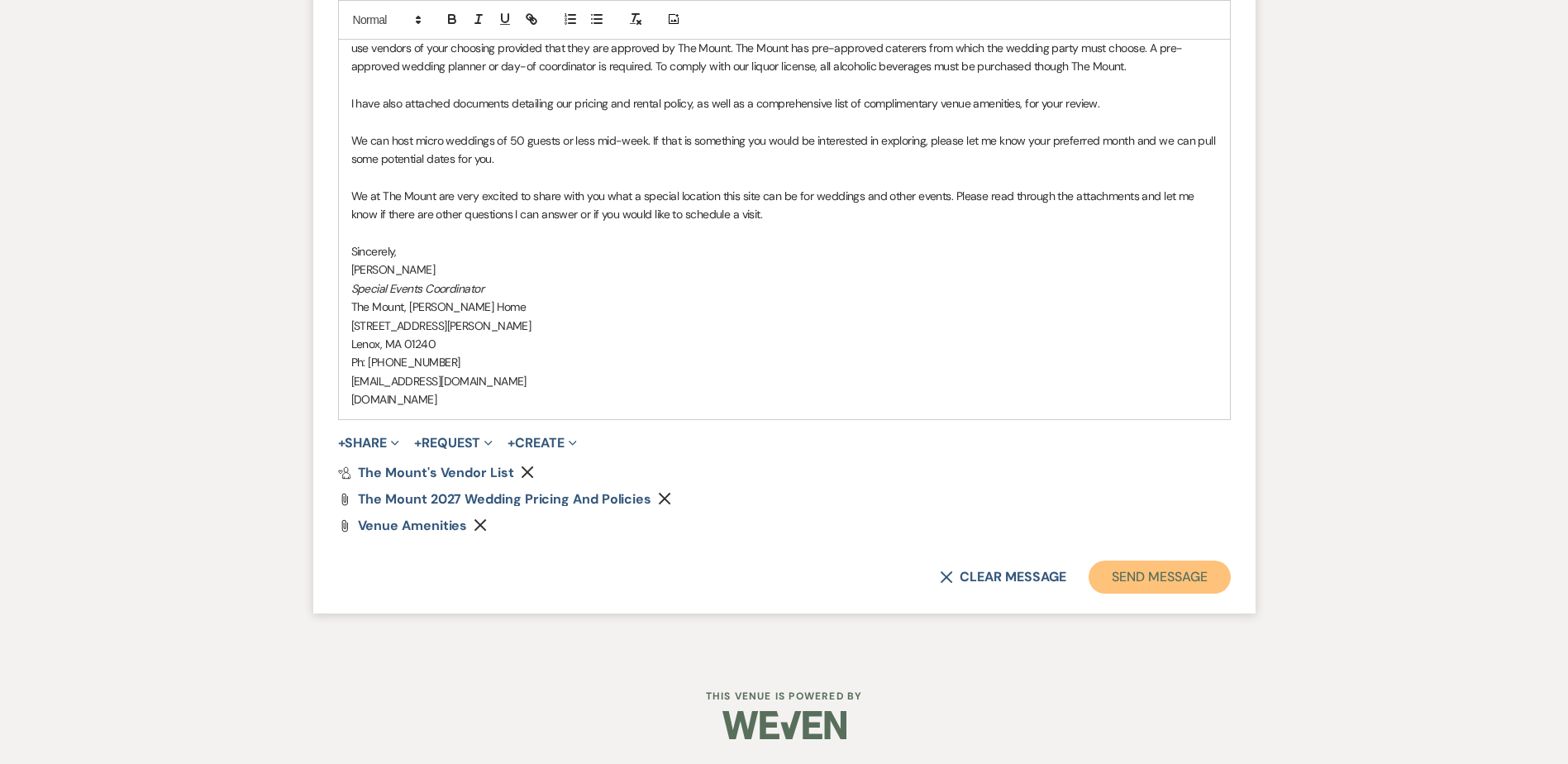
click at [1182, 573] on button "Send Message" at bounding box center [1160, 577] width 141 height 33
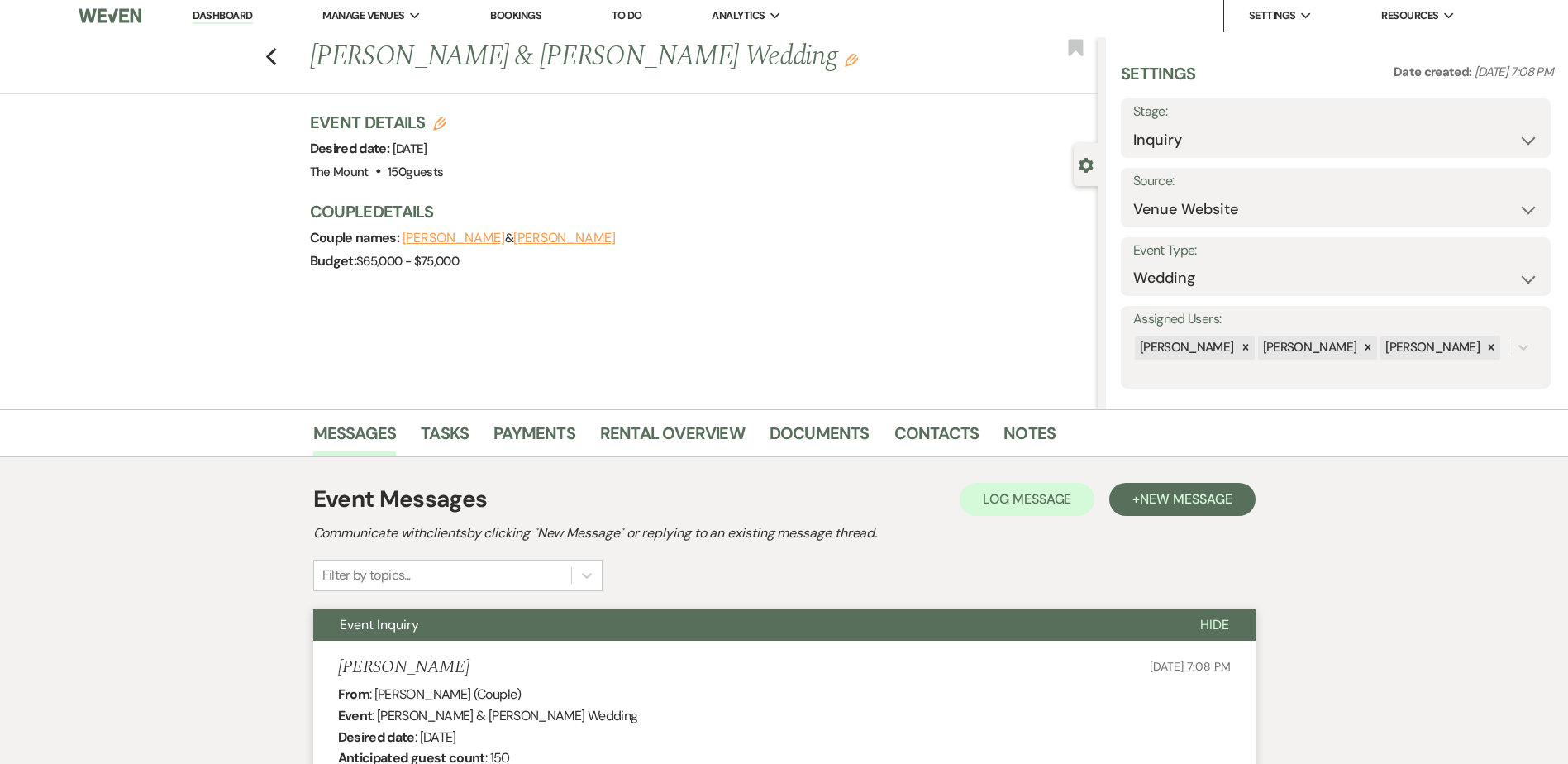
scroll to position [0, 0]
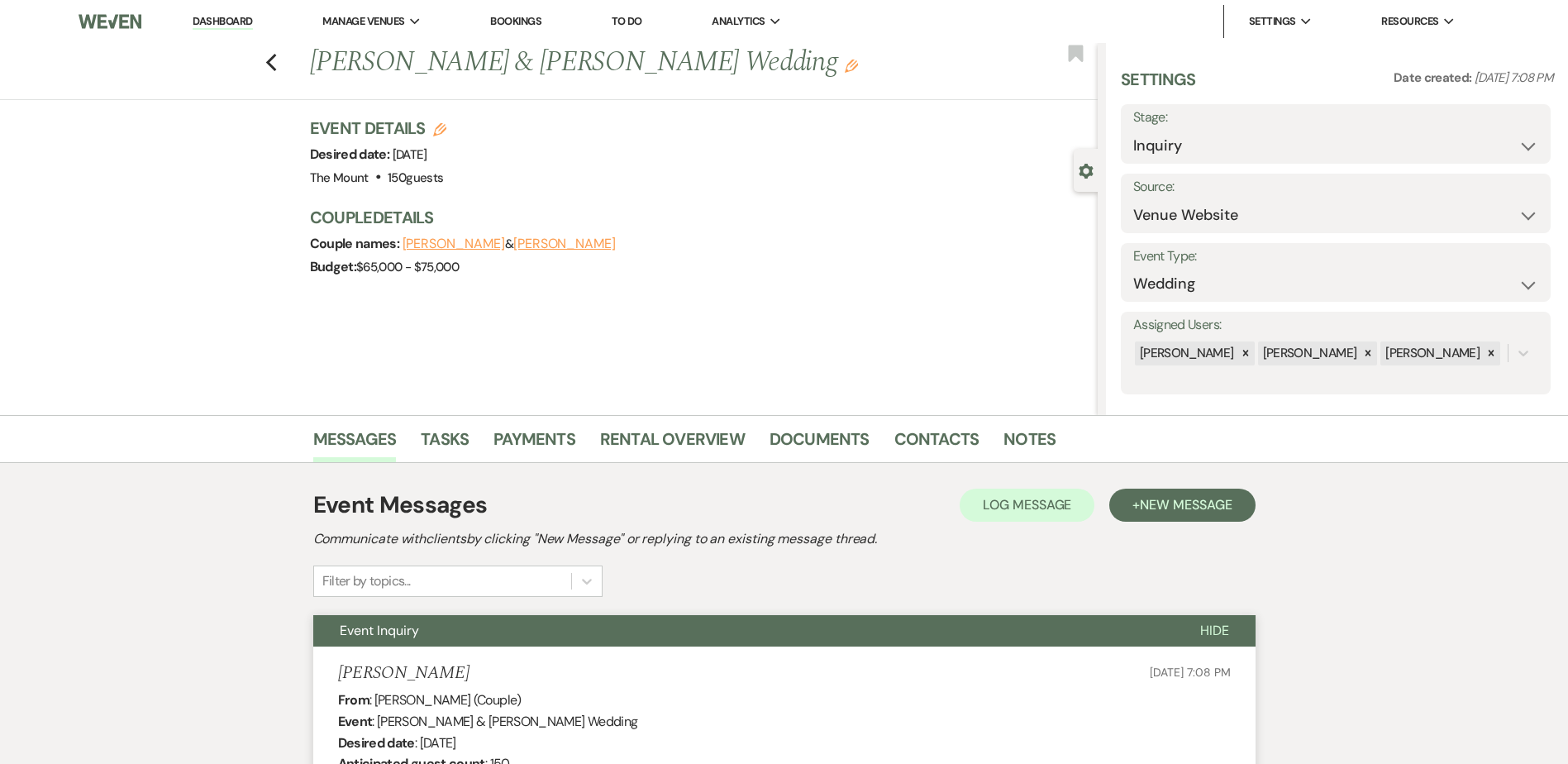
click at [229, 19] on link "Dashboard" at bounding box center [222, 22] width 60 height 16
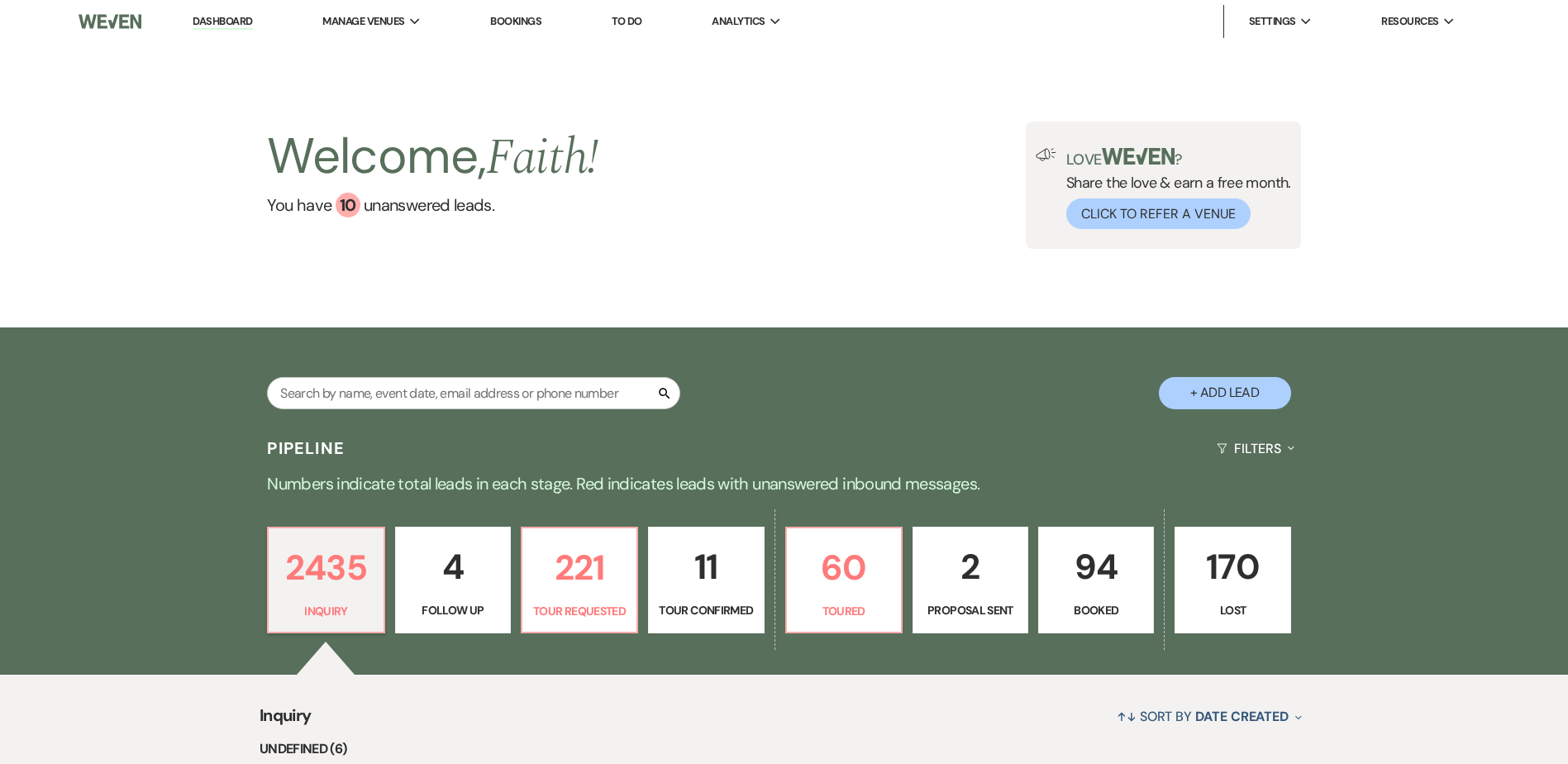
click at [1094, 617] on p "Booked" at bounding box center [1096, 610] width 94 height 19
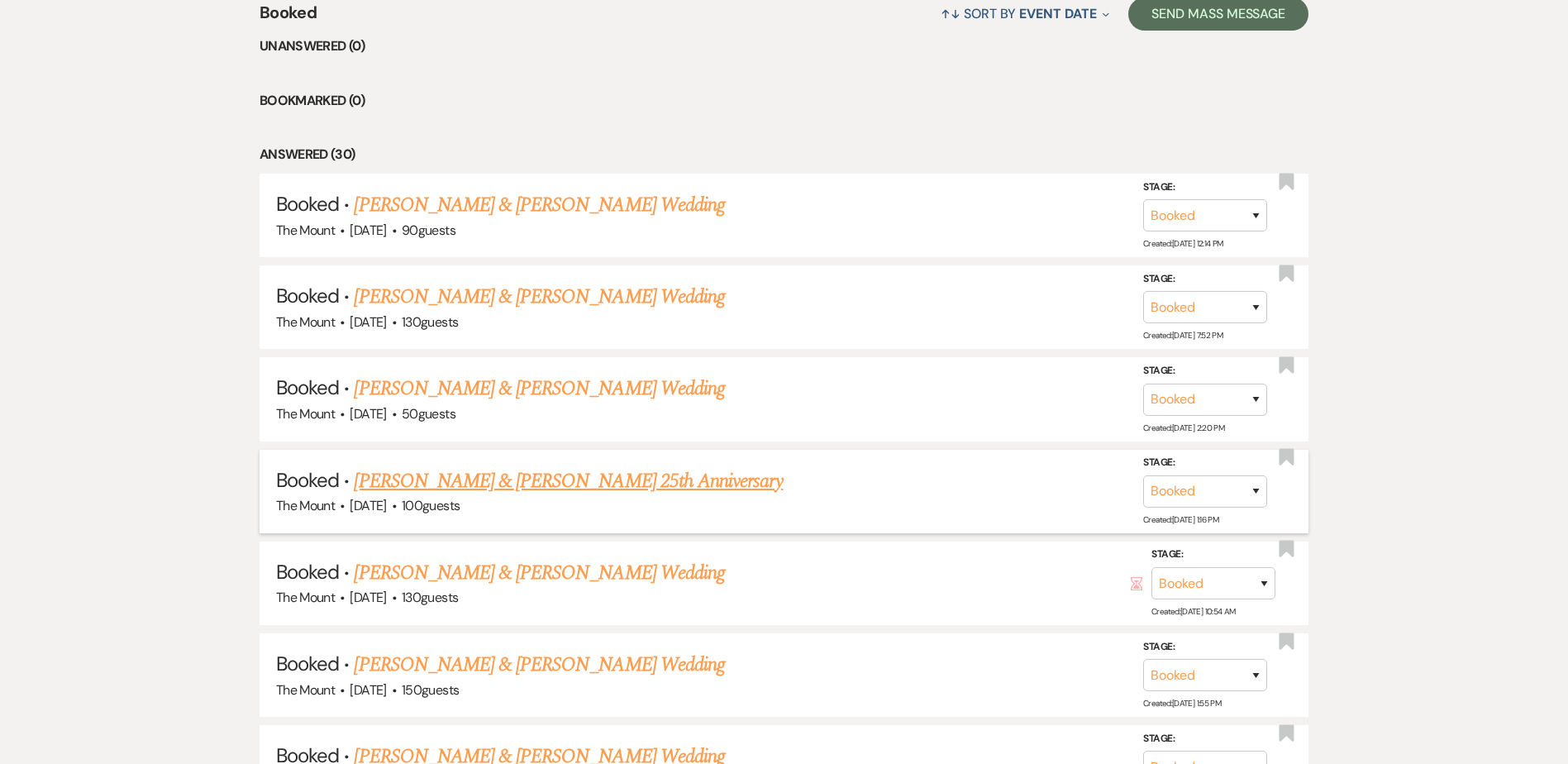
scroll to position [743, 0]
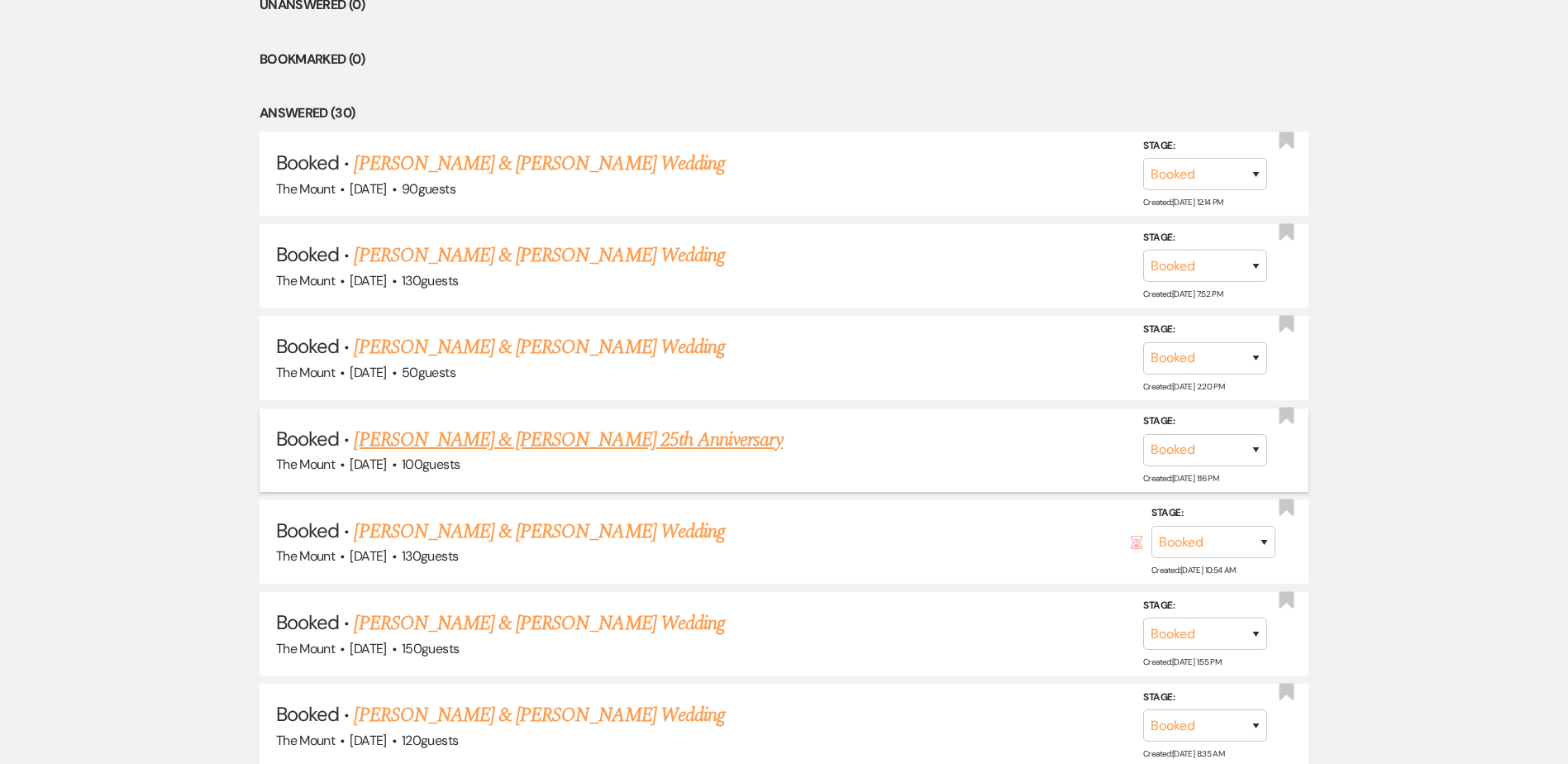
click at [587, 443] on link "Bonnie Saks & Bradley Minnen's 25th Anniversary" at bounding box center [568, 439] width 429 height 29
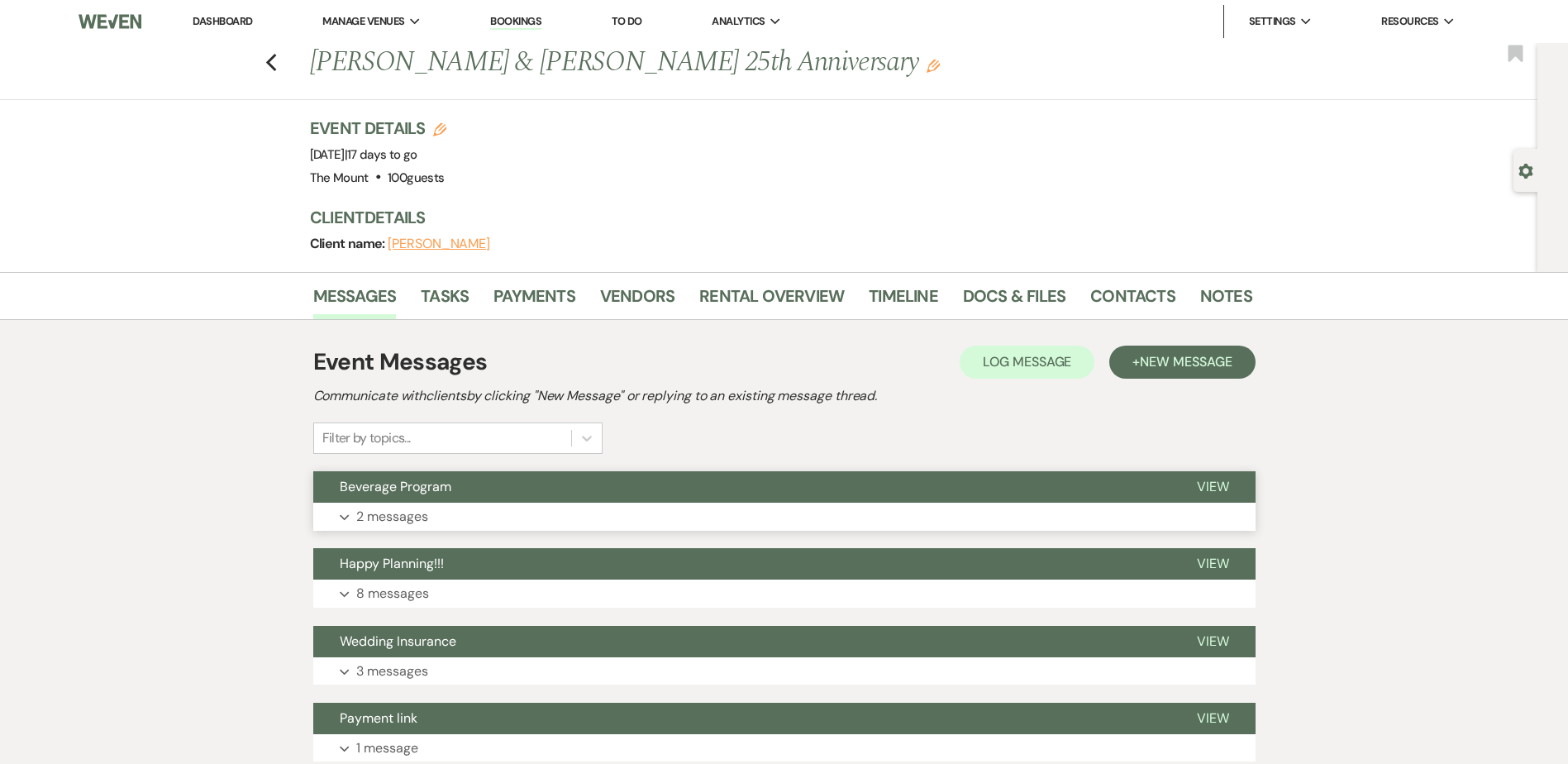
click at [611, 500] on button "Beverage Program" at bounding box center [742, 486] width 858 height 31
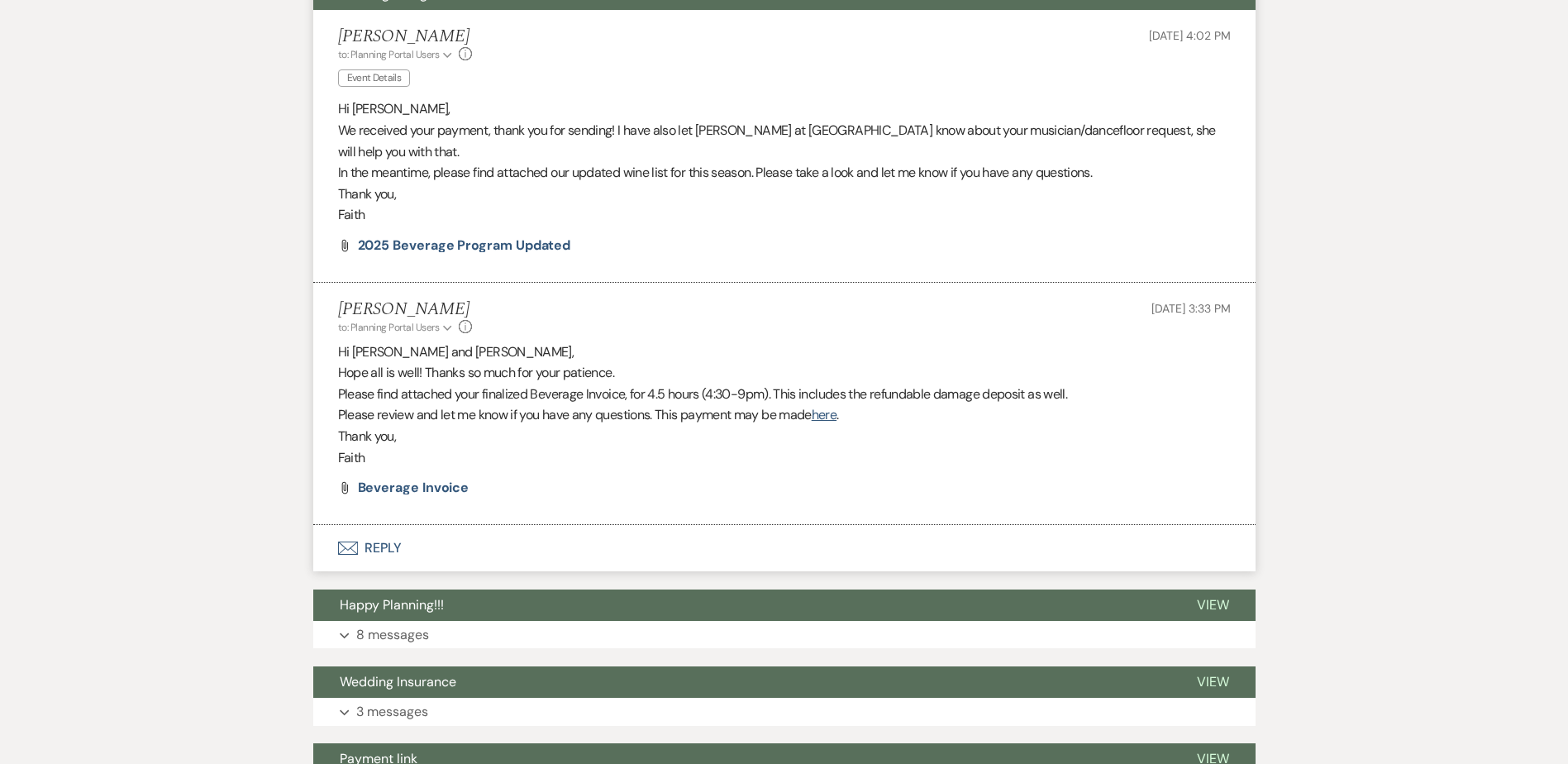
scroll to position [496, 0]
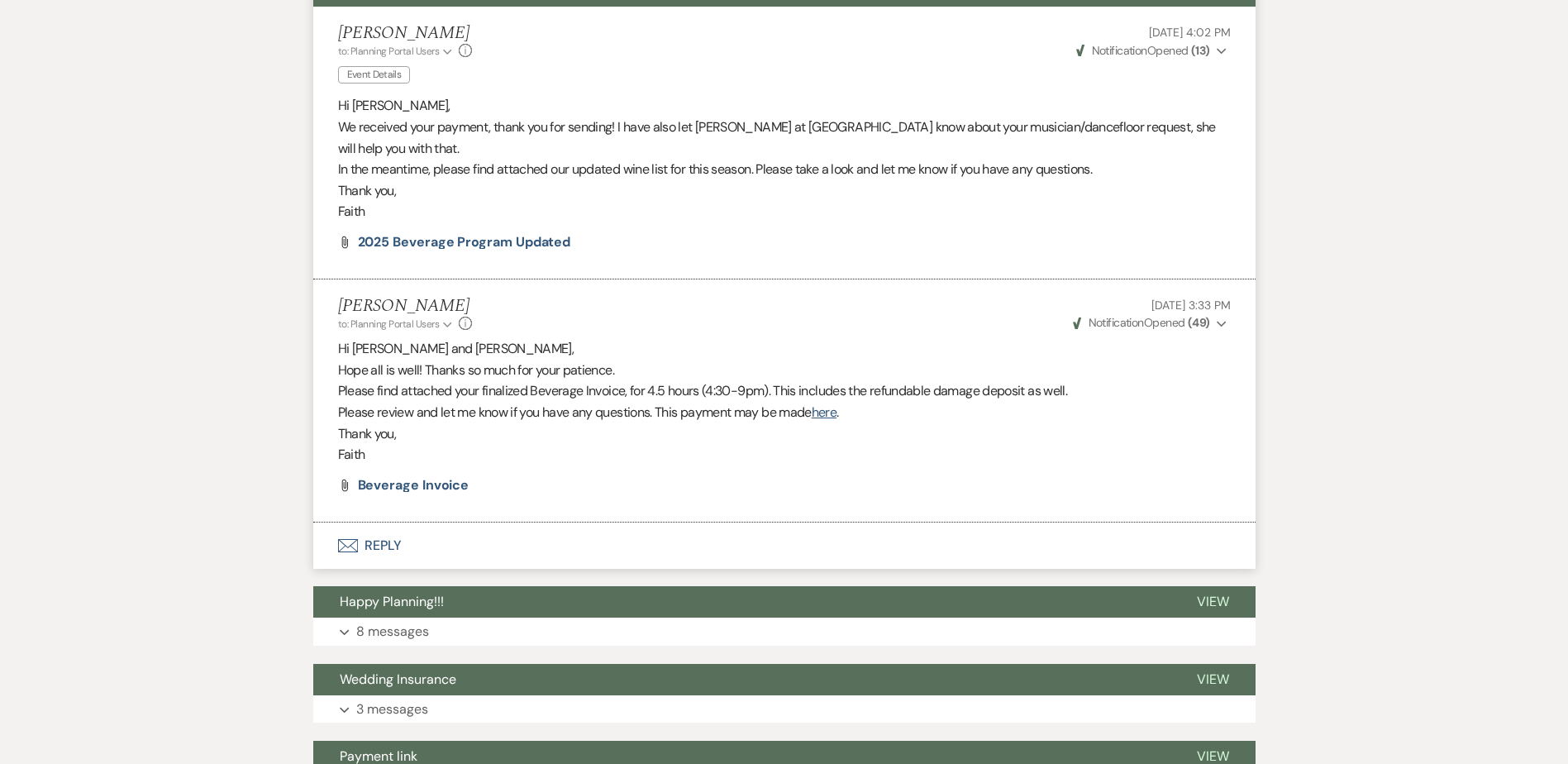
click at [407, 529] on button "Envelope Reply" at bounding box center [784, 545] width 943 height 46
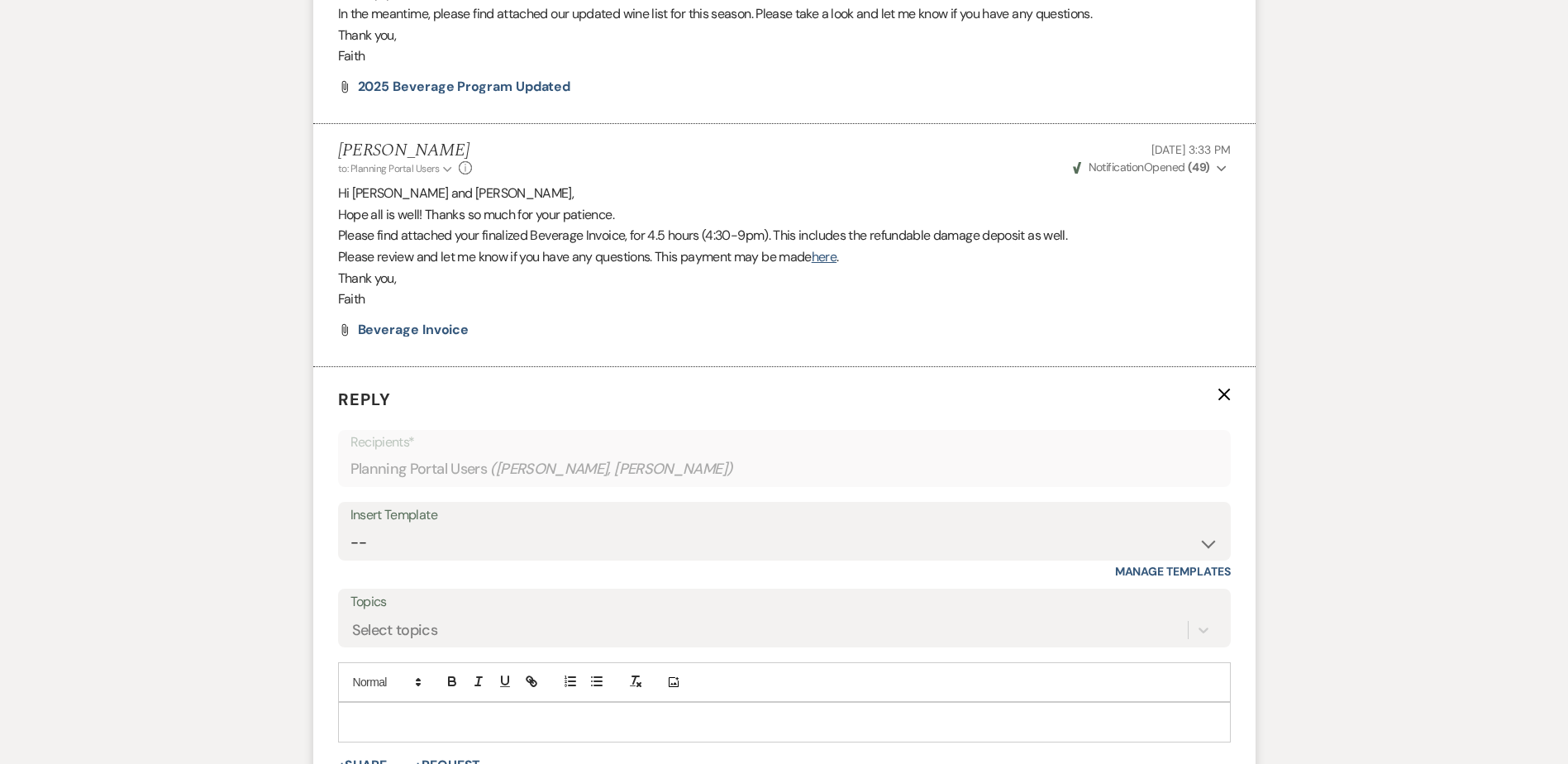
scroll to position [827, 0]
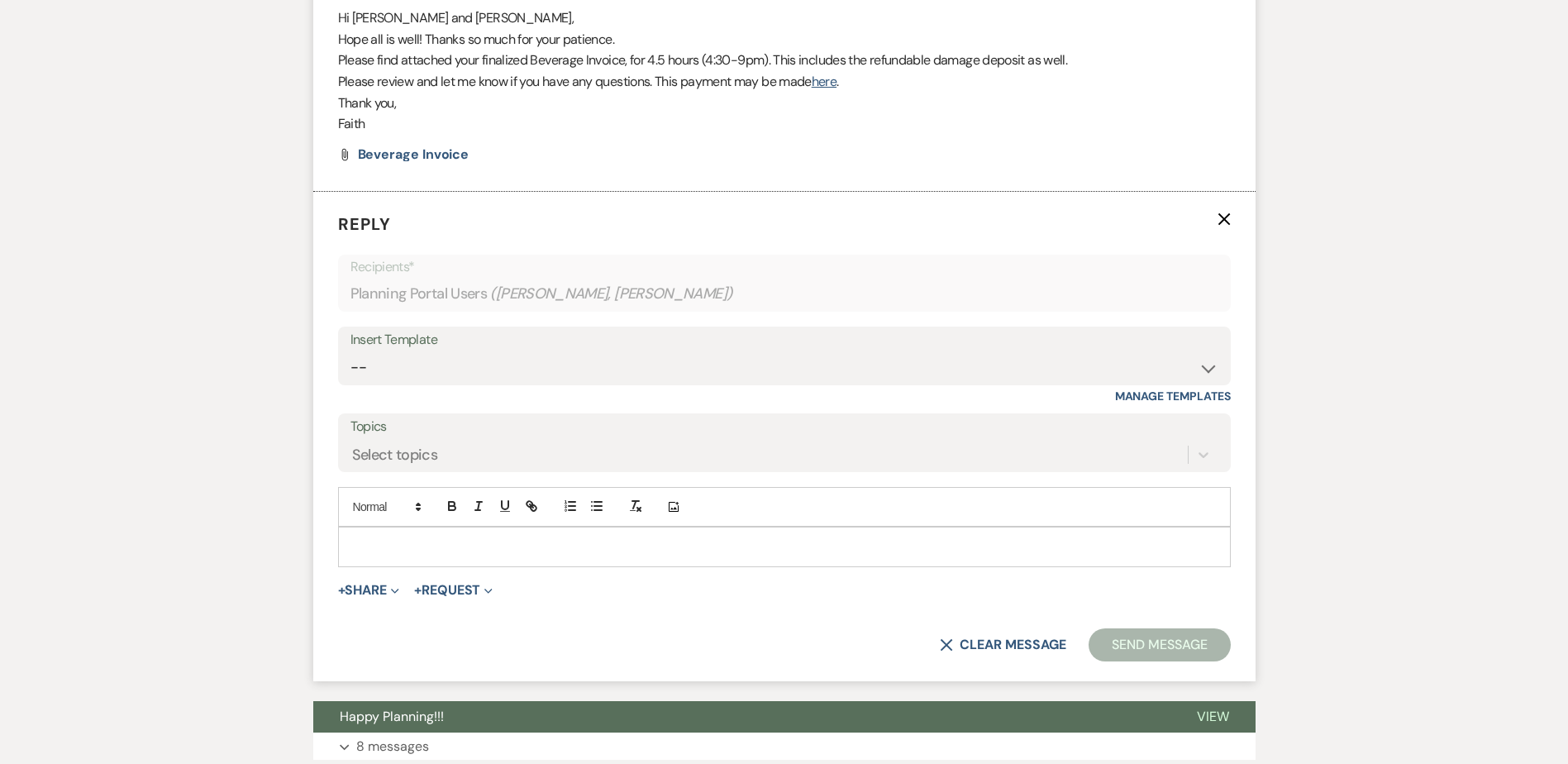
click at [382, 537] on p at bounding box center [784, 546] width 866 height 19
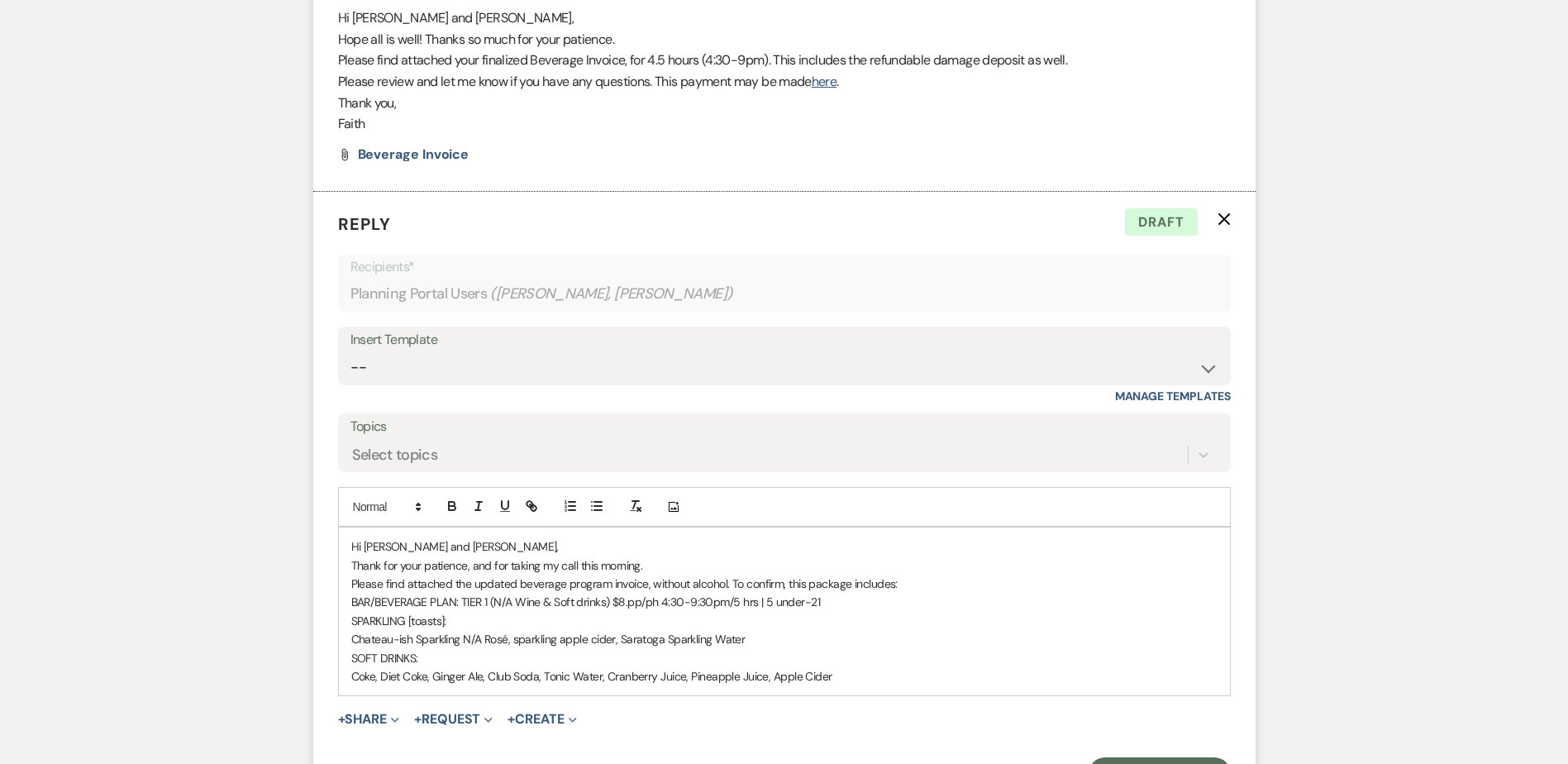
click at [444, 612] on p "SPARKLING [toasts]:" at bounding box center [784, 621] width 866 height 19
click at [843, 667] on p "Coke, Diet Coke, Ginger Ale, Club Soda, Tonic Water, Cranberry Juice, Pineapple…" at bounding box center [784, 676] width 866 height 19
click at [733, 575] on p "Please find attached the updated beverage program invoice, without alcohol. To …" at bounding box center [784, 584] width 866 height 19
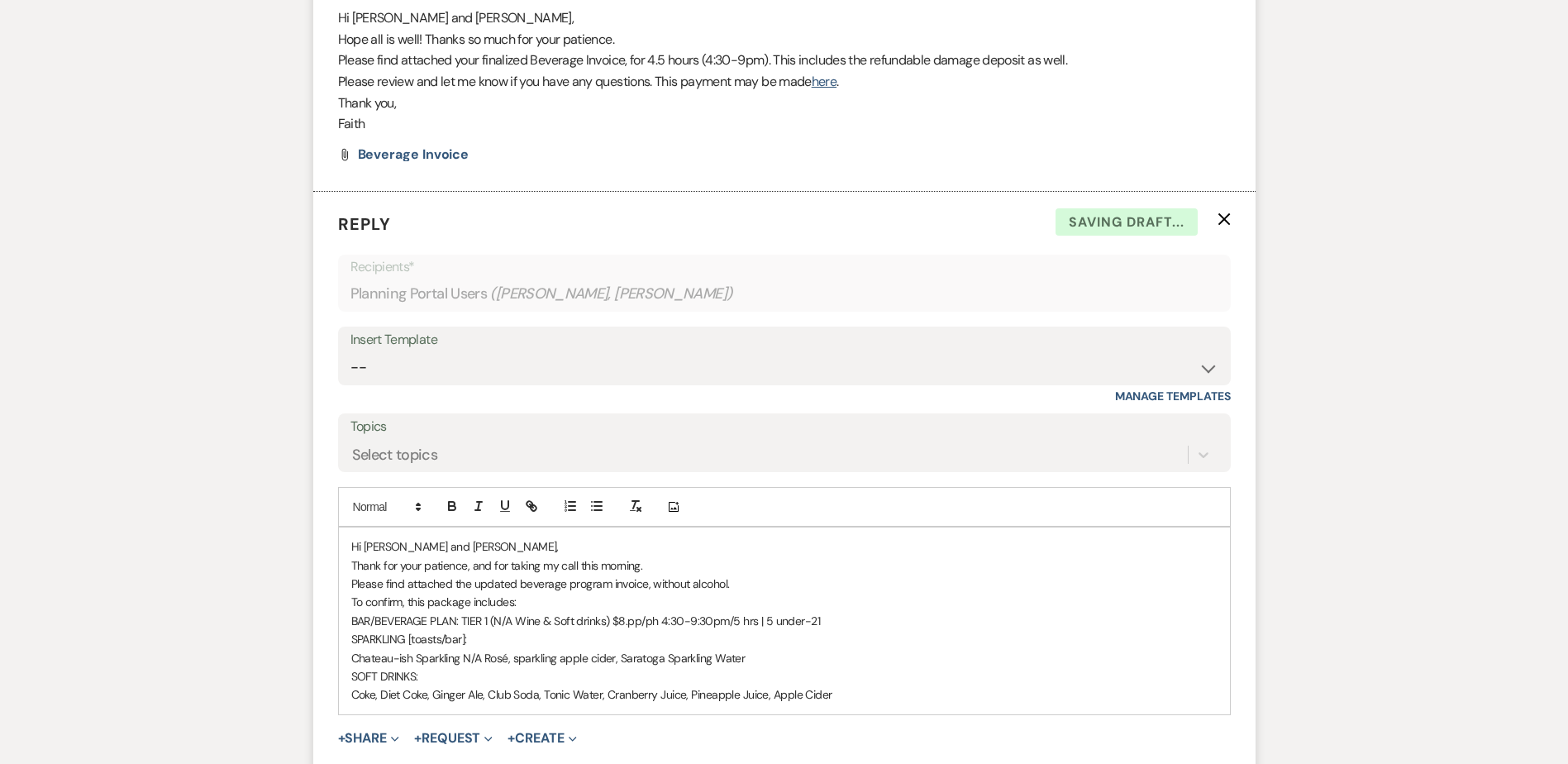
click at [854, 686] on p "Coke, Diet Coke, Ginger Ale, Club Soda, Tonic Water, Cranberry Juice, Pineapple…" at bounding box center [784, 694] width 866 height 19
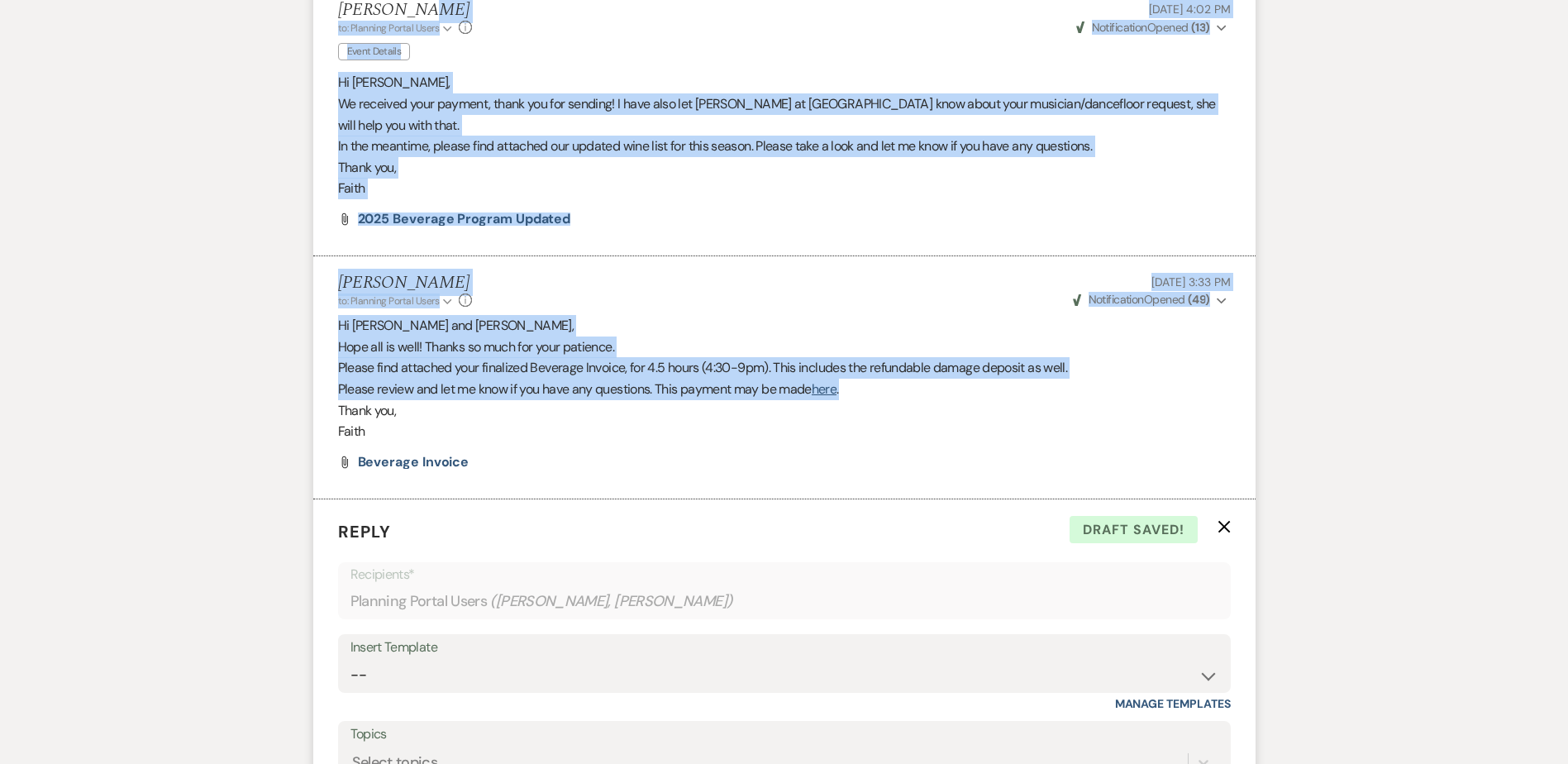
scroll to position [509, 0]
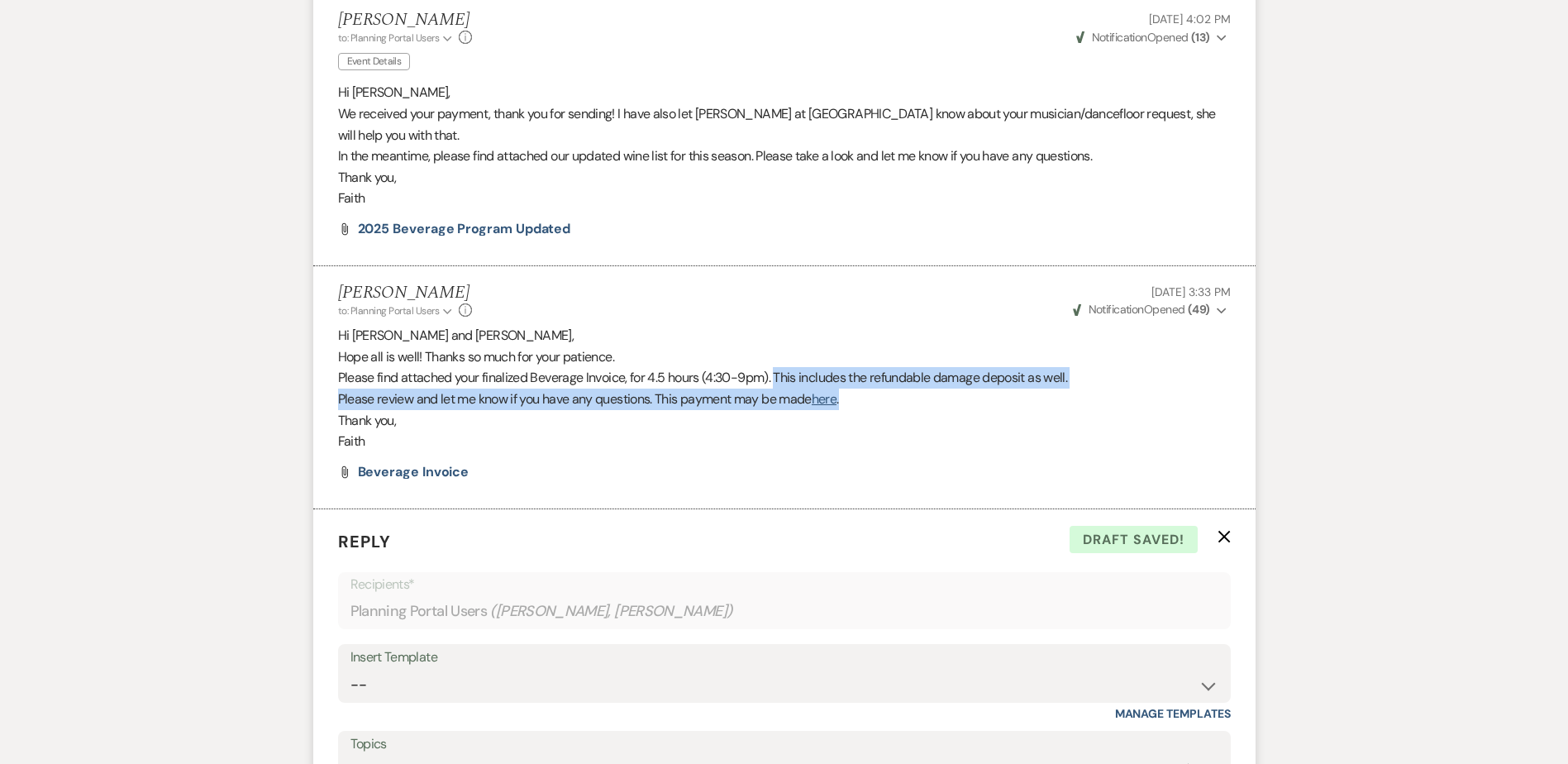
drag, startPoint x: 897, startPoint y: 66, endPoint x: 778, endPoint y: 363, distance: 320.0
click at [778, 363] on div "Hi Bonnie and Bradley, Hope all is well! Thanks so much for your patience. Plea…" at bounding box center [785, 388] width 893 height 127
copy div "This includes the refundable damage deposit as well. Please review and let me k…"
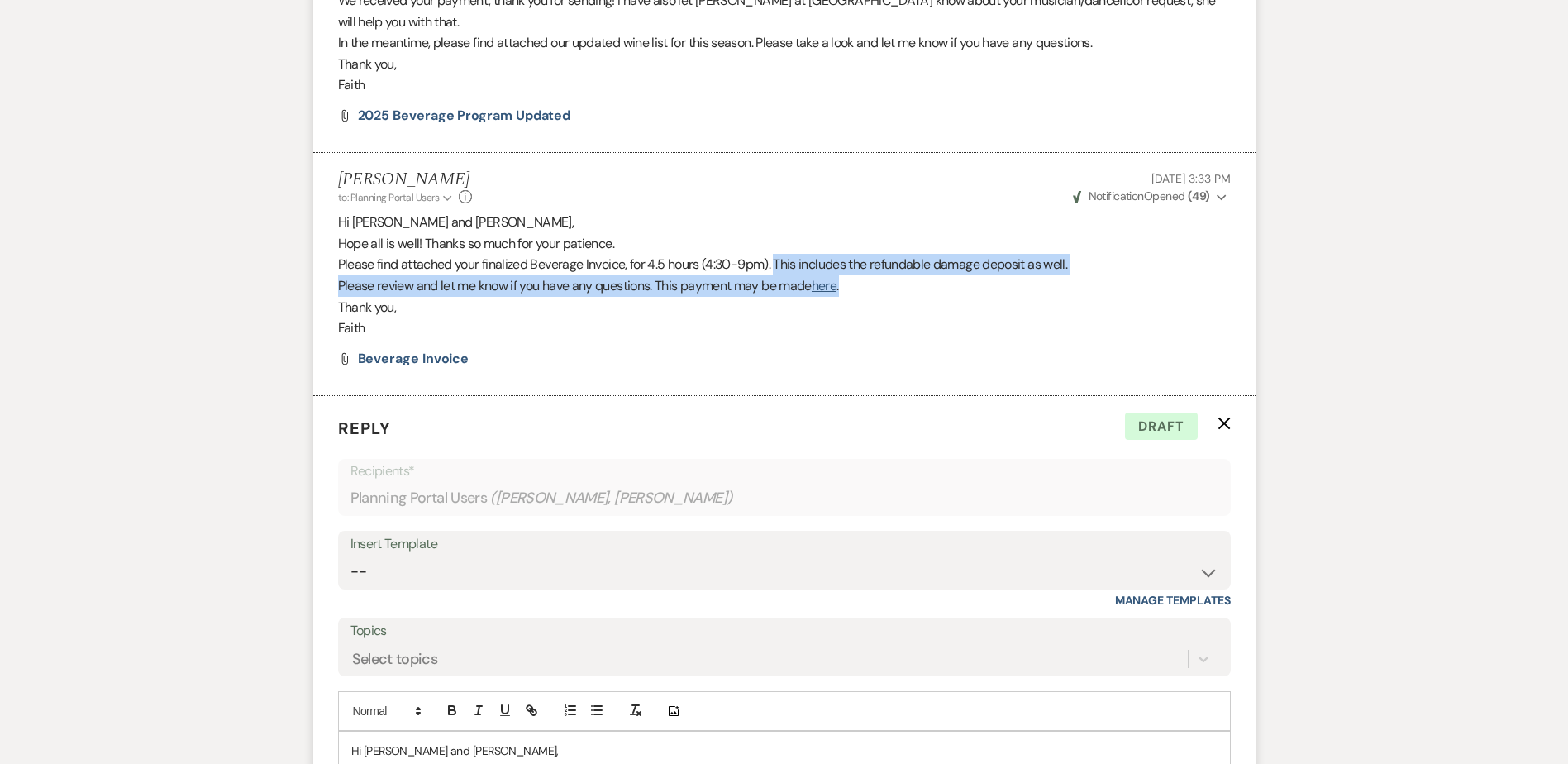
scroll to position [922, 0]
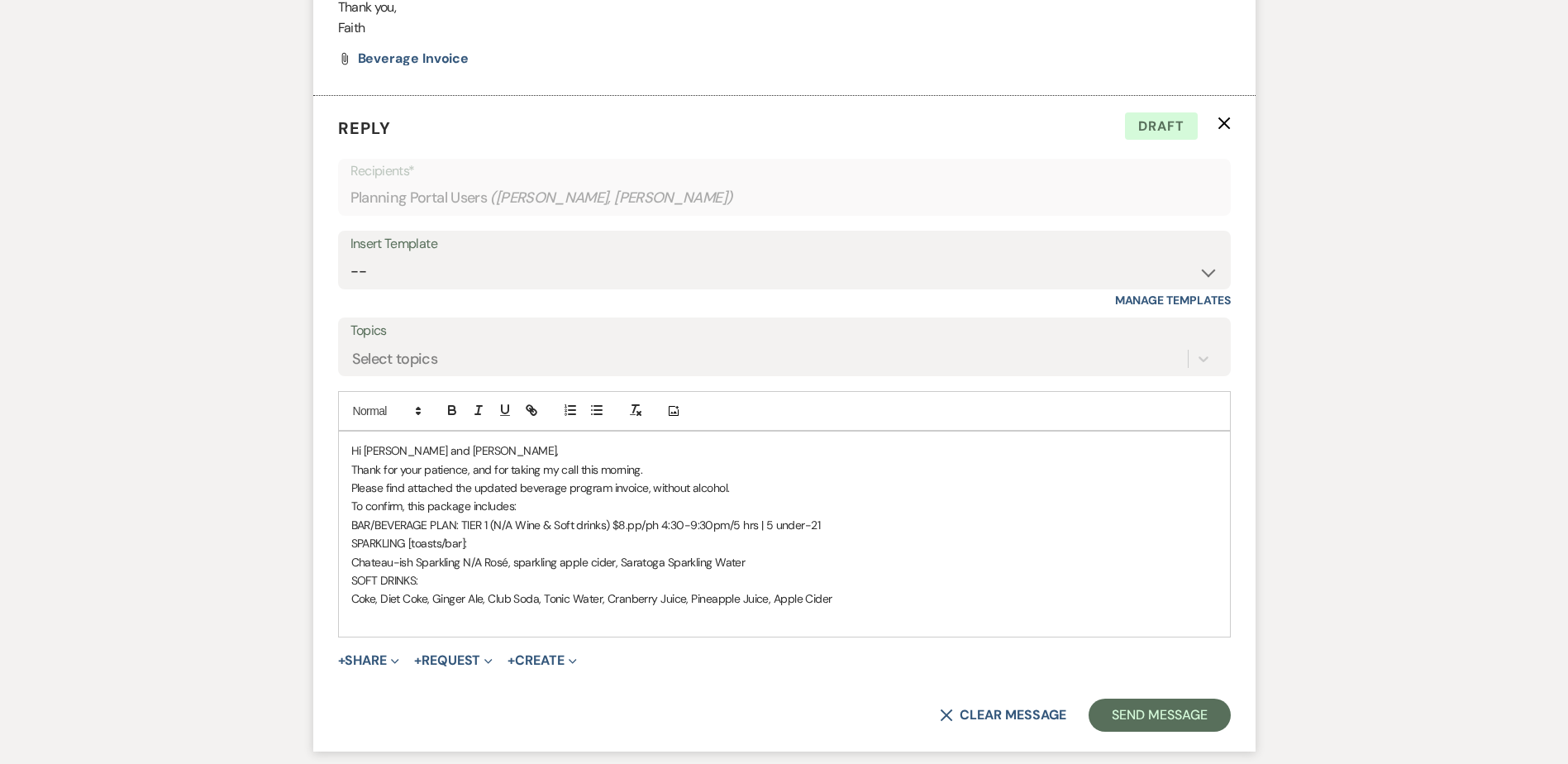
click at [714, 589] on p "Coke, Diet Coke, Ginger Ale, Club Soda, Tonic Water, Cranberry Juice, Pineapple…" at bounding box center [784, 598] width 866 height 19
click at [719, 608] on p at bounding box center [784, 617] width 866 height 19
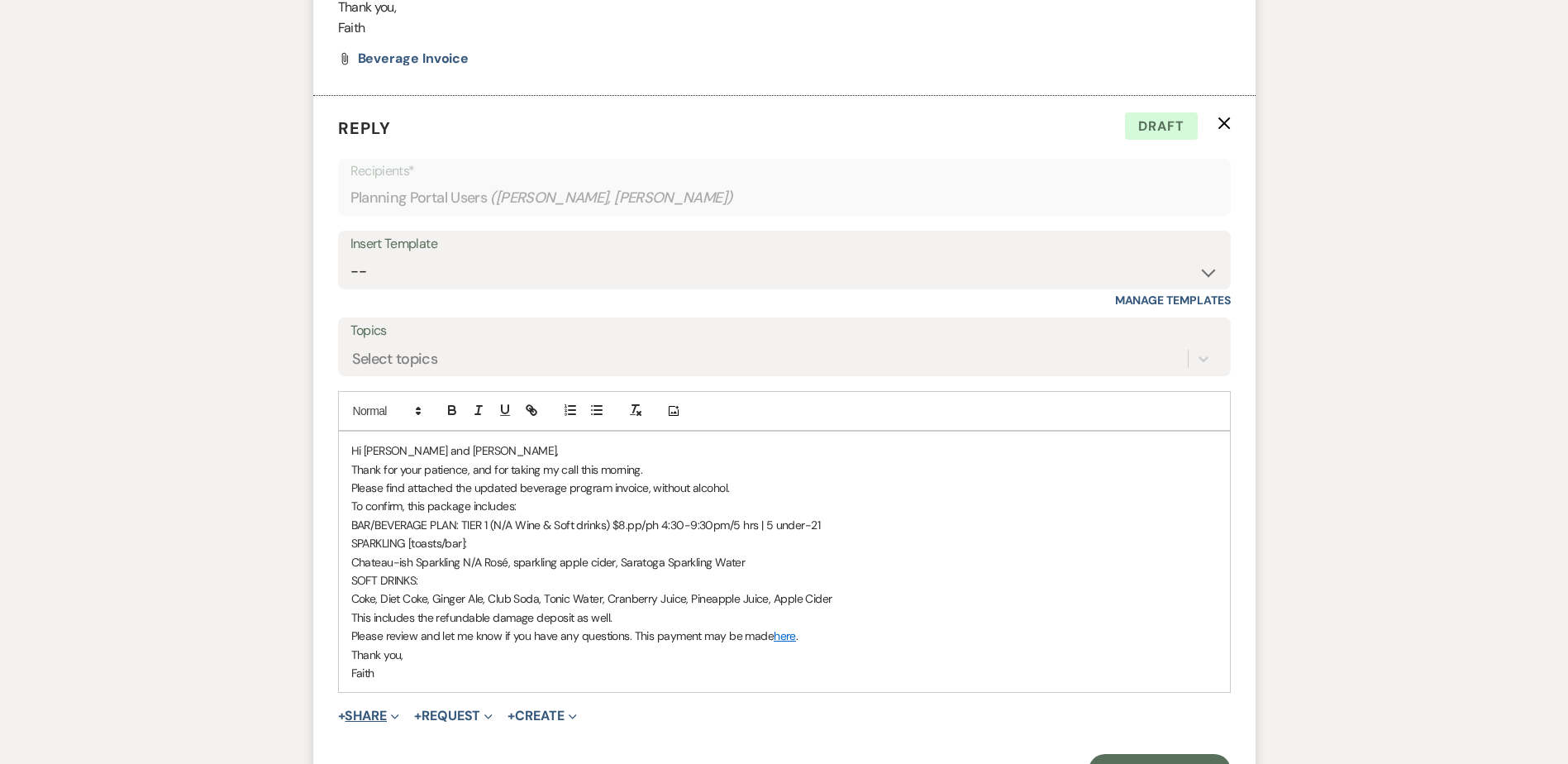
click at [388, 709] on button "+ Share Expand" at bounding box center [369, 715] width 62 height 13
click at [423, 739] on span "Doc Upload Documents" at bounding box center [405, 748] width 94 height 18
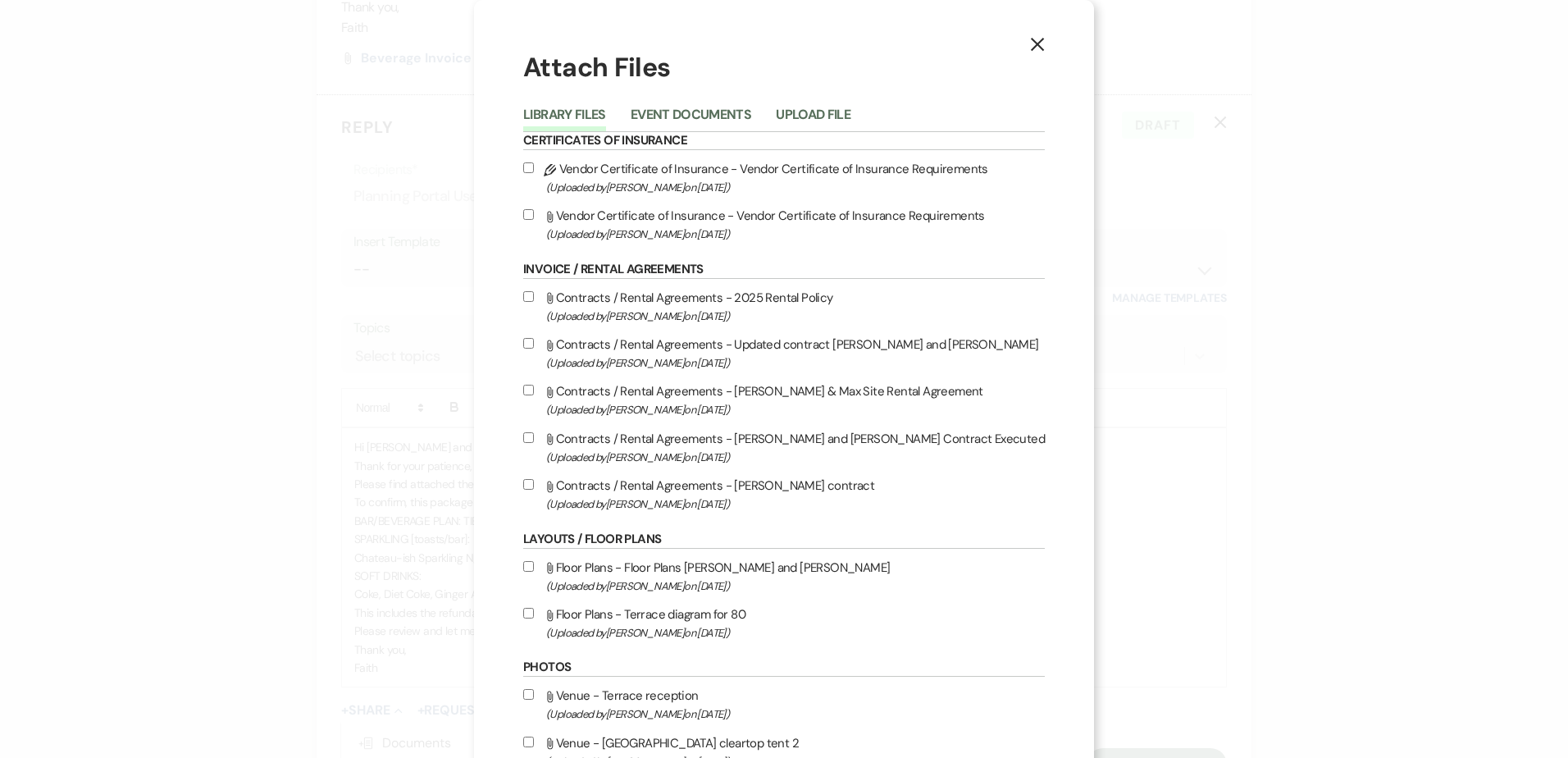
click at [825, 101] on div "Library Files Event Documents Upload File" at bounding box center [784, 114] width 522 height 34
click at [825, 112] on button "Upload File" at bounding box center [813, 120] width 75 height 23
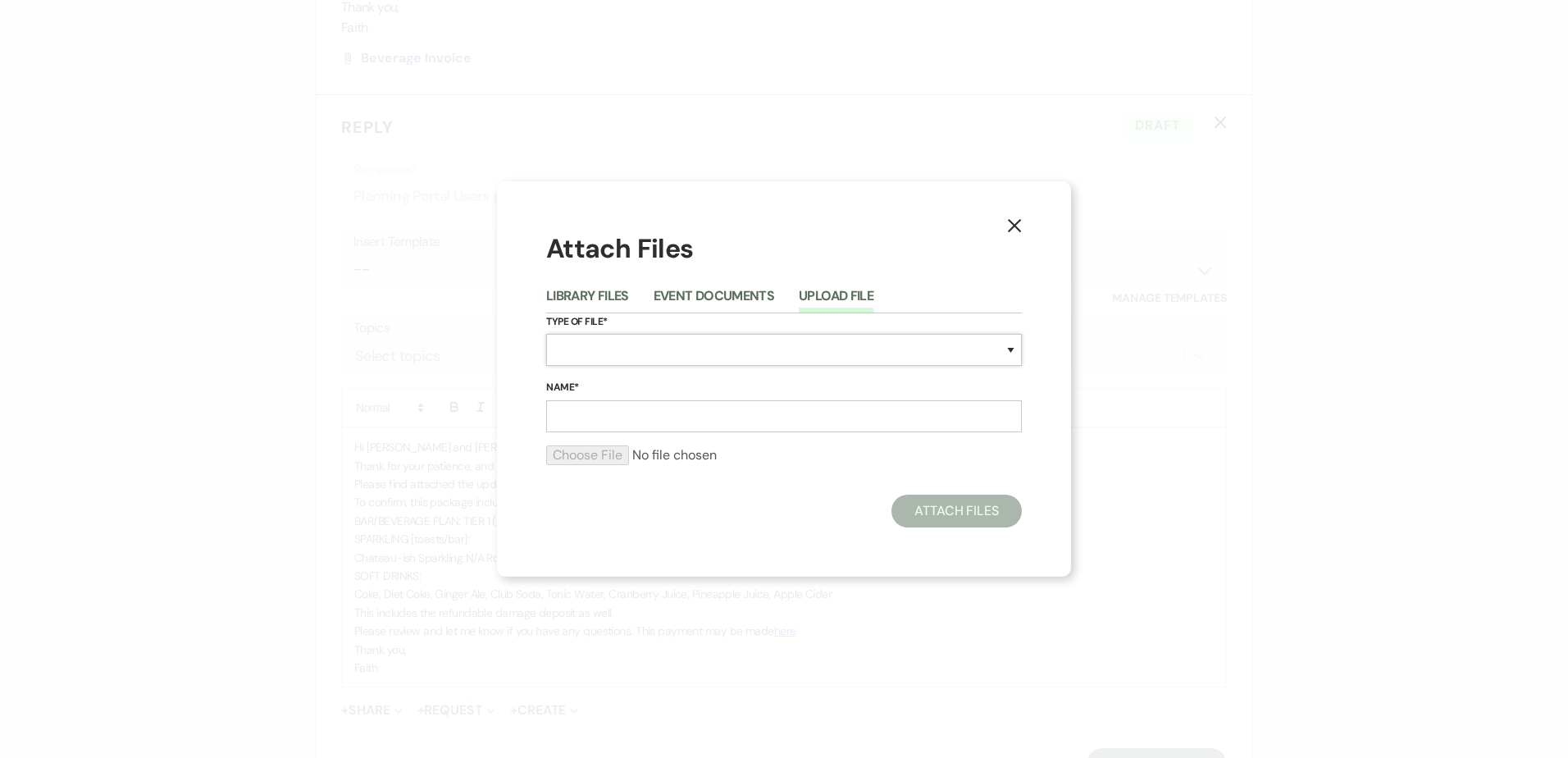
click at [644, 346] on select "Special Event Insurance Vendor Certificate of Insurance Contracts / Rental Agre…" at bounding box center [784, 349] width 476 height 32
select select "22"
click at [546, 334] on select "Special Event Insurance Vendor Certificate of Insurance Contracts / Rental Agre…" at bounding box center [784, 349] width 476 height 32
click at [613, 392] on label "Name*" at bounding box center [784, 387] width 476 height 18
click at [613, 400] on input "Name*" at bounding box center [784, 415] width 476 height 32
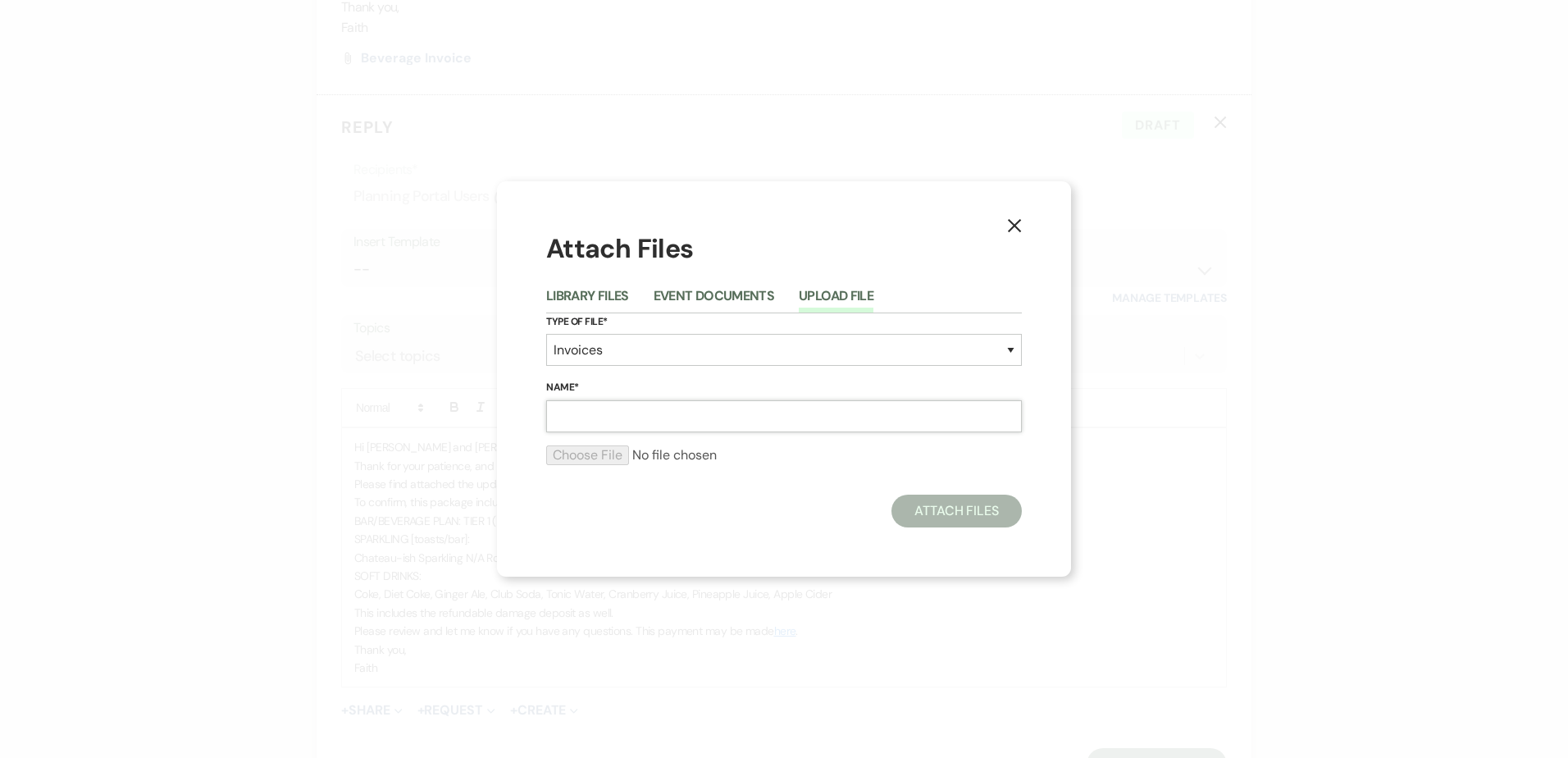
click at [633, 426] on input "Name*" at bounding box center [784, 415] width 476 height 32
type input "Beverage Invoice"
click at [576, 466] on div at bounding box center [784, 462] width 476 height 33
click at [575, 441] on form "Type of File* Special Event Insurance Vendor Certificate of Insurance Contracts…" at bounding box center [784, 396] width 476 height 165
click at [581, 451] on input "file" at bounding box center [784, 455] width 476 height 19
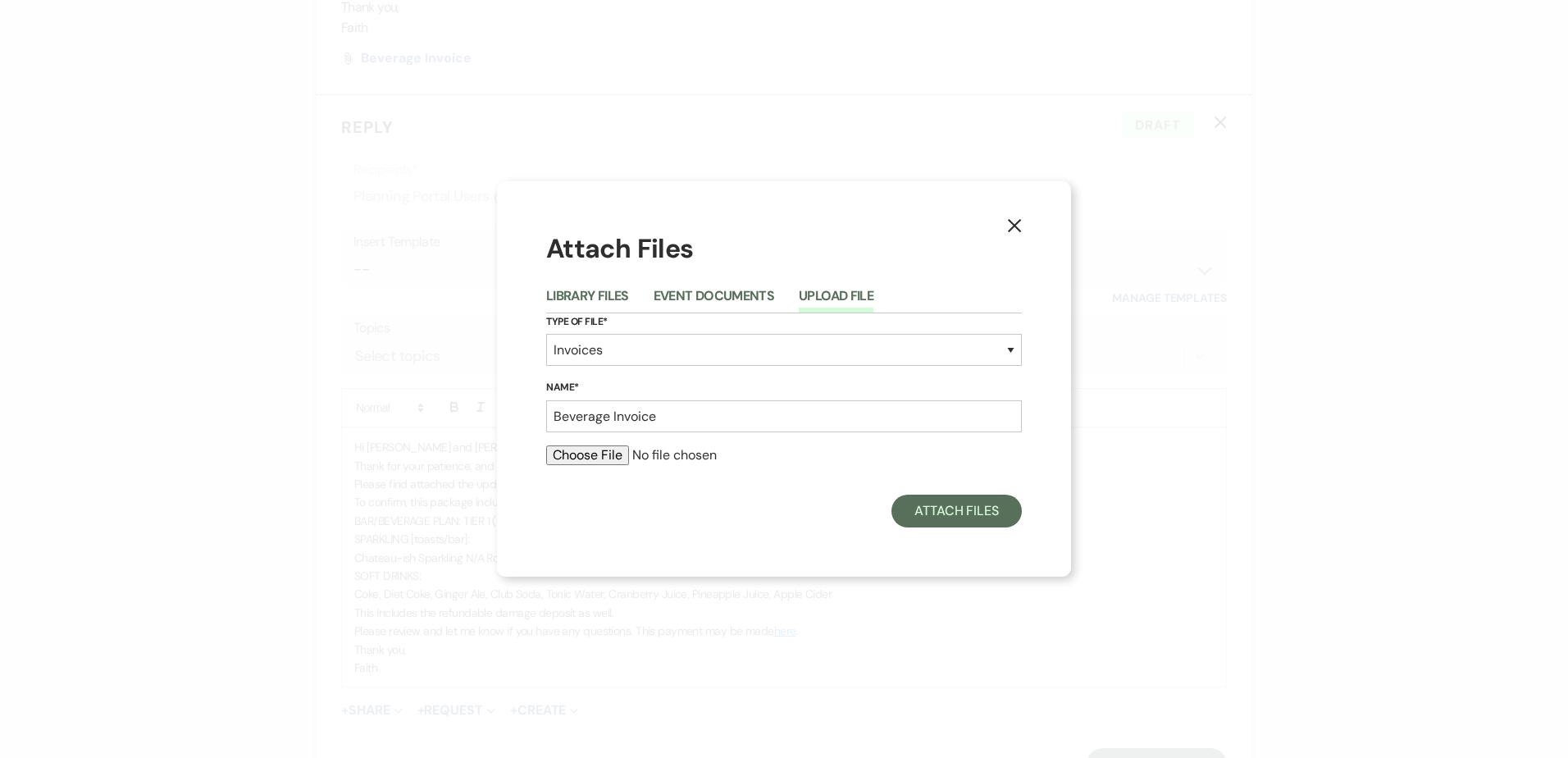
type input "C:\fakepath\10.04.25 Beverage Invoice updated.pdf"
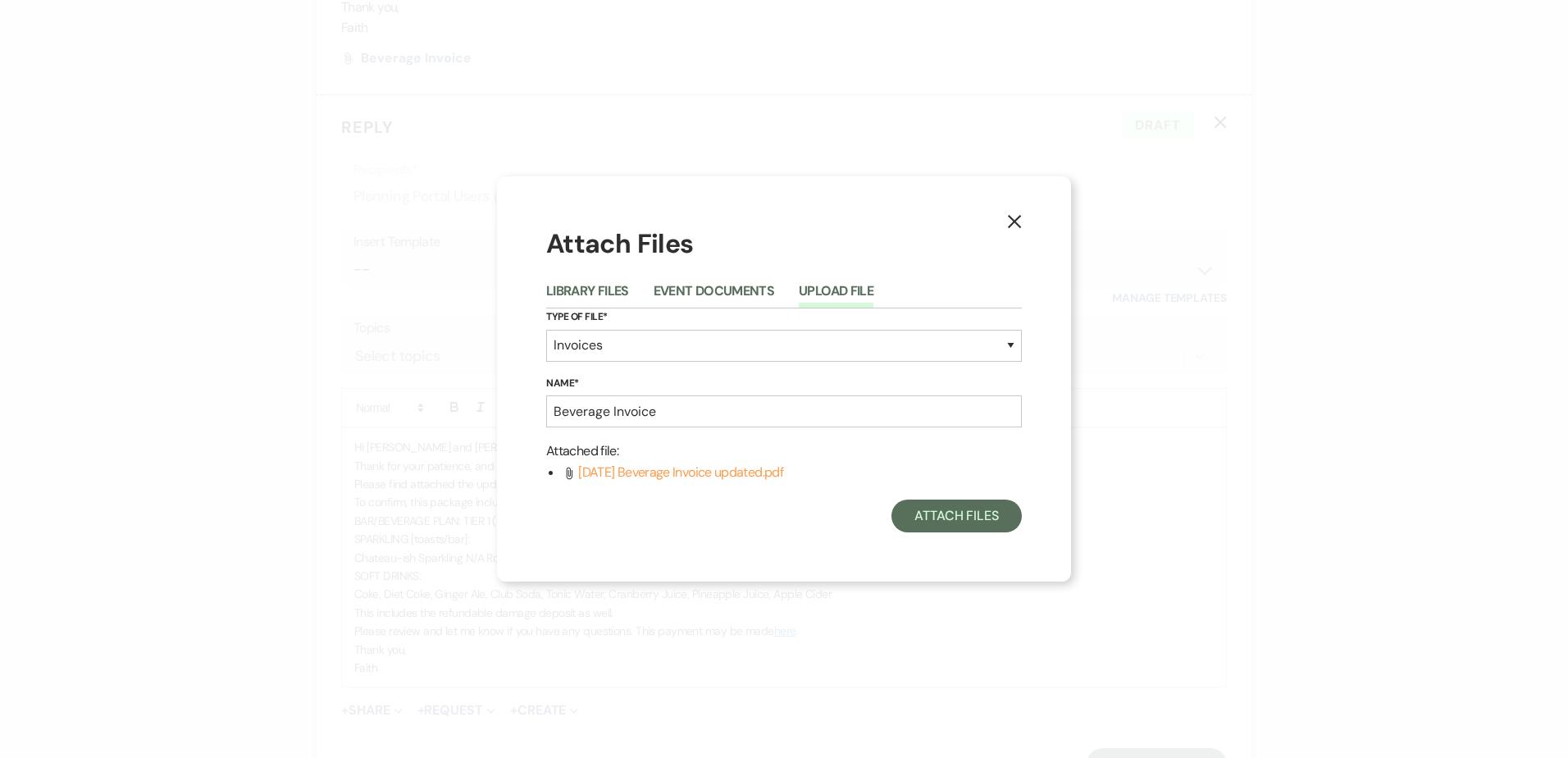
click at [969, 534] on div "X Attach Files Library Files Event Documents Upload File Type of File* Special …" at bounding box center [784, 378] width 574 height 404
click at [965, 523] on button "Attach Files" at bounding box center [957, 516] width 130 height 33
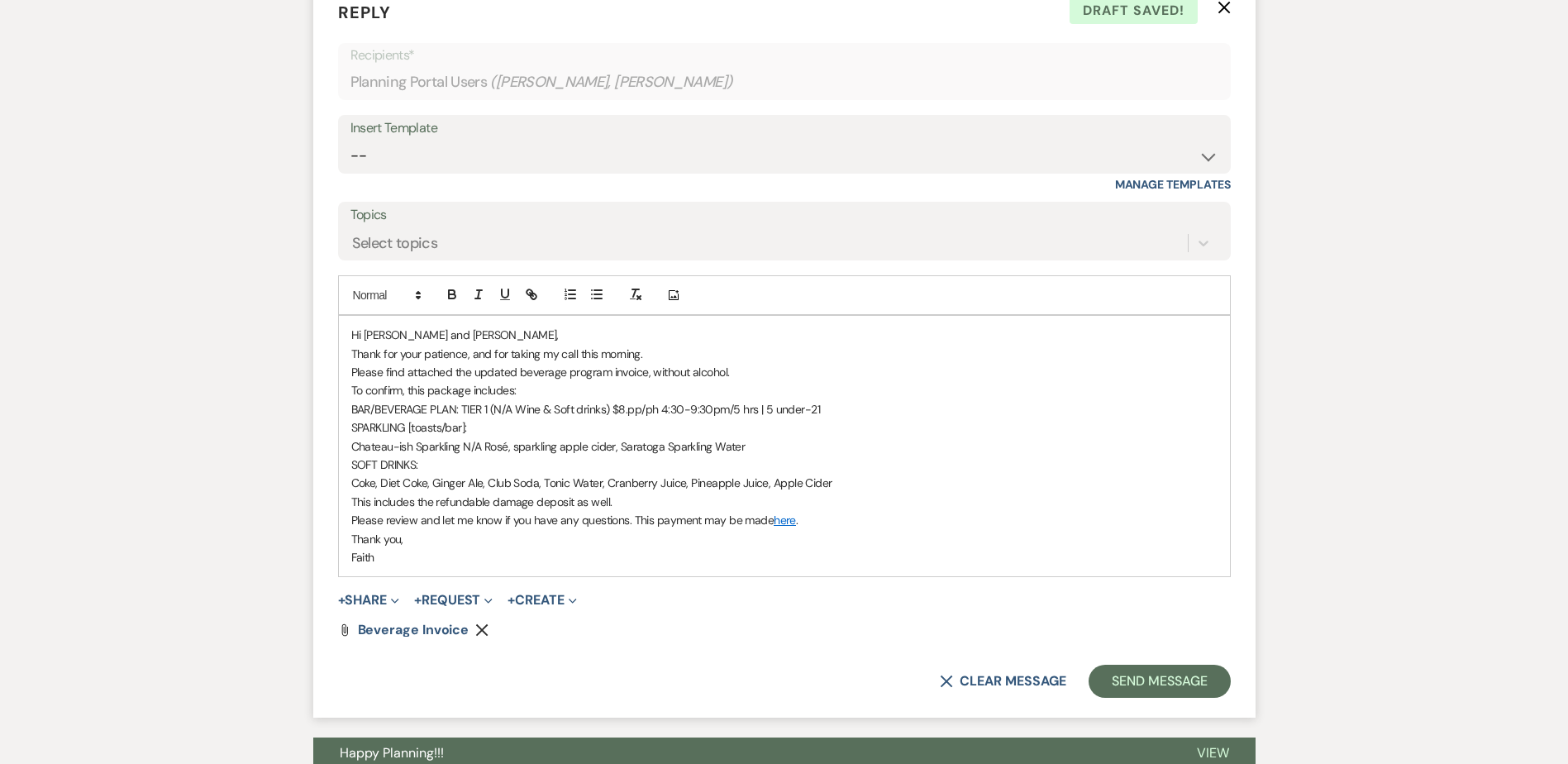
scroll to position [1088, 0]
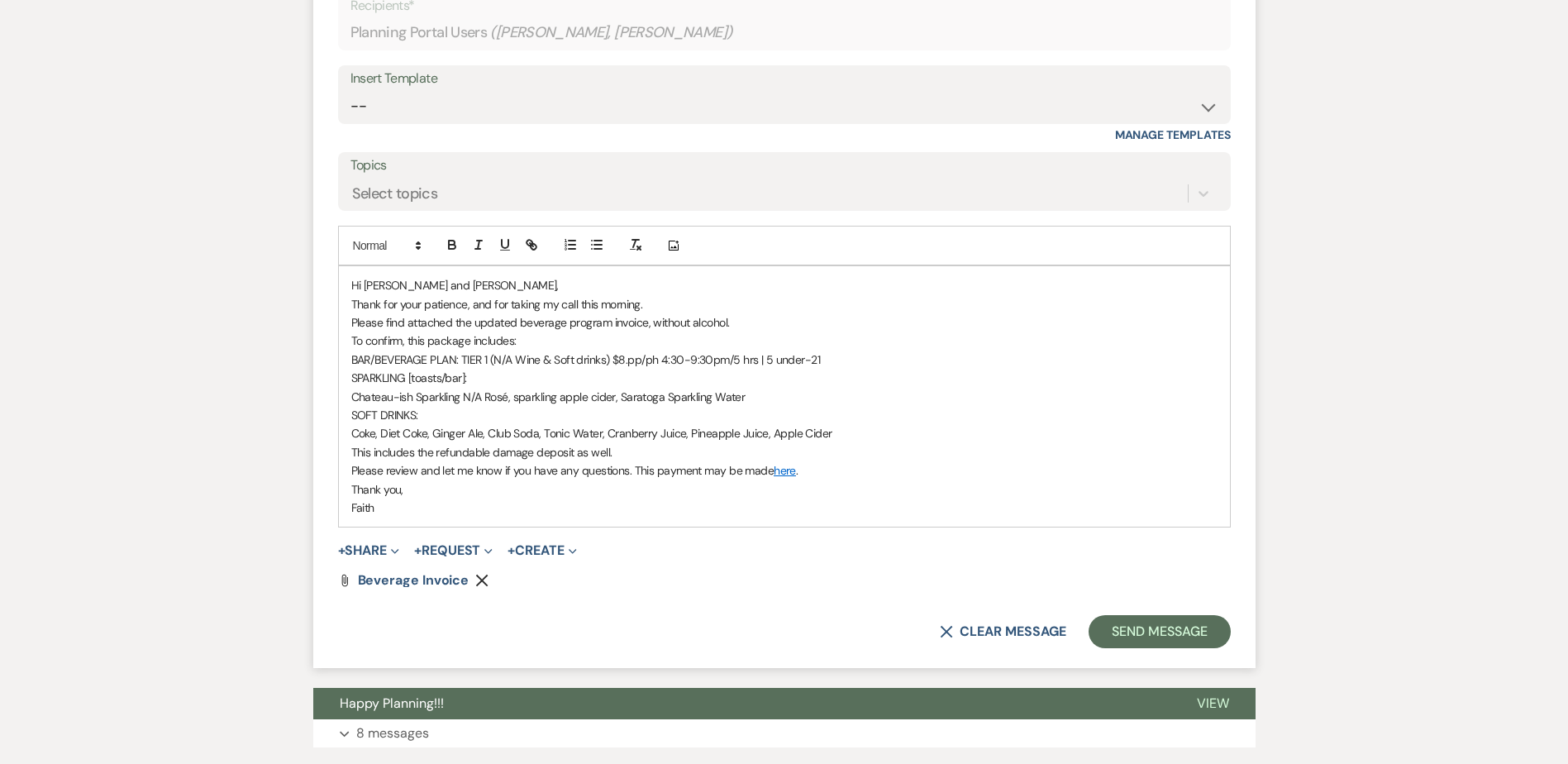
click at [843, 424] on p "Coke, Diet Coke, Ginger Ale, Club Soda, Tonic Water, Cranberry Juice, Pineapple…" at bounding box center [784, 433] width 866 height 19
click at [375, 444] on span "This includes the refundable damage deposit as well." at bounding box center [482, 451] width 261 height 15
click at [480, 443] on p "This package includes the refundable damage deposit as well." at bounding box center [784, 452] width 866 height 19
click at [1122, 615] on button "Send Message" at bounding box center [1160, 632] width 141 height 33
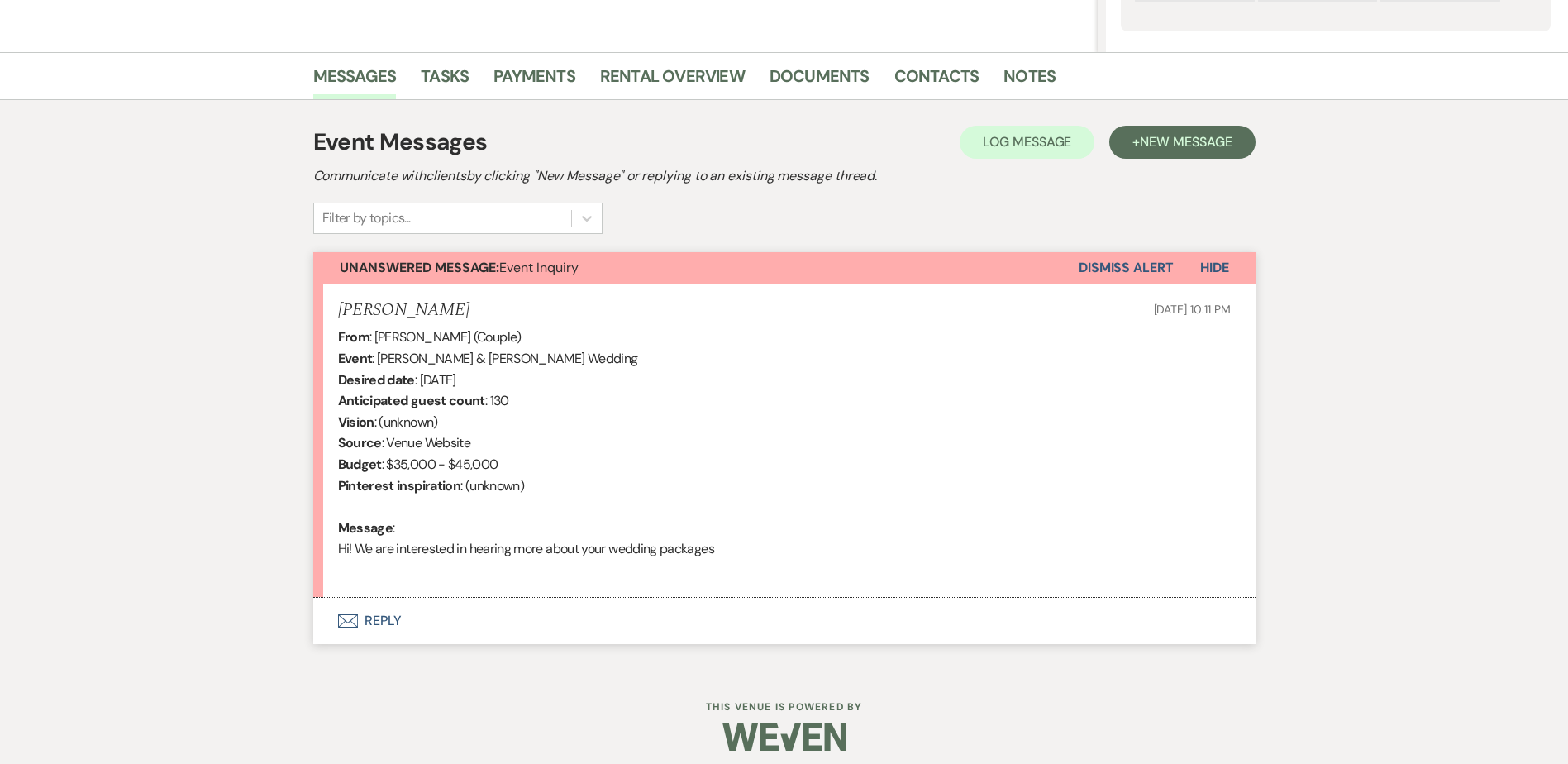
click at [406, 612] on button "Envelope Reply" at bounding box center [784, 620] width 943 height 46
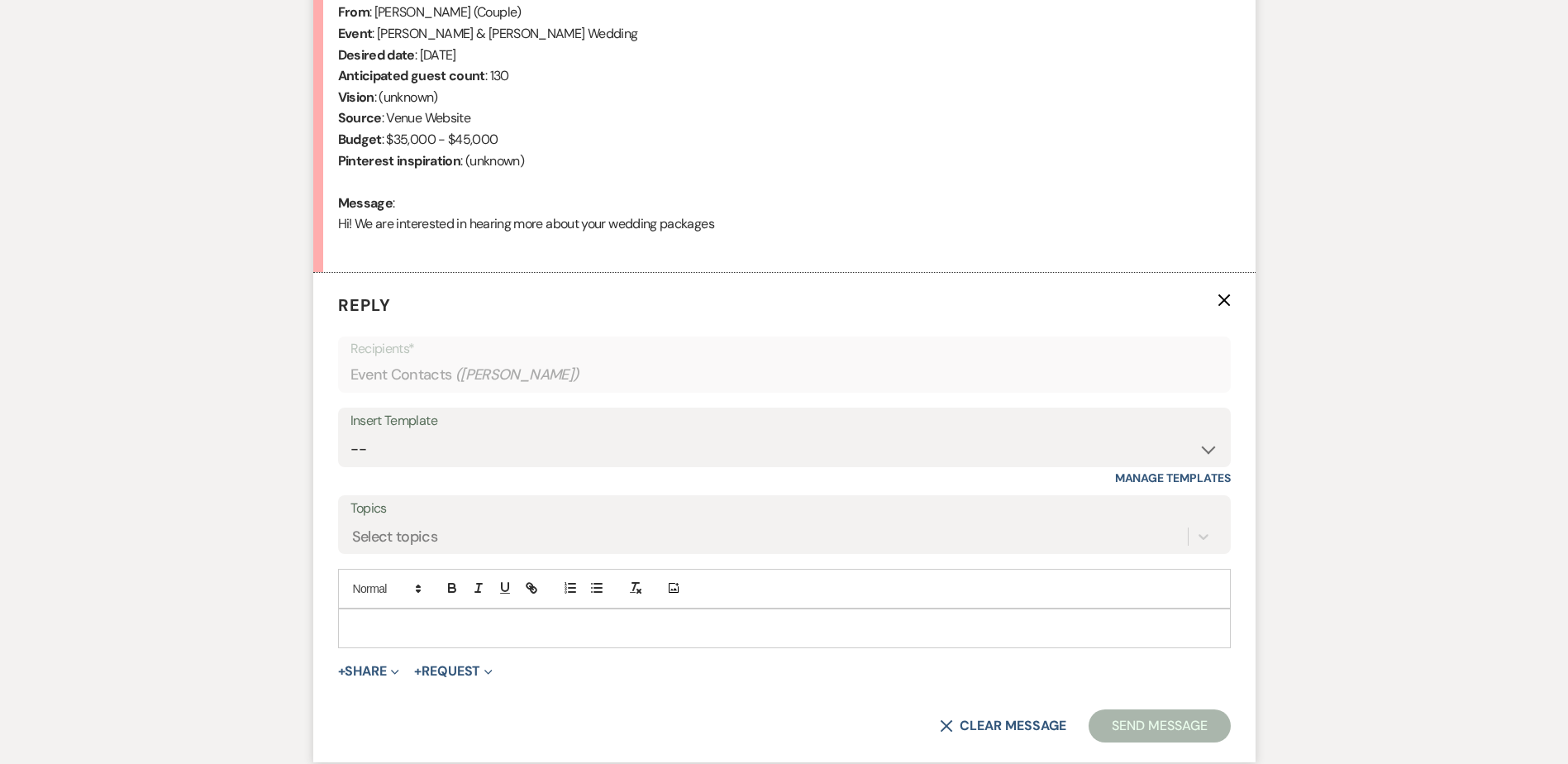
scroll to position [693, 0]
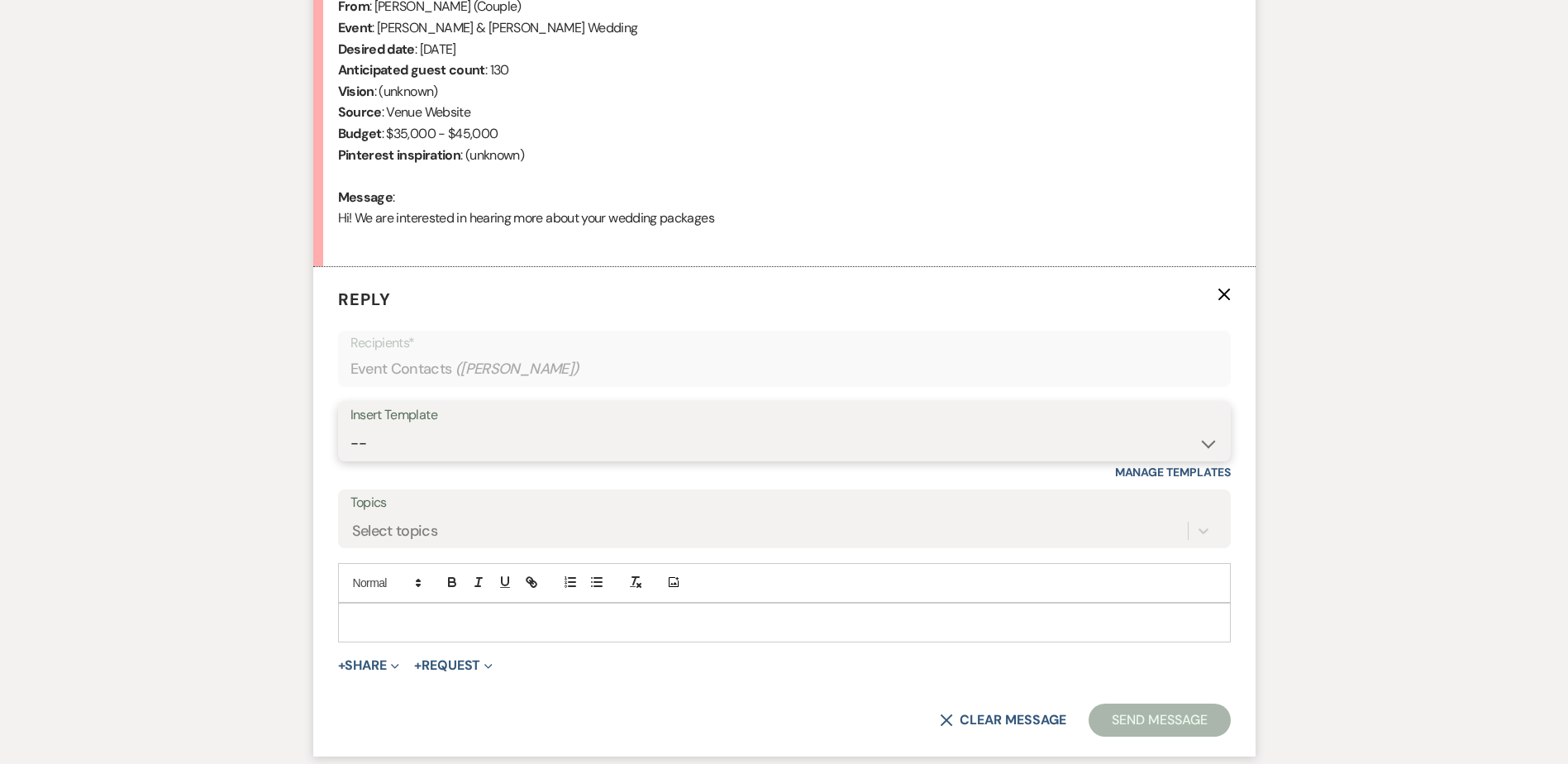
click at [420, 428] on select "-- Weven Planning Portal Introduction (Booked Events) Initial Inquiry Response …" at bounding box center [784, 443] width 868 height 32
select select "5515"
click at [350, 428] on select "-- Weven Planning Portal Introduction (Booked Events) Initial Inquiry Response …" at bounding box center [784, 443] width 868 height 32
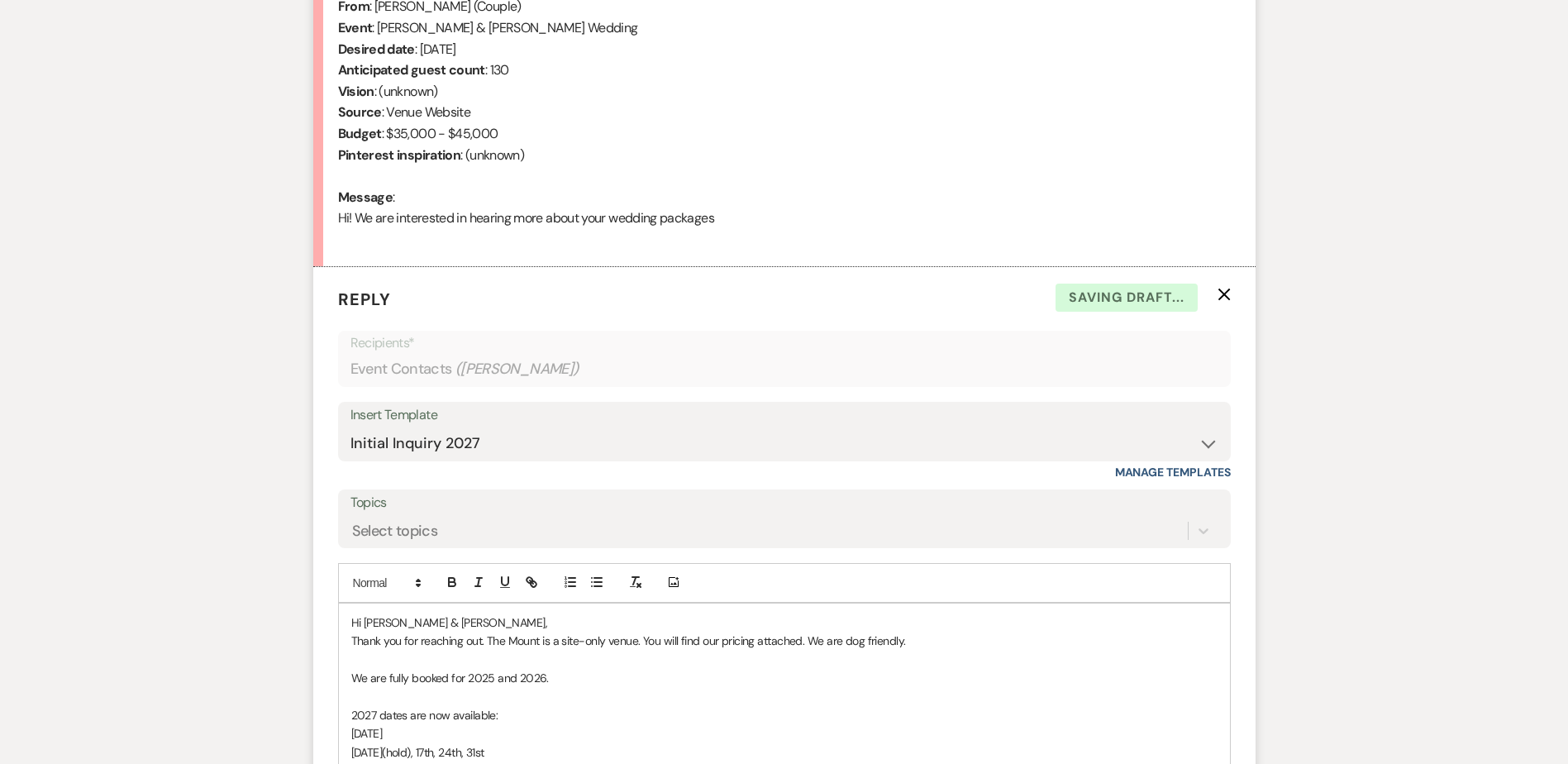
click at [395, 508] on label "Topics" at bounding box center [784, 502] width 868 height 24
click at [354, 519] on input "Topics" at bounding box center [353, 530] width 2 height 23
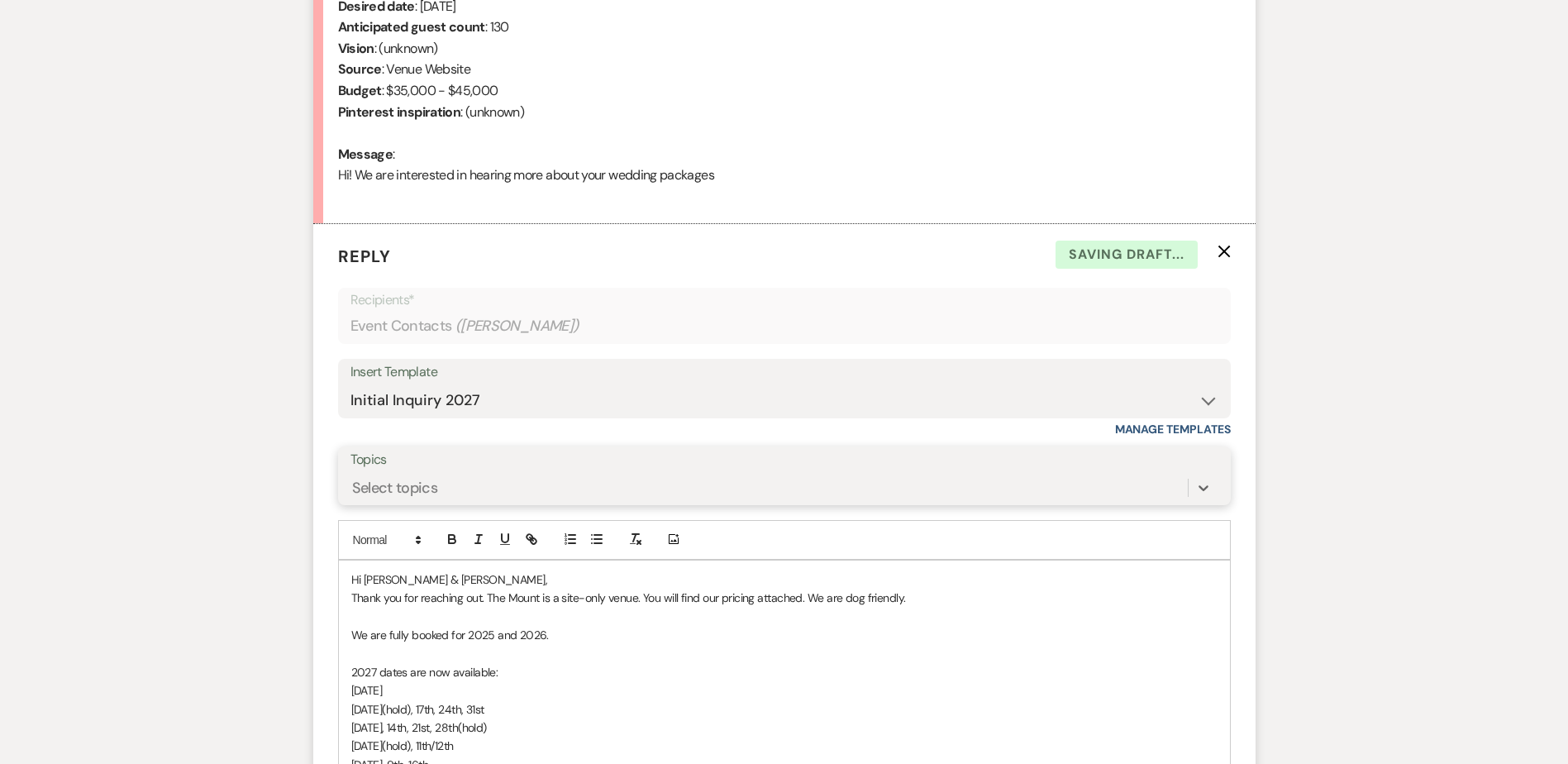
click at [407, 503] on div "0 results available. Select is focused ,type to refine list, press Down to open…" at bounding box center [784, 487] width 868 height 31
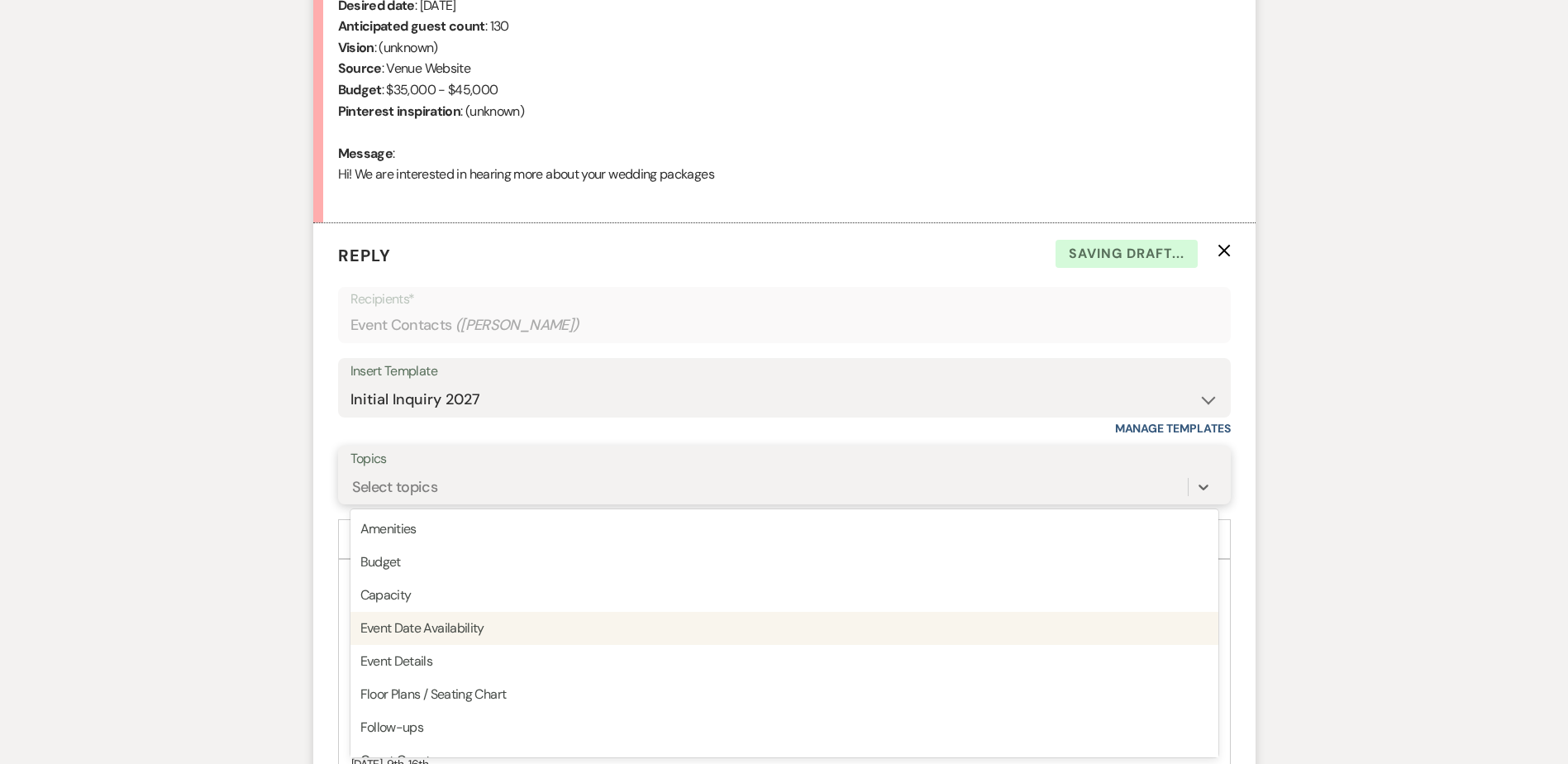
click at [455, 622] on div "Event Date Availability" at bounding box center [784, 629] width 868 height 33
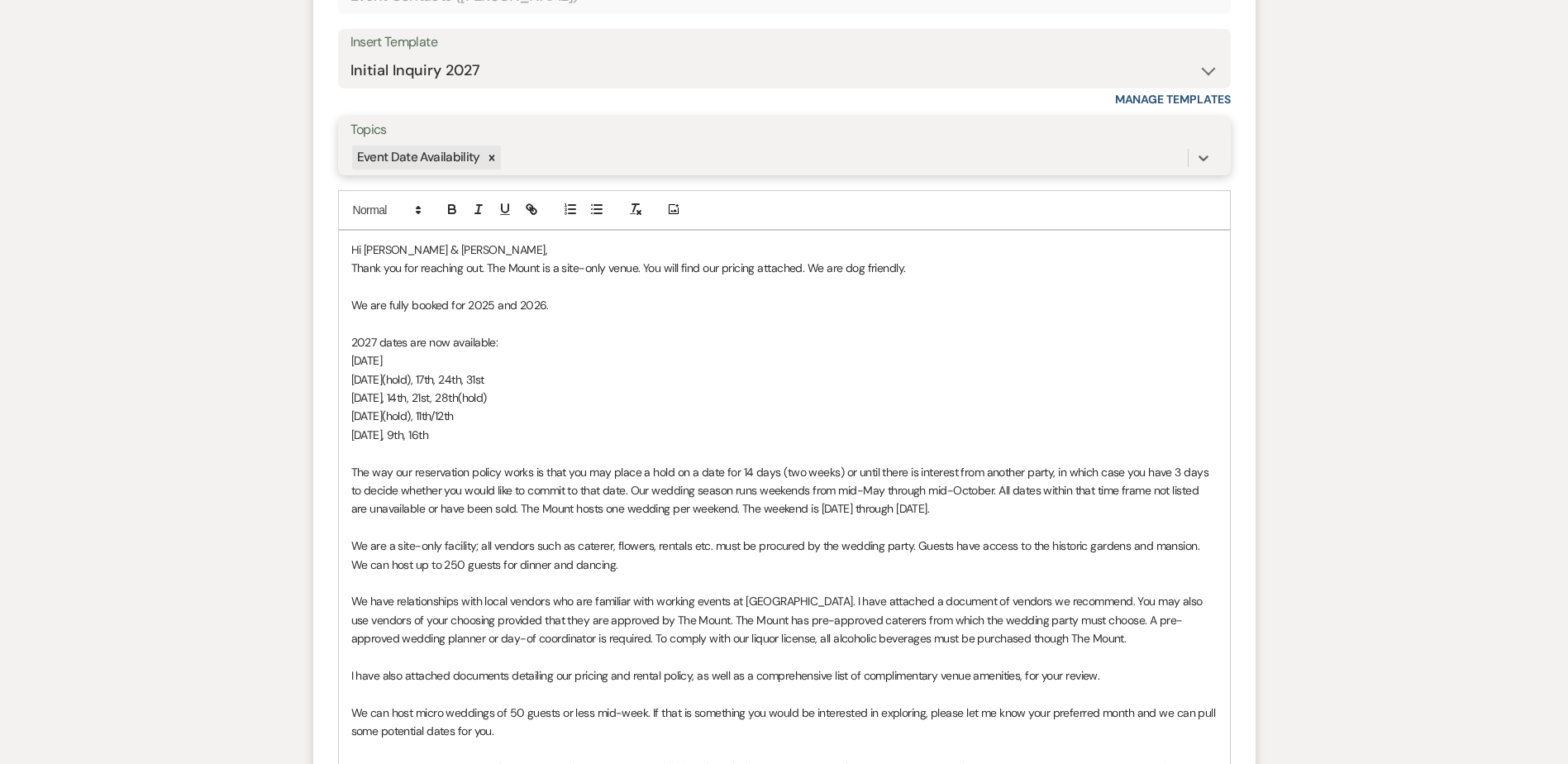
scroll to position [1068, 0]
click at [155, 528] on div "Messages Tasks Payments Rental Overview Documents Contacts Notes Event Messages…" at bounding box center [784, 287] width 1568 height 1881
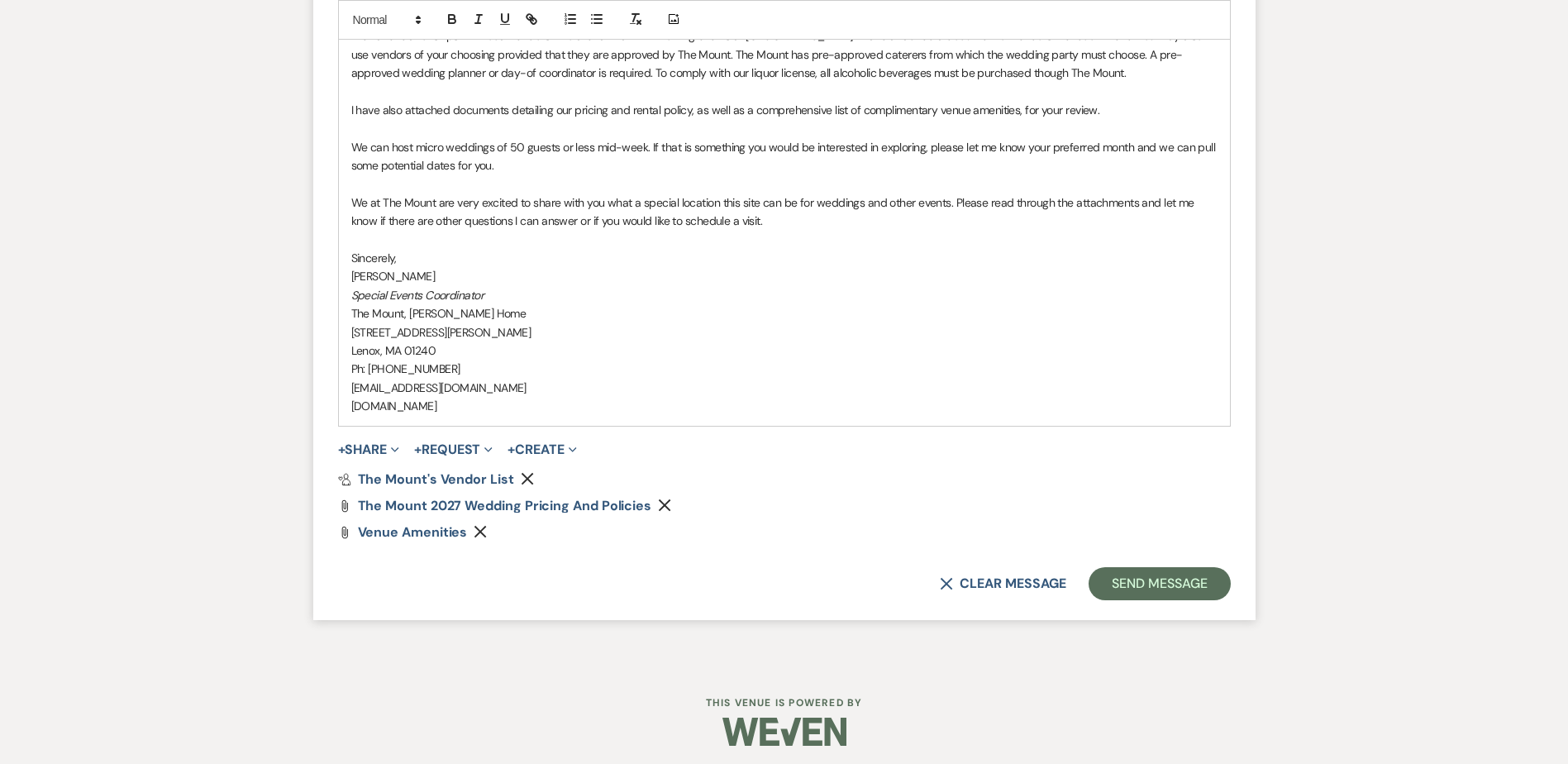
scroll to position [1638, 0]
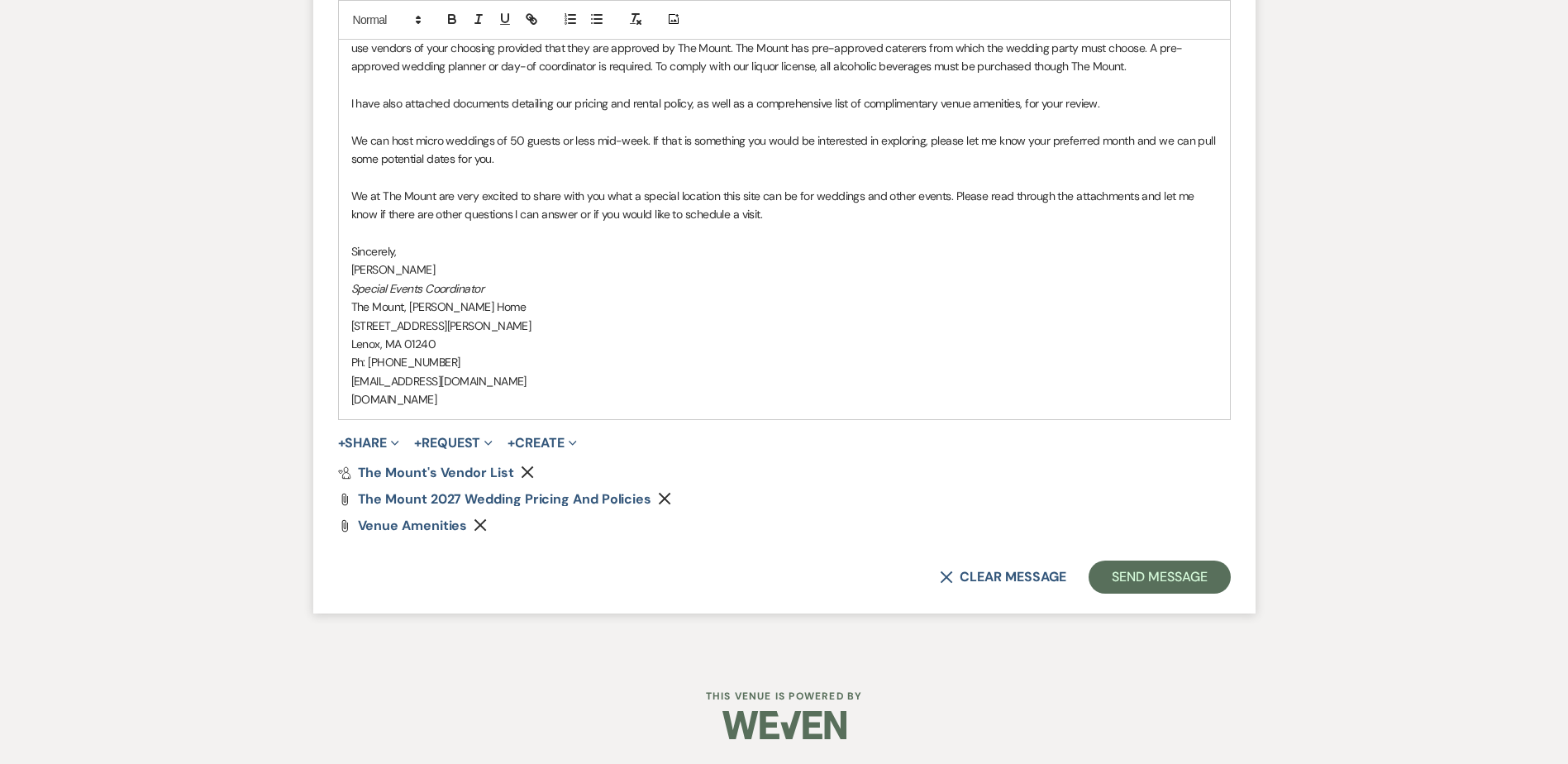
drag, startPoint x: 1184, startPoint y: 584, endPoint x: 1063, endPoint y: 606, distance: 123.0
drag, startPoint x: 1063, startPoint y: 606, endPoint x: 1099, endPoint y: 650, distance: 56.9
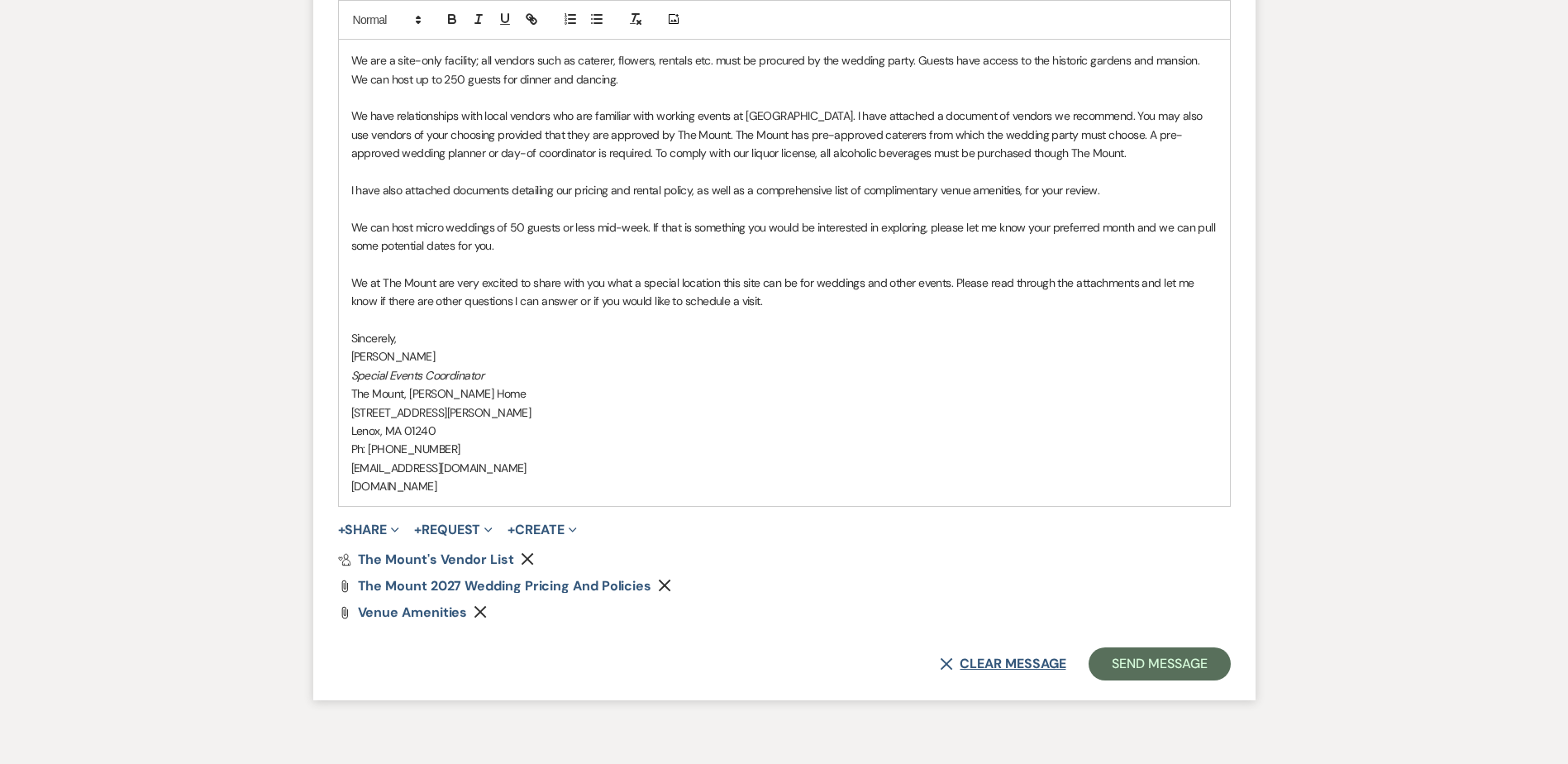
scroll to position [1555, 0]
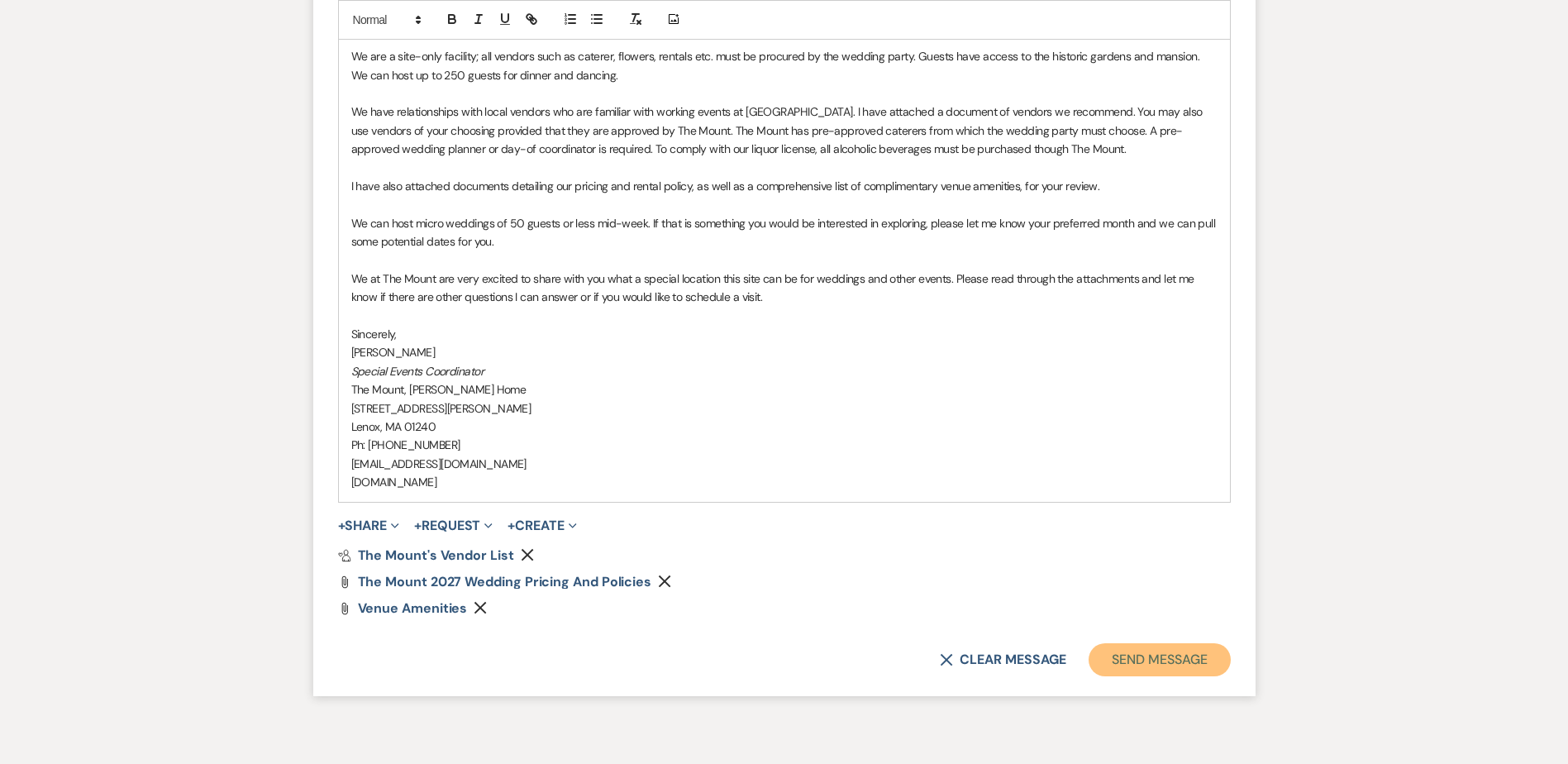
click at [1122, 655] on button "Send Message" at bounding box center [1160, 660] width 141 height 33
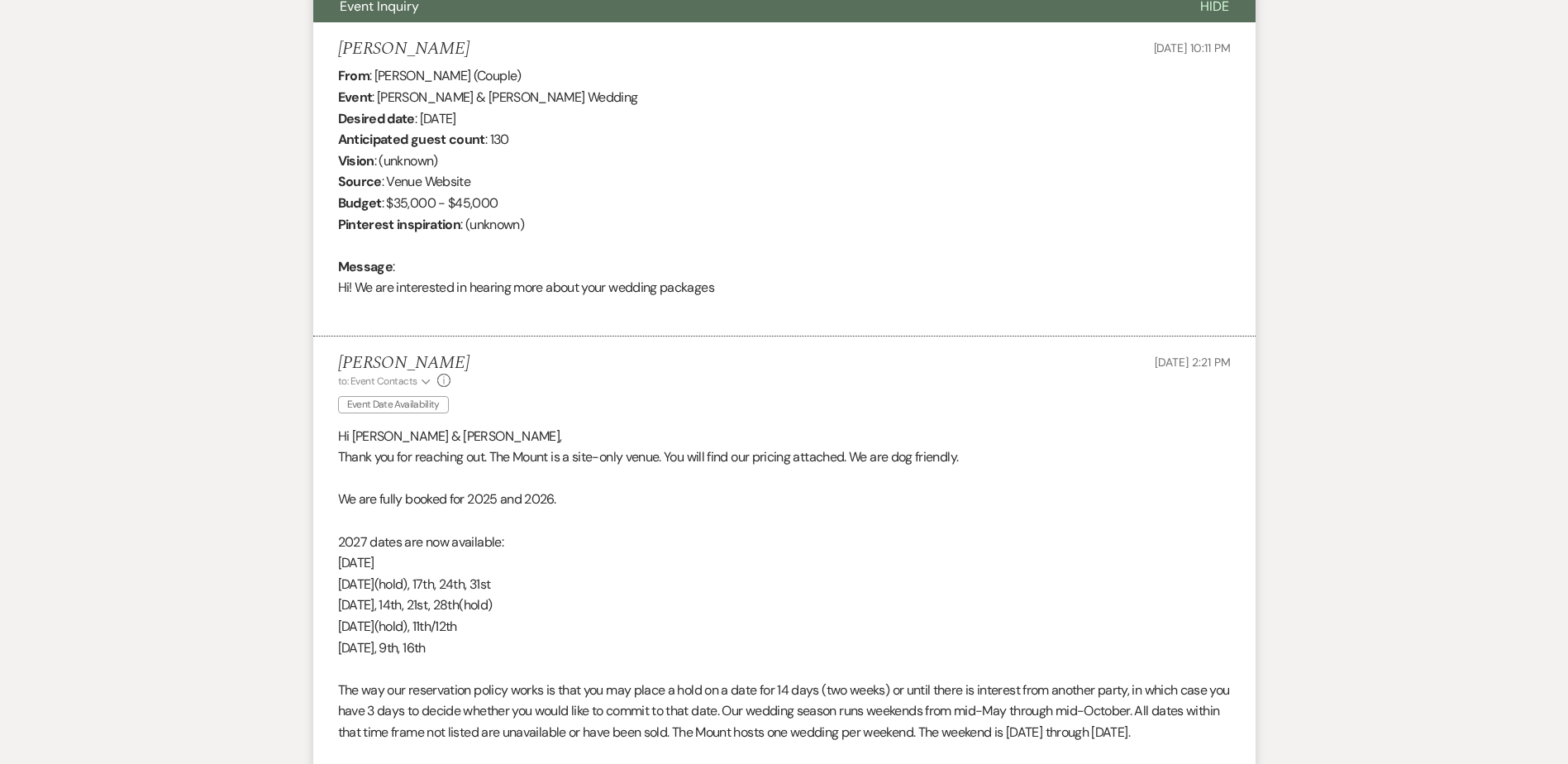
scroll to position [614, 0]
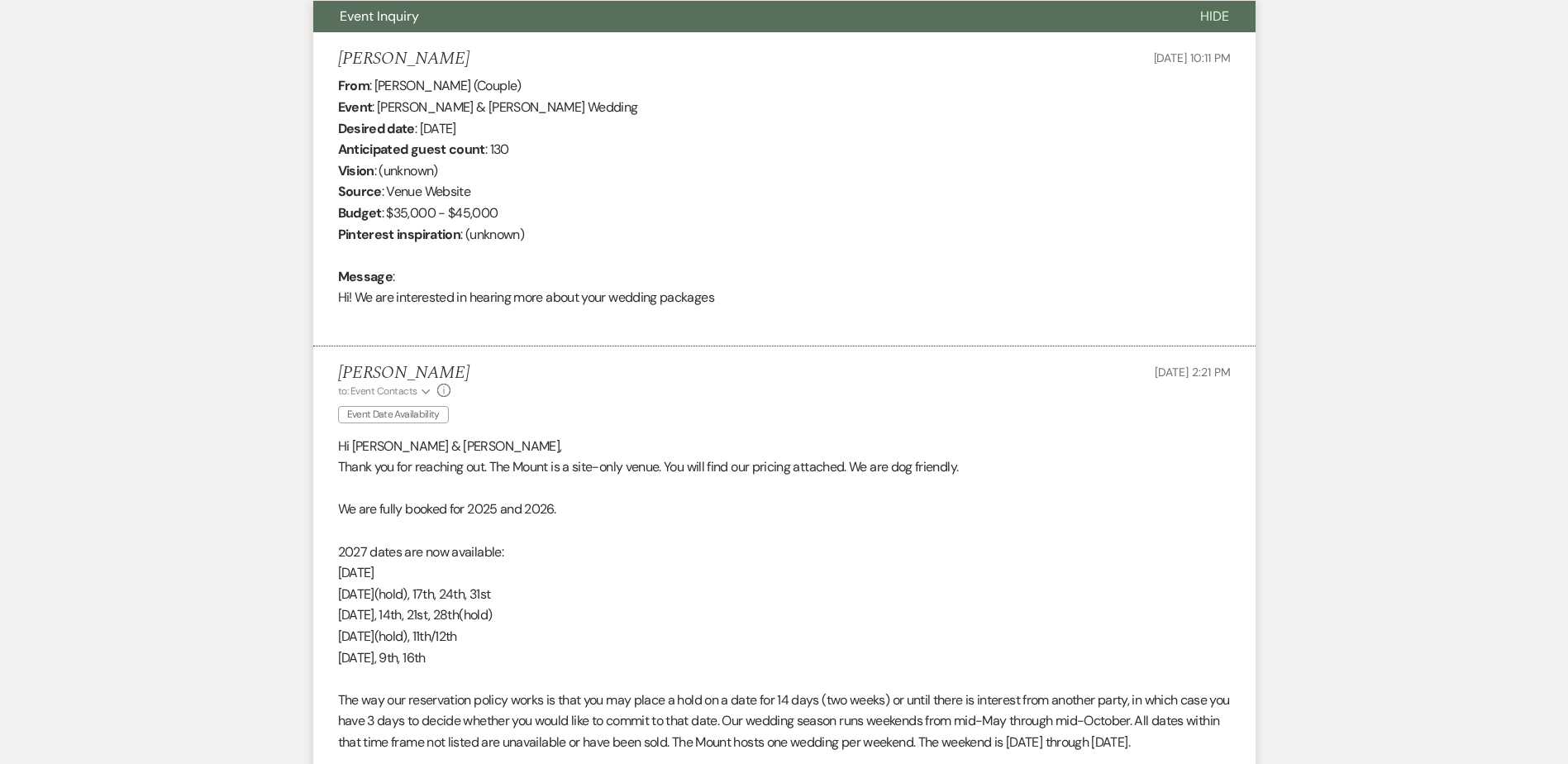
drag, startPoint x: 523, startPoint y: 664, endPoint x: 323, endPoint y: 519, distance: 247.0
drag, startPoint x: 323, startPoint y: 519, endPoint x: 428, endPoint y: 615, distance: 142.3
copy div "We are fully booked for 2025 and 2026. 2027 dates are now available: [DATE] [DA…"
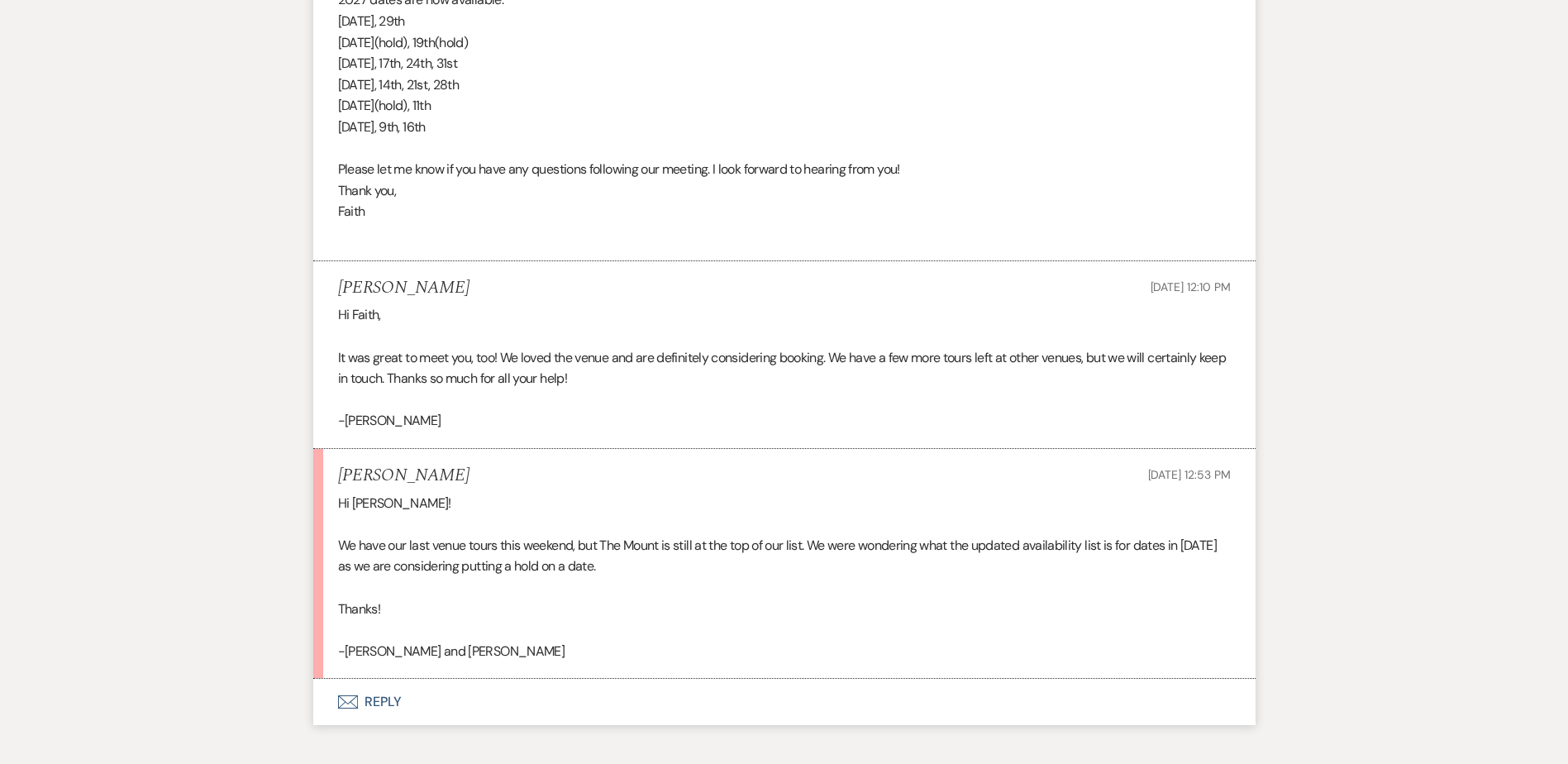
scroll to position [3463, 0]
drag, startPoint x: 914, startPoint y: 570, endPoint x: 323, endPoint y: 470, distance: 599.4
click at [323, 470] on li "[PERSON_NAME] [DATE] 12:53 PM Hi [PERSON_NAME]! We have our last venue tours th…" at bounding box center [784, 565] width 943 height 230
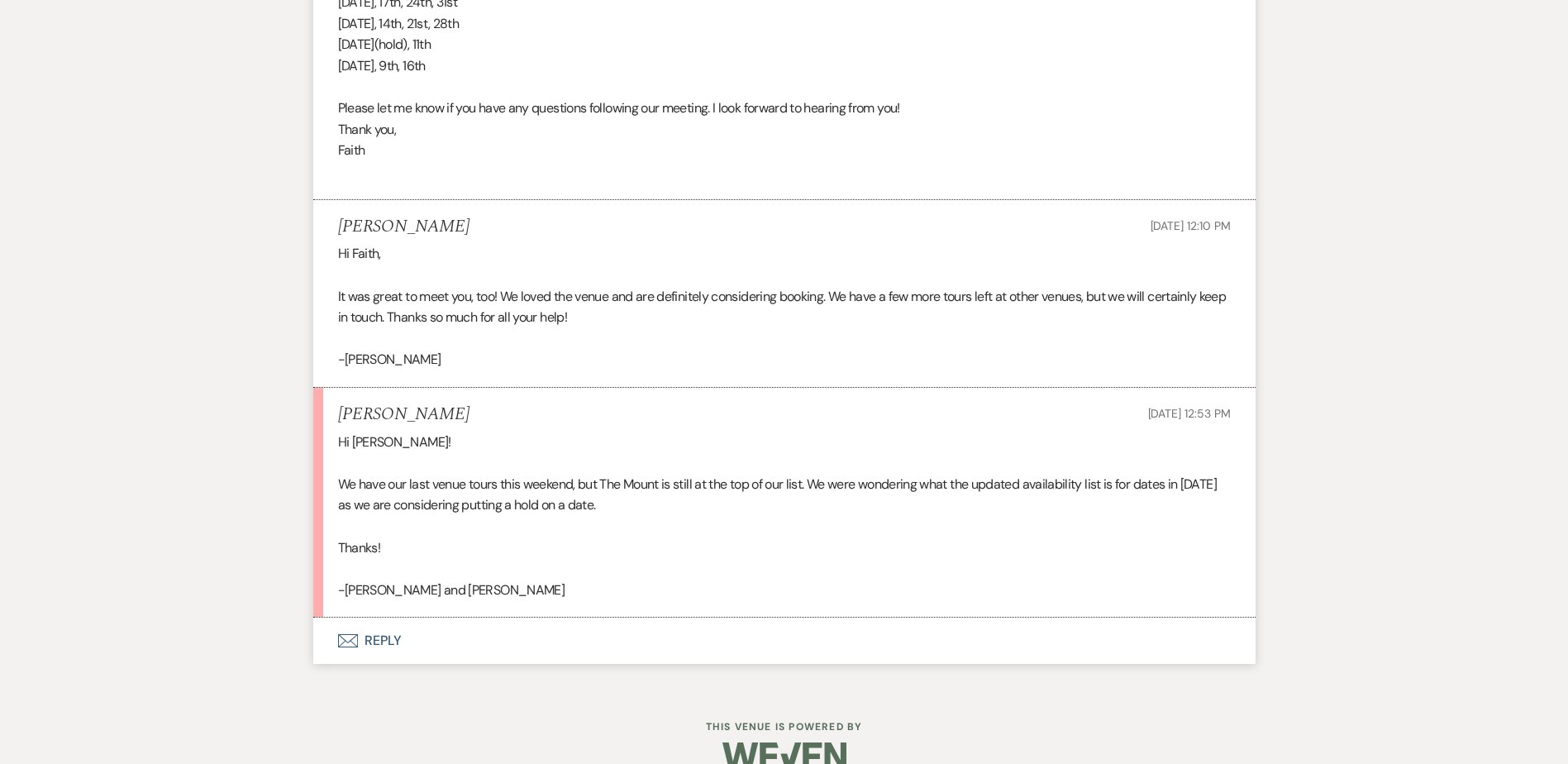
scroll to position [3557, 0]
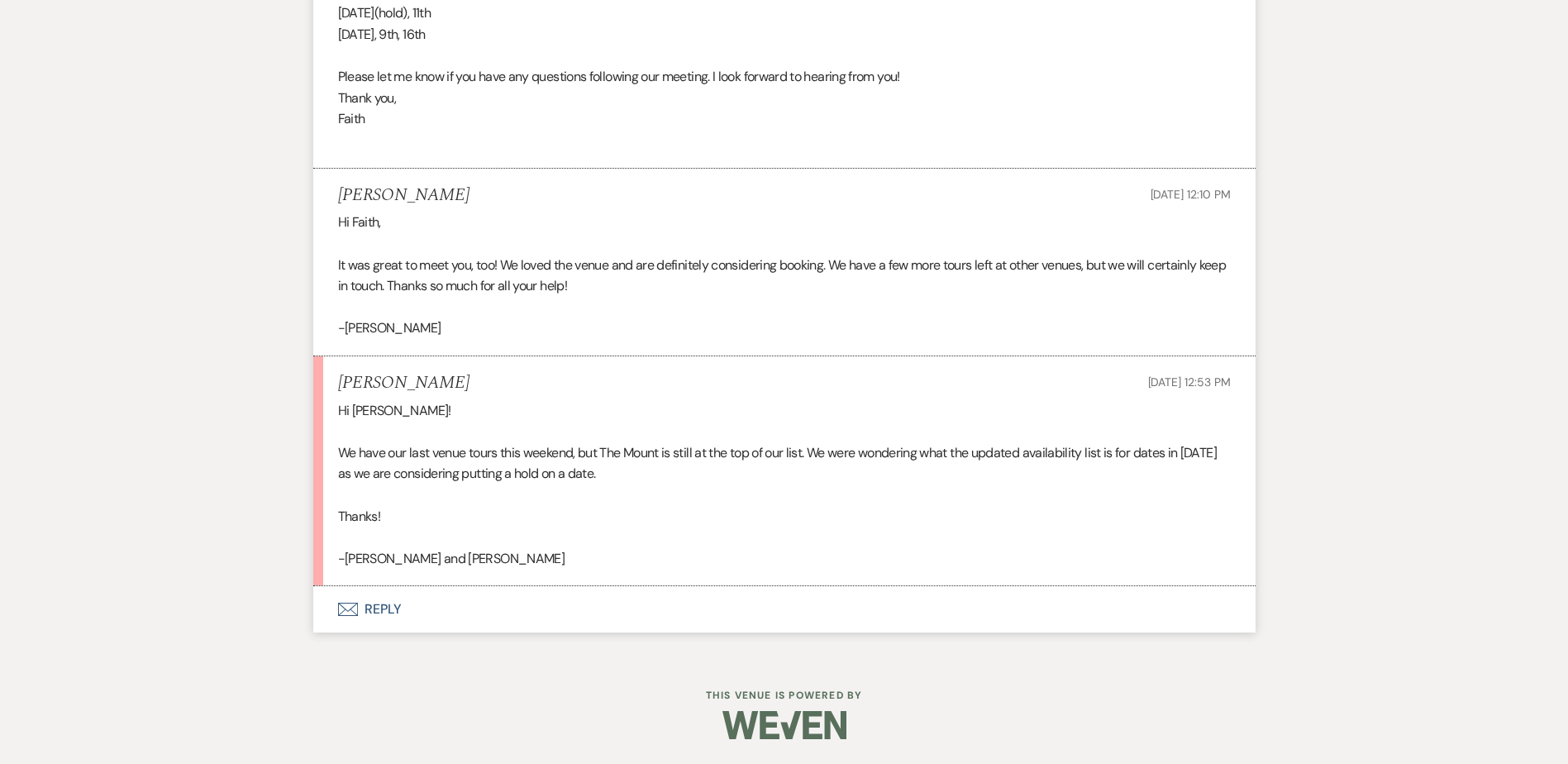
click at [394, 631] on button "Envelope Reply" at bounding box center [784, 608] width 943 height 46
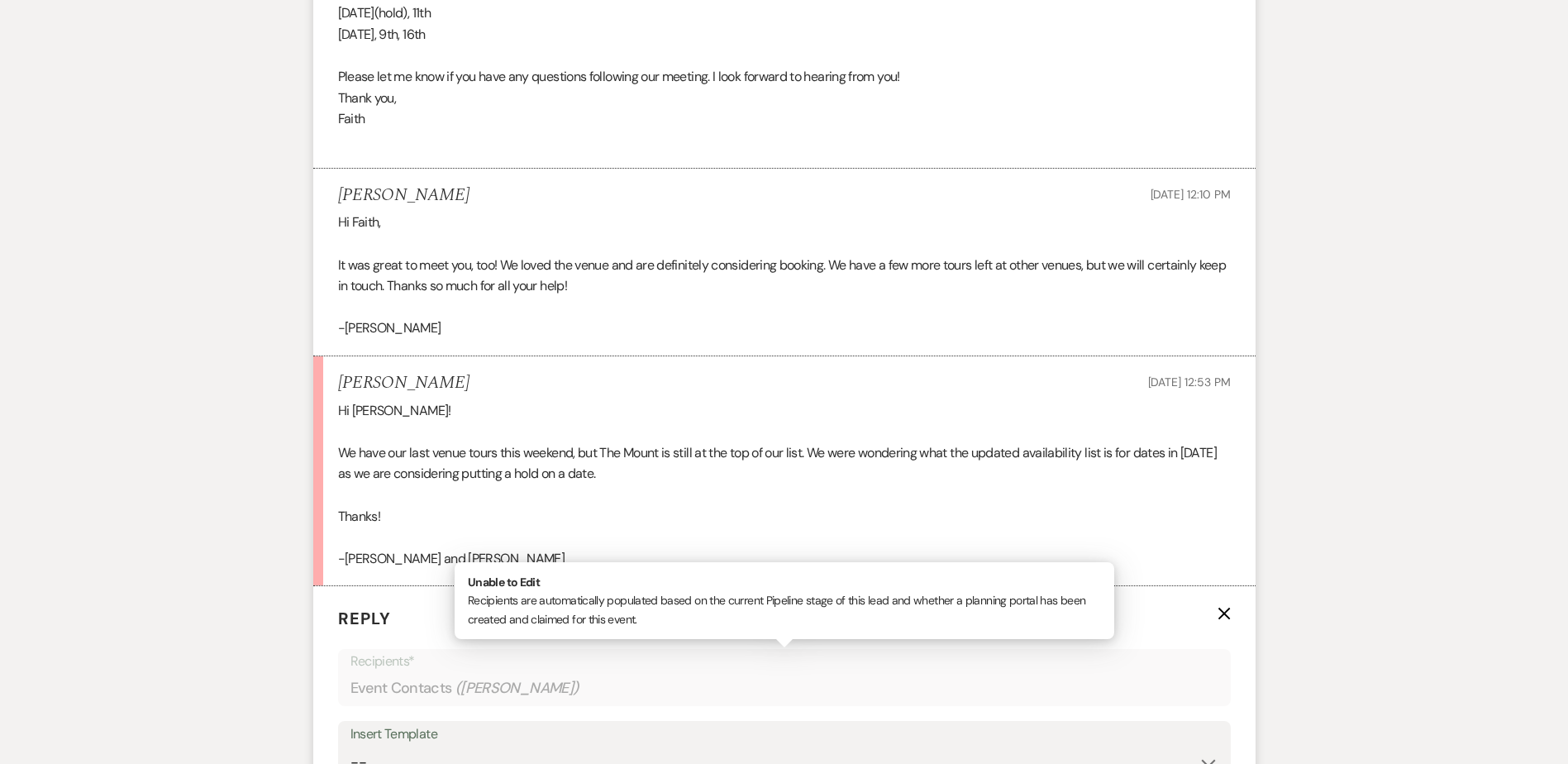
scroll to position [3971, 0]
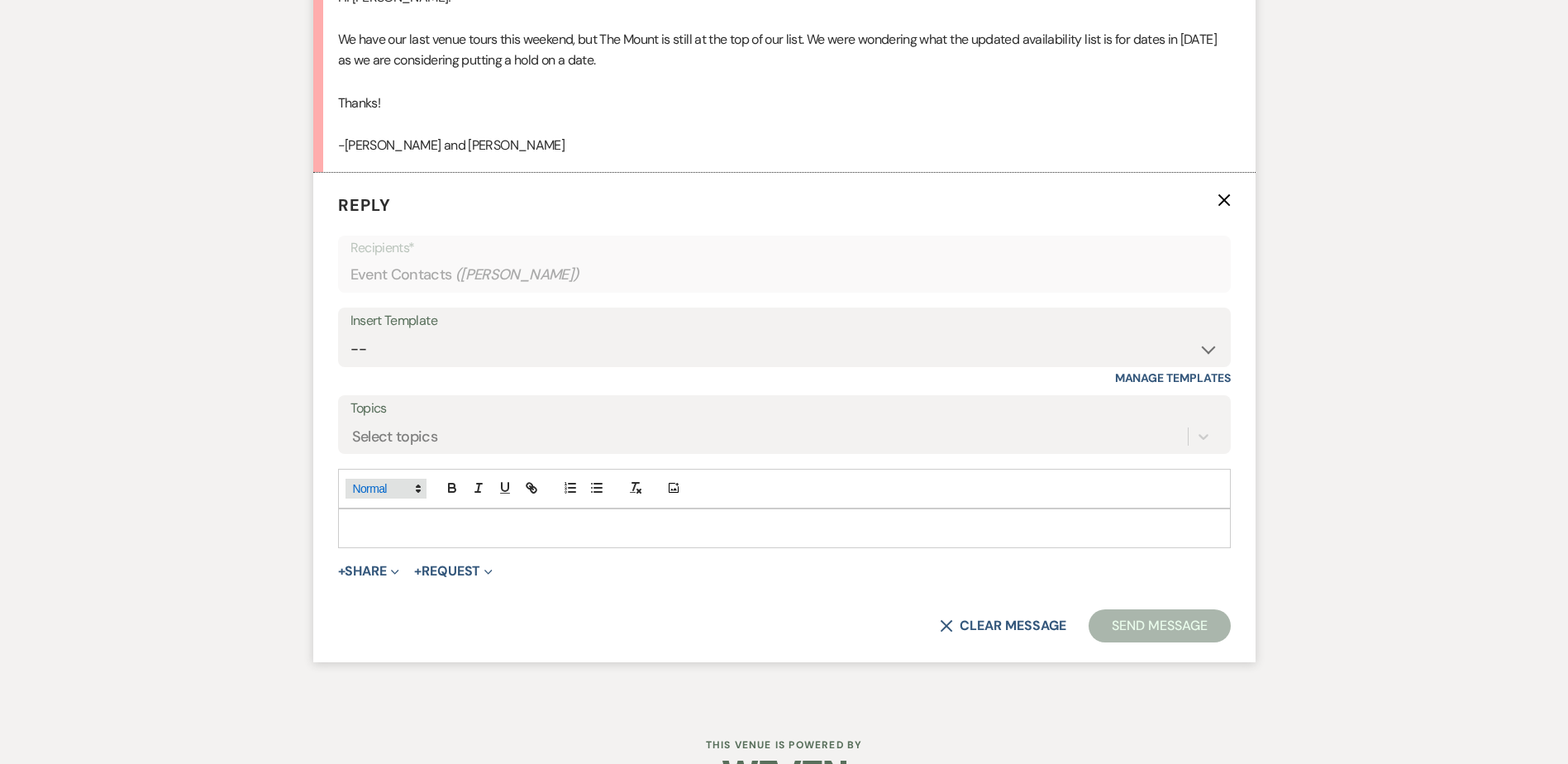
click at [358, 494] on span at bounding box center [386, 488] width 81 height 20
drag, startPoint x: 745, startPoint y: 534, endPoint x: 732, endPoint y: 541, distance: 14.8
click at [743, 538] on div at bounding box center [784, 528] width 891 height 38
click at [642, 517] on div at bounding box center [784, 528] width 891 height 38
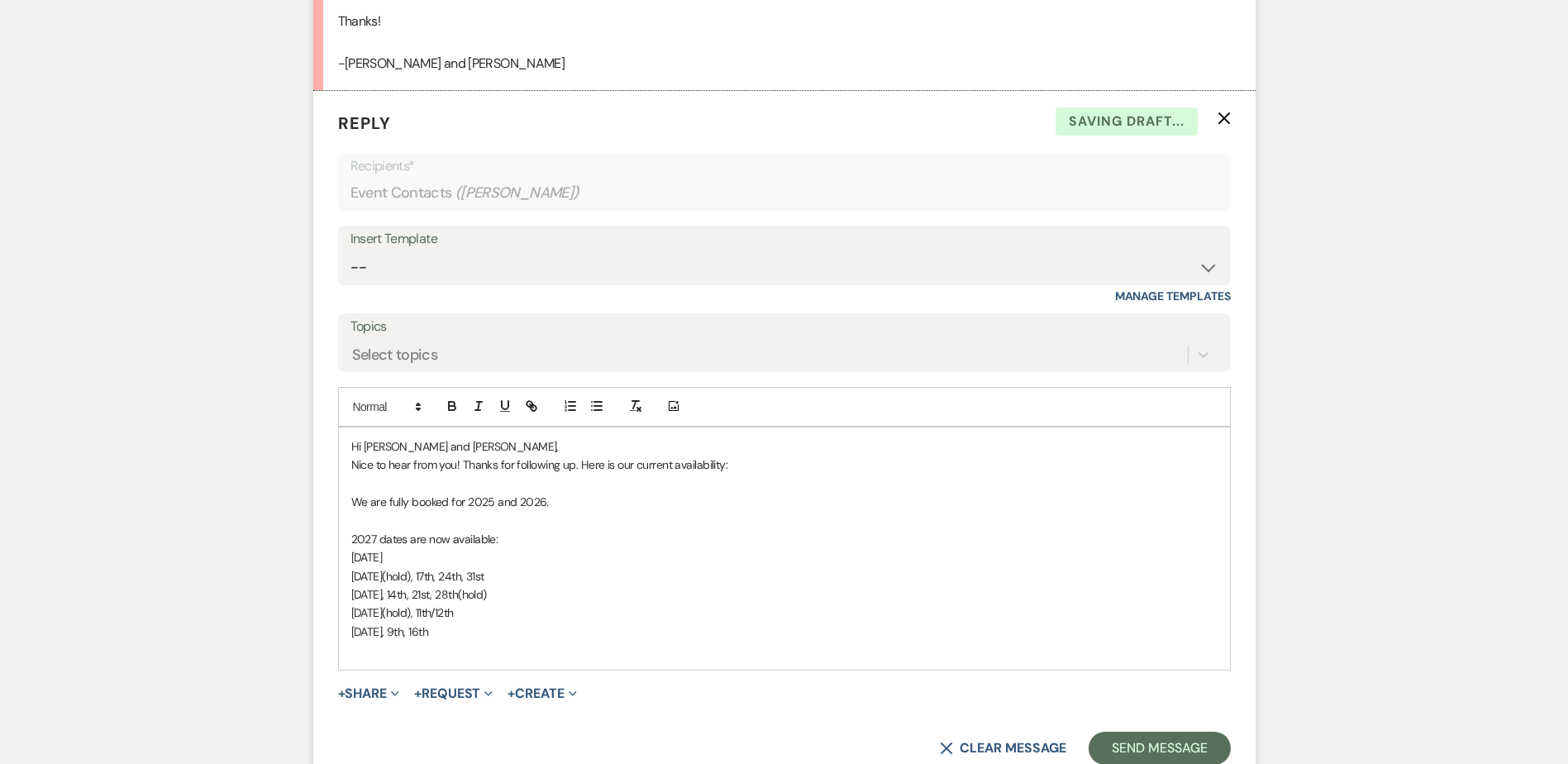
scroll to position [4053, 0]
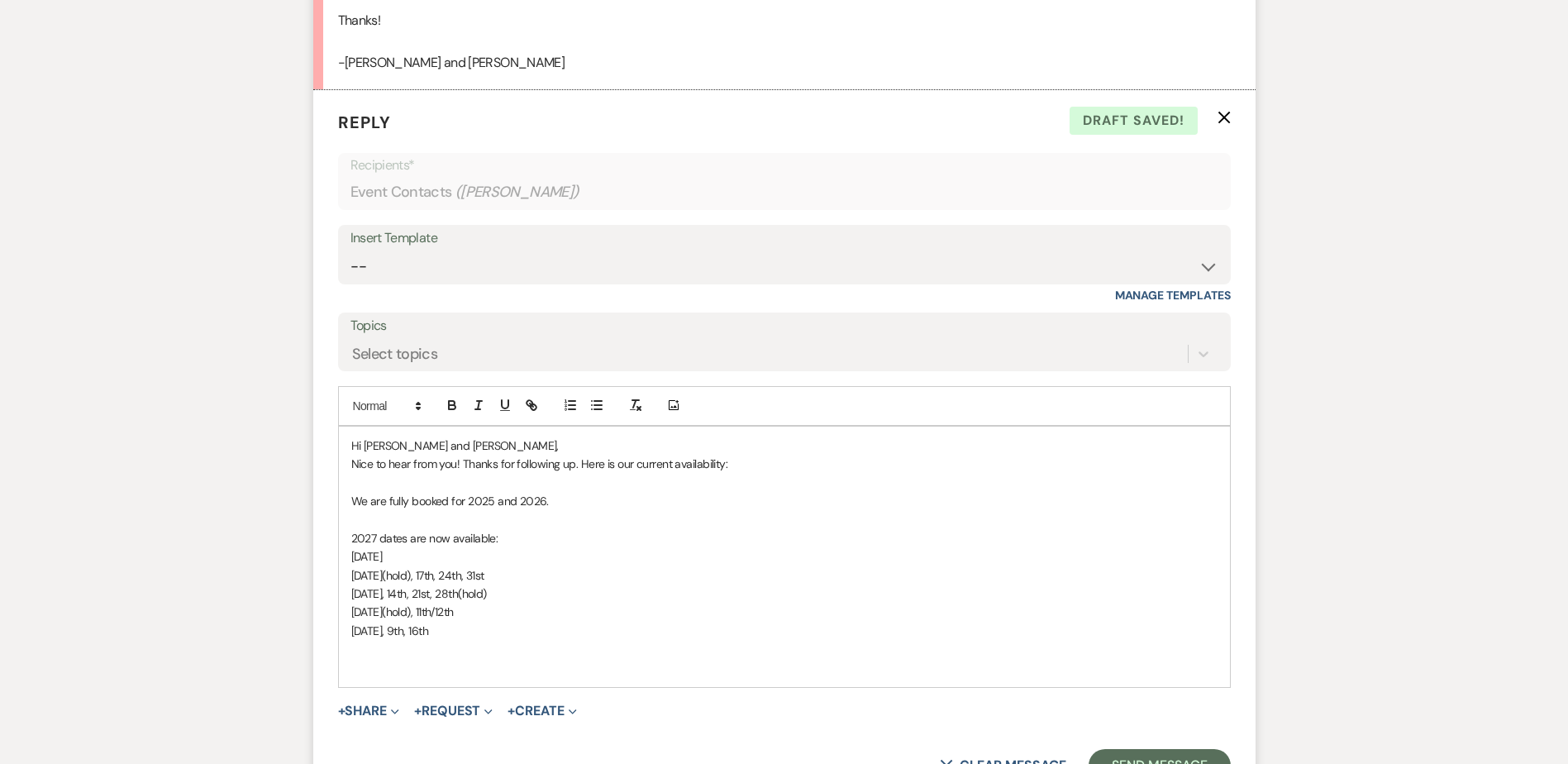
click at [394, 644] on p at bounding box center [784, 648] width 866 height 19
click at [399, 659] on p at bounding box center [784, 668] width 866 height 19
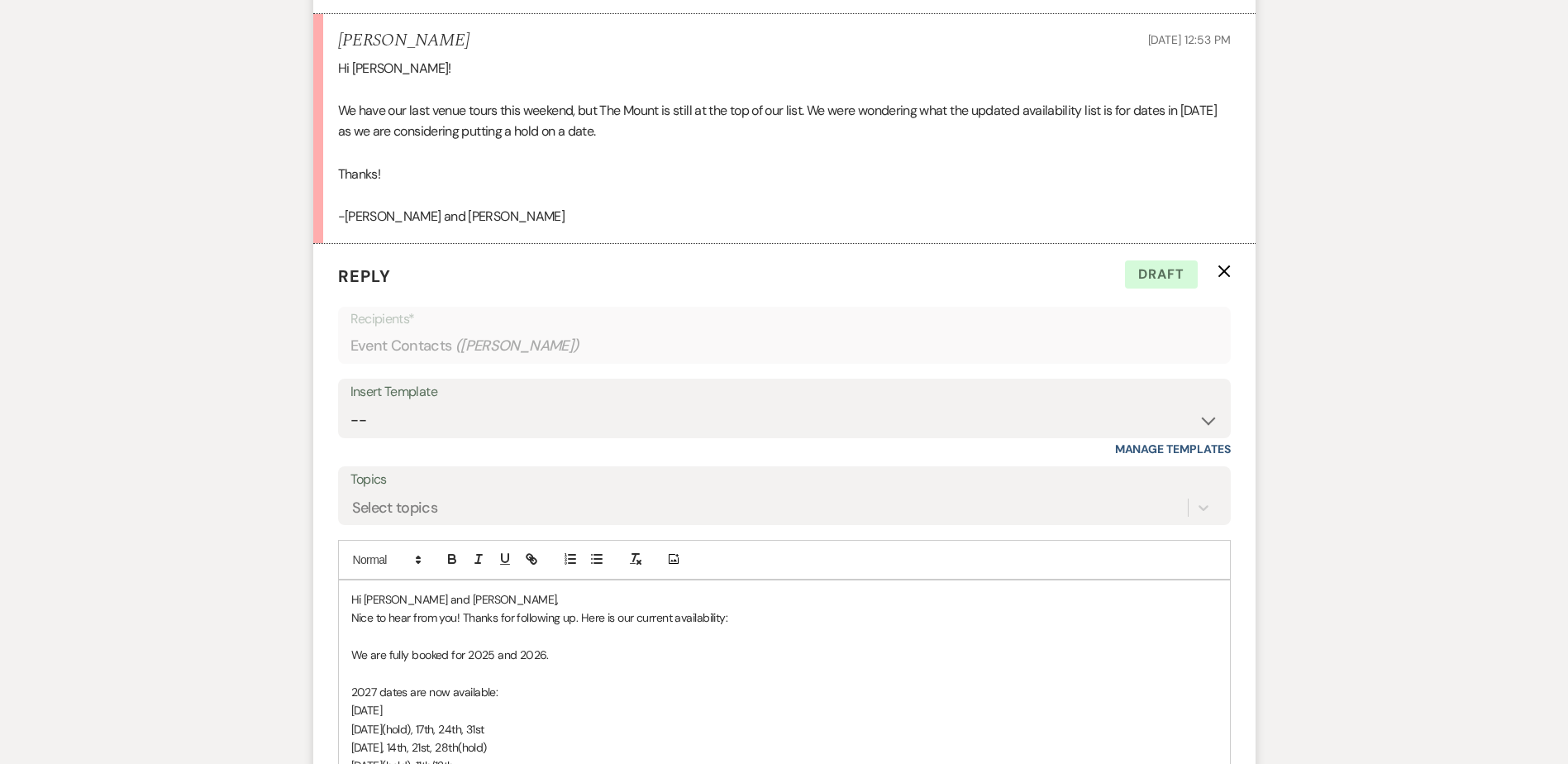
scroll to position [4243, 0]
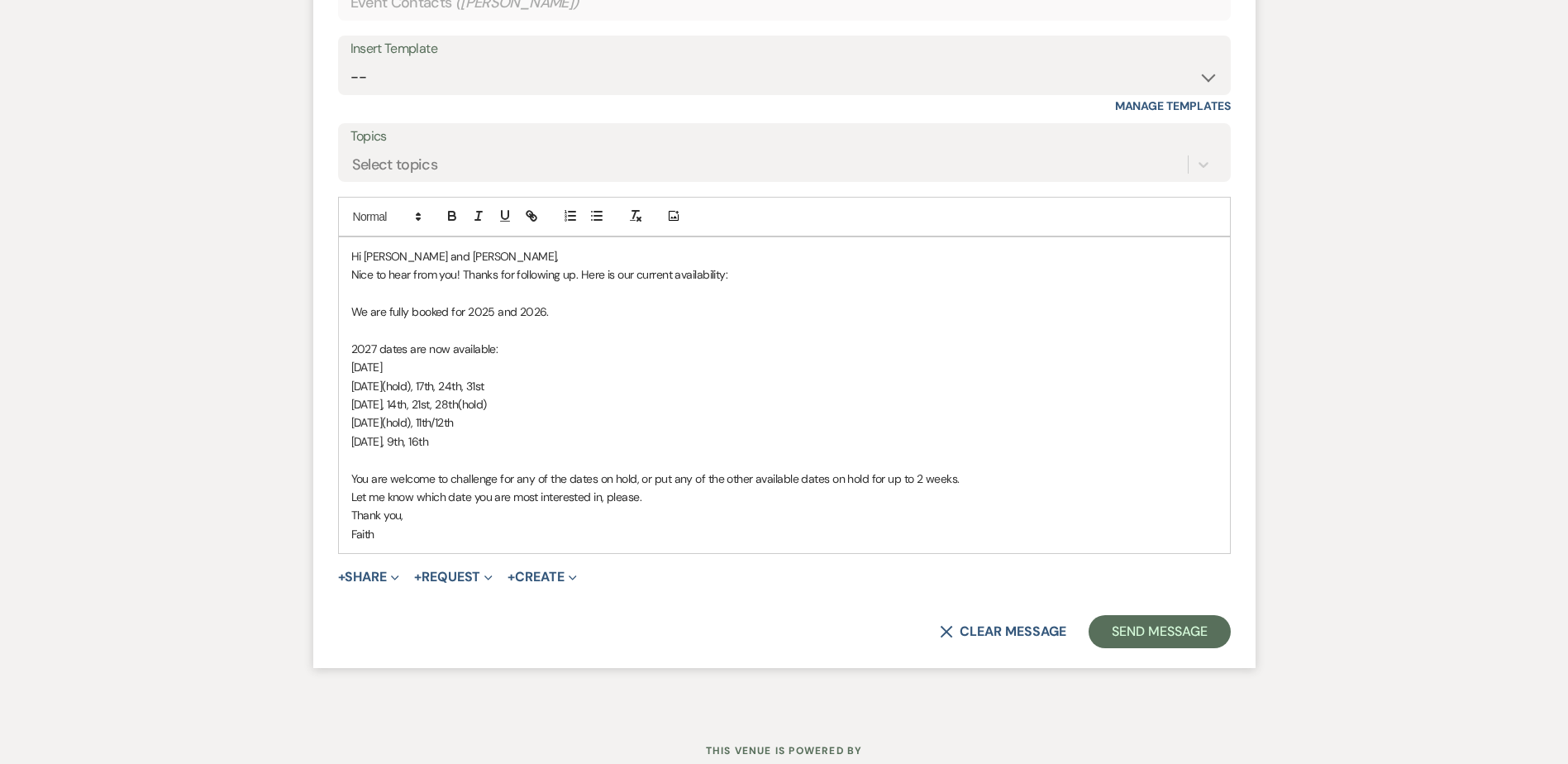
click at [704, 496] on p "Let me know which date you are most interested in, please." at bounding box center [784, 496] width 866 height 19
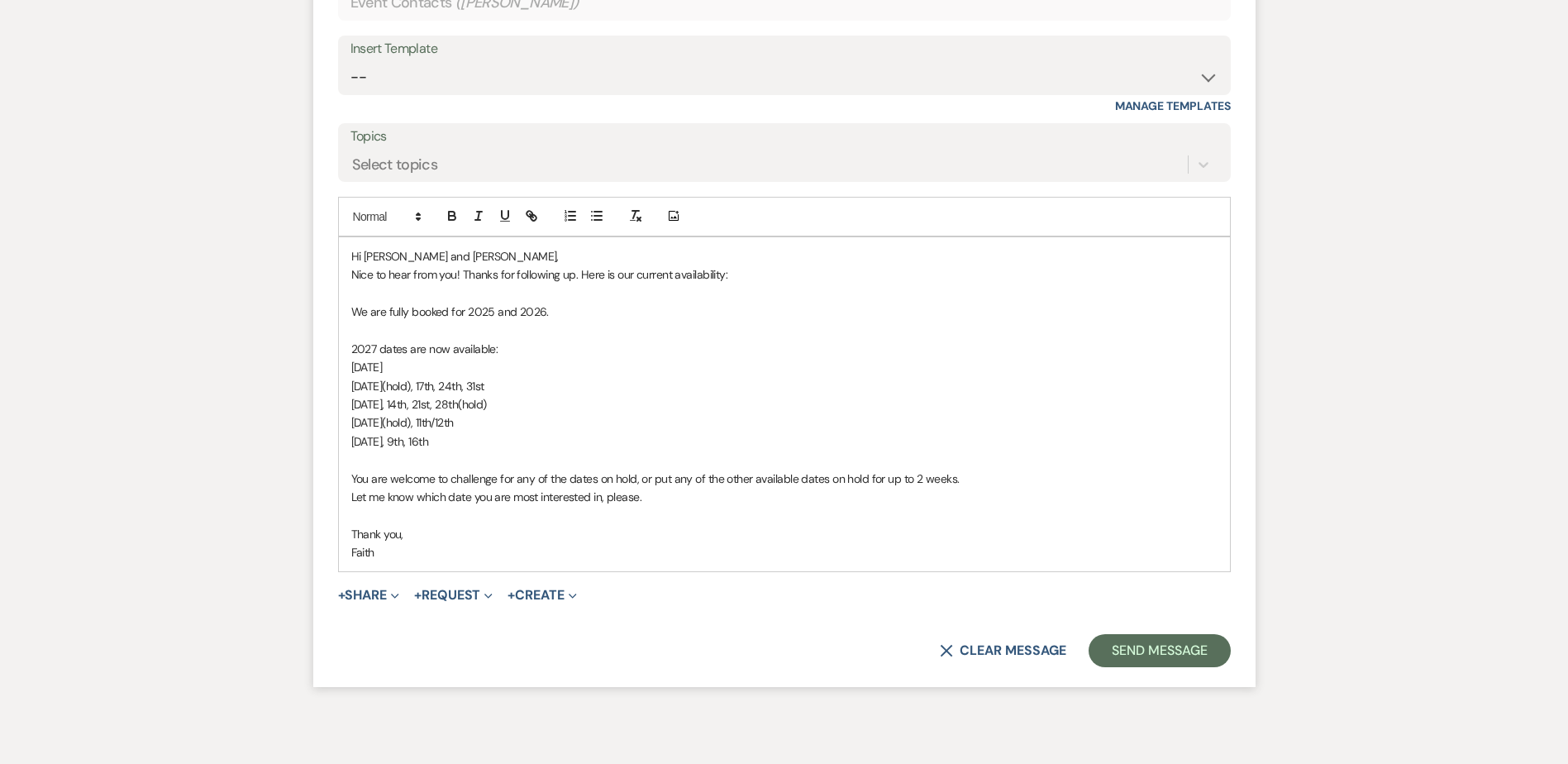
click at [704, 490] on p "Let me know which date you are most interested in, please." at bounding box center [784, 496] width 866 height 19
click at [1217, 654] on button "Send Message" at bounding box center [1160, 650] width 141 height 33
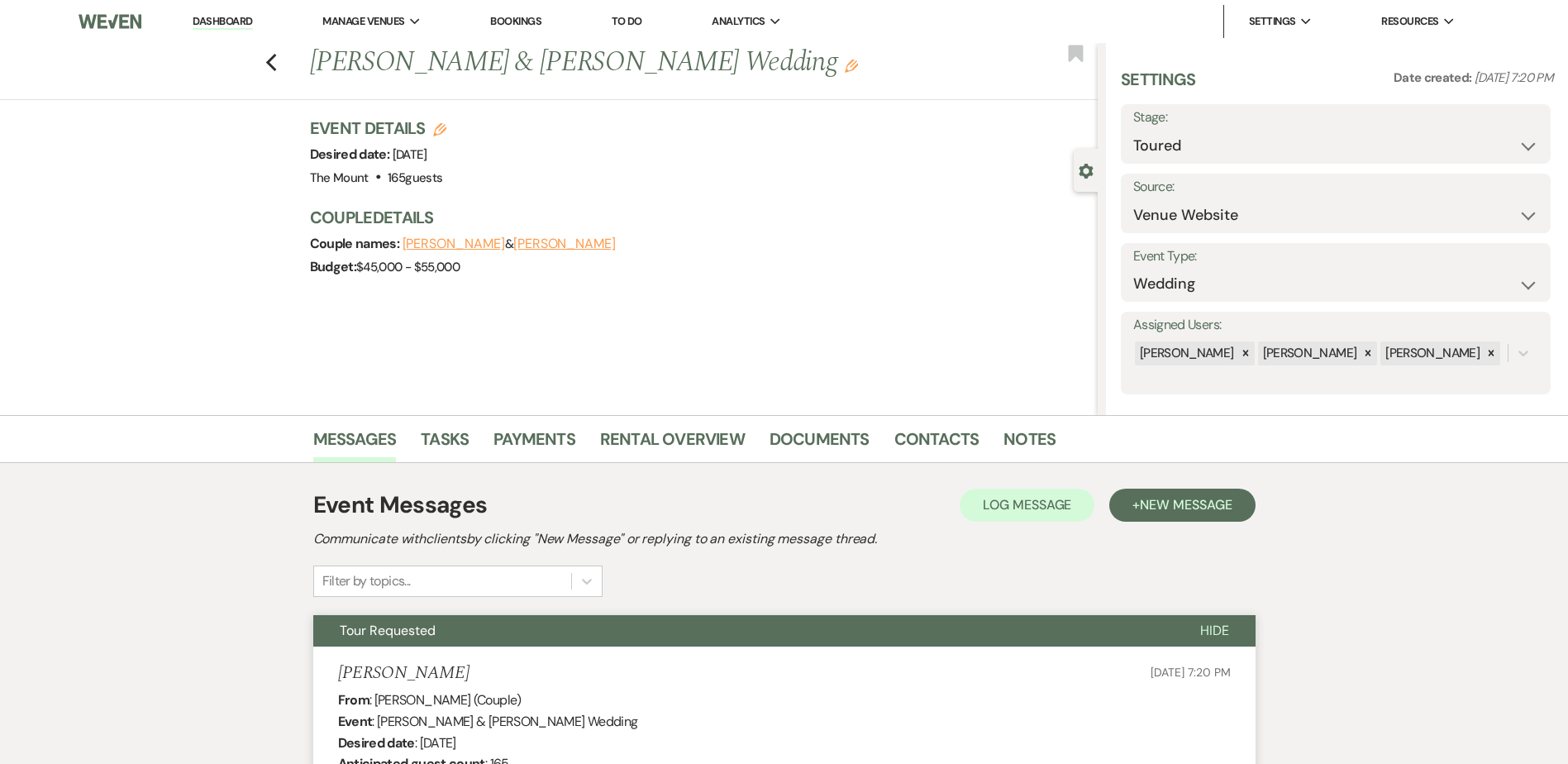
scroll to position [3993, 0]
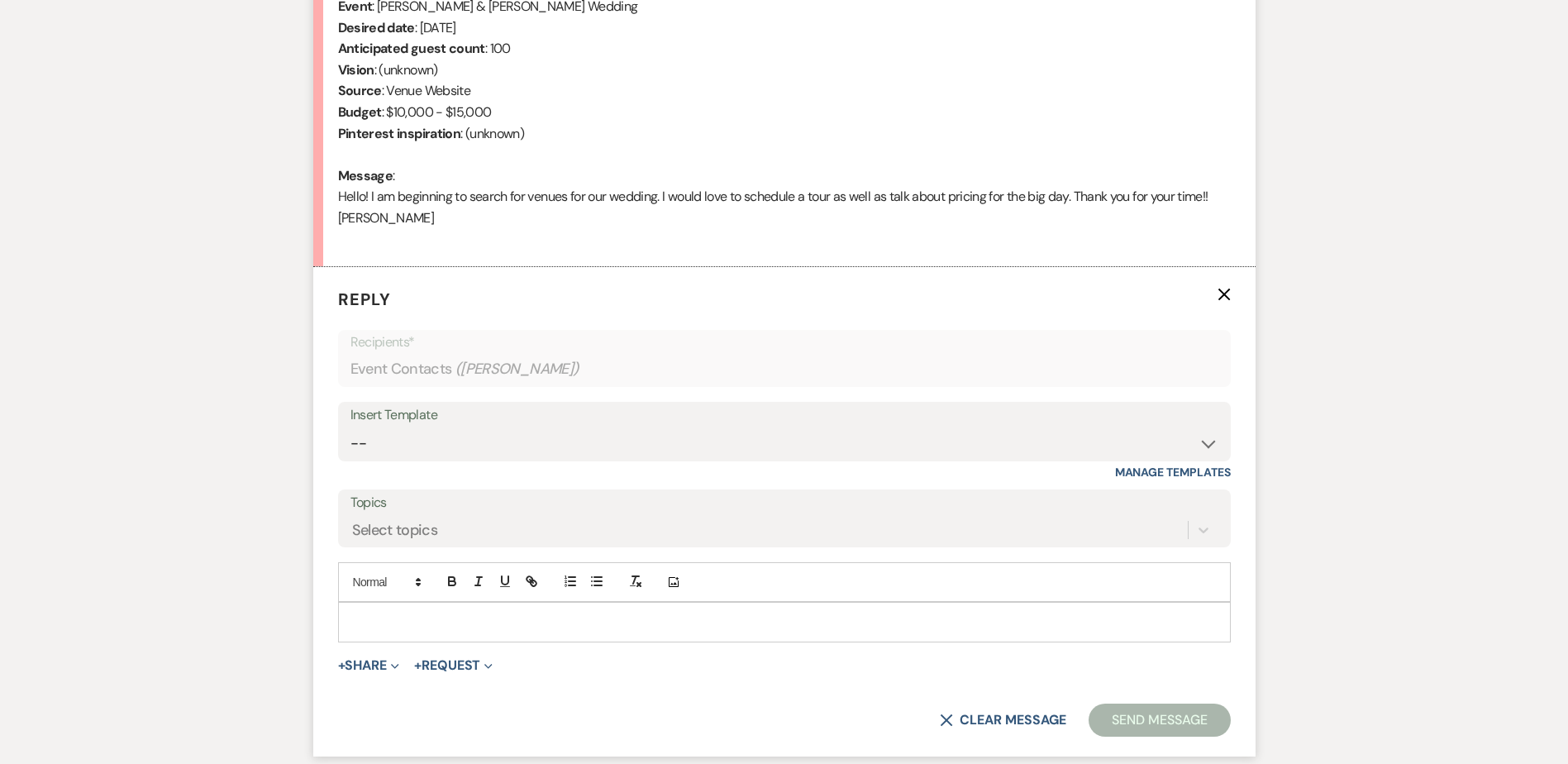
click at [575, 423] on div "Insert Template" at bounding box center [784, 415] width 868 height 24
click at [578, 465] on div "Insert Template -- Weven Planning Portal Introduction (Booked Events) Initial I…" at bounding box center [785, 439] width 893 height 77
click at [564, 441] on select "-- Weven Planning Portal Introduction (Booked Events) Initial Inquiry Response …" at bounding box center [784, 443] width 868 height 32
select select "5515"
click at [350, 428] on select "-- Weven Planning Portal Introduction (Booked Events) Initial Inquiry Response …" at bounding box center [784, 443] width 868 height 32
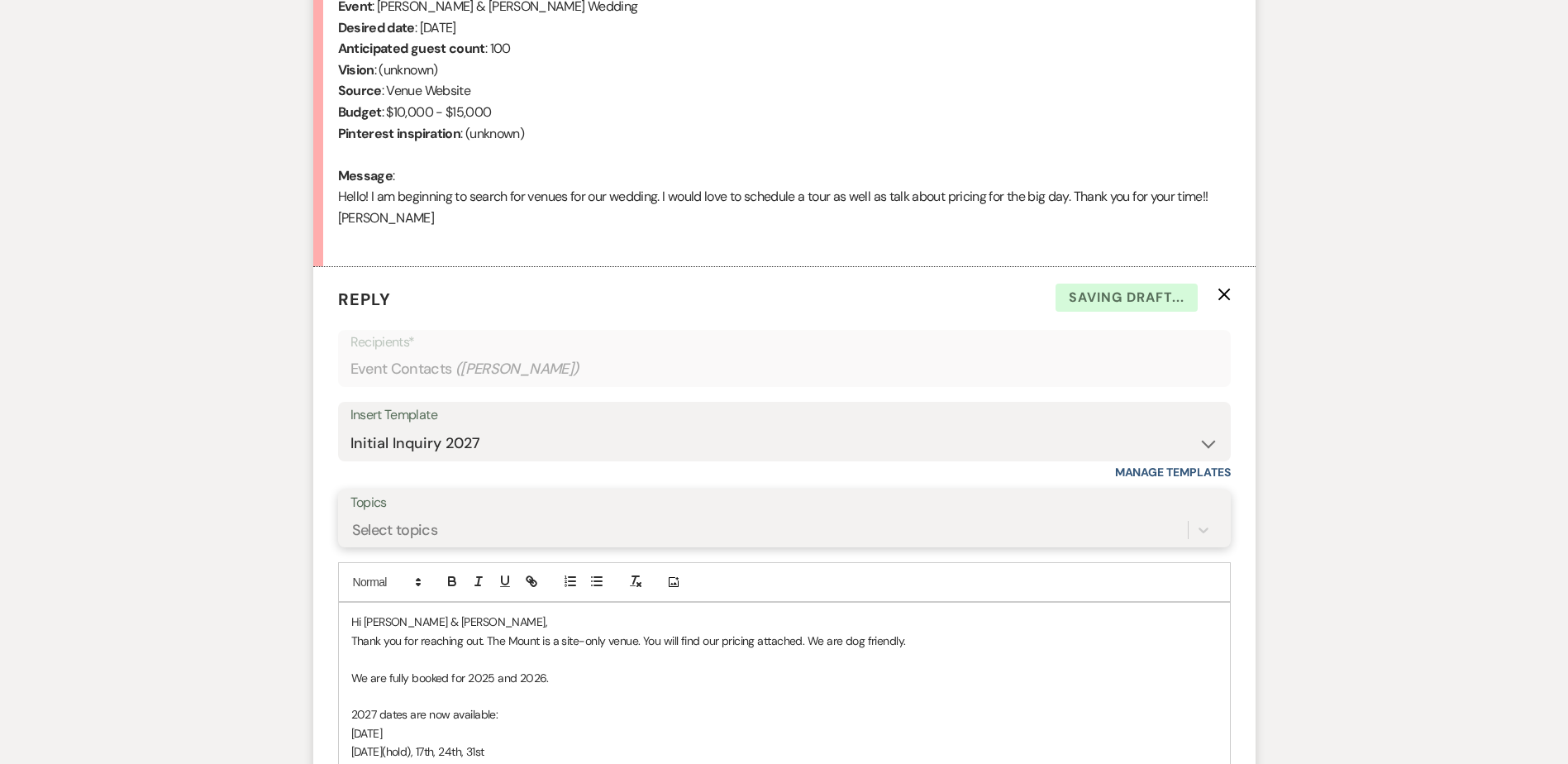
click at [549, 533] on div "Select topics" at bounding box center [784, 530] width 868 height 31
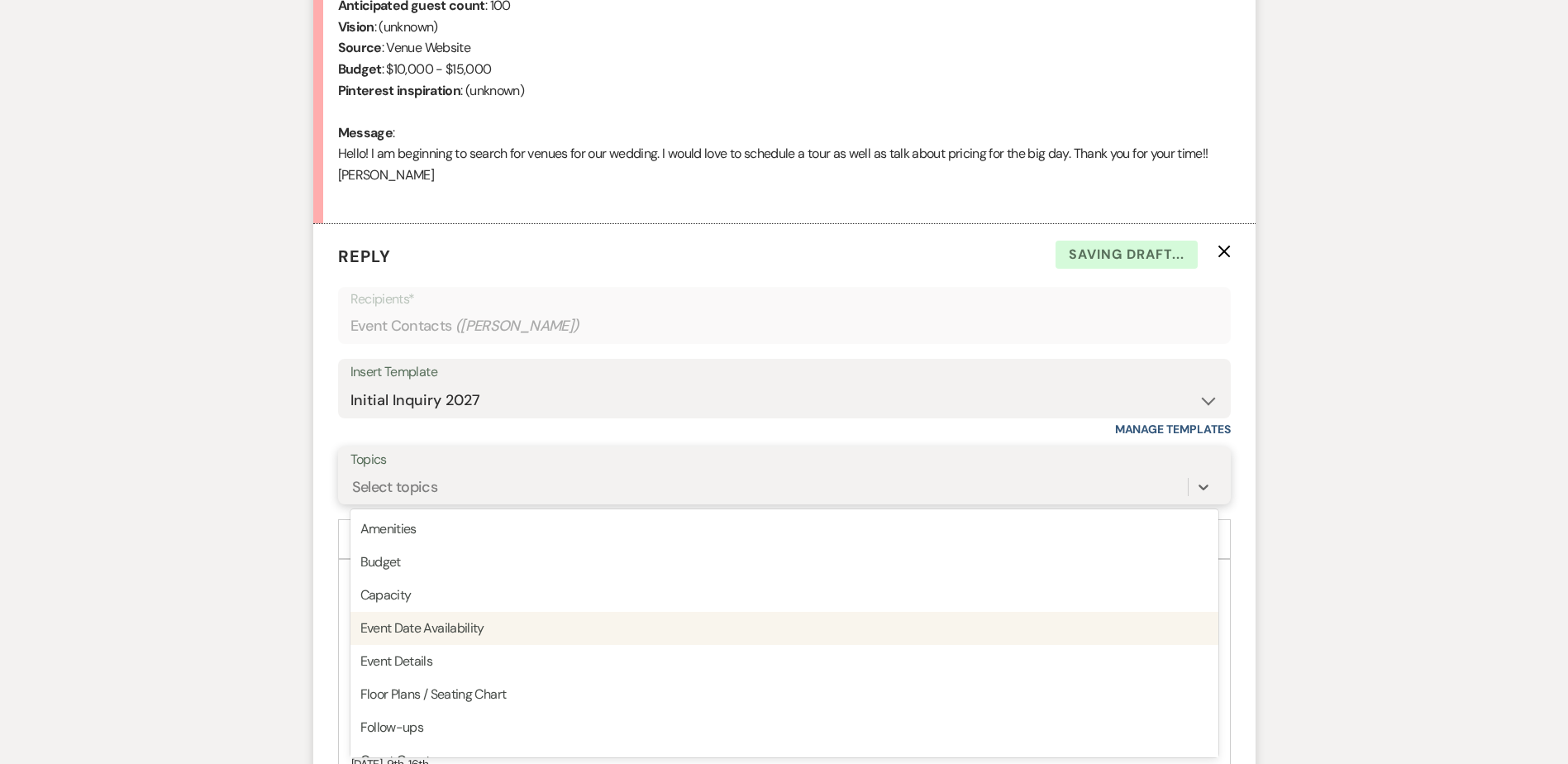
click at [534, 639] on div "Event Date Availability" at bounding box center [784, 629] width 868 height 33
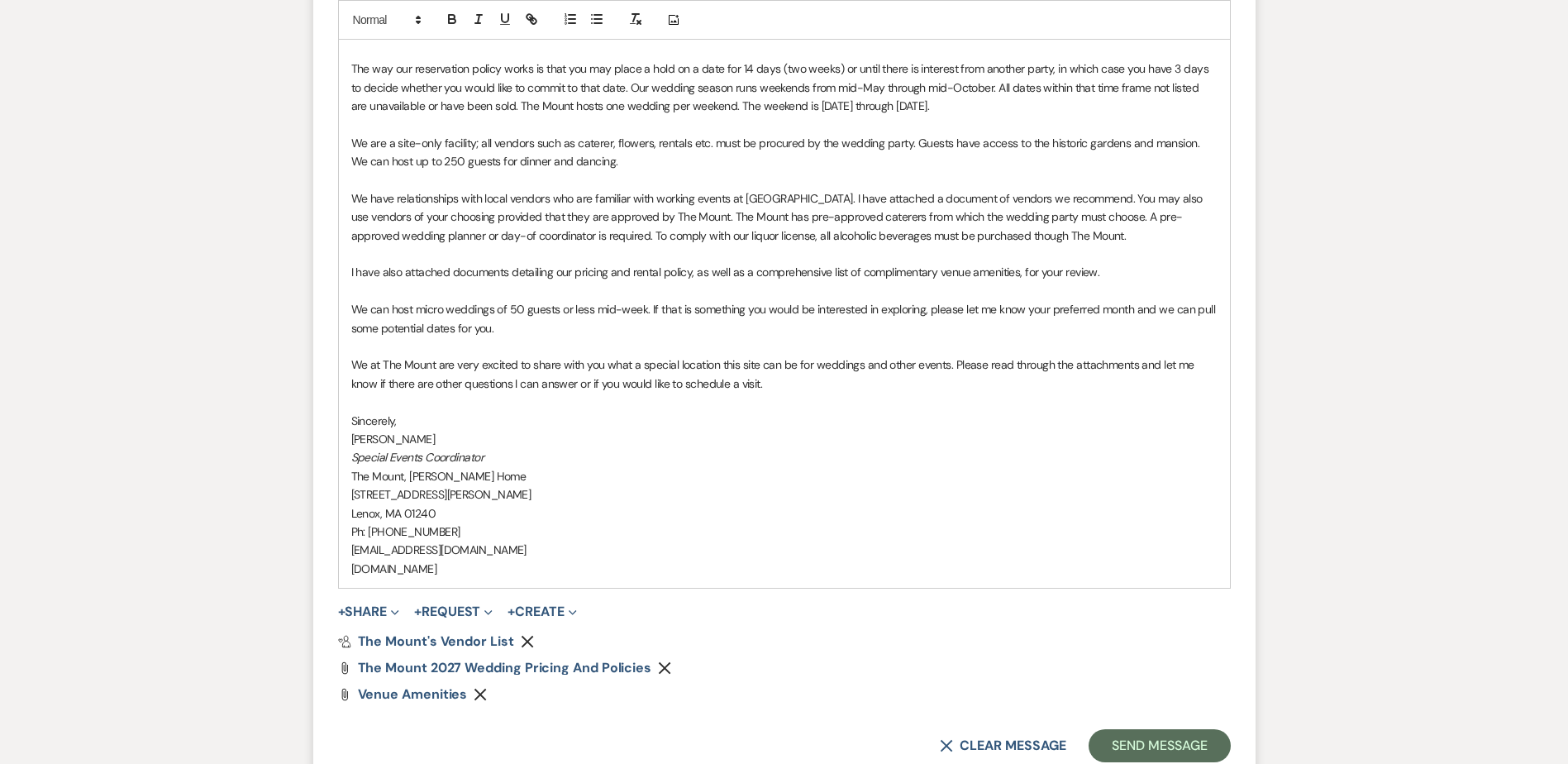
scroll to position [1584, 0]
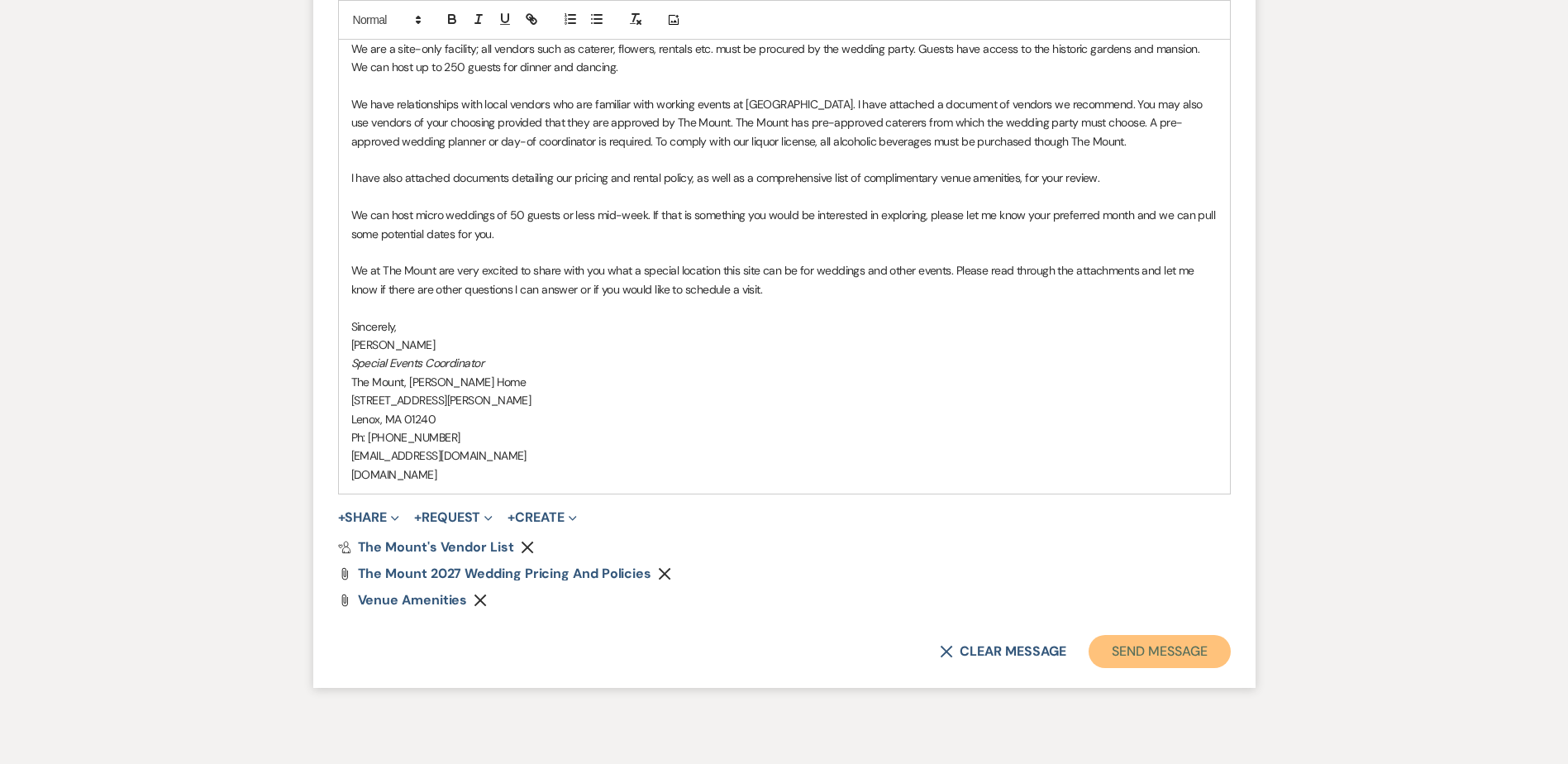
click at [1199, 664] on button "Send Message" at bounding box center [1160, 651] width 141 height 33
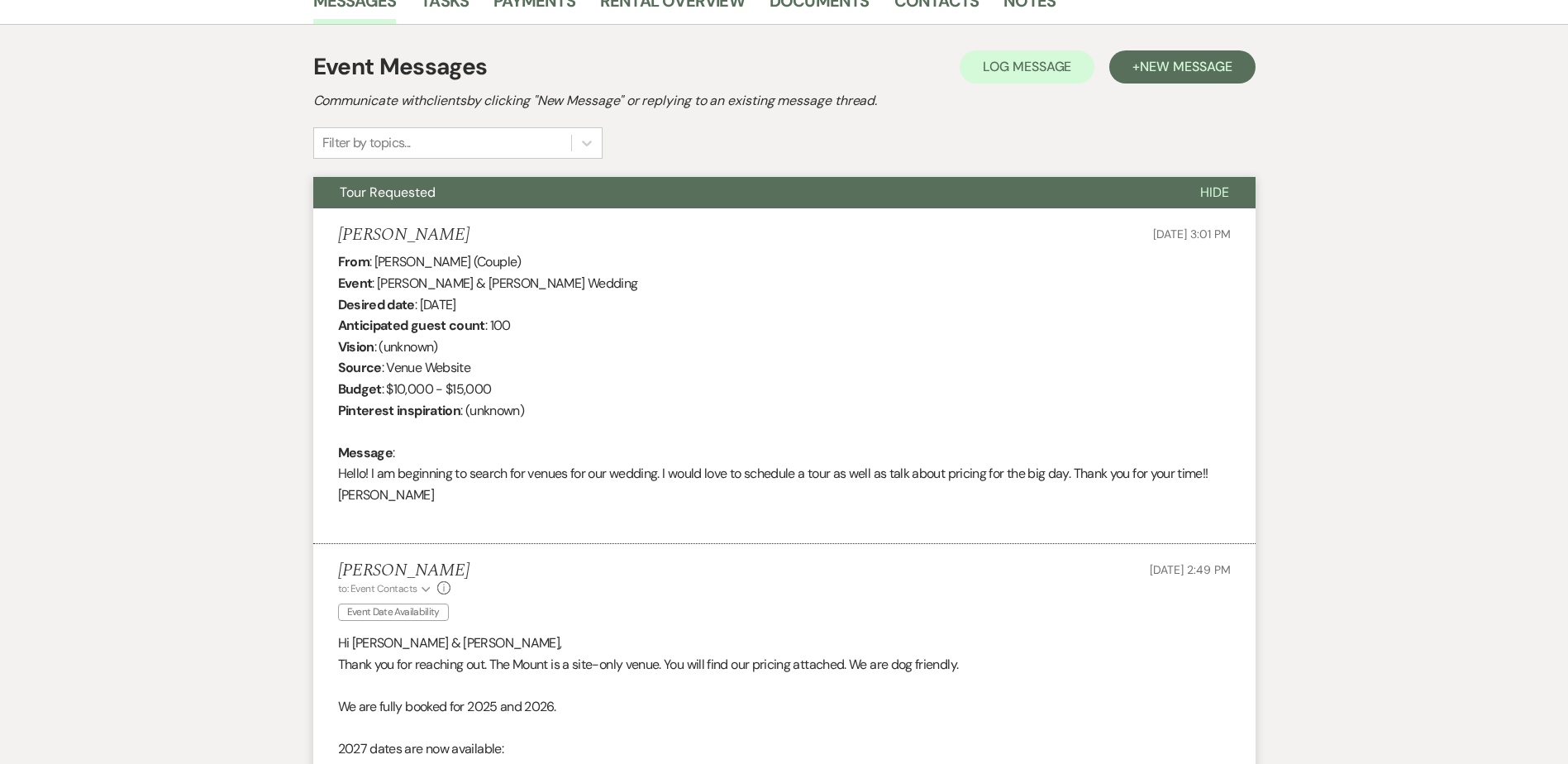
scroll to position [0, 0]
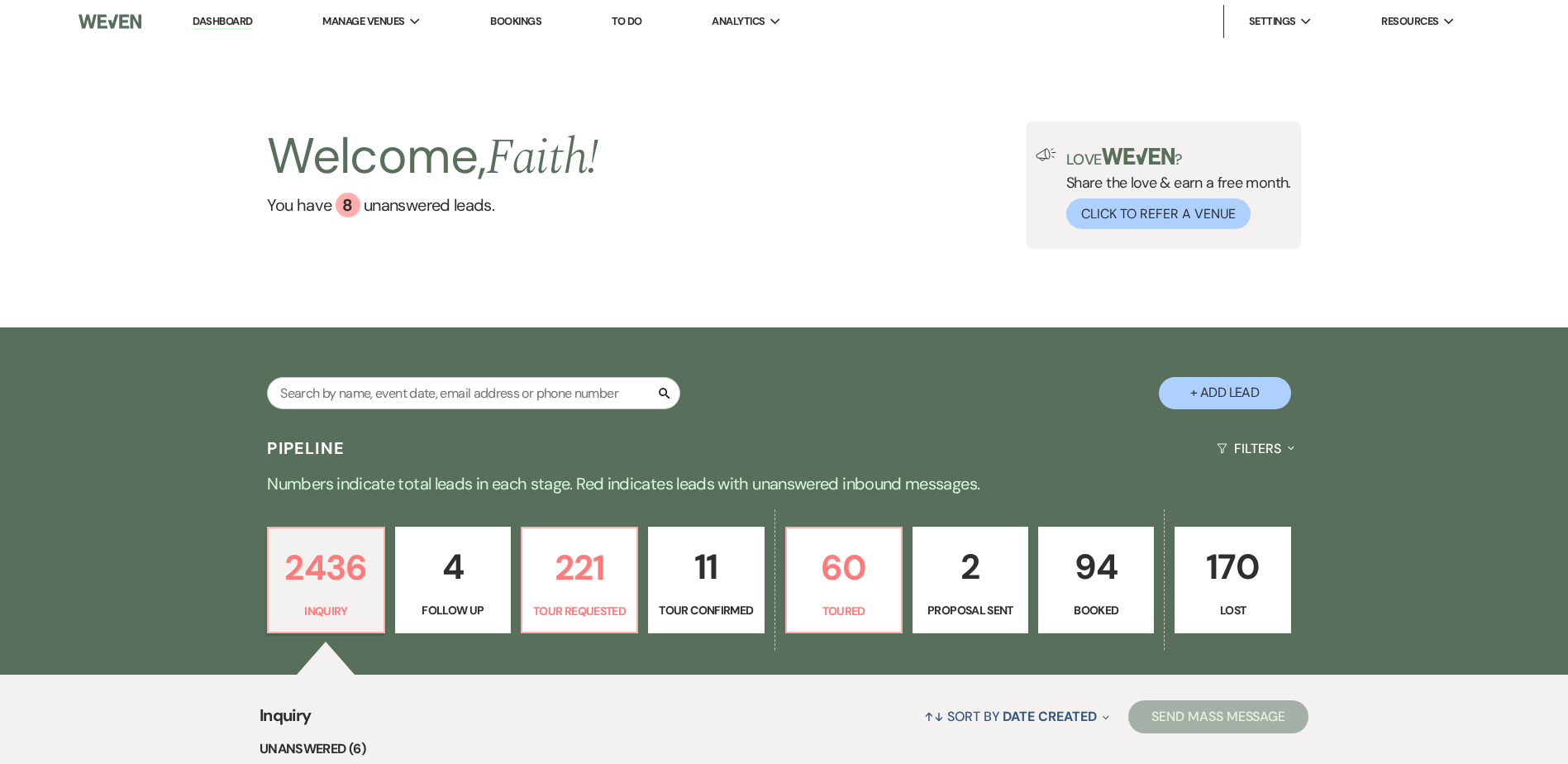
click at [1089, 586] on p "94" at bounding box center [1096, 566] width 94 height 55
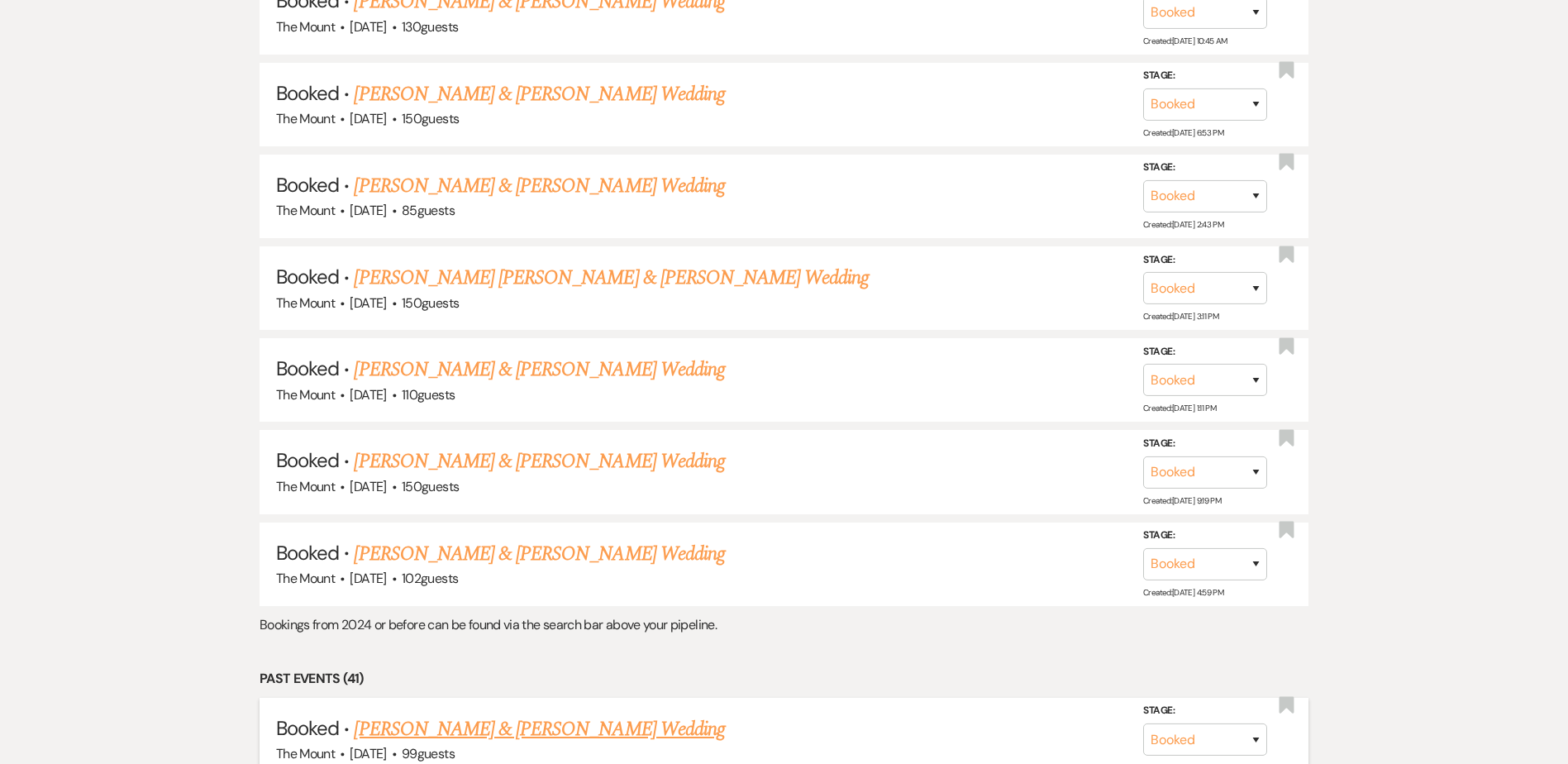
scroll to position [2975, 0]
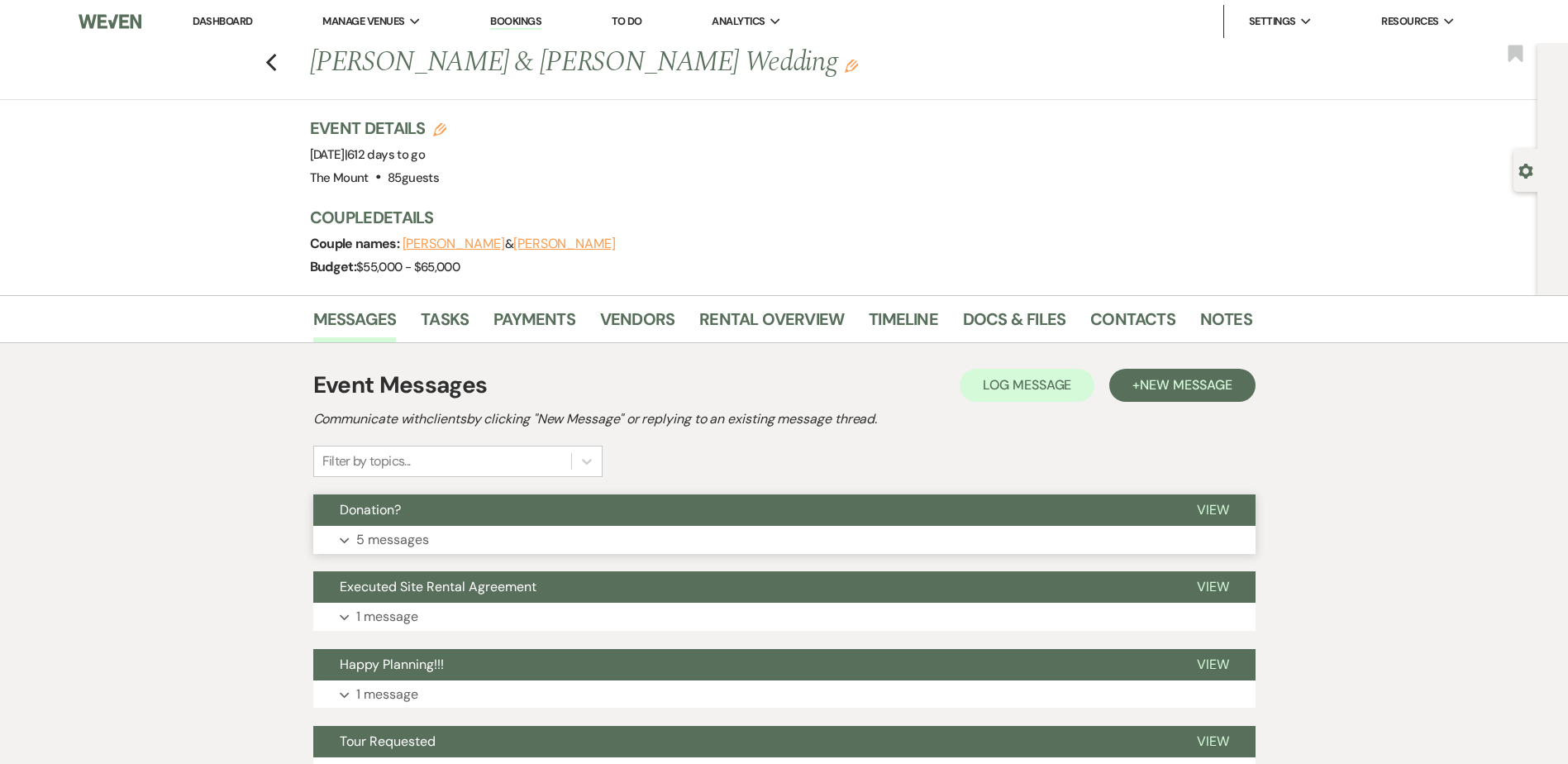
click at [680, 508] on button "Donation?" at bounding box center [742, 510] width 858 height 31
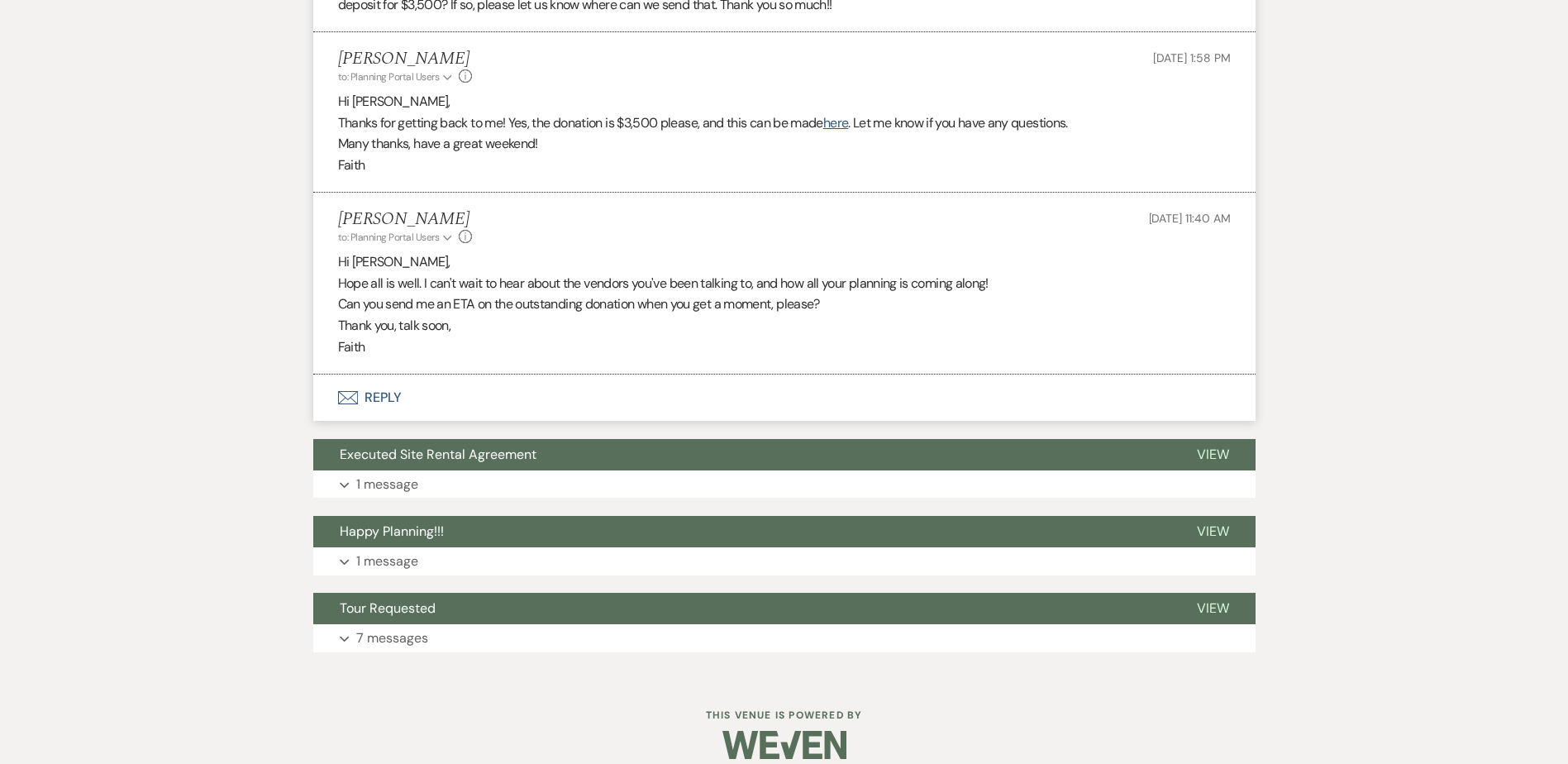
scroll to position [1075, 0]
click at [1221, 252] on p "Hi [PERSON_NAME]," at bounding box center [785, 263] width 893 height 22
click at [1206, 230] on strong "( 7 )" at bounding box center [1202, 235] width 15 height 15
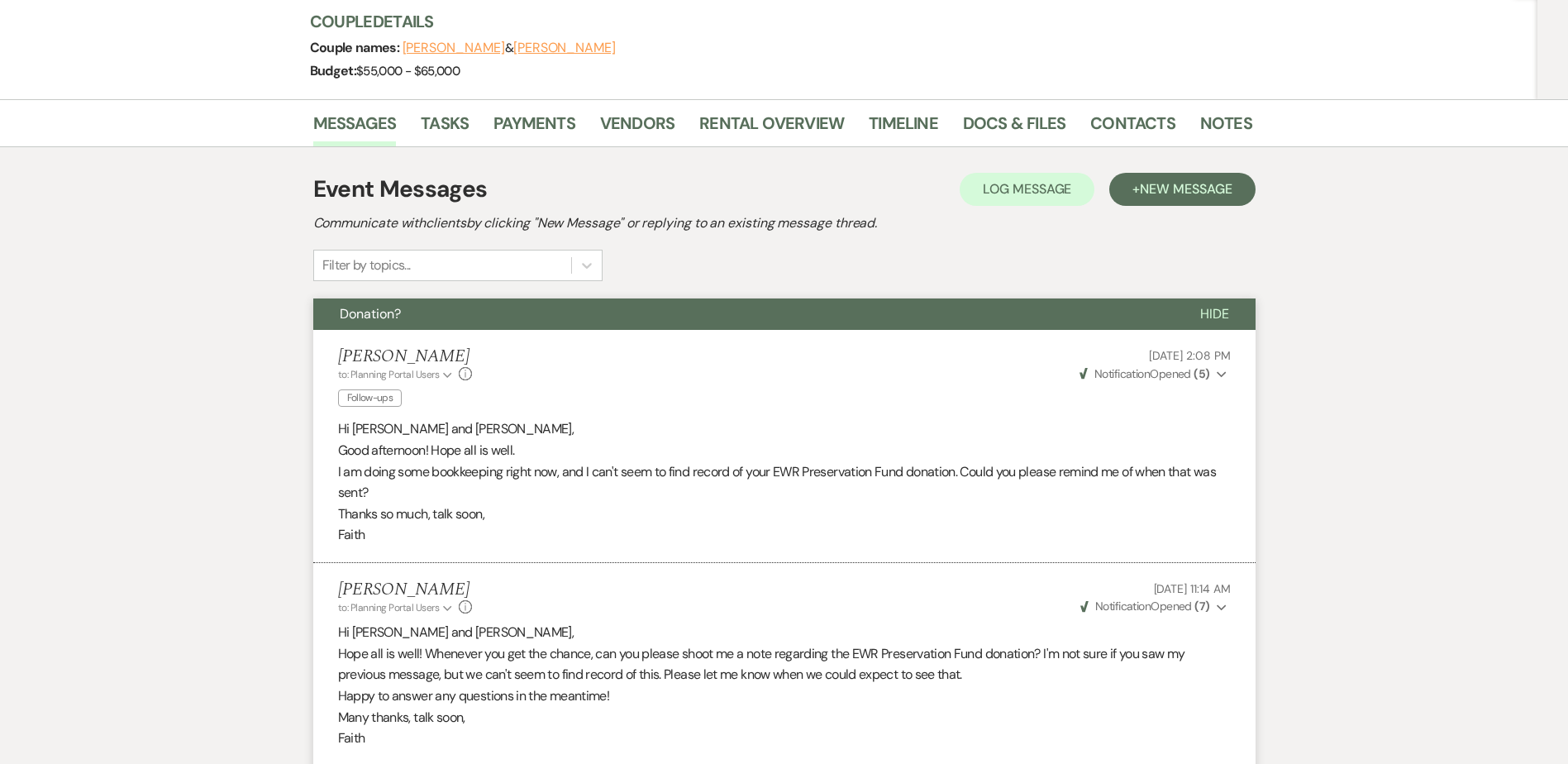
scroll to position [166, 0]
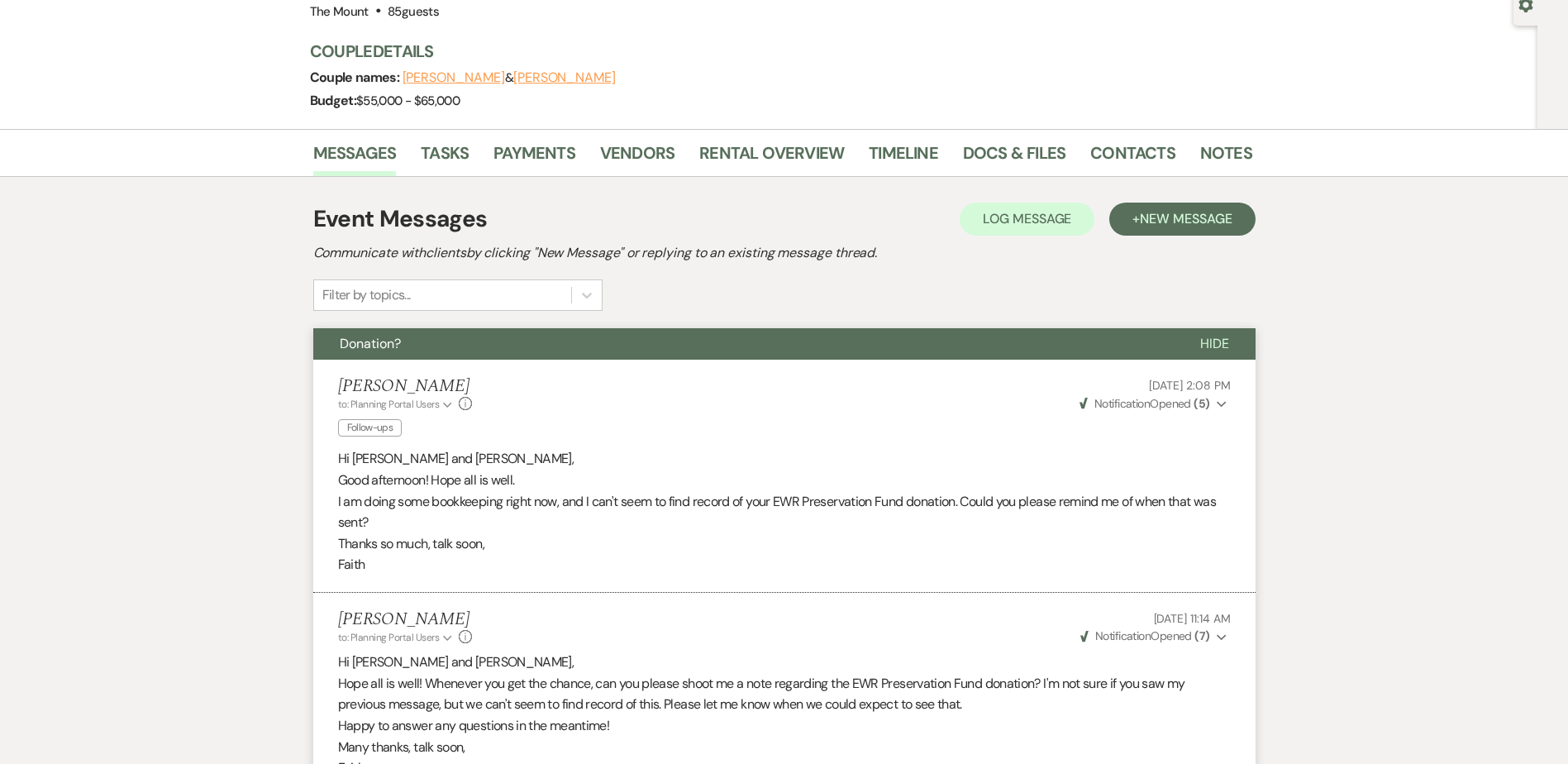
click at [1204, 339] on span "Hide" at bounding box center [1214, 343] width 28 height 18
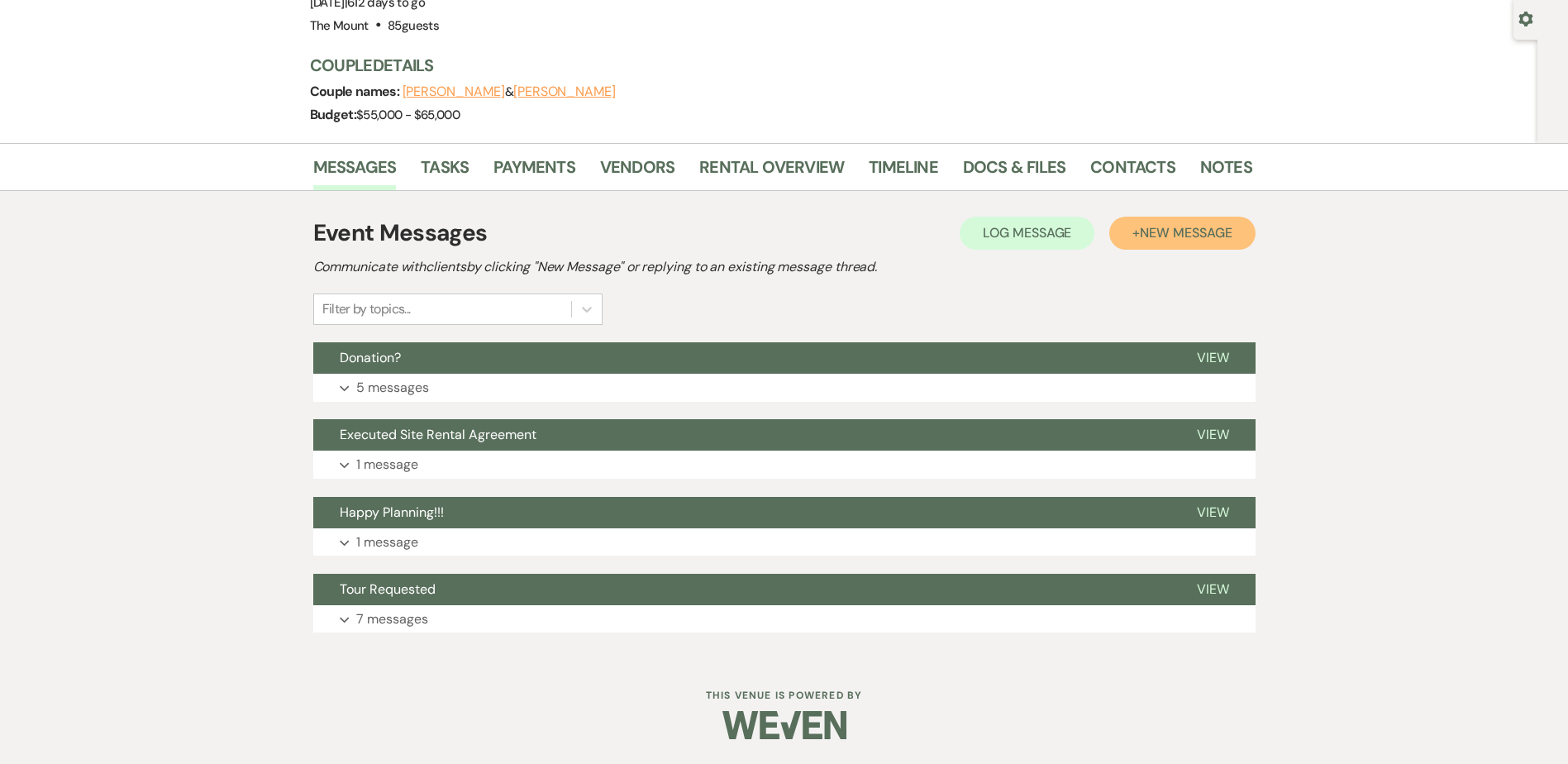
click at [1181, 247] on button "+ New Message" at bounding box center [1182, 233] width 145 height 33
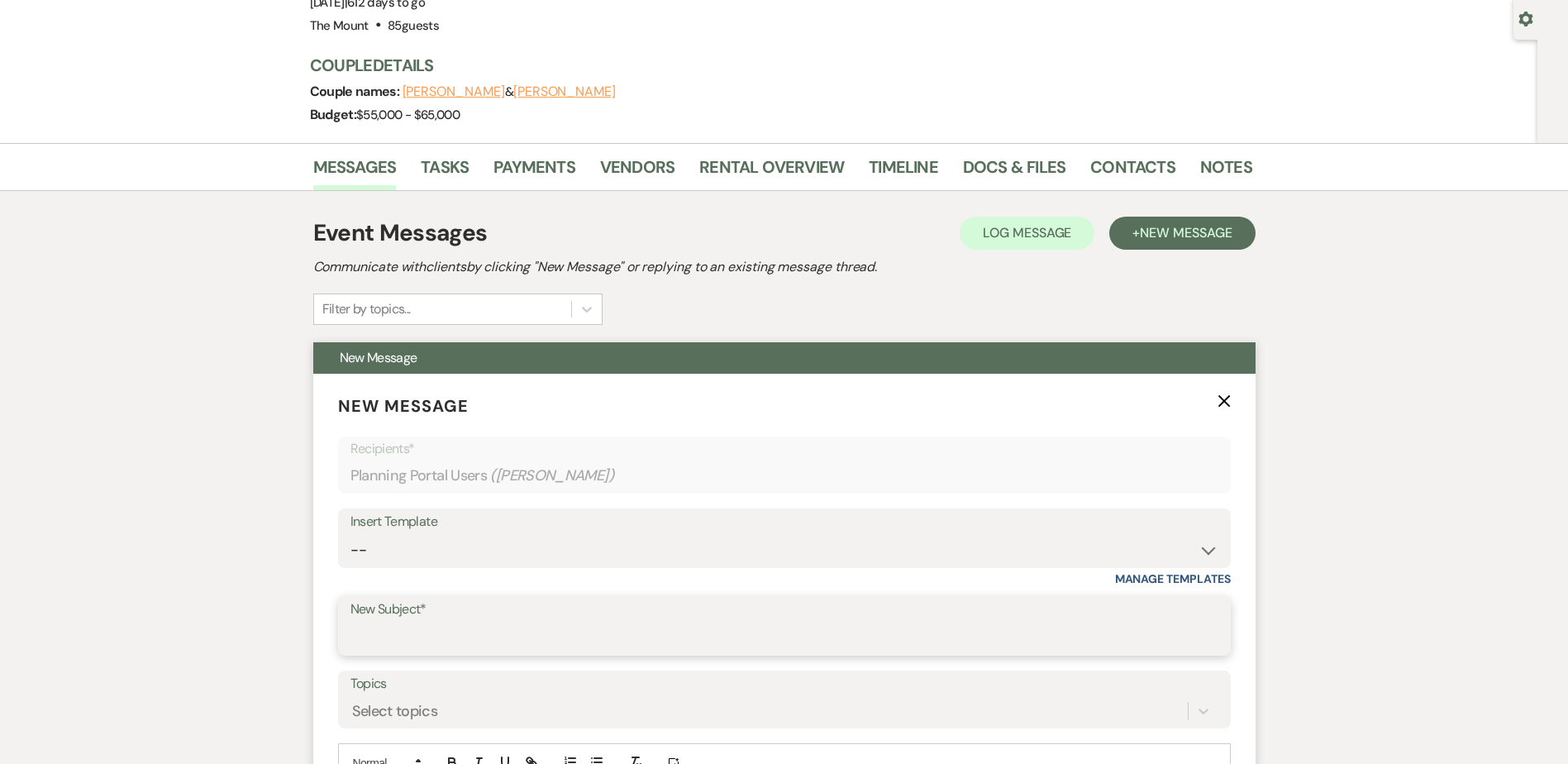
click at [486, 645] on input "New Subject*" at bounding box center [784, 637] width 868 height 32
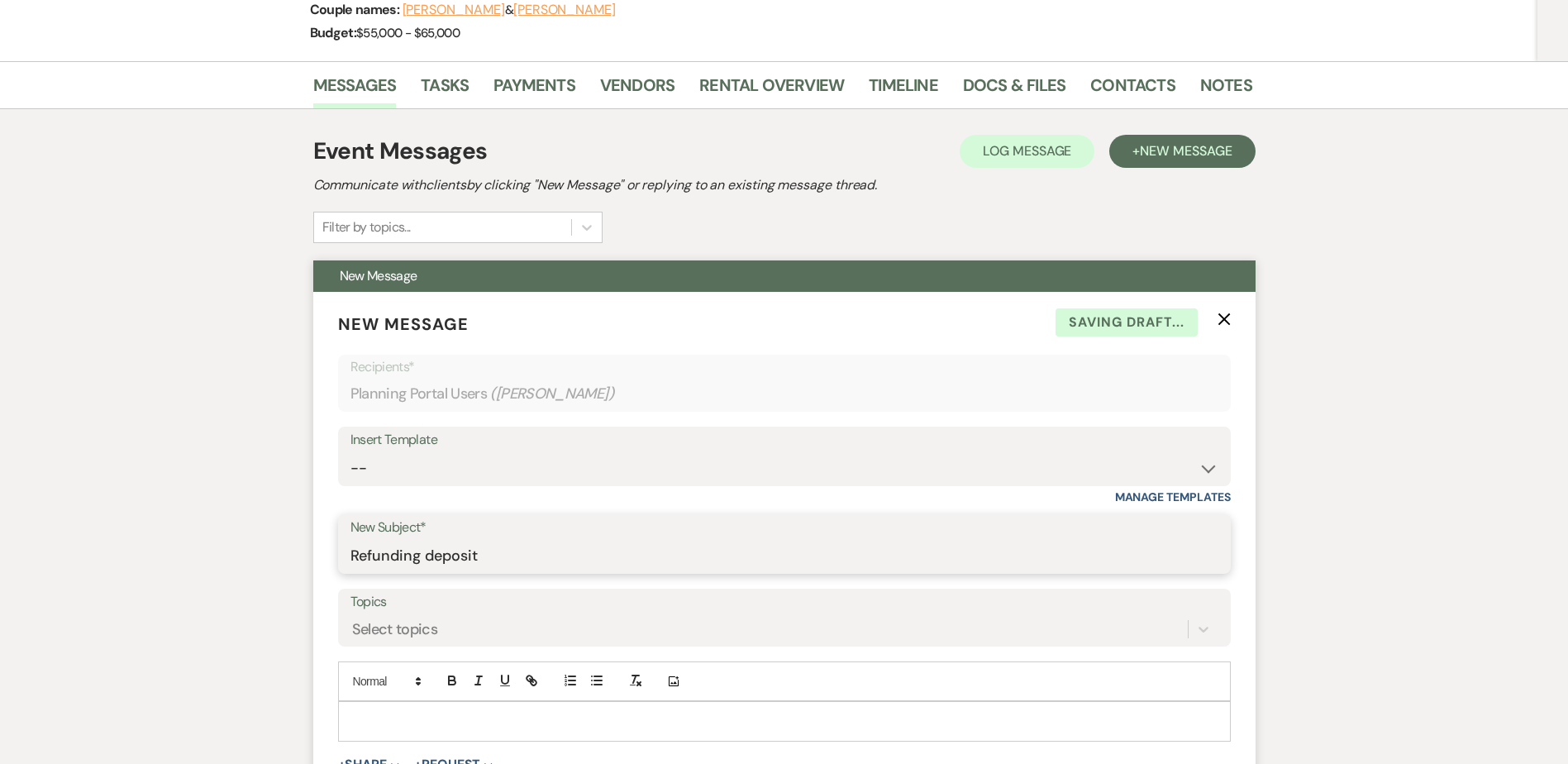
scroll to position [234, 0]
type input "Refunding deposit"
click at [420, 601] on label "Topics" at bounding box center [784, 601] width 868 height 24
click at [354, 617] on input "Topics" at bounding box center [353, 628] width 2 height 23
click at [440, 649] on form "New Message X Saving draft... Recipients* Planning Portal Users ( Samantha Mack…" at bounding box center [784, 573] width 943 height 564
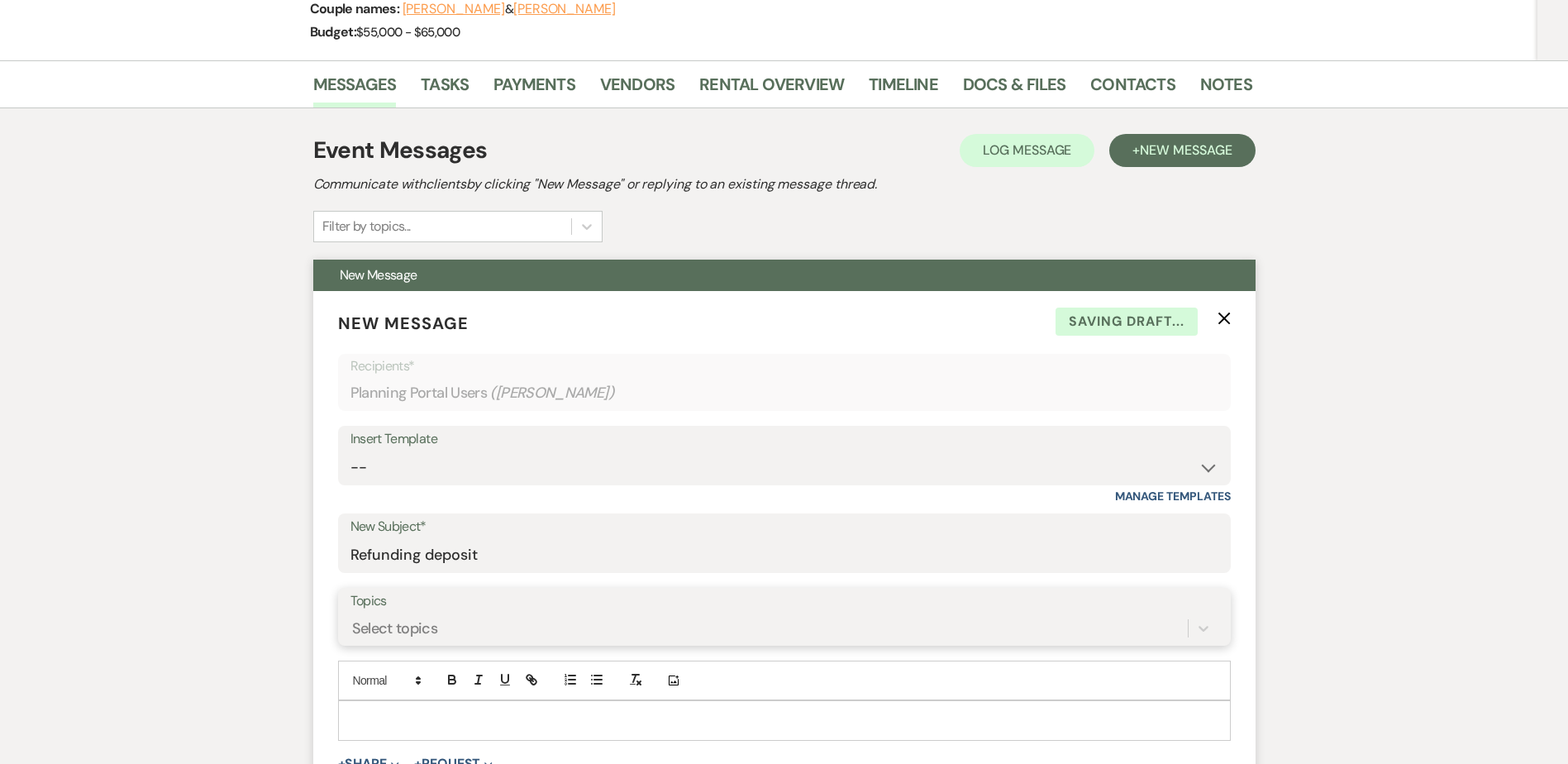
scroll to position [376, 0]
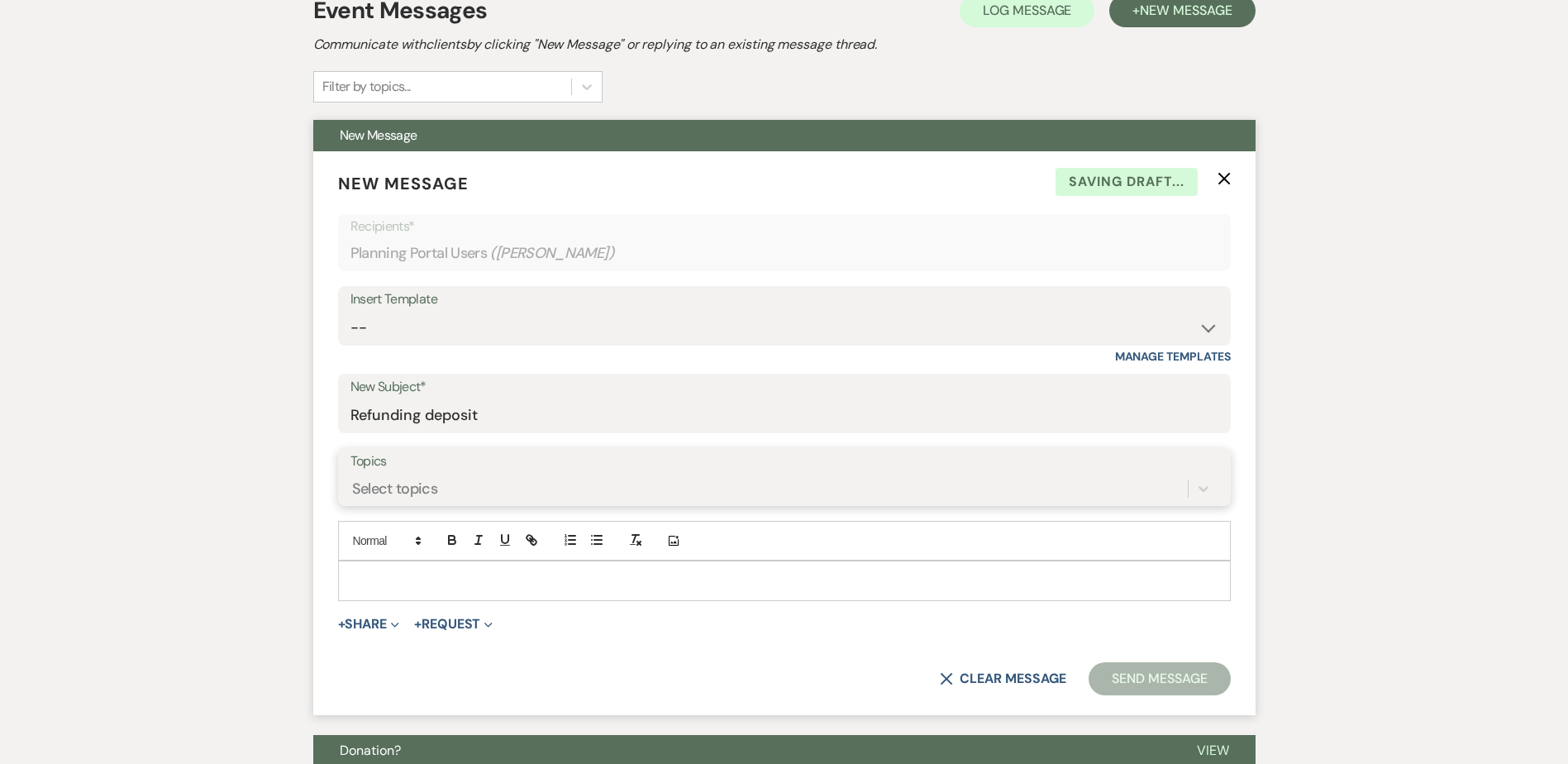
click at [440, 504] on div "Select topics" at bounding box center [784, 488] width 868 height 31
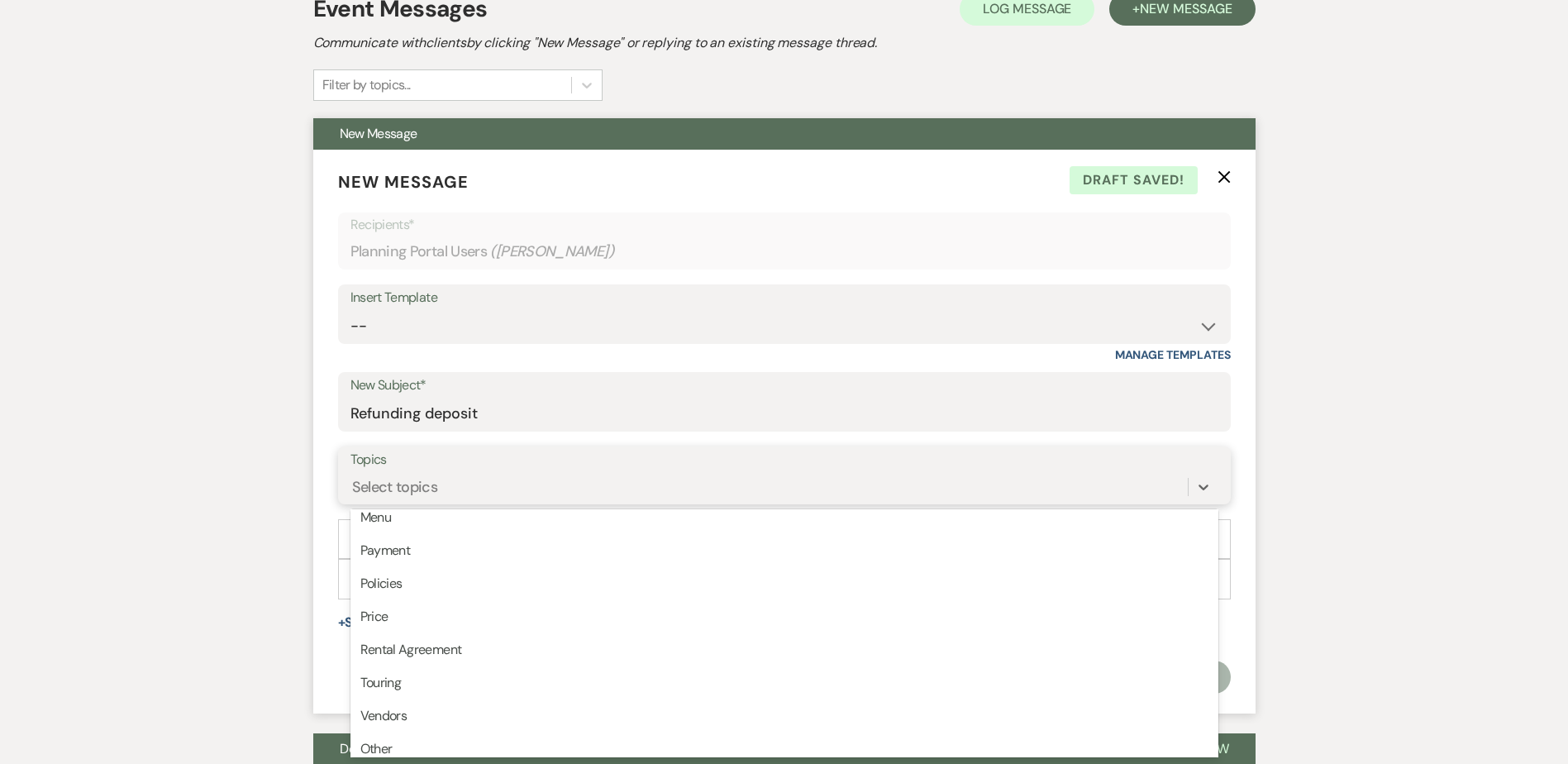
scroll to position [413, 0]
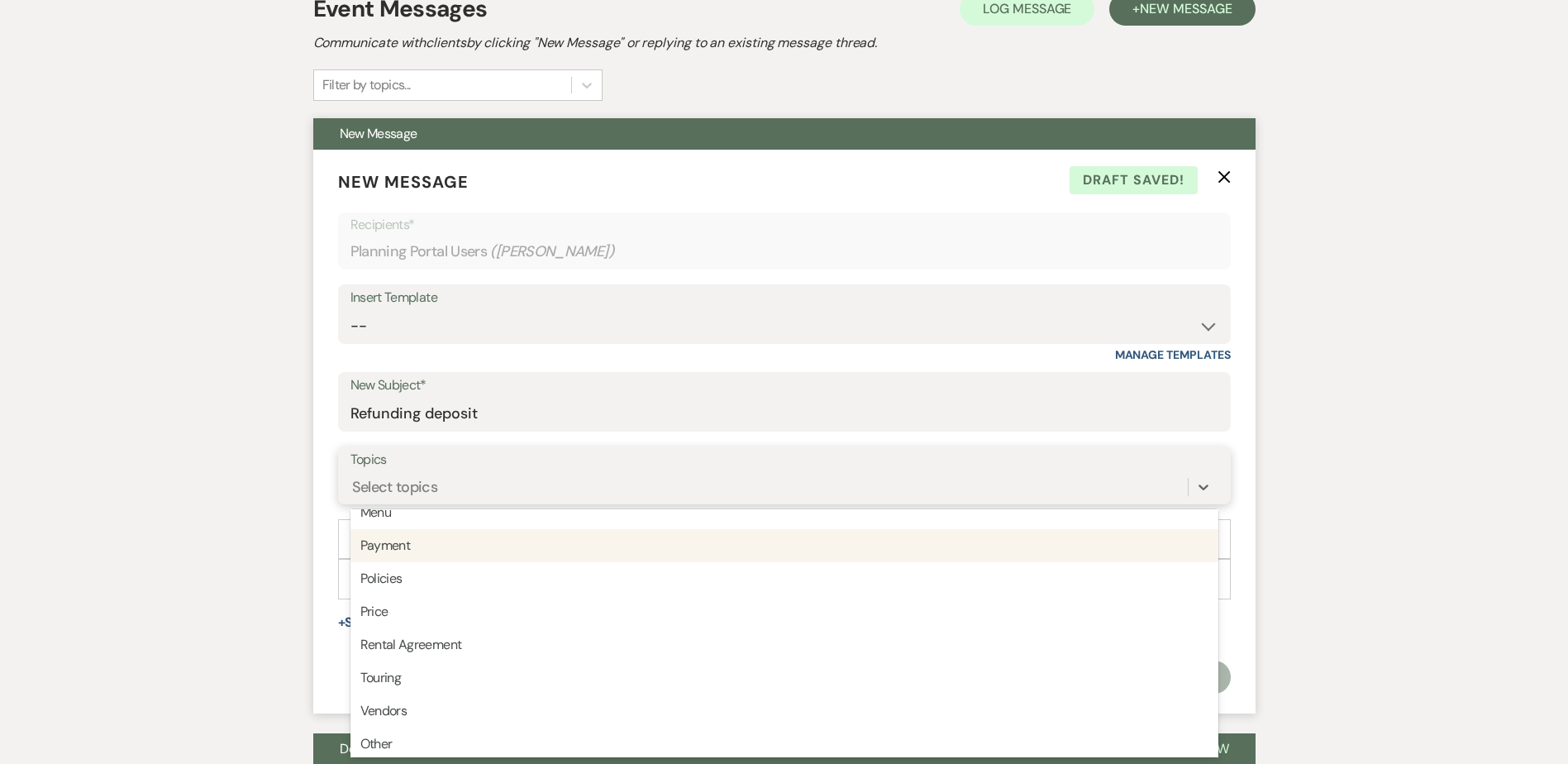
click at [428, 548] on div "Payment" at bounding box center [784, 545] width 868 height 33
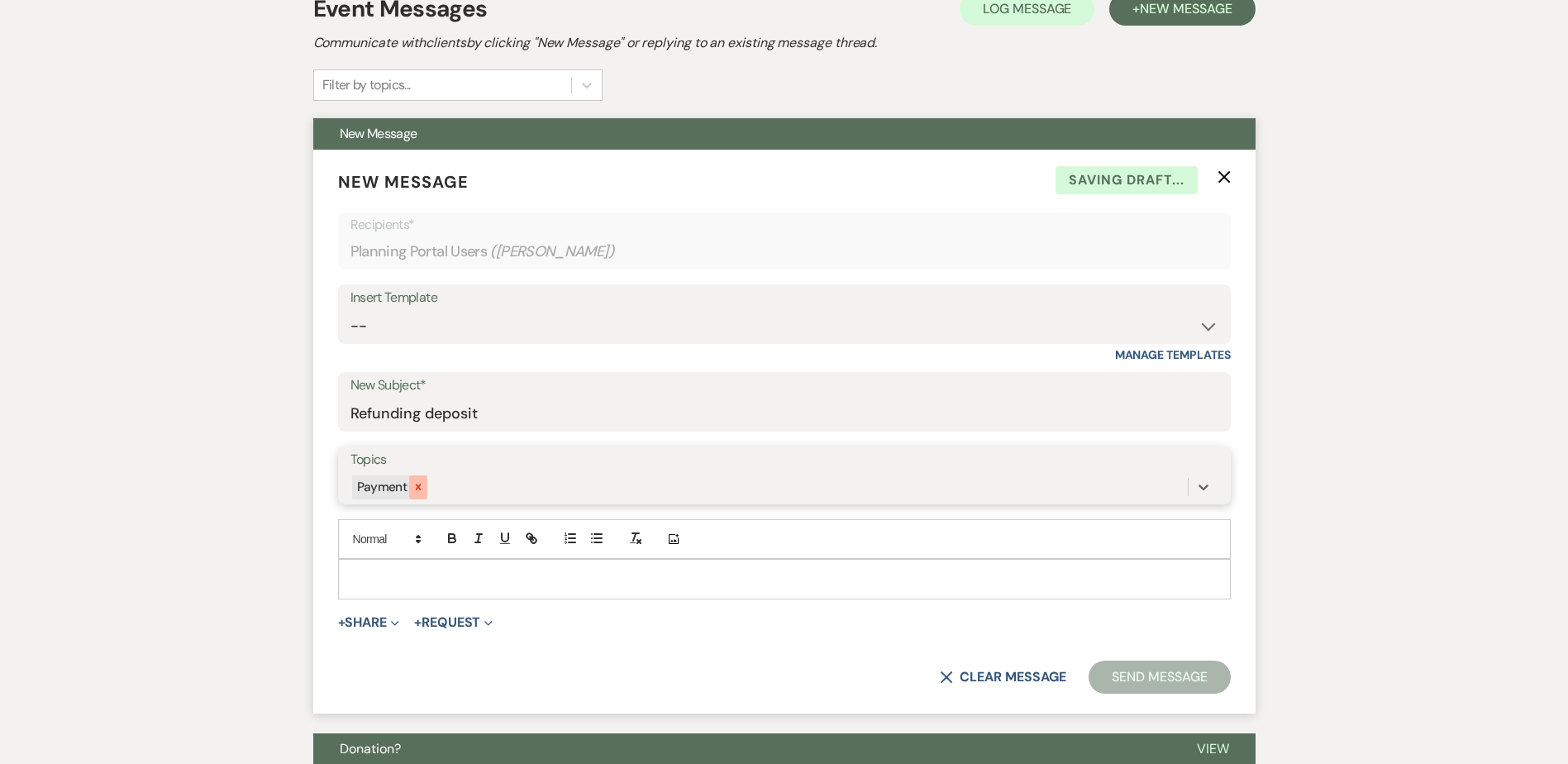
click at [416, 487] on icon at bounding box center [419, 487] width 6 height 6
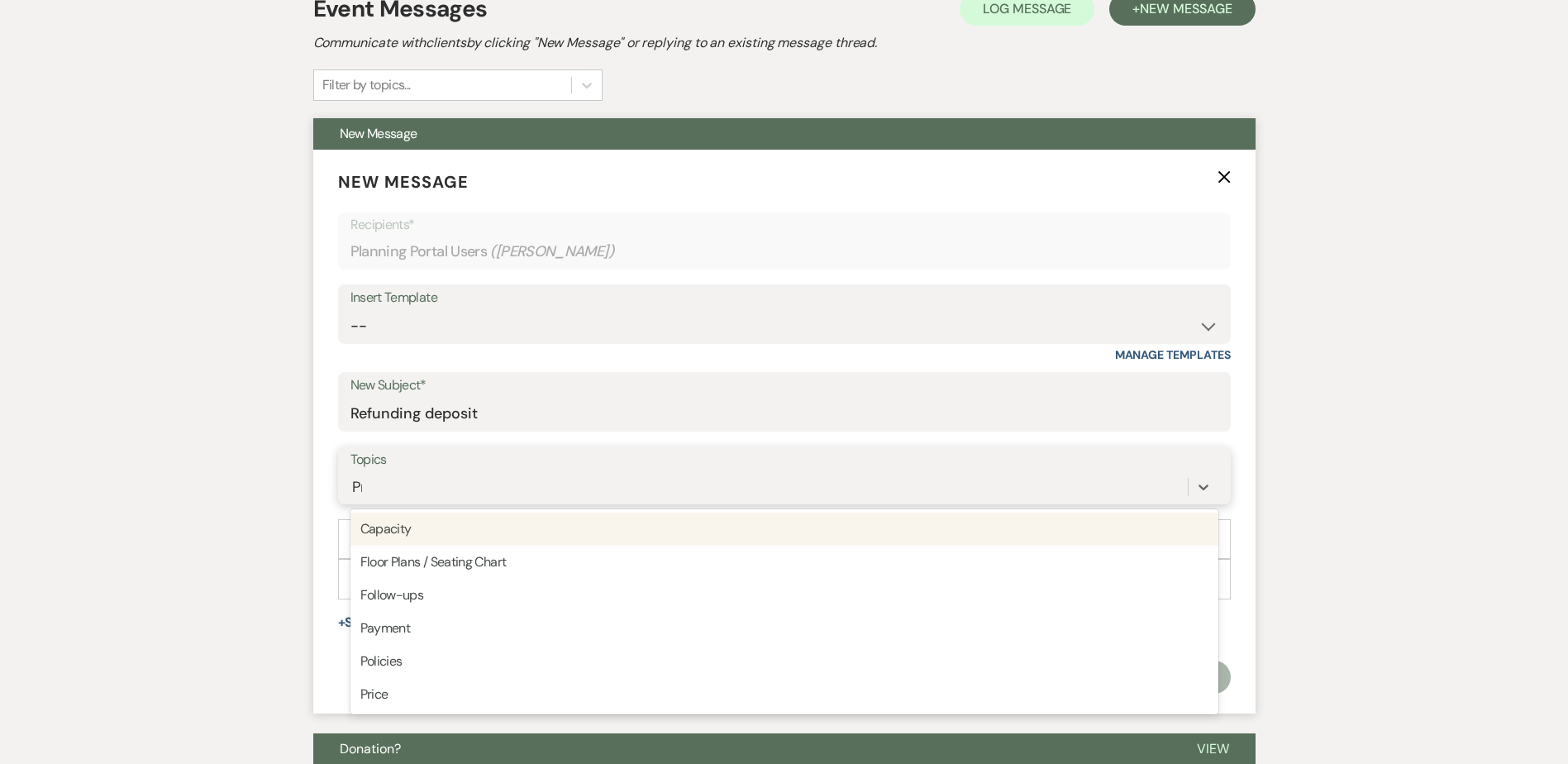
type input "Pri"
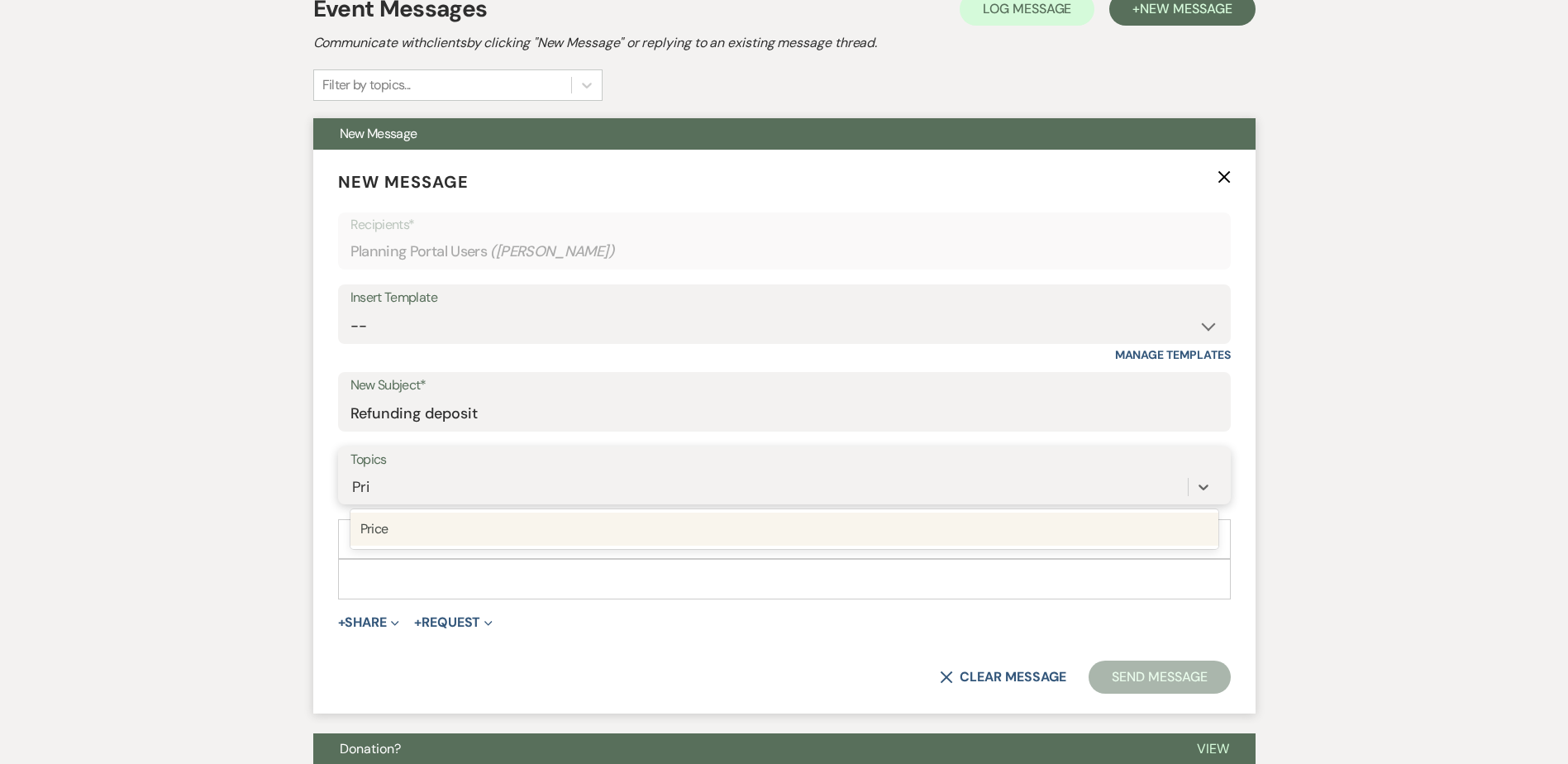
click at [550, 548] on div "Price" at bounding box center [784, 529] width 868 height 39
click at [542, 527] on div "Price" at bounding box center [784, 529] width 868 height 33
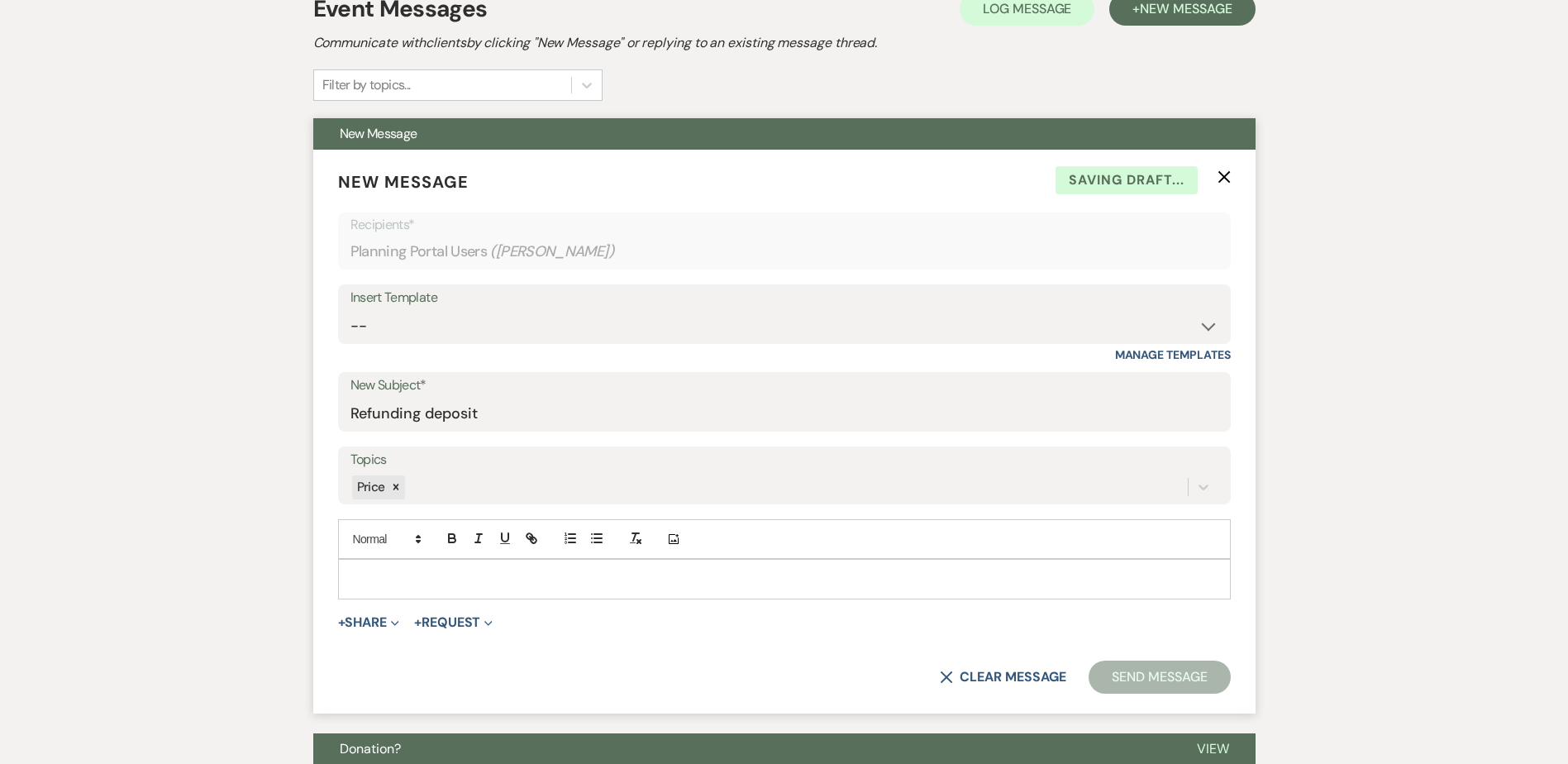
click at [542, 572] on p at bounding box center [784, 579] width 866 height 19
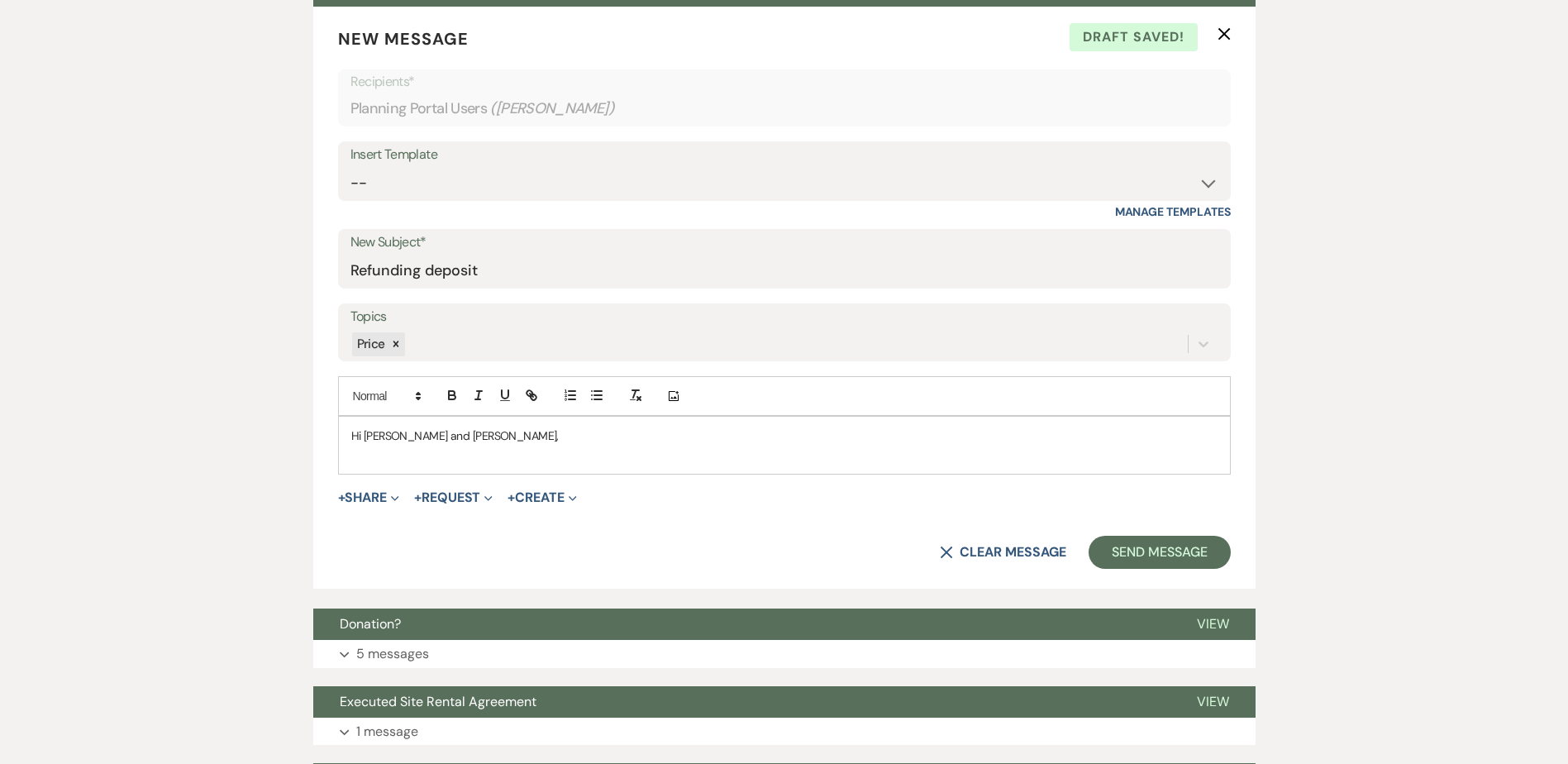
scroll to position [541, 0]
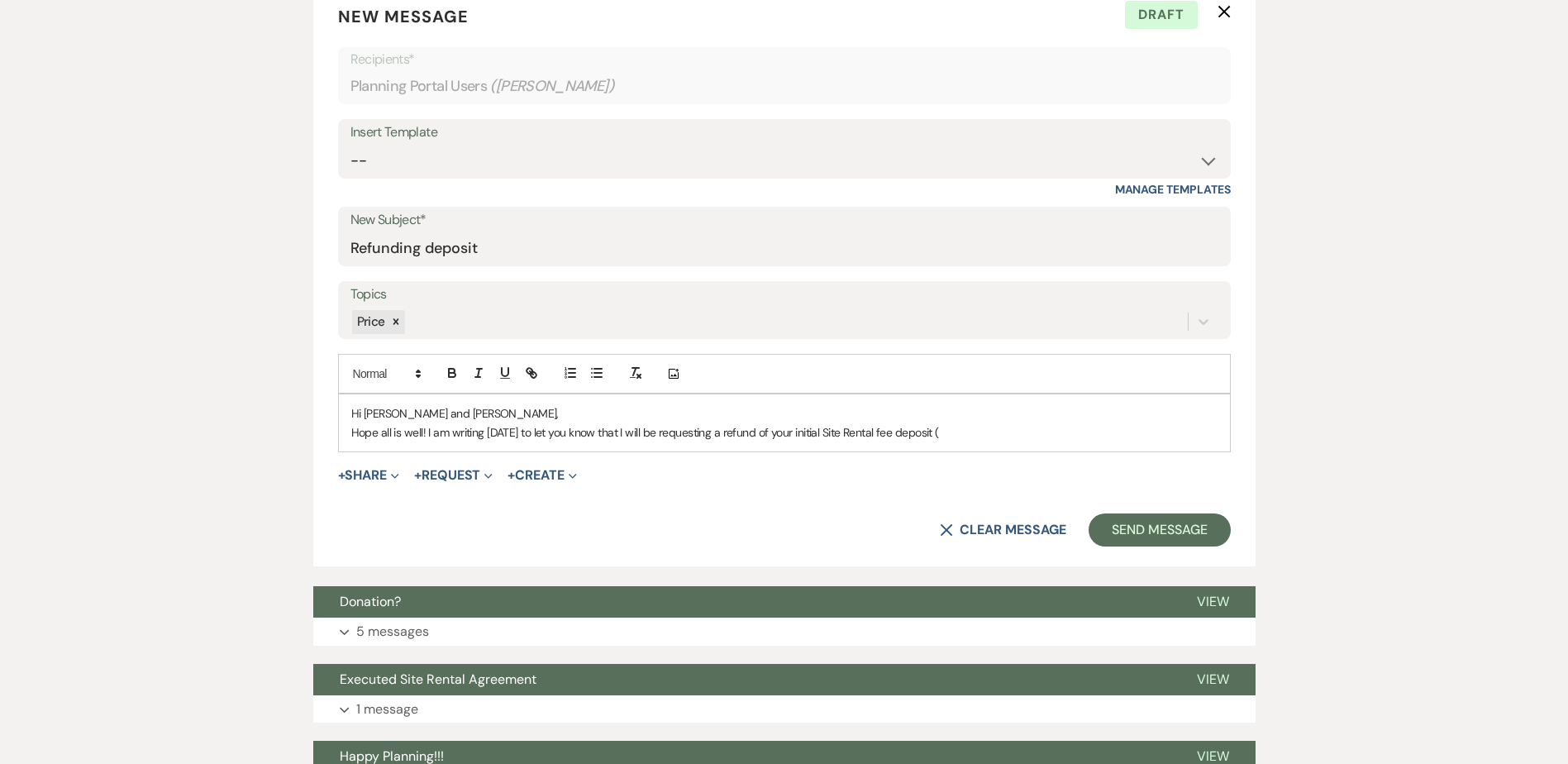
click at [117, 514] on div "Messages Tasks Payments Vendors Rental Overview Timeline Docs & Files Contacts …" at bounding box center [784, 328] width 1568 height 1147
click at [957, 433] on p "Hope all is well! I am writing today to let you know that I will be requesting …" at bounding box center [784, 432] width 866 height 19
click at [744, 444] on div "Hi Samantha and Marco, Hope all is well! I am writing today to let you know tha…" at bounding box center [784, 423] width 891 height 57
click at [744, 446] on div "Hi Samantha and Marco, Hope all is well! I am writing today to let you know tha…" at bounding box center [784, 423] width 891 height 57
click at [1071, 445] on div "Hi Samantha and Marco, Hope all is well! I am writing today to let you know tha…" at bounding box center [784, 423] width 891 height 57
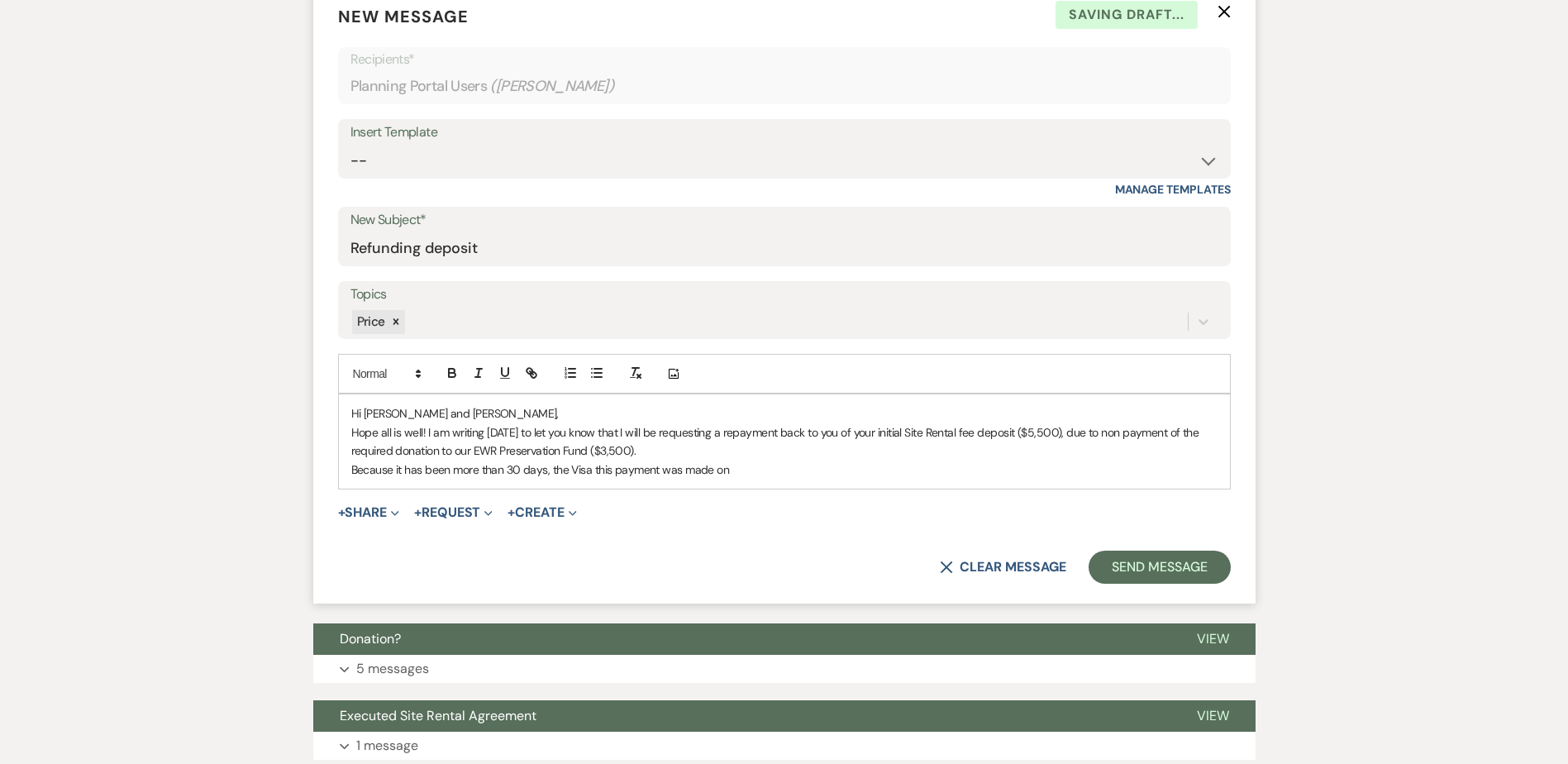
click at [550, 475] on p "Because it has been more than 30 days, the Visa this payment was made on" at bounding box center [784, 469] width 866 height 19
click at [921, 480] on div "Hi Samantha and Marco, Hope all is well! I am writing today to let you know tha…" at bounding box center [784, 441] width 891 height 94
drag, startPoint x: 976, startPoint y: 471, endPoint x: 1086, endPoint y: 468, distance: 110.0
click at [1086, 468] on p "Because it has been more than 30 days, I do not think that the Visa this paymen…" at bounding box center [784, 469] width 866 height 19
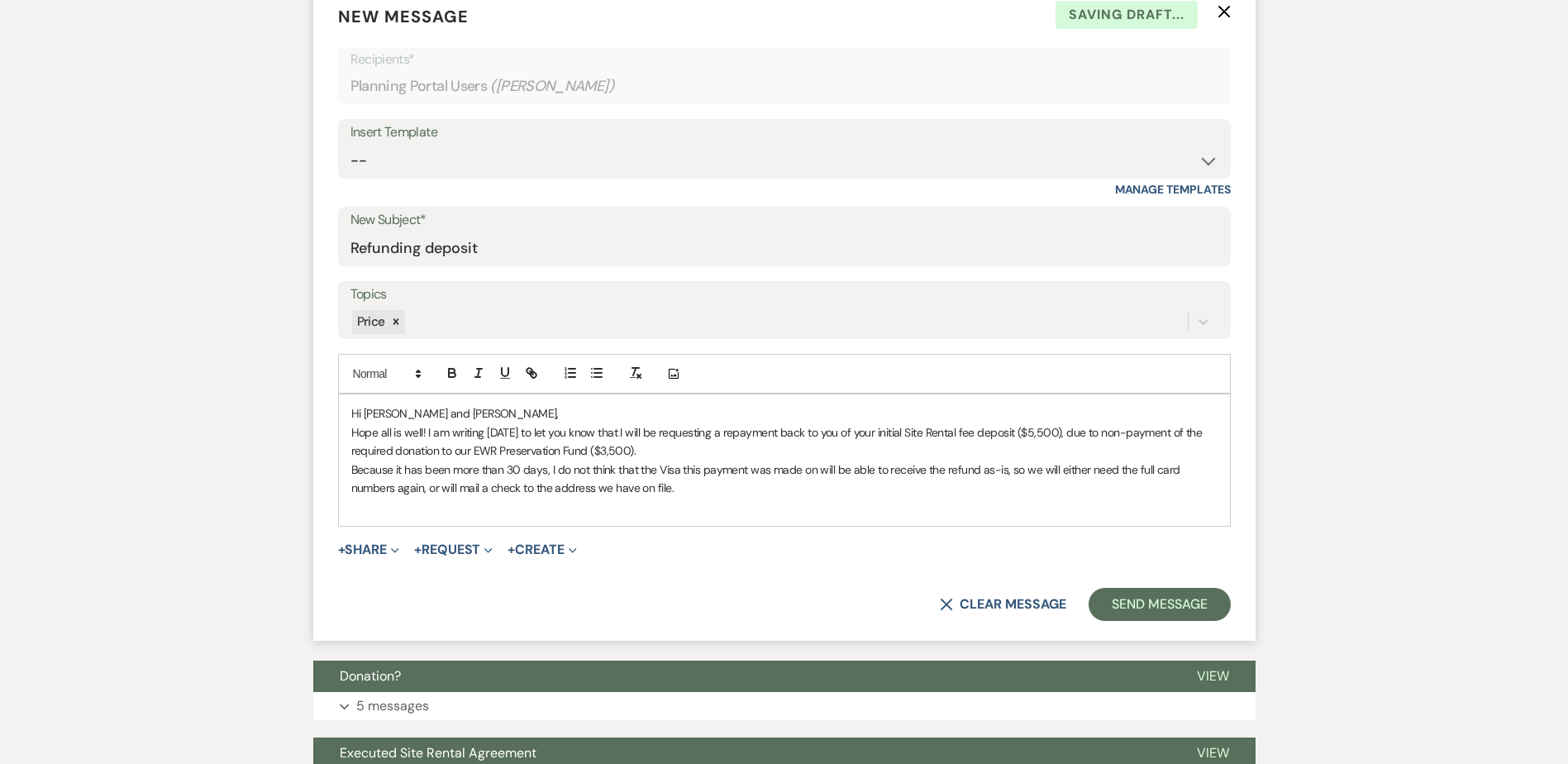
click at [722, 521] on div "Hi Samantha and Marco, Hope all is well! I am writing today to let you know tha…" at bounding box center [784, 459] width 891 height 130
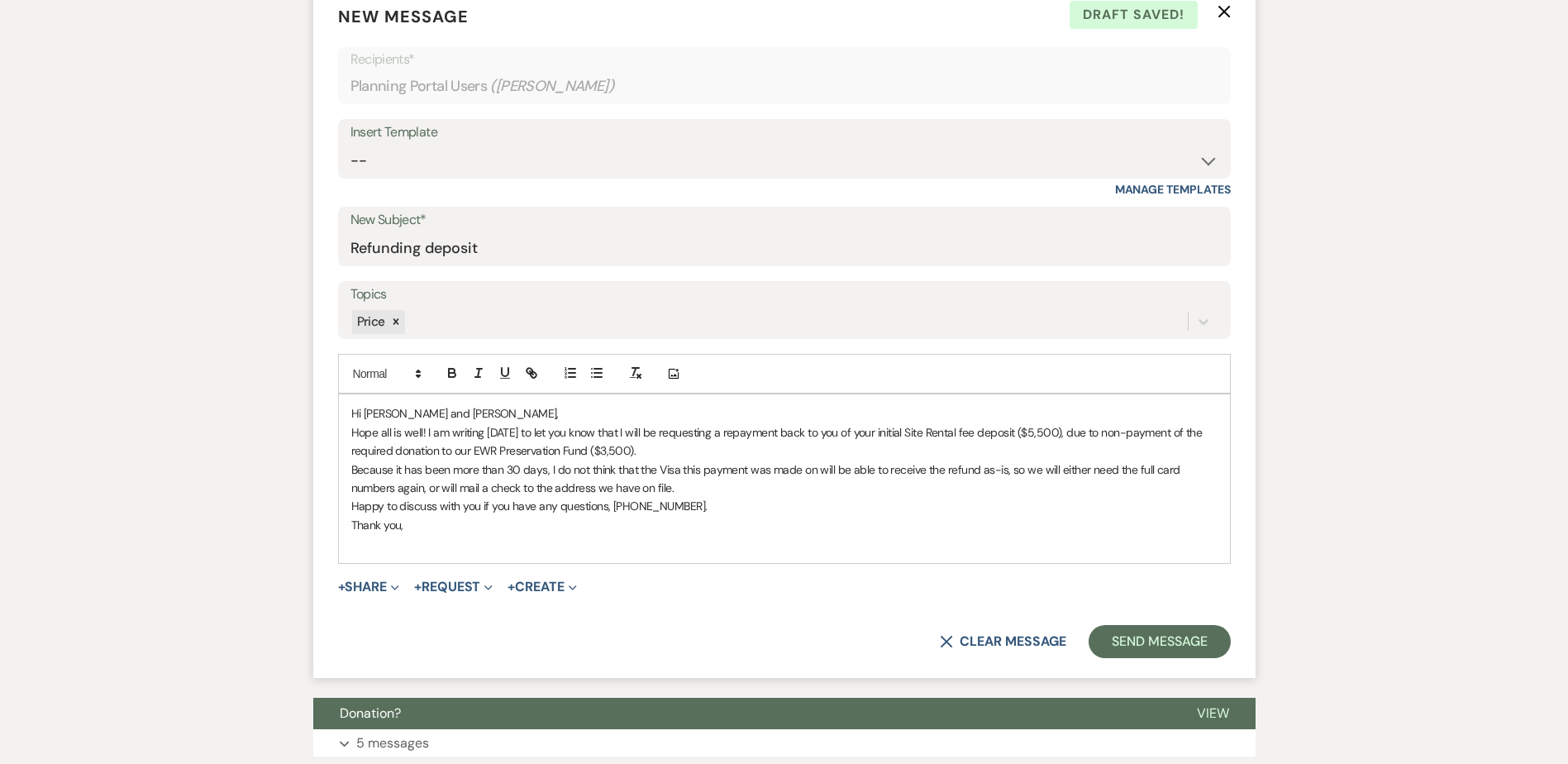
click at [757, 507] on p "Happy to discuss with you if you have any questions, (413) 551-5106." at bounding box center [784, 505] width 866 height 19
click at [743, 534] on p at bounding box center [784, 542] width 866 height 19
click at [691, 516] on p "Thank you," at bounding box center [784, 525] width 866 height 19
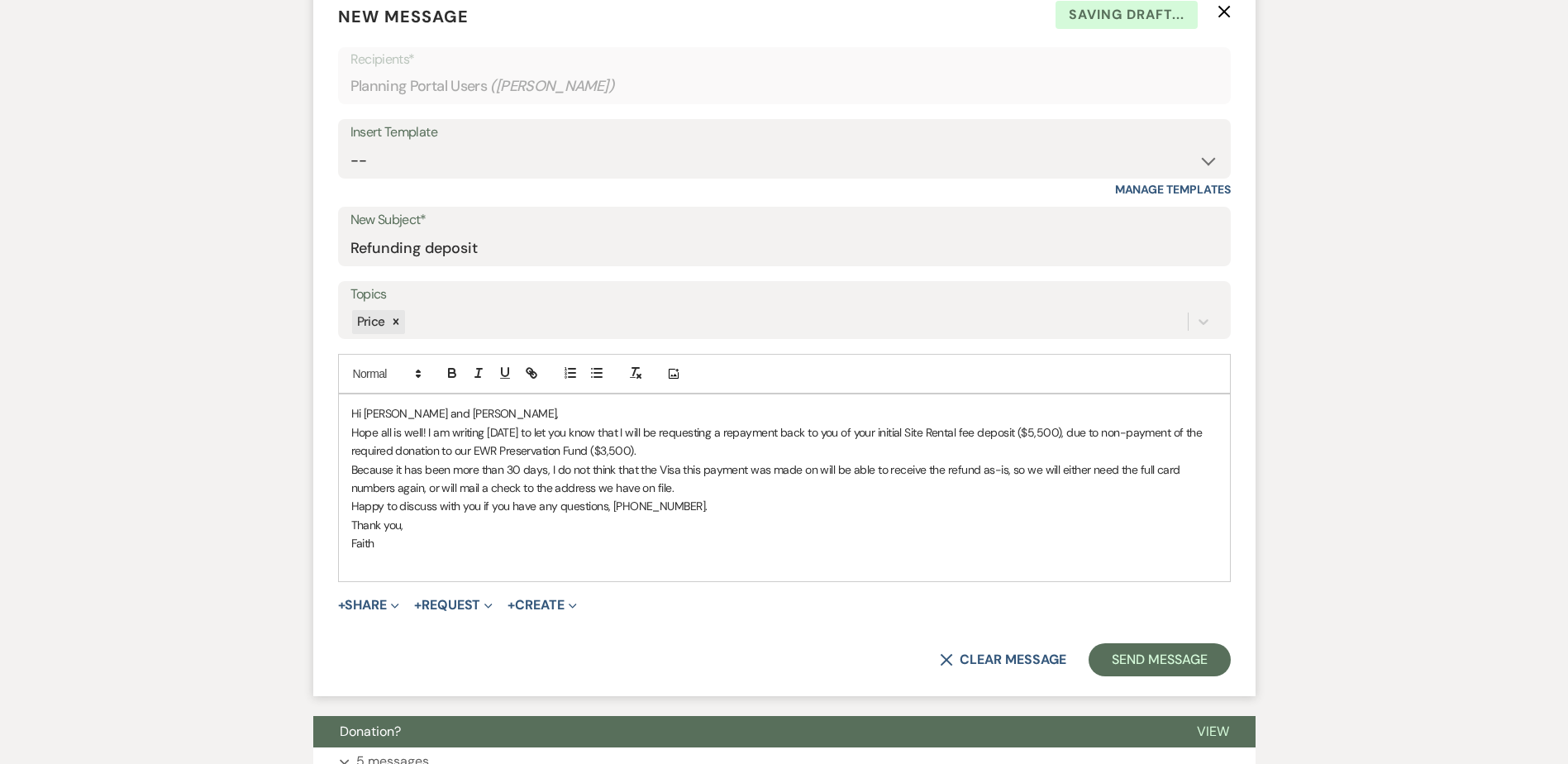
click at [703, 527] on p "Thank you," at bounding box center [784, 525] width 866 height 19
click at [701, 560] on p at bounding box center [784, 562] width 866 height 19
click at [1059, 439] on p "Hope all is well! I am writing today to let you know that I will be requesting …" at bounding box center [784, 441] width 866 height 37
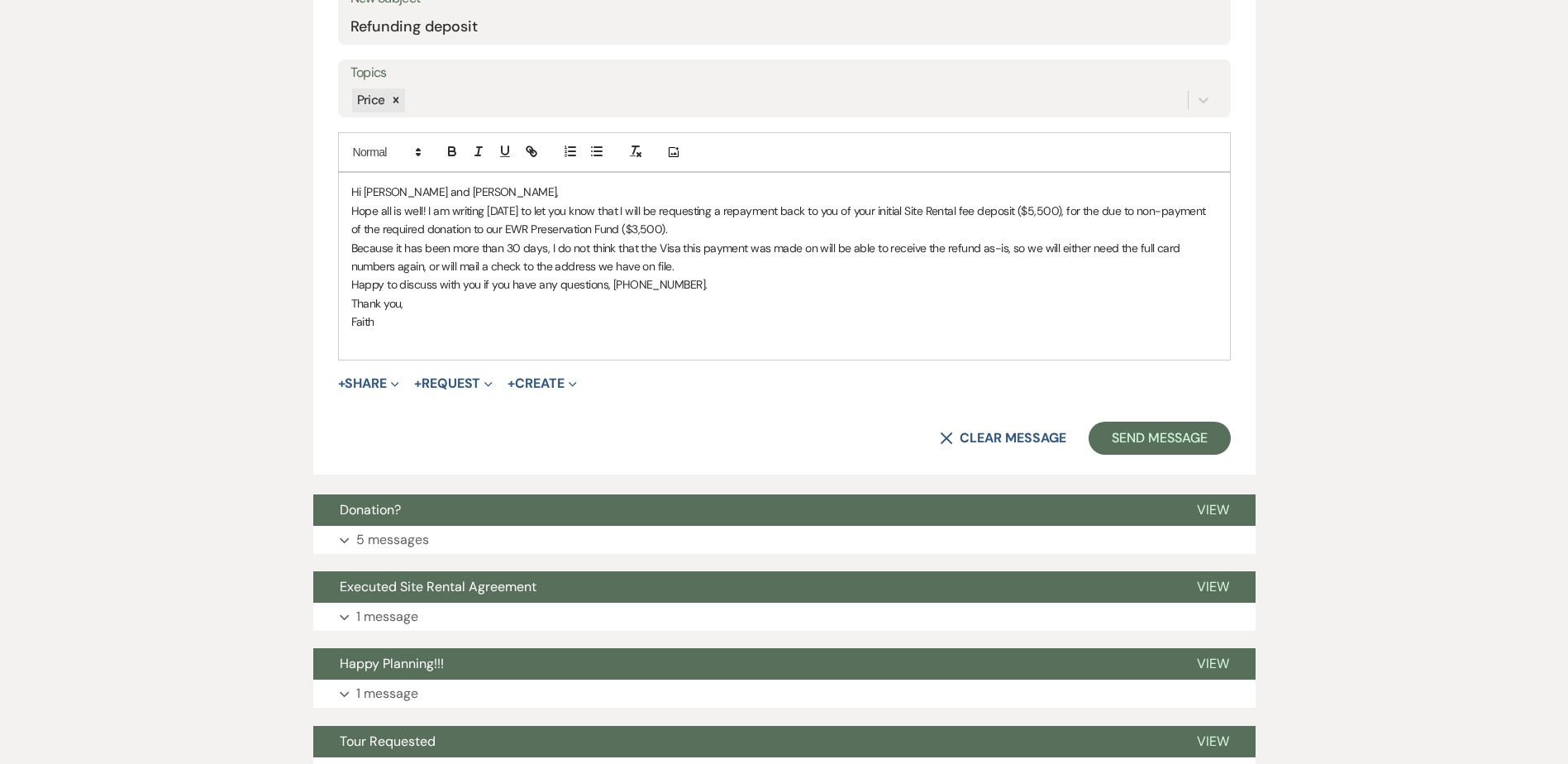
scroll to position [585, 0]
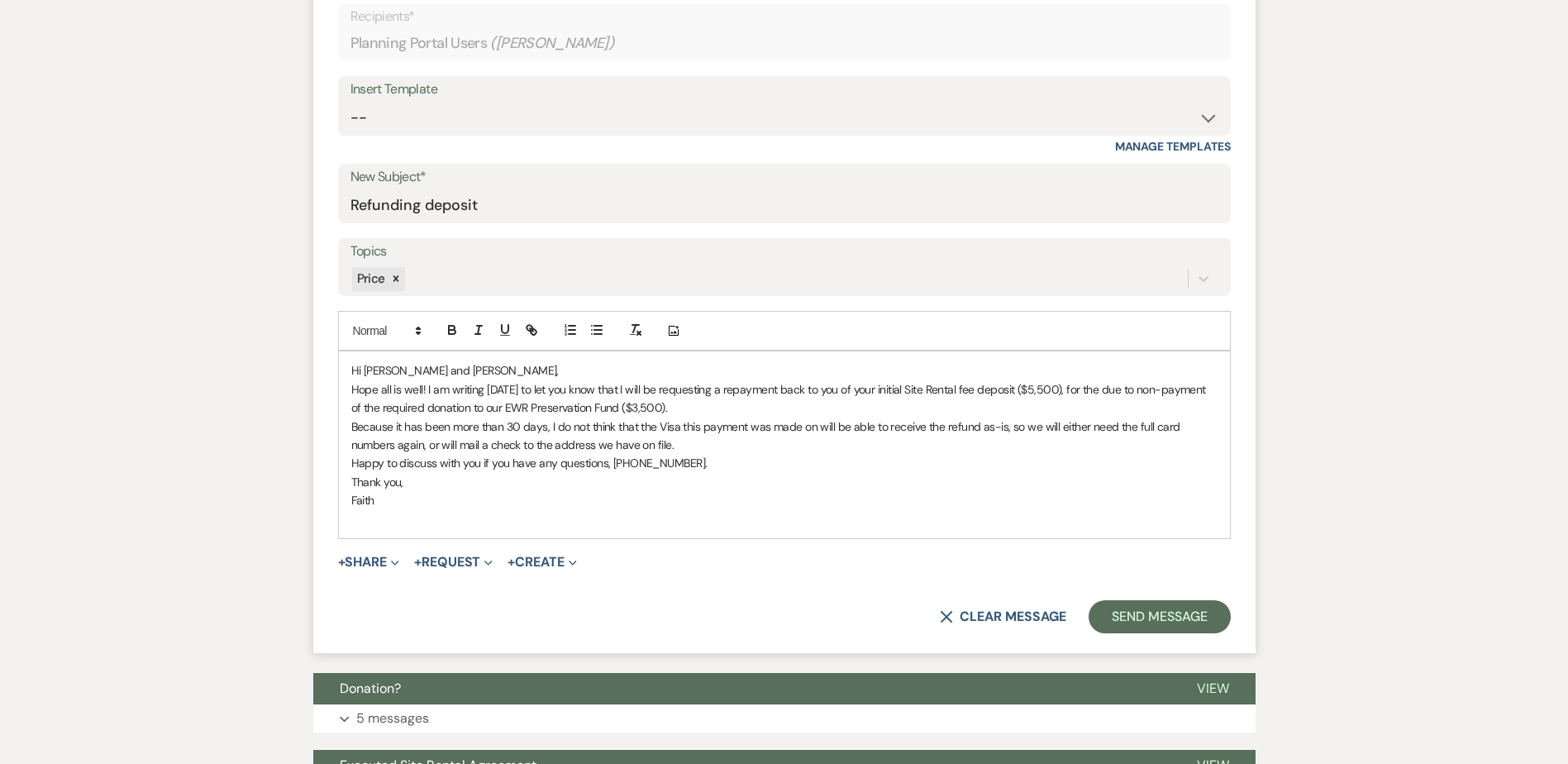
drag, startPoint x: 1095, startPoint y: 391, endPoint x: 1115, endPoint y: 420, distance: 35.2
click at [1095, 390] on p "Hope all is well! I am writing today to let you know that I will be requesting …" at bounding box center [784, 399] width 866 height 37
click at [755, 490] on p "Faith" at bounding box center [784, 499] width 866 height 19
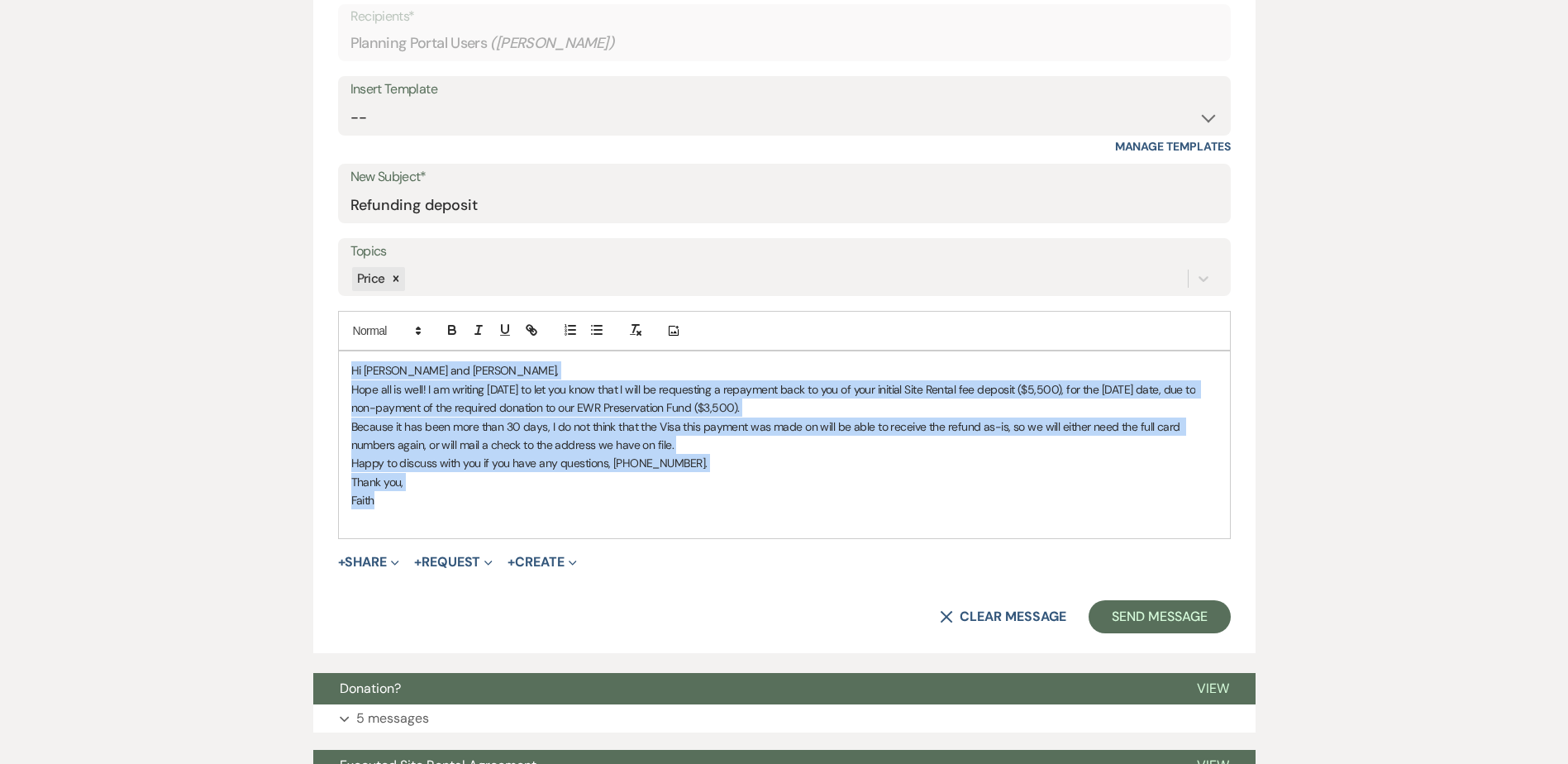
drag, startPoint x: 394, startPoint y: 508, endPoint x: 261, endPoint y: 355, distance: 202.7
click at [261, 355] on div "Messages Tasks Payments Vendors Rental Overview Timeline Docs & Files Contacts …" at bounding box center [784, 349] width 1568 height 1278
copy div "Hi Samantha and Marco, Hope all is well! I am writing today to let you know tha…"
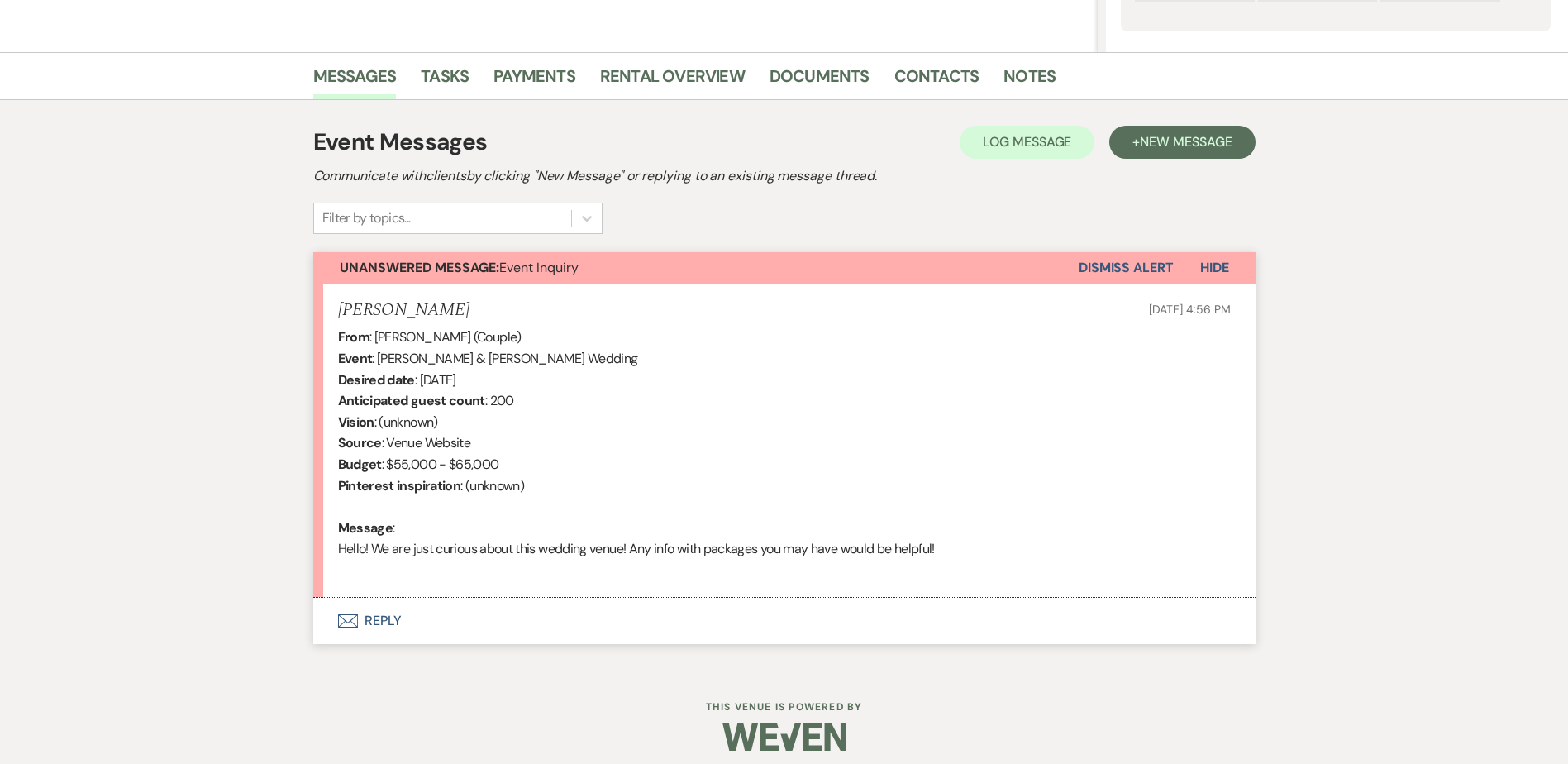
click at [390, 630] on button "Envelope Reply" at bounding box center [784, 620] width 943 height 46
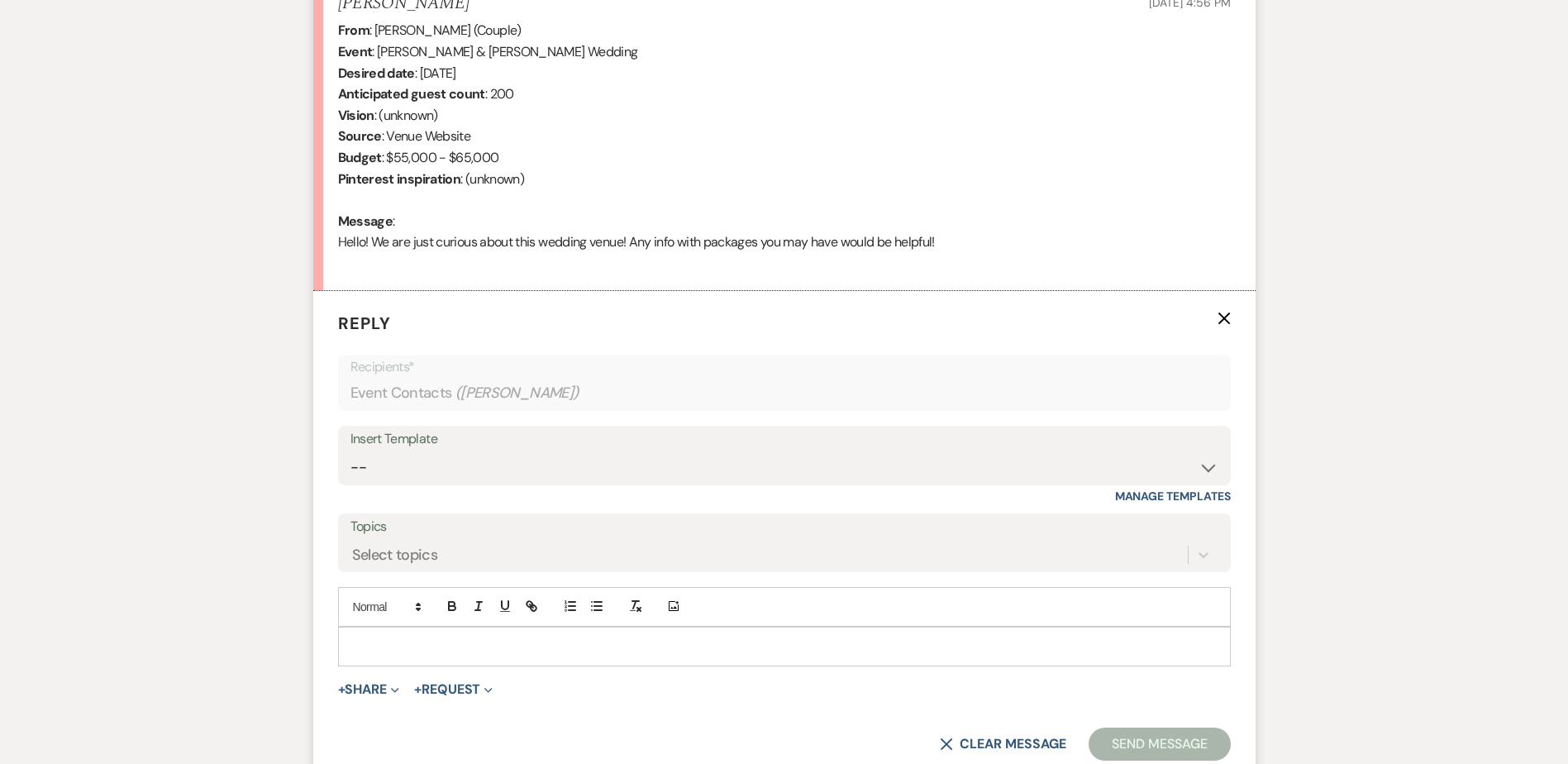
scroll to position [693, 0]
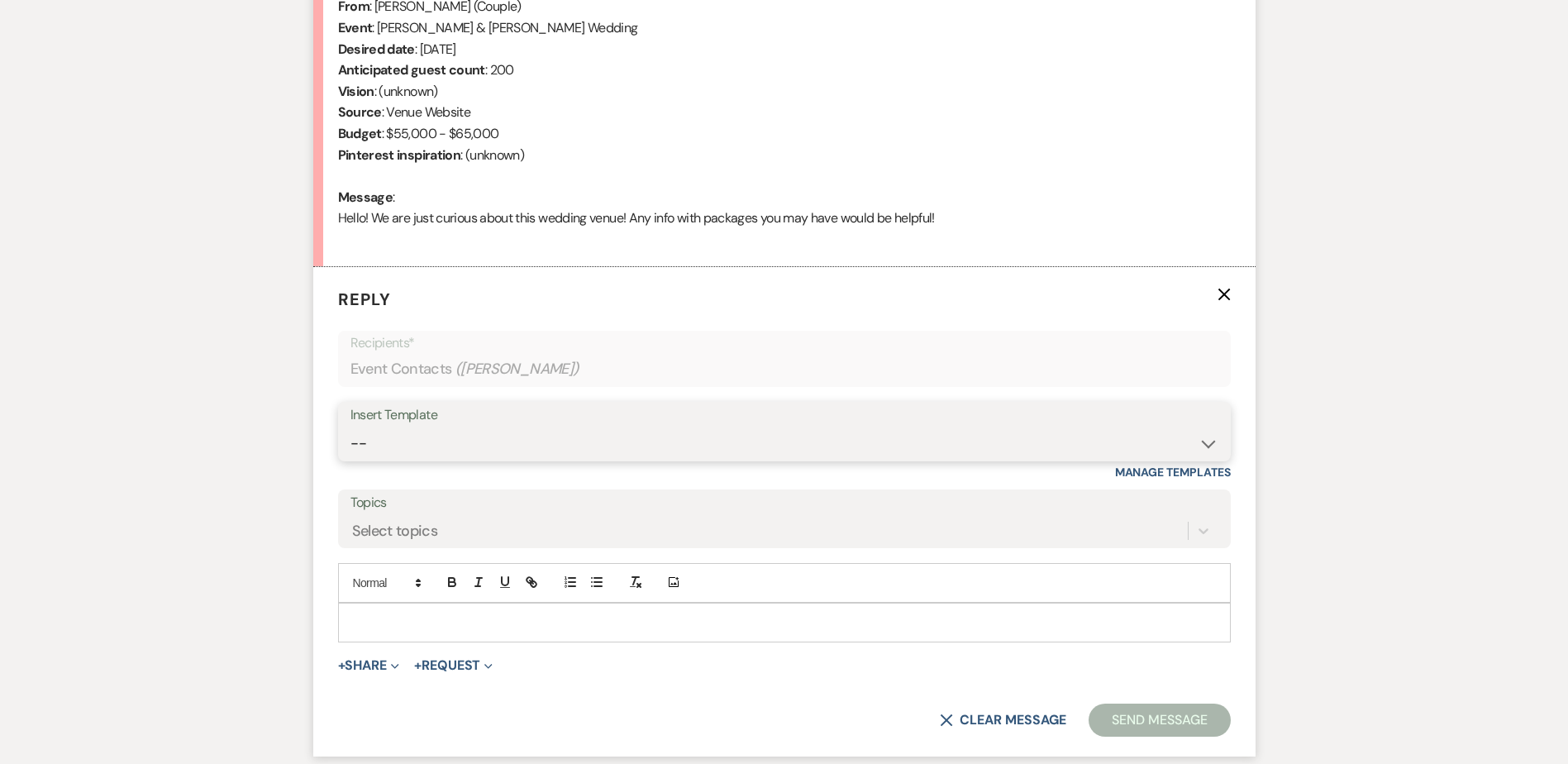
click at [530, 459] on select "-- Weven Planning Portal Introduction (Booked Events) Initial Inquiry Response …" at bounding box center [784, 443] width 868 height 32
select select "5515"
click at [350, 428] on select "-- Weven Planning Portal Introduction (Booked Events) Initial Inquiry Response …" at bounding box center [784, 443] width 868 height 32
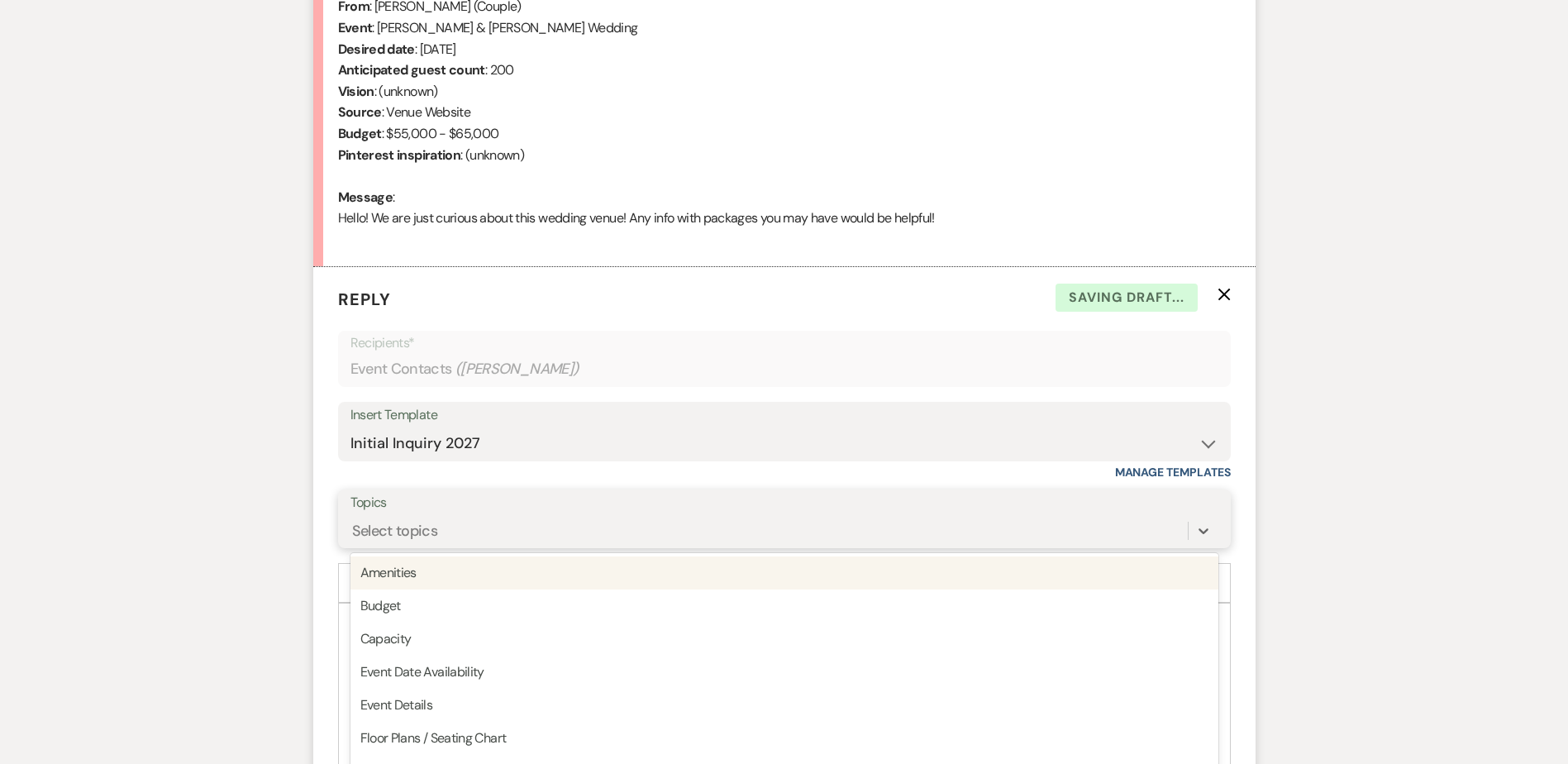
scroll to position [738, 0]
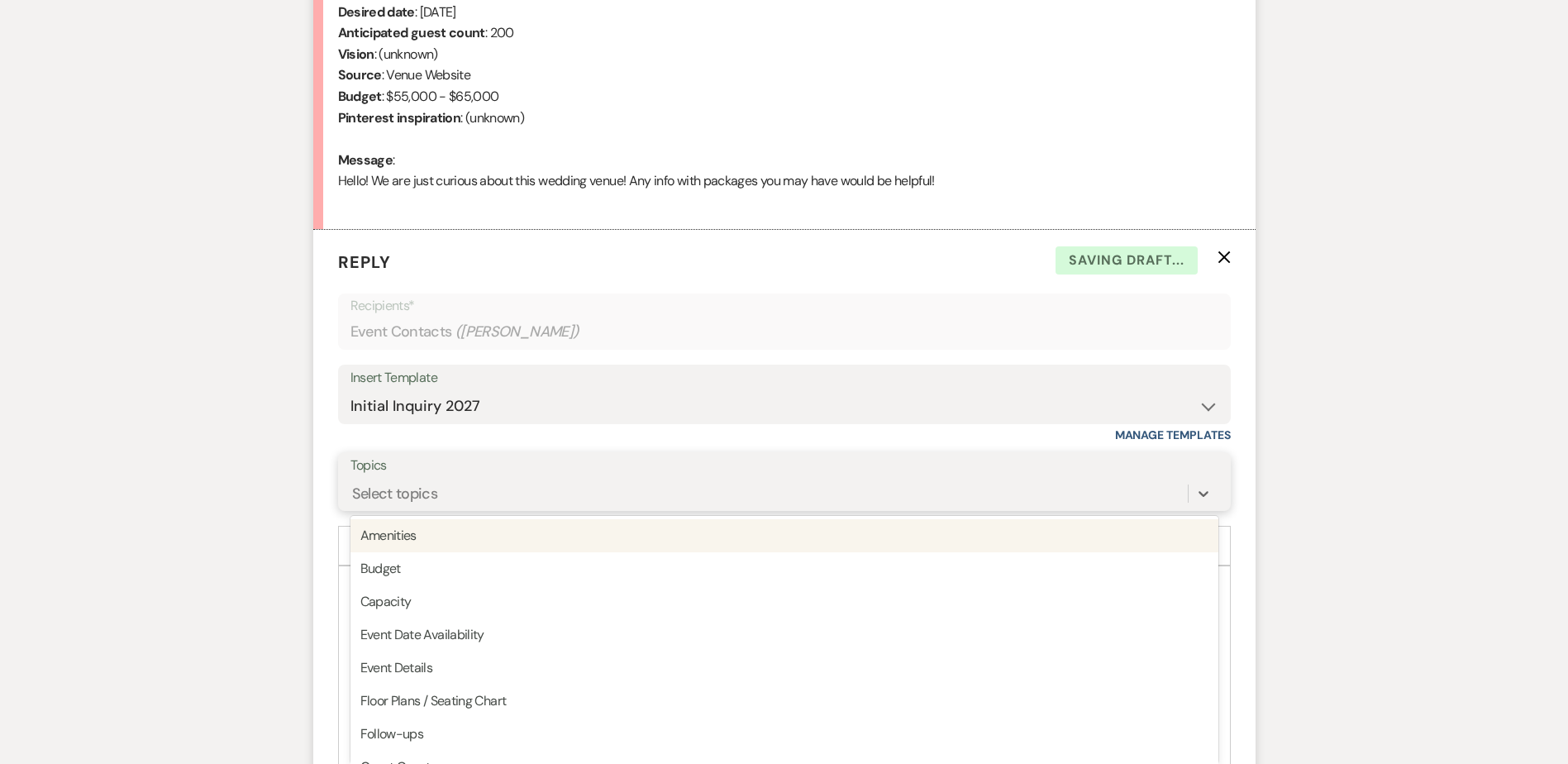
click at [418, 509] on div "option Amenities focused, 1 of 20. 20 results available. Use Up and Down to cho…" at bounding box center [784, 493] width 868 height 31
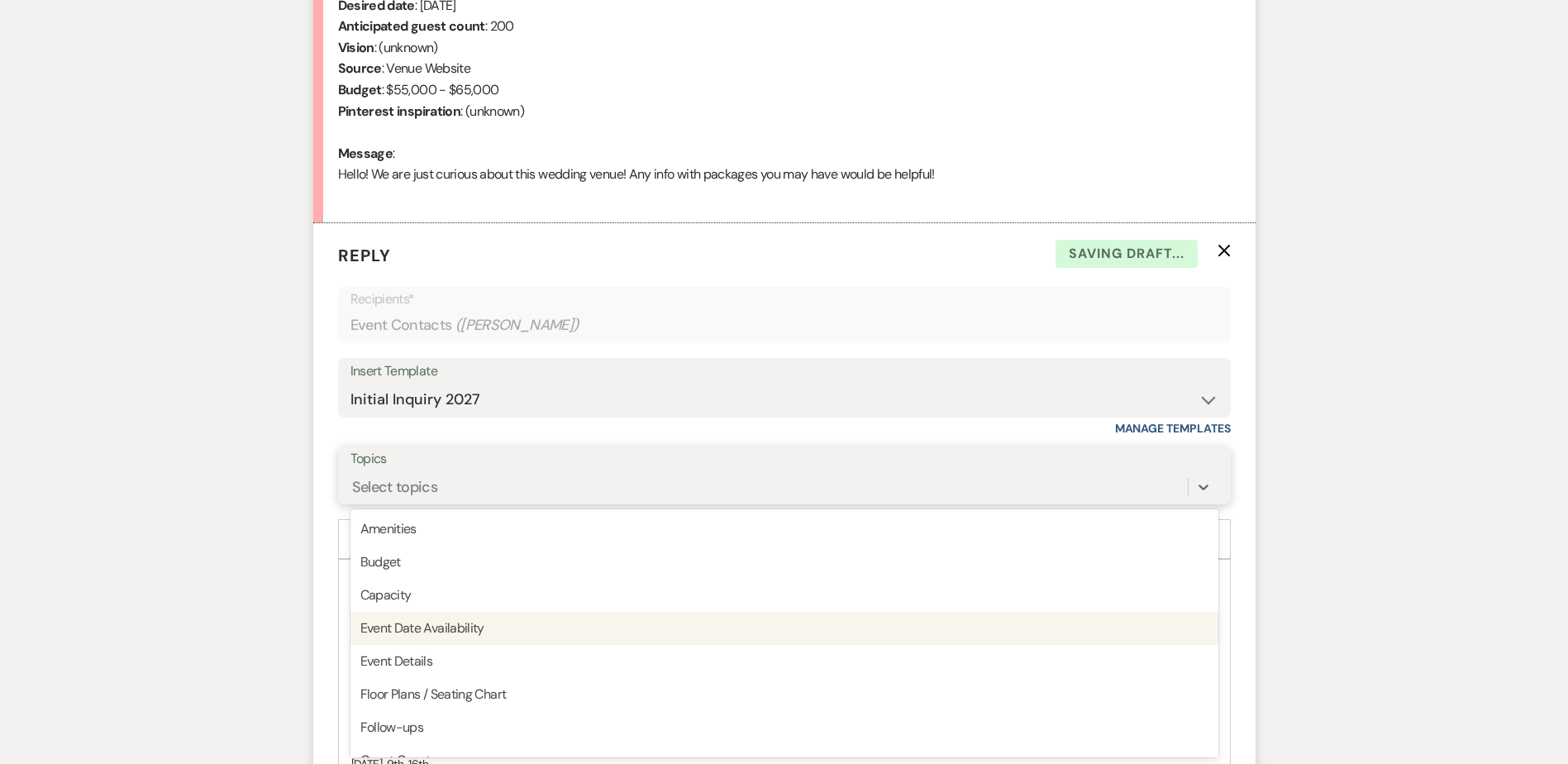
click at [480, 628] on div "Event Date Availability" at bounding box center [784, 629] width 868 height 33
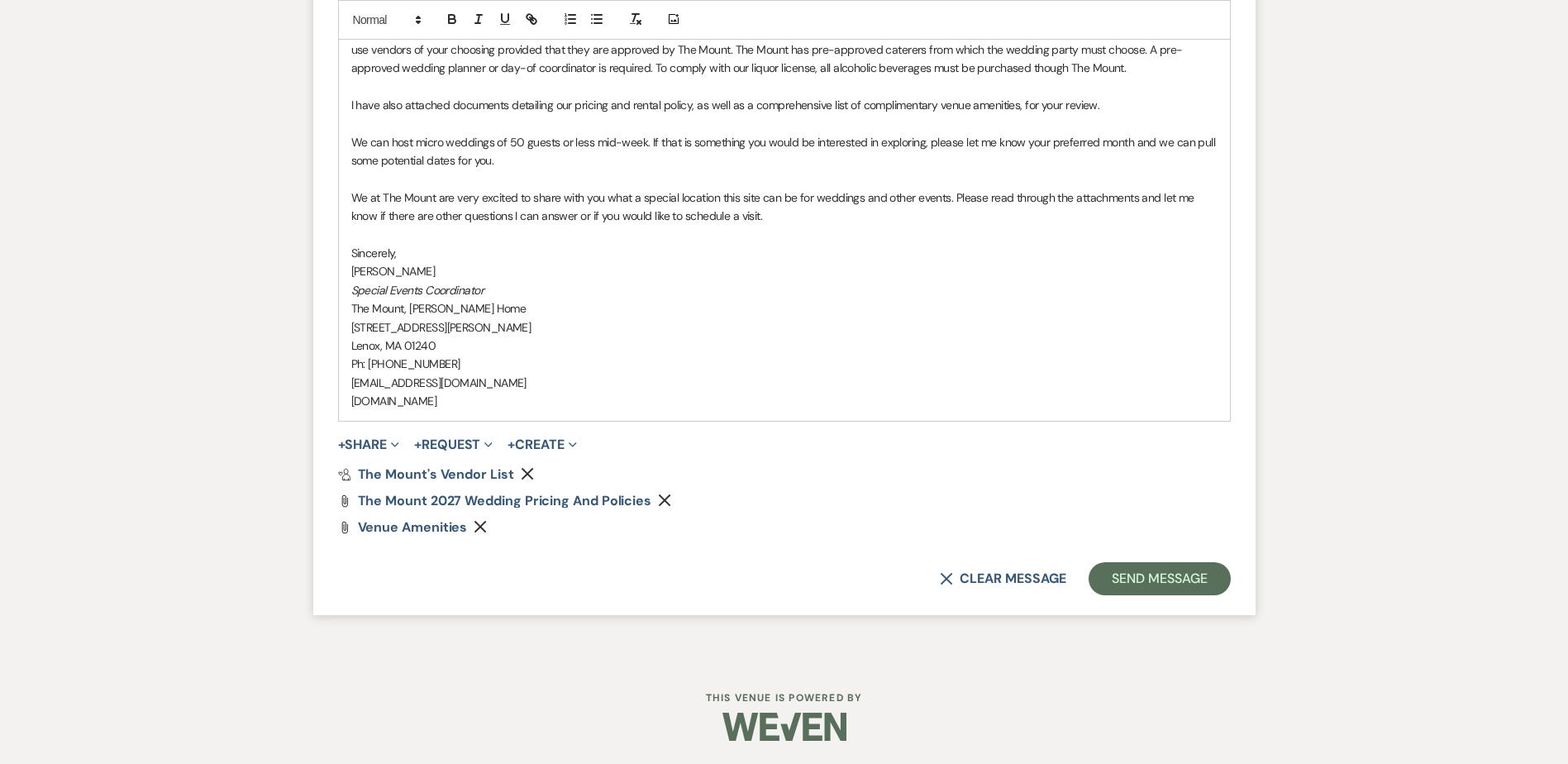
scroll to position [1638, 0]
click at [1145, 583] on button "Send Message" at bounding box center [1160, 577] width 141 height 33
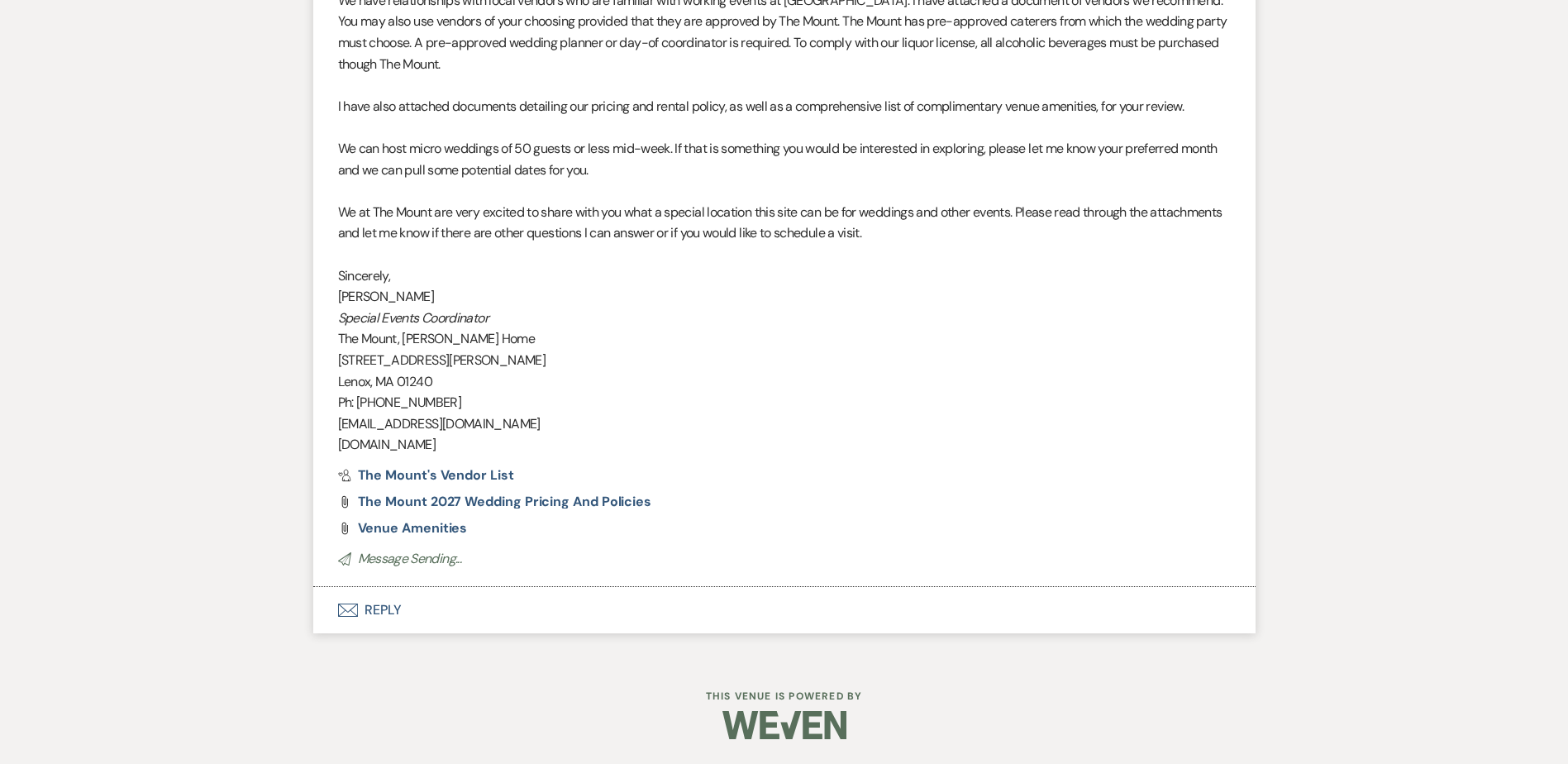
scroll to position [1461, 0]
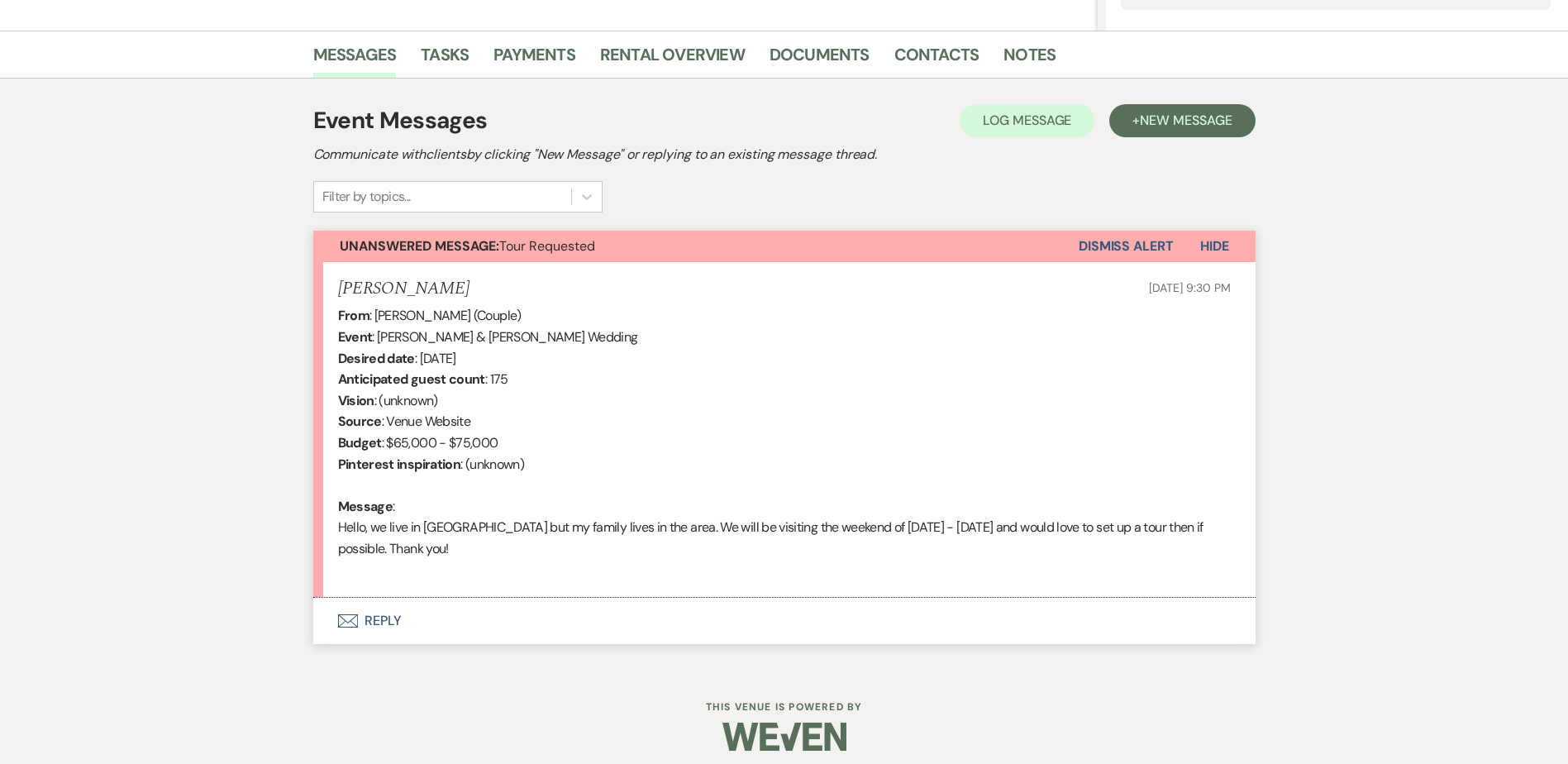
click at [376, 632] on button "Envelope Reply" at bounding box center [784, 620] width 943 height 46
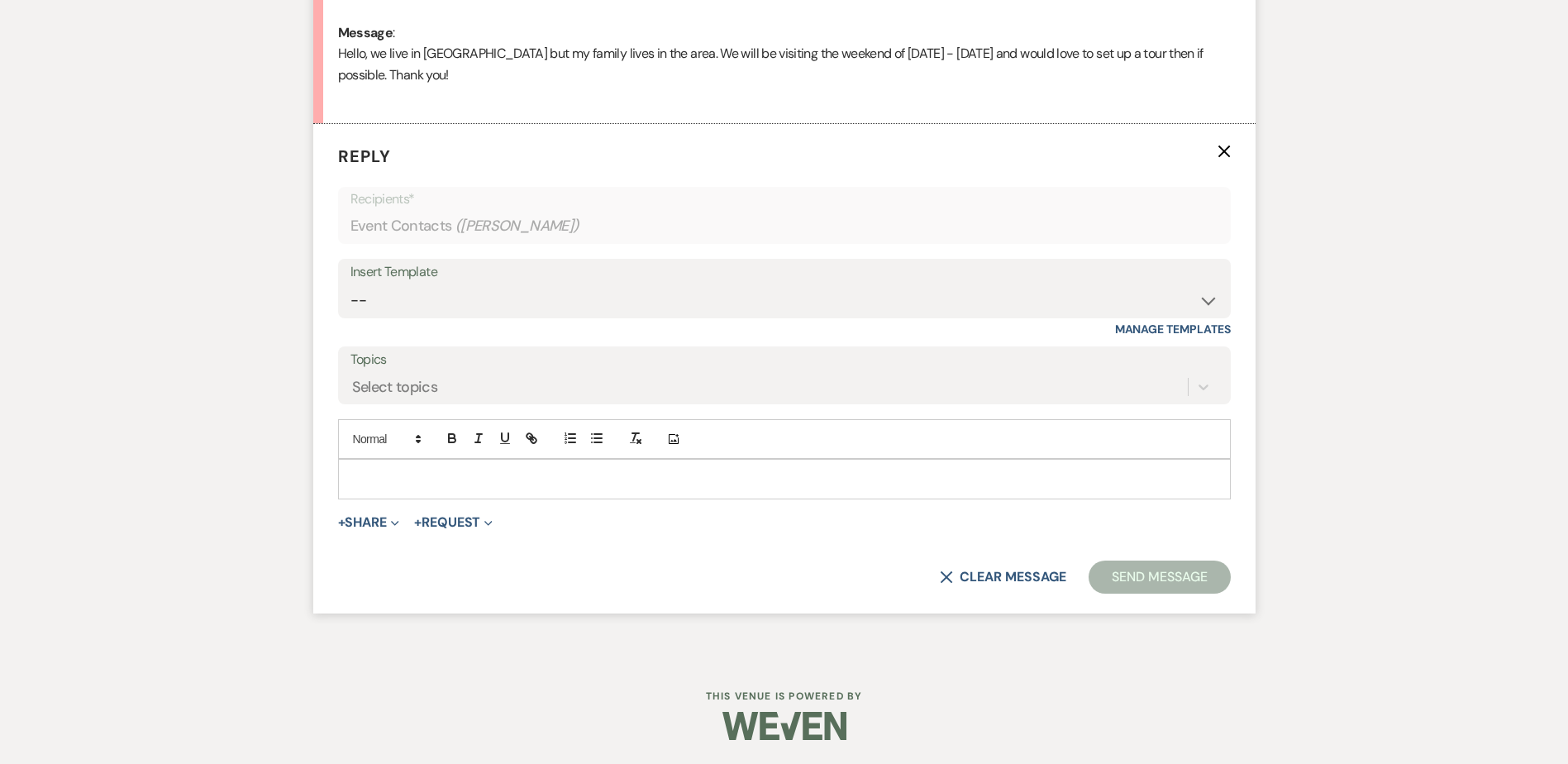
scroll to position [858, 0]
click at [426, 287] on select "-- Weven Planning Portal Introduction (Booked Events) Initial Inquiry Response …" at bounding box center [784, 299] width 868 height 32
select select "5515"
click at [350, 283] on select "-- Weven Planning Portal Introduction (Booked Events) Initial Inquiry Response …" at bounding box center [784, 299] width 868 height 32
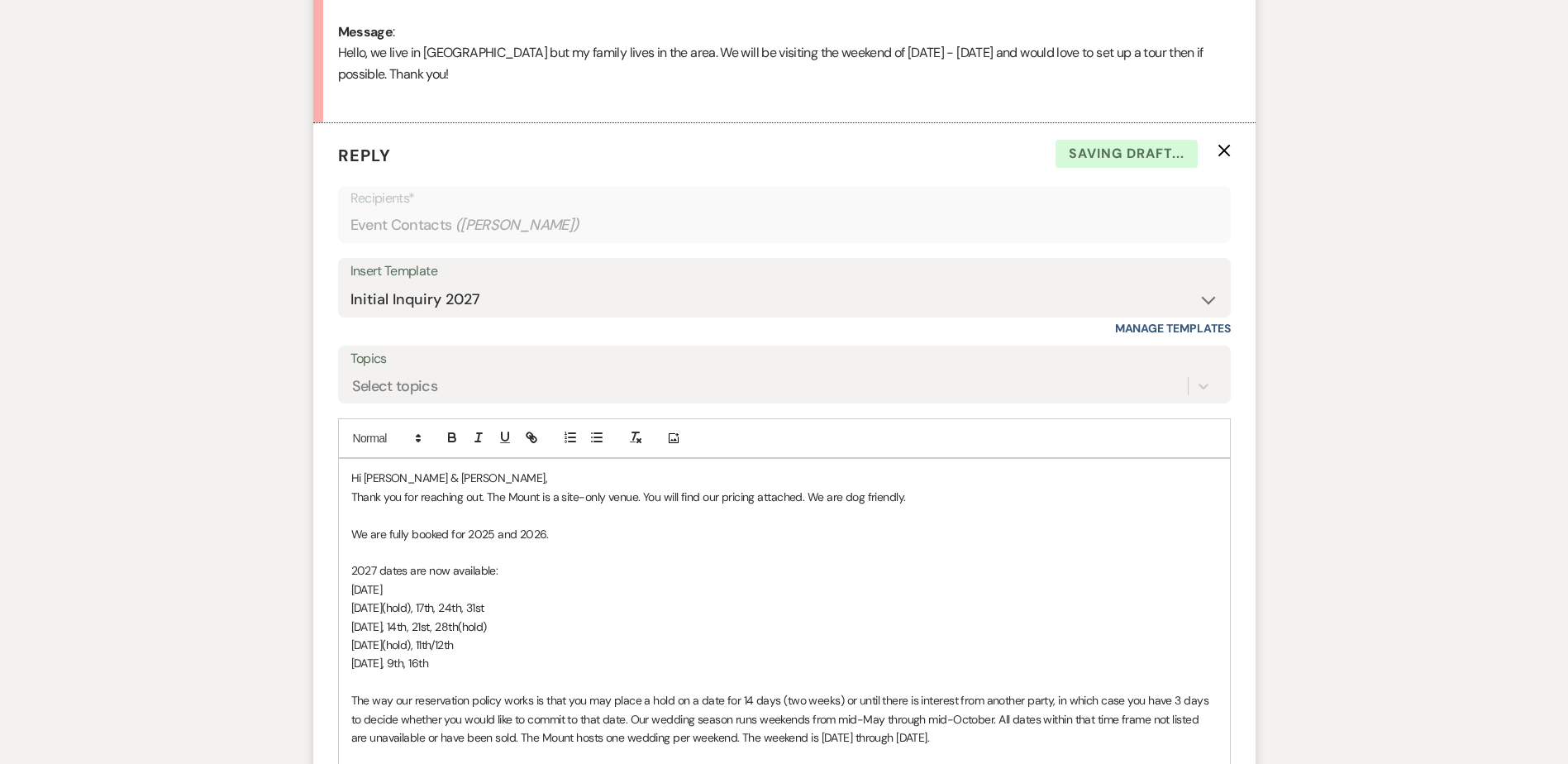
click at [526, 370] on label "Topics" at bounding box center [784, 359] width 868 height 24
click at [354, 376] on input "Topics" at bounding box center [353, 386] width 2 height 23
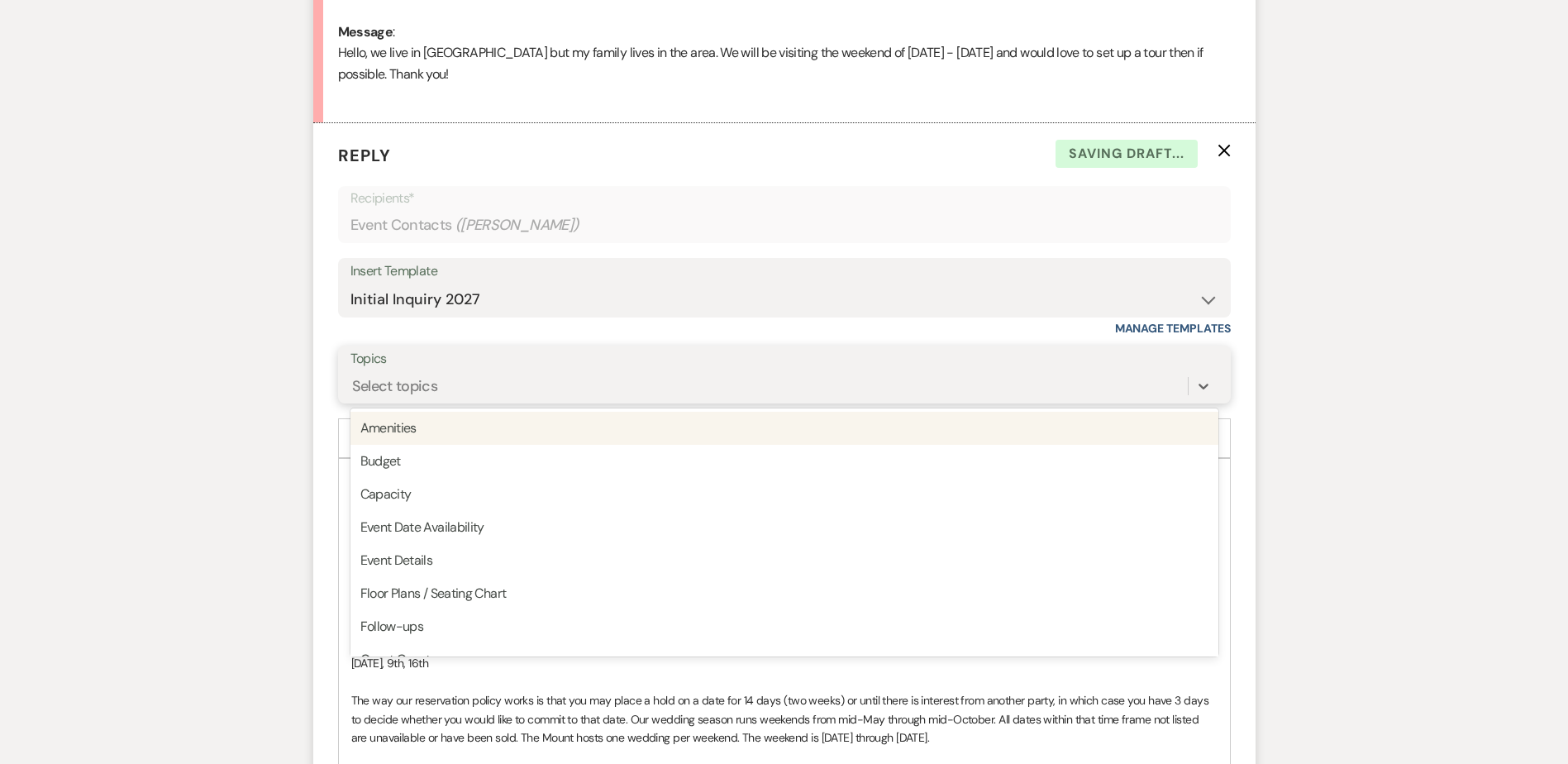
click at [517, 392] on div "Select topics" at bounding box center [769, 385] width 838 height 28
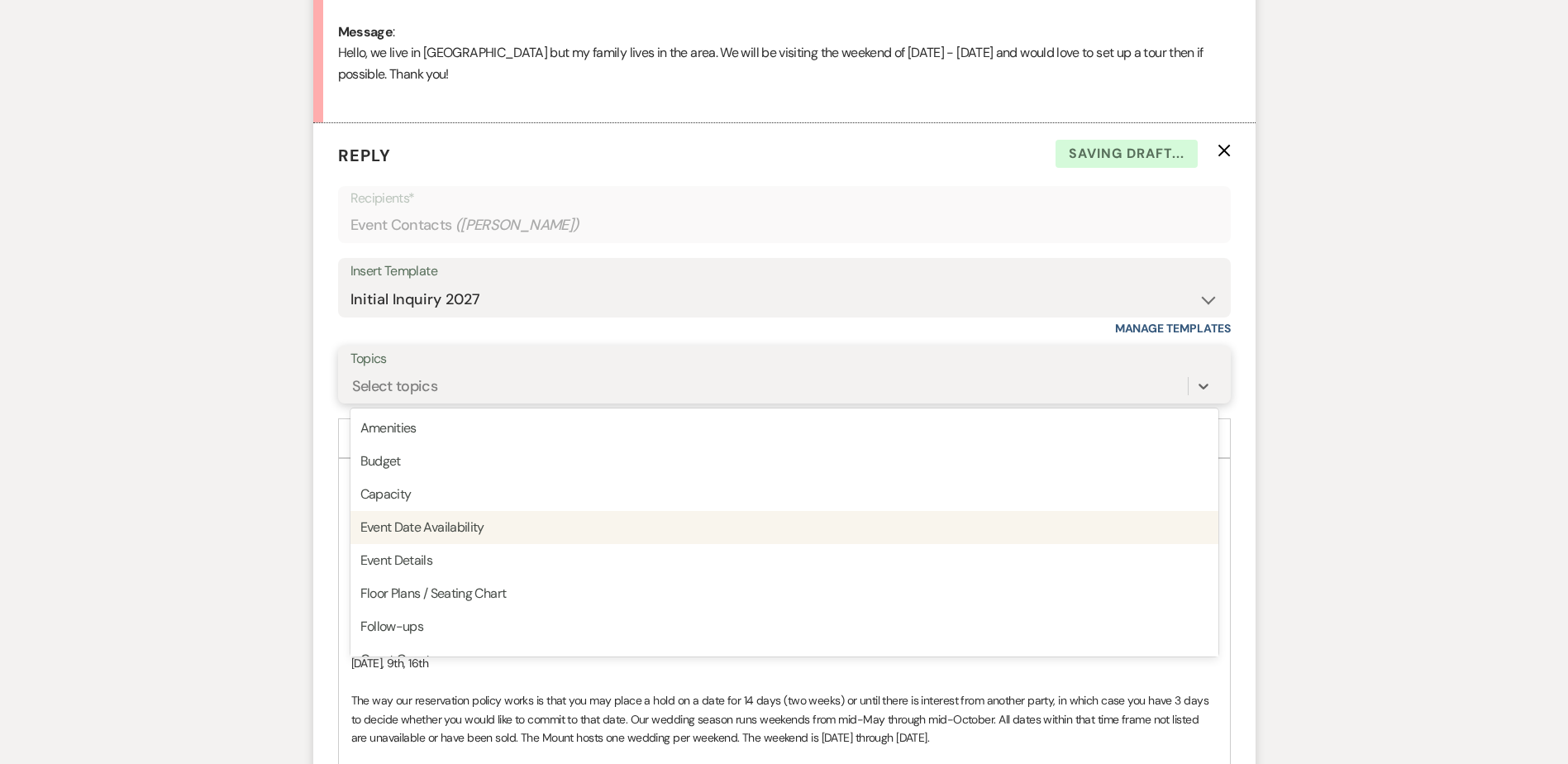
click at [551, 523] on div "Event Date Availability" at bounding box center [784, 528] width 868 height 33
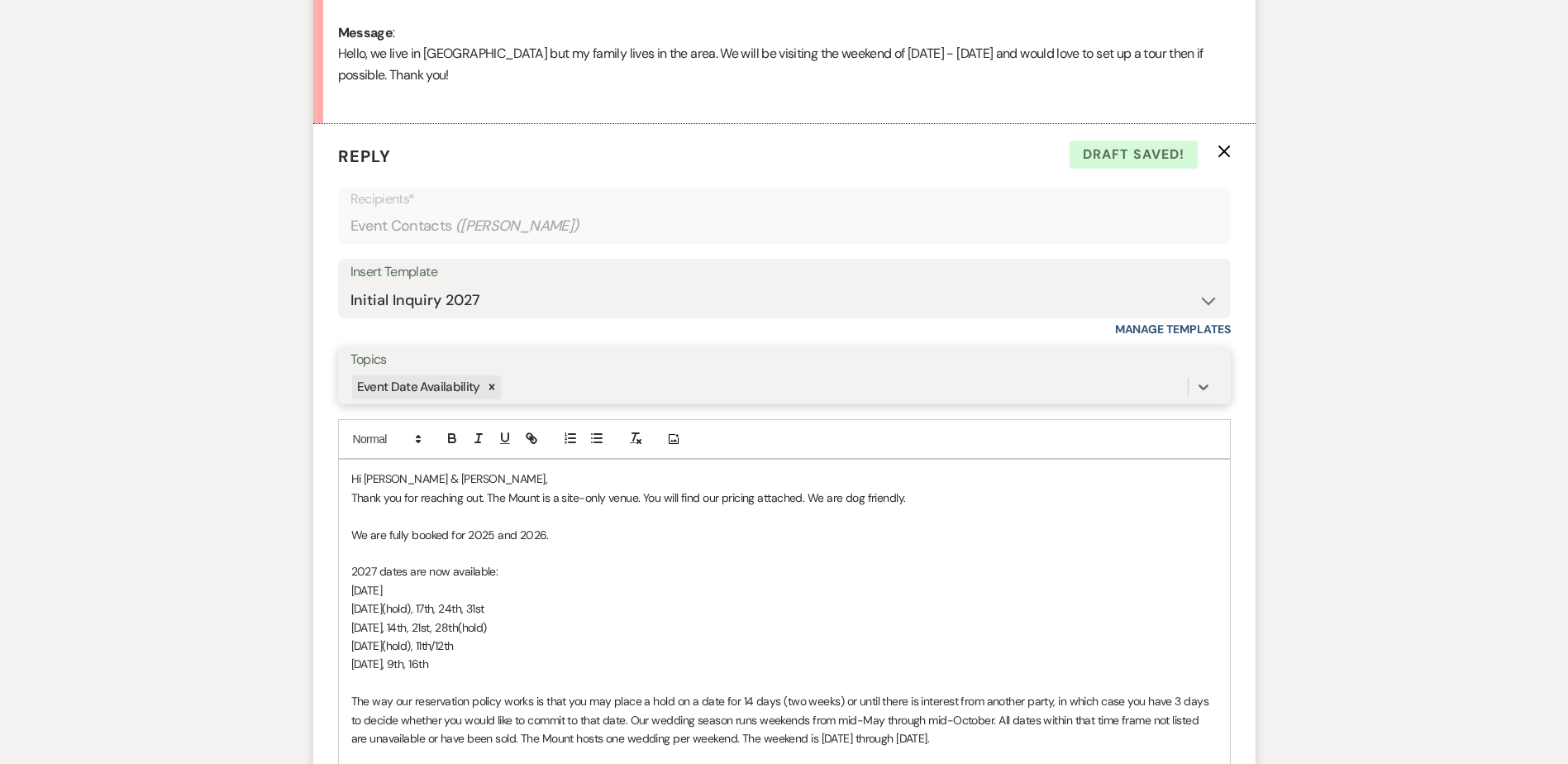
scroll to position [942, 0]
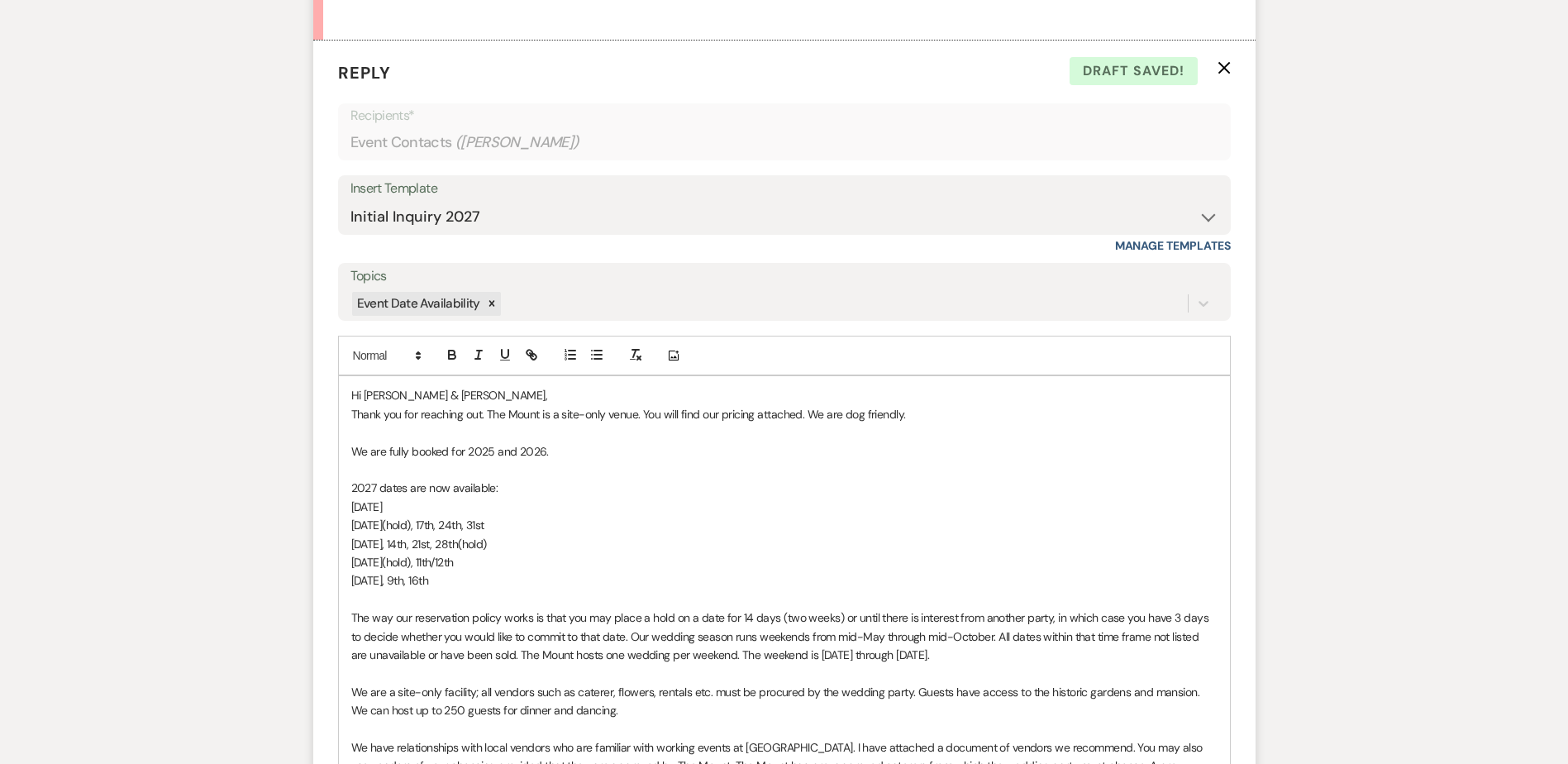
click at [378, 396] on span "Hi [PERSON_NAME] & [PERSON_NAME]," at bounding box center [449, 394] width 197 height 15
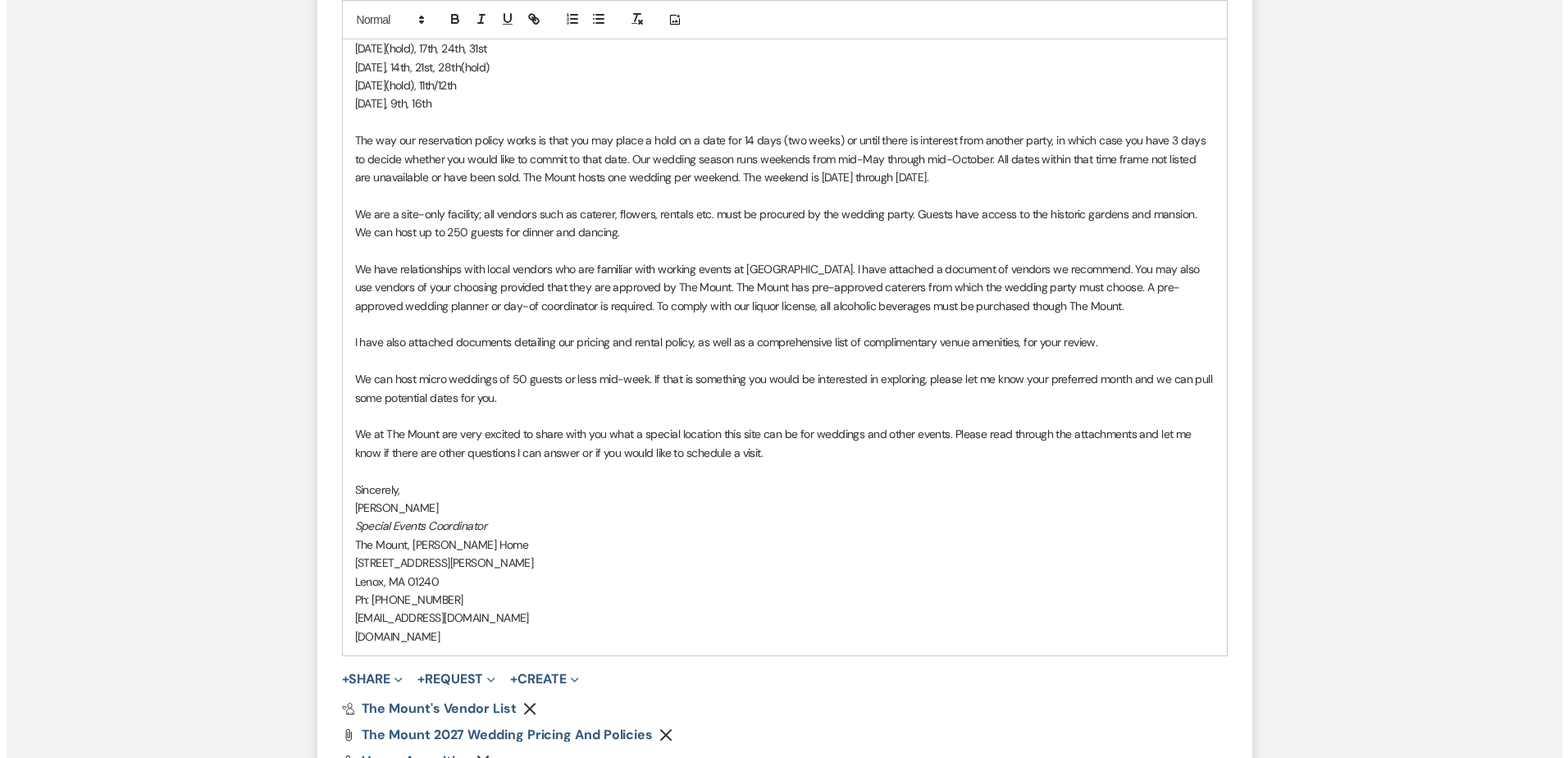
scroll to position [1426, 0]
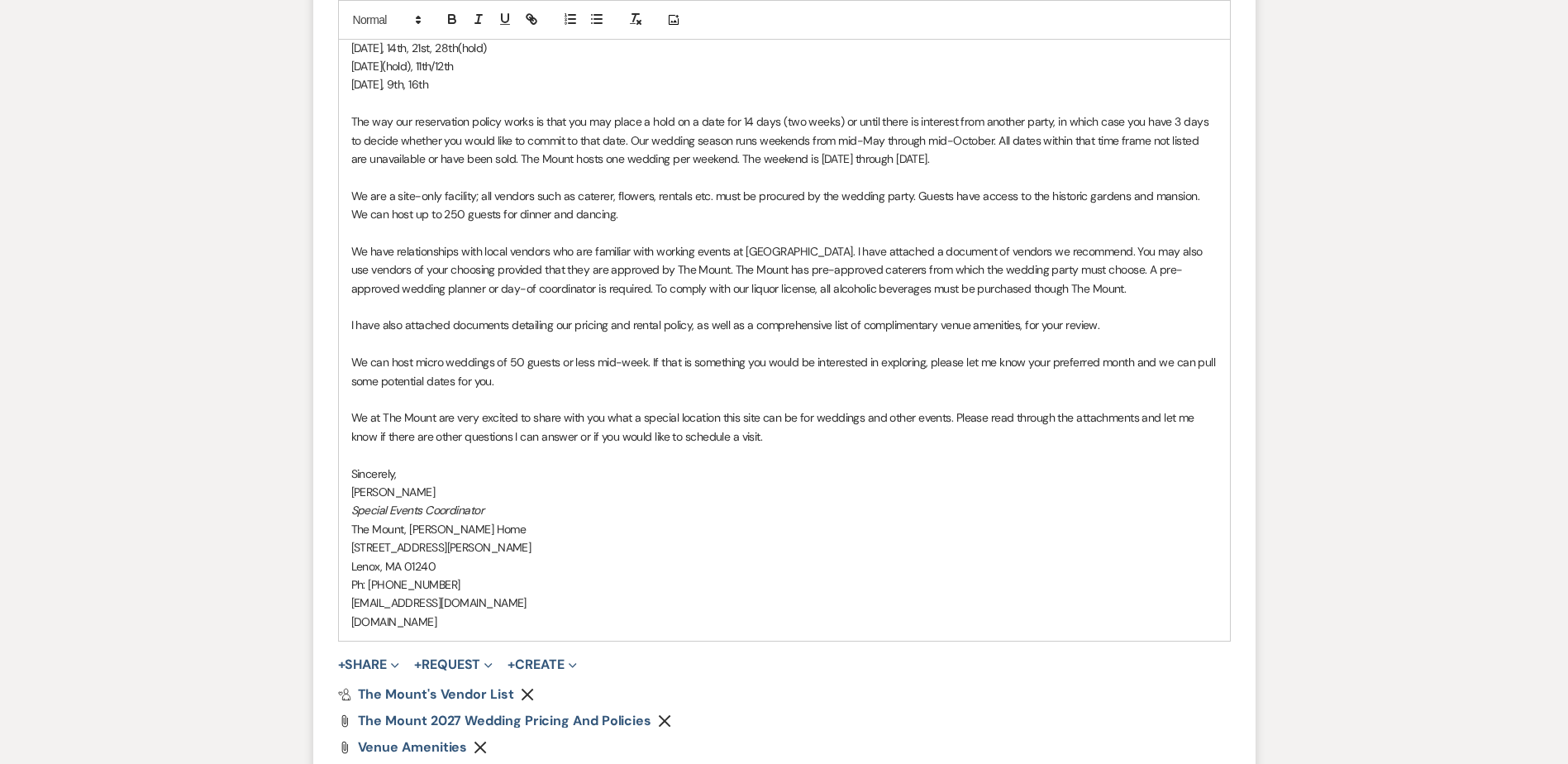
click at [881, 423] on span "We at The Mount are very excited to share with you what a special location this…" at bounding box center [774, 427] width 847 height 33
click at [883, 431] on p "We at The Mount are very excited to share with you what a special location this…" at bounding box center [784, 427] width 866 height 37
click at [920, 509] on p "Special Events Coordinator" at bounding box center [784, 510] width 866 height 19
click at [370, 662] on button "+ Share Expand" at bounding box center [369, 664] width 62 height 13
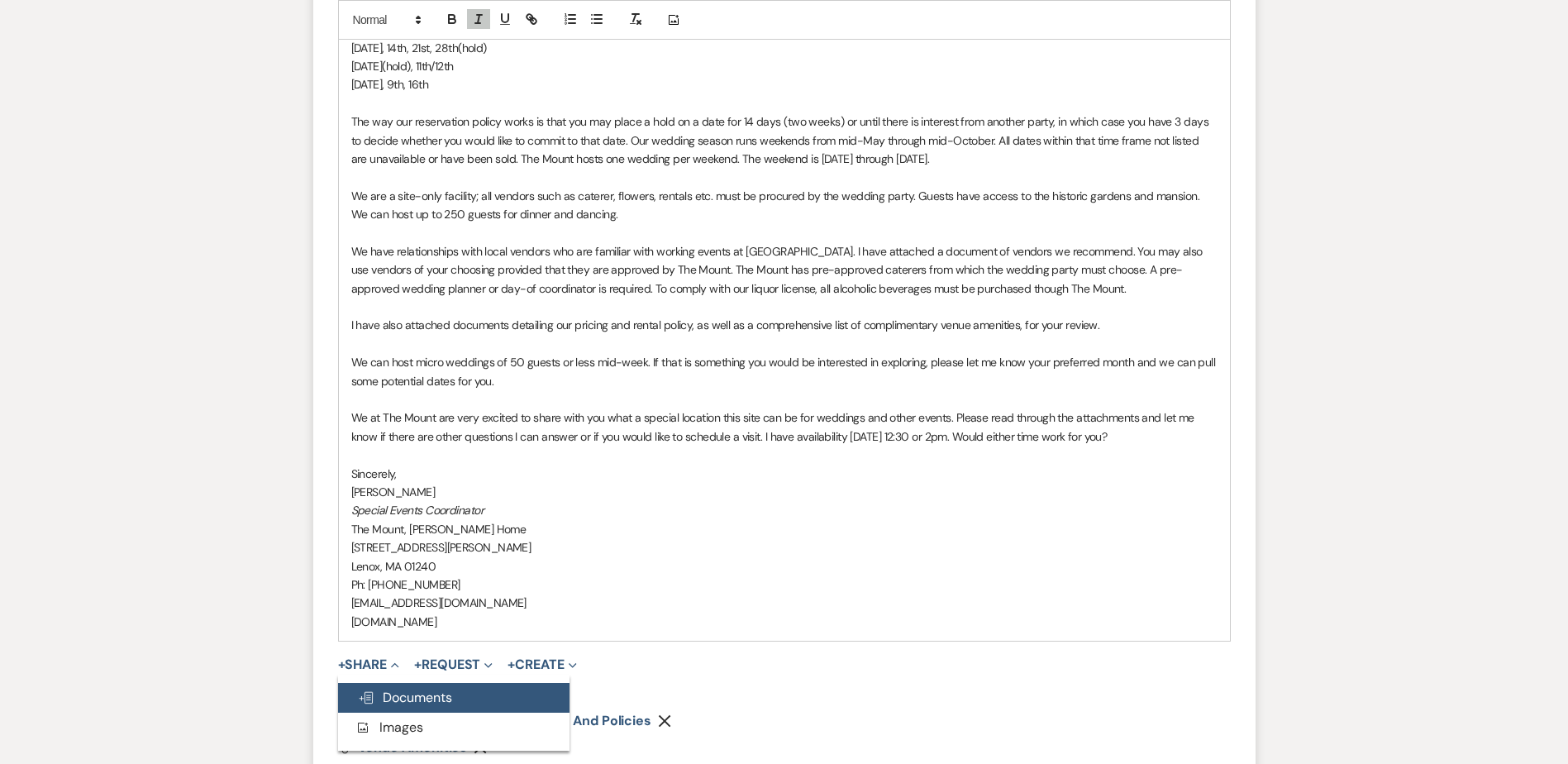
click at [397, 698] on span "Doc Upload Documents" at bounding box center [405, 697] width 94 height 18
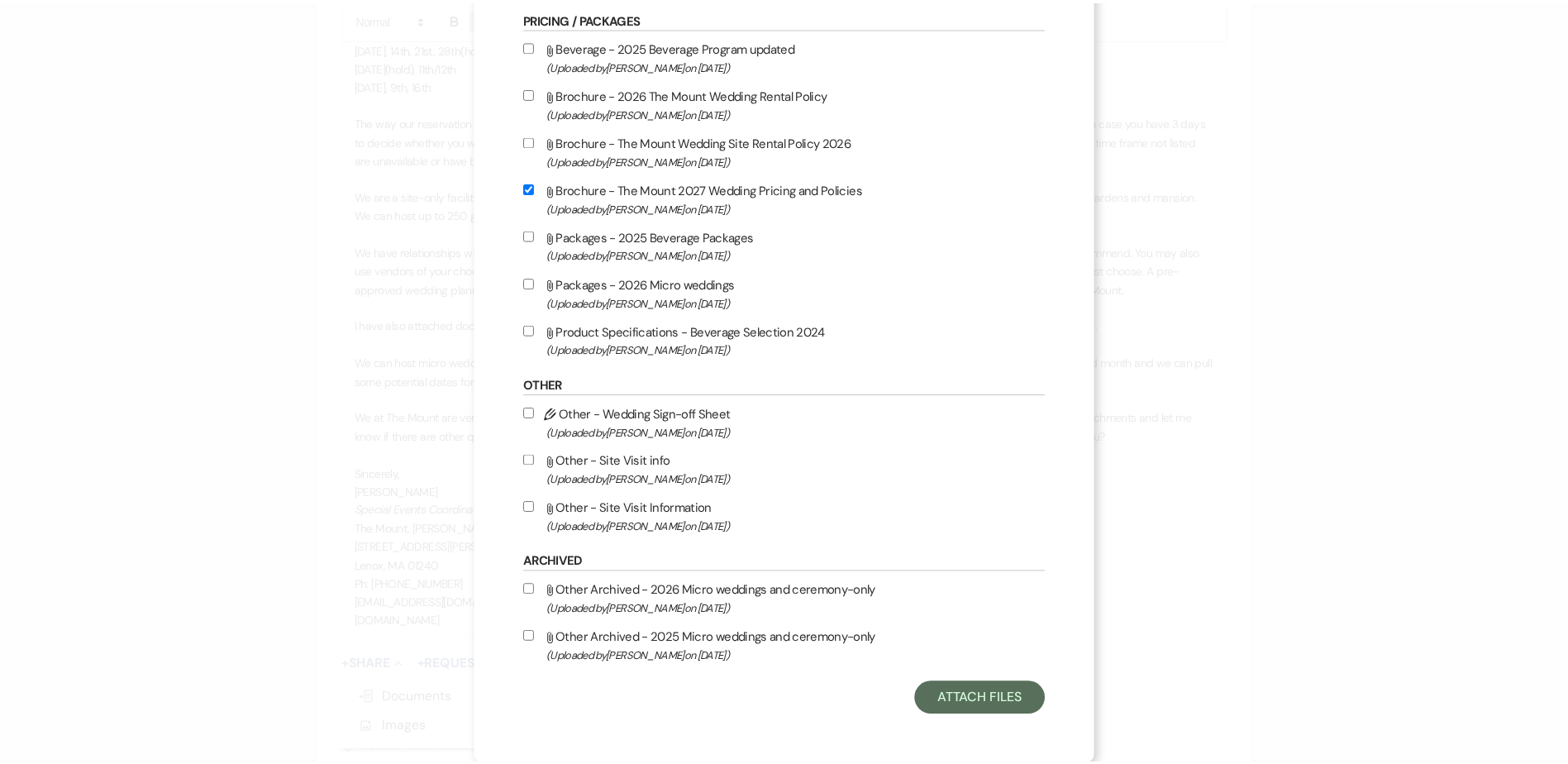
scroll to position [1389, 0]
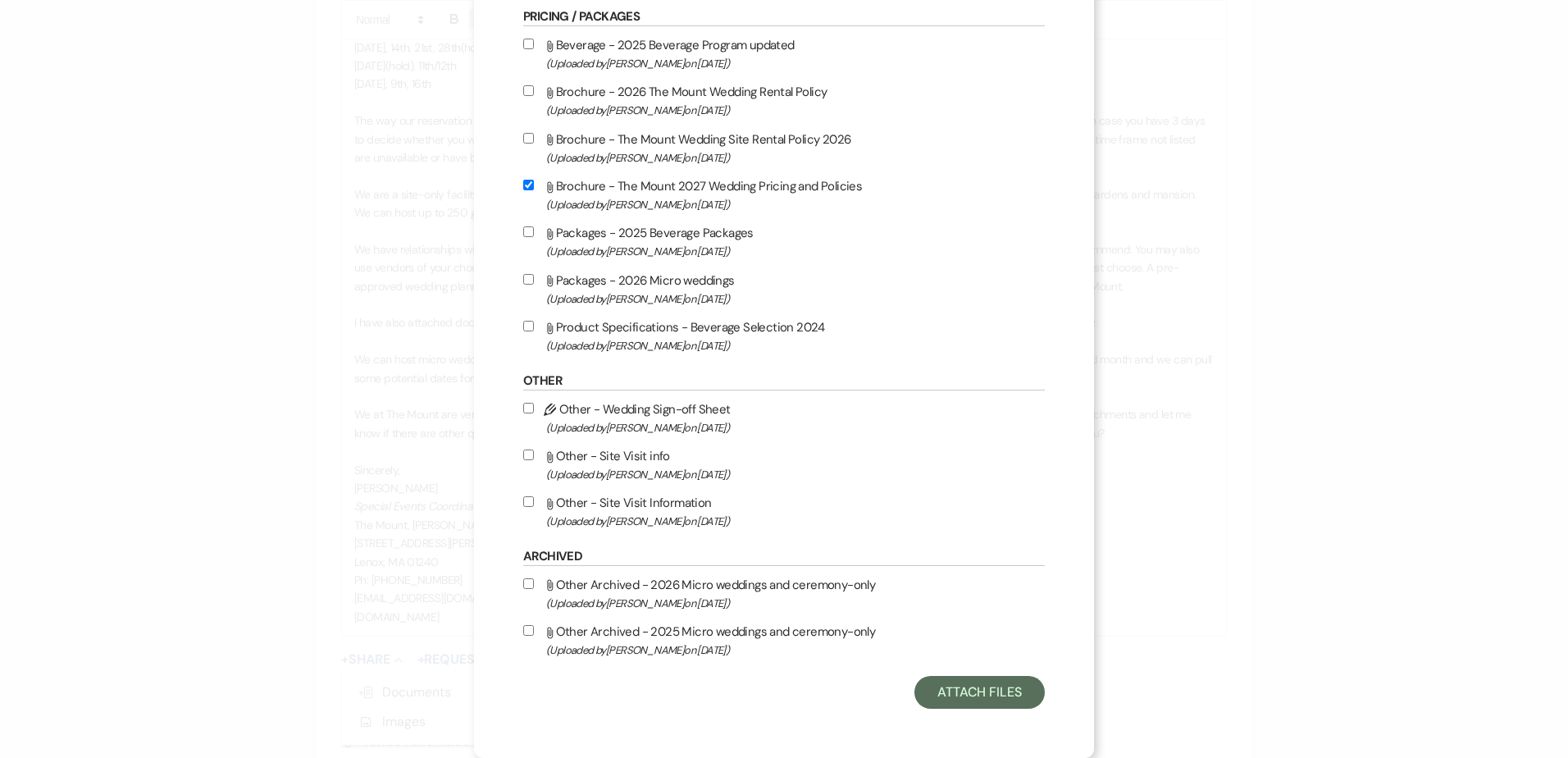
click at [592, 499] on label "Attach File Other - Site Visit Information (Uploaded by [PERSON_NAME] on [DATE]…" at bounding box center [784, 512] width 522 height 39
click at [534, 499] on input "Attach File Other - Site Visit Information (Uploaded by [PERSON_NAME] on [DATE]…" at bounding box center [529, 501] width 11 height 11
checkbox input "true"
click at [944, 698] on button "Attach Files" at bounding box center [979, 692] width 130 height 33
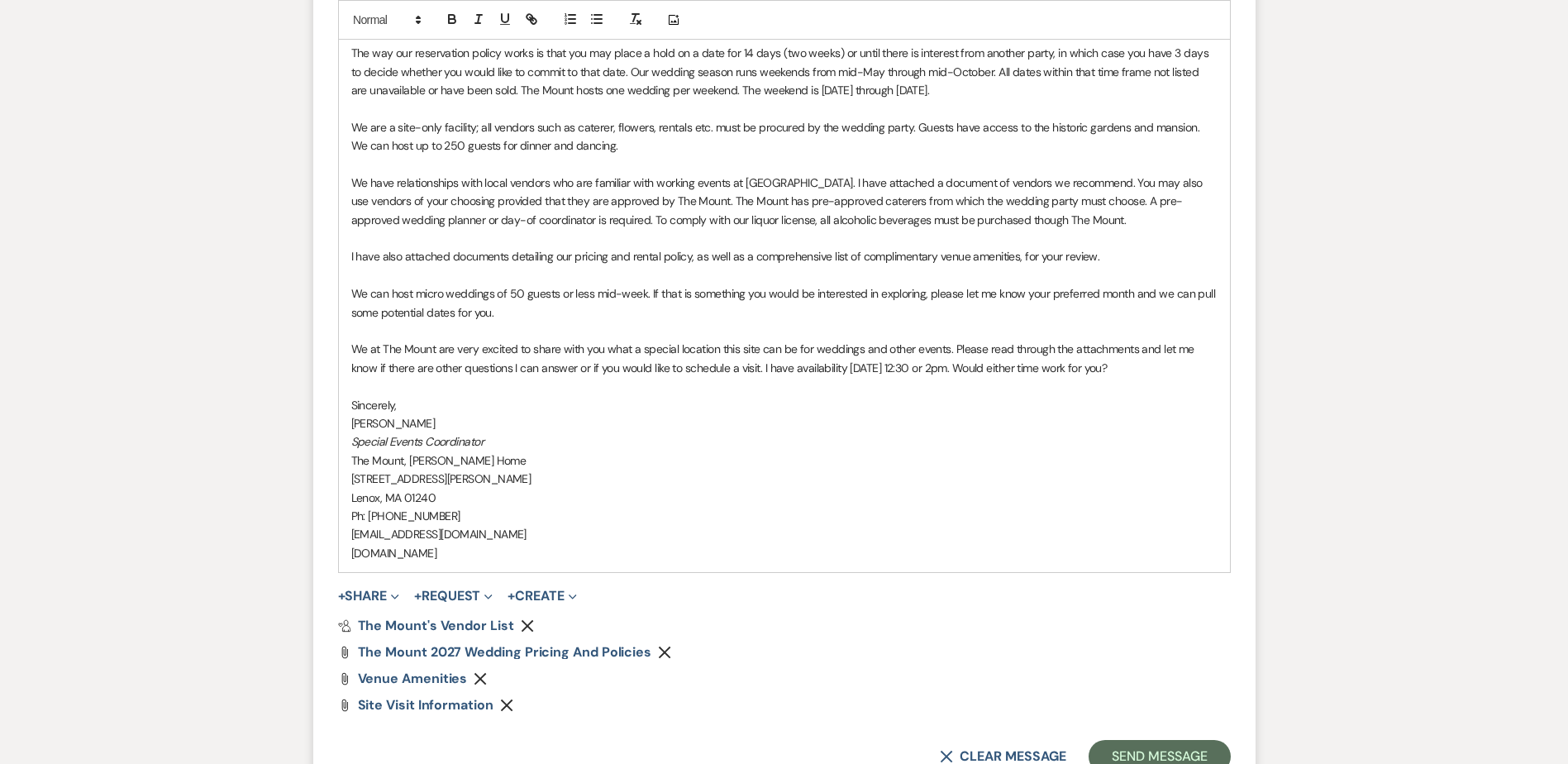
scroll to position [1686, 0]
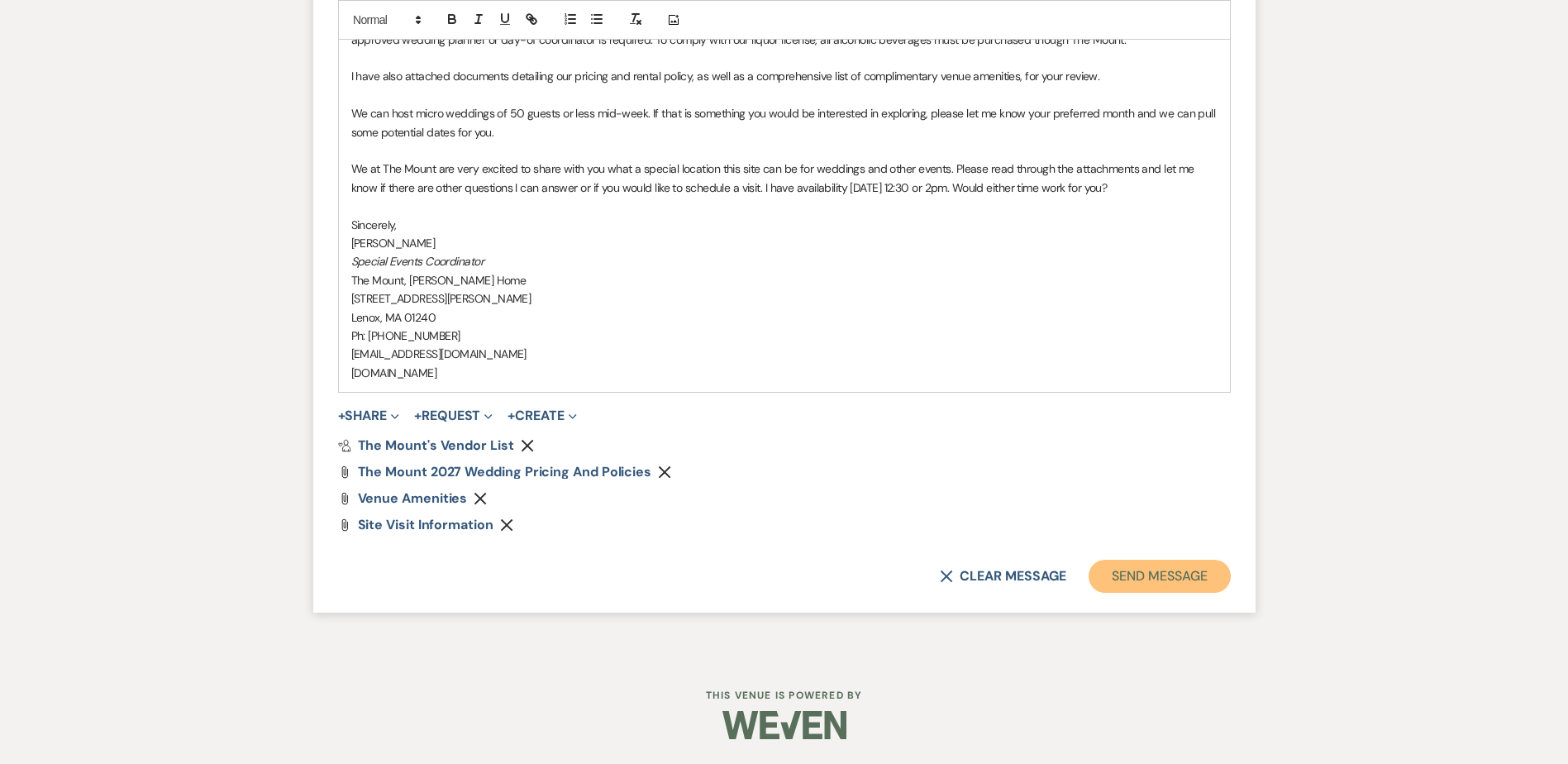
click at [1151, 581] on button "Send Message" at bounding box center [1160, 576] width 141 height 33
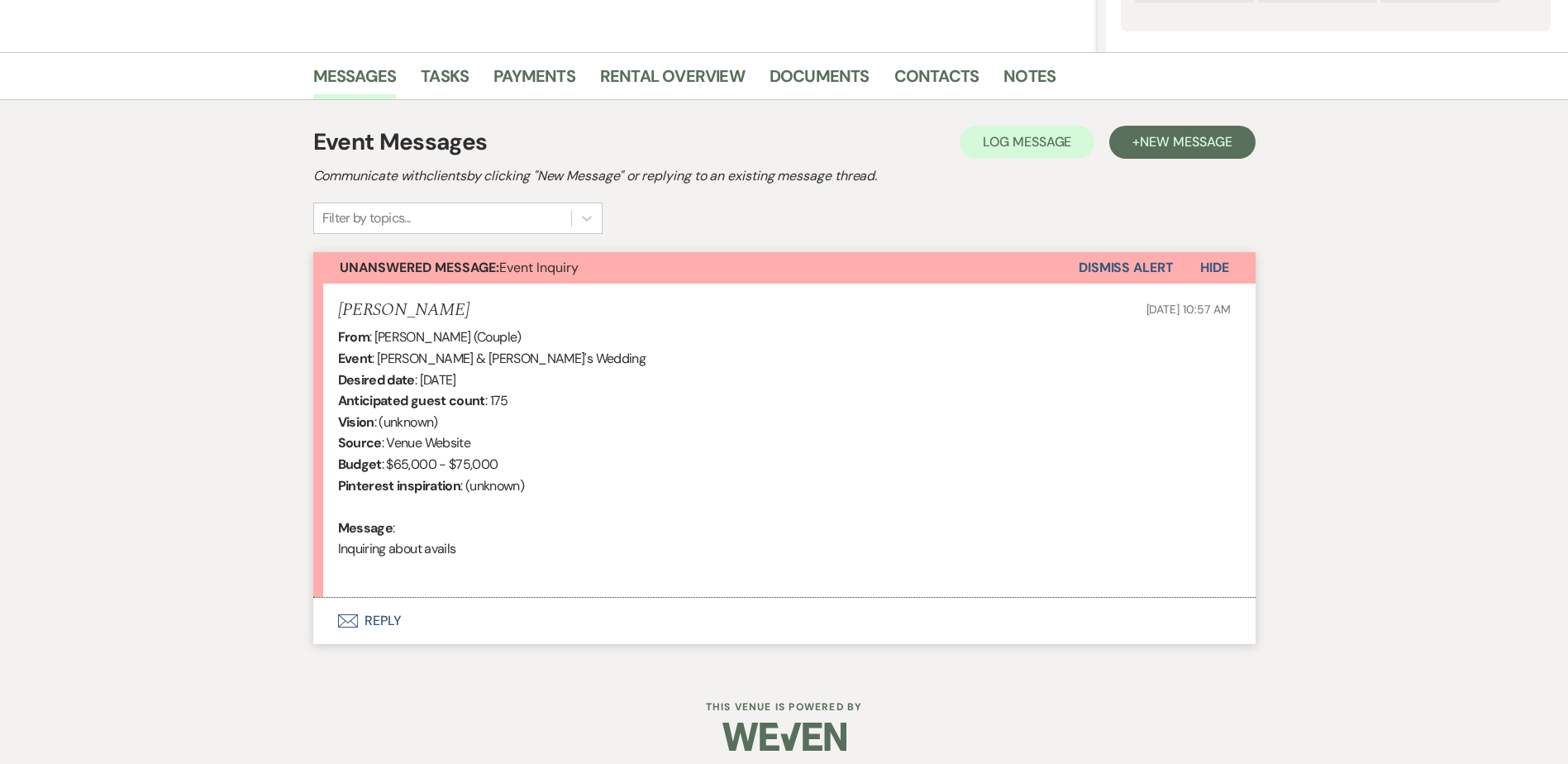
click at [373, 606] on button "Envelope Reply" at bounding box center [784, 620] width 943 height 46
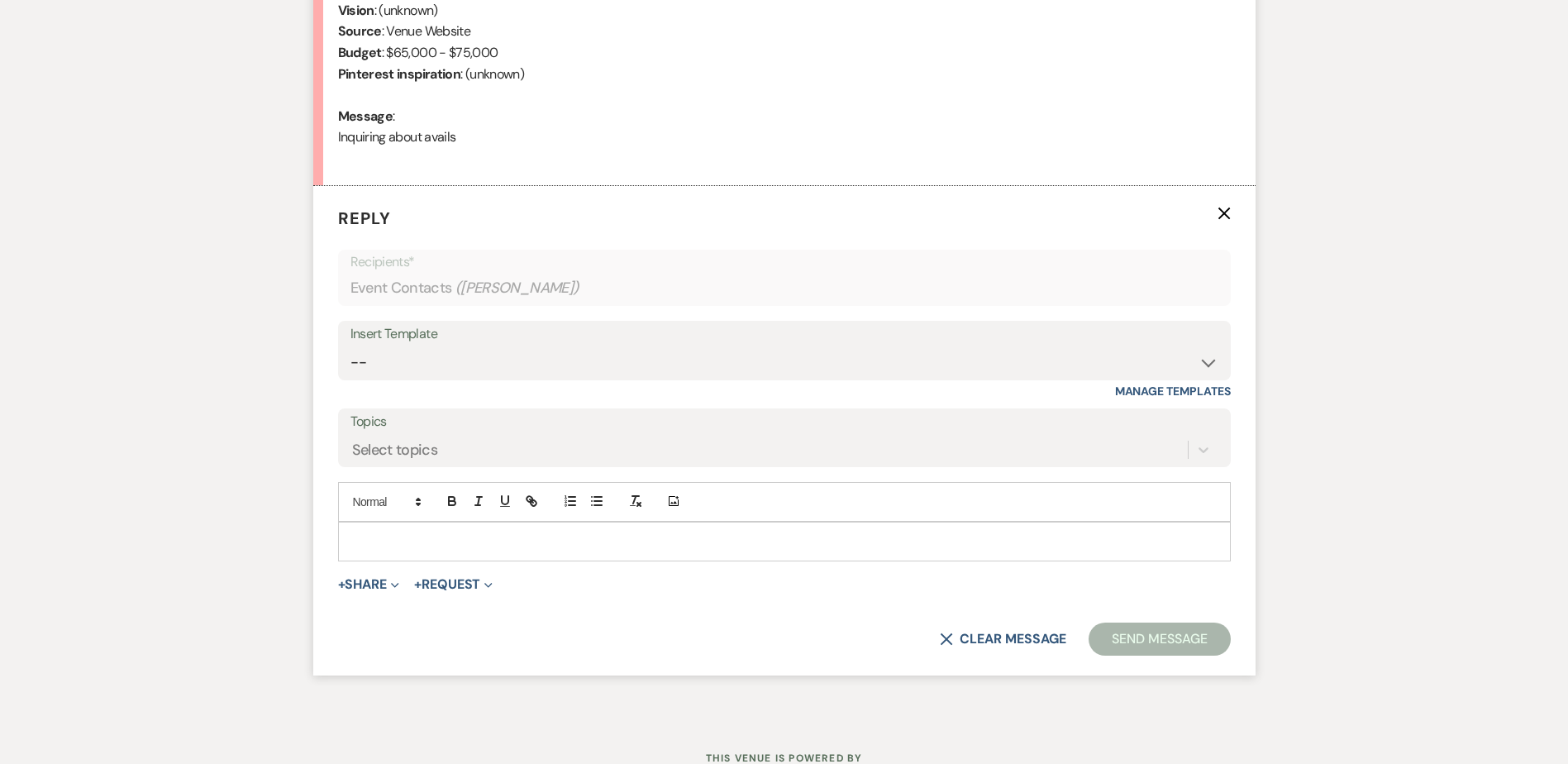
scroll to position [776, 0]
click at [418, 356] on select "-- Weven Planning Portal Introduction (Booked Events) Initial Inquiry Response …" at bounding box center [784, 360] width 868 height 32
select select "5515"
click at [350, 344] on select "-- Weven Planning Portal Introduction (Booked Events) Initial Inquiry Response …" at bounding box center [784, 360] width 868 height 32
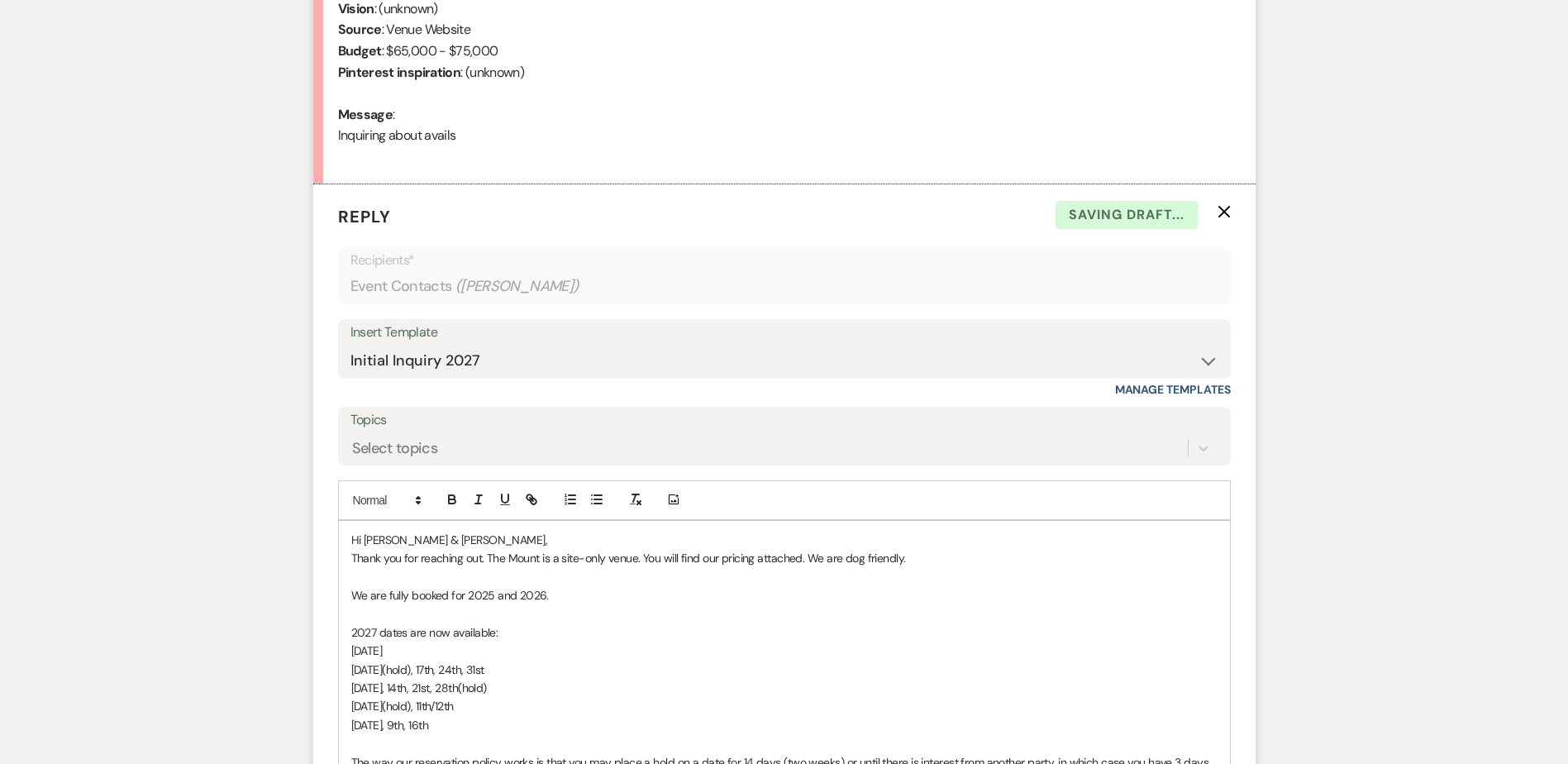
click at [435, 417] on label "Topics" at bounding box center [784, 420] width 868 height 24
click at [354, 436] on input "Topics" at bounding box center [353, 447] width 2 height 23
click at [459, 451] on div "Select topics" at bounding box center [769, 447] width 838 height 28
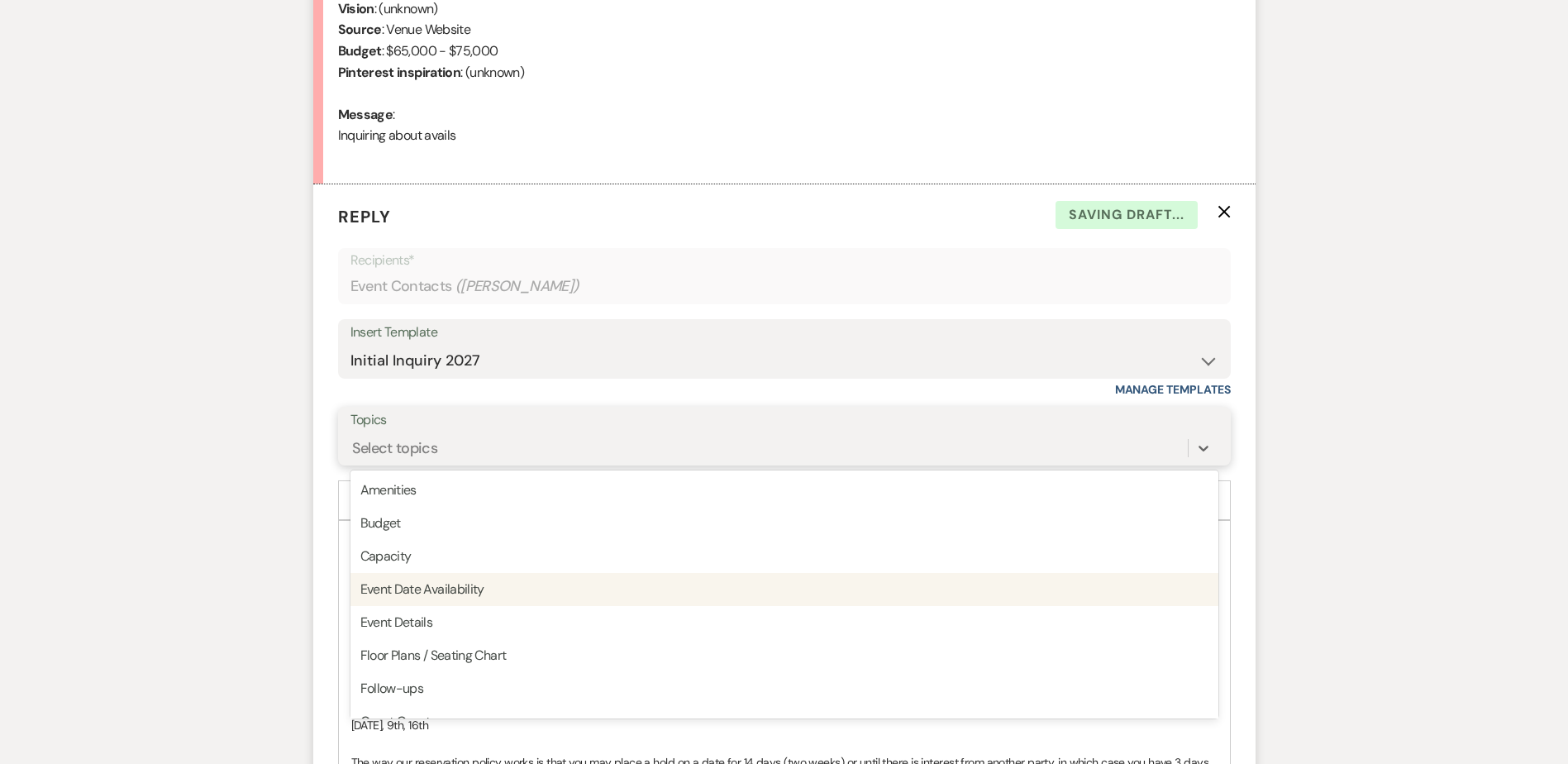
click at [505, 595] on div "Event Date Availability" at bounding box center [784, 589] width 868 height 33
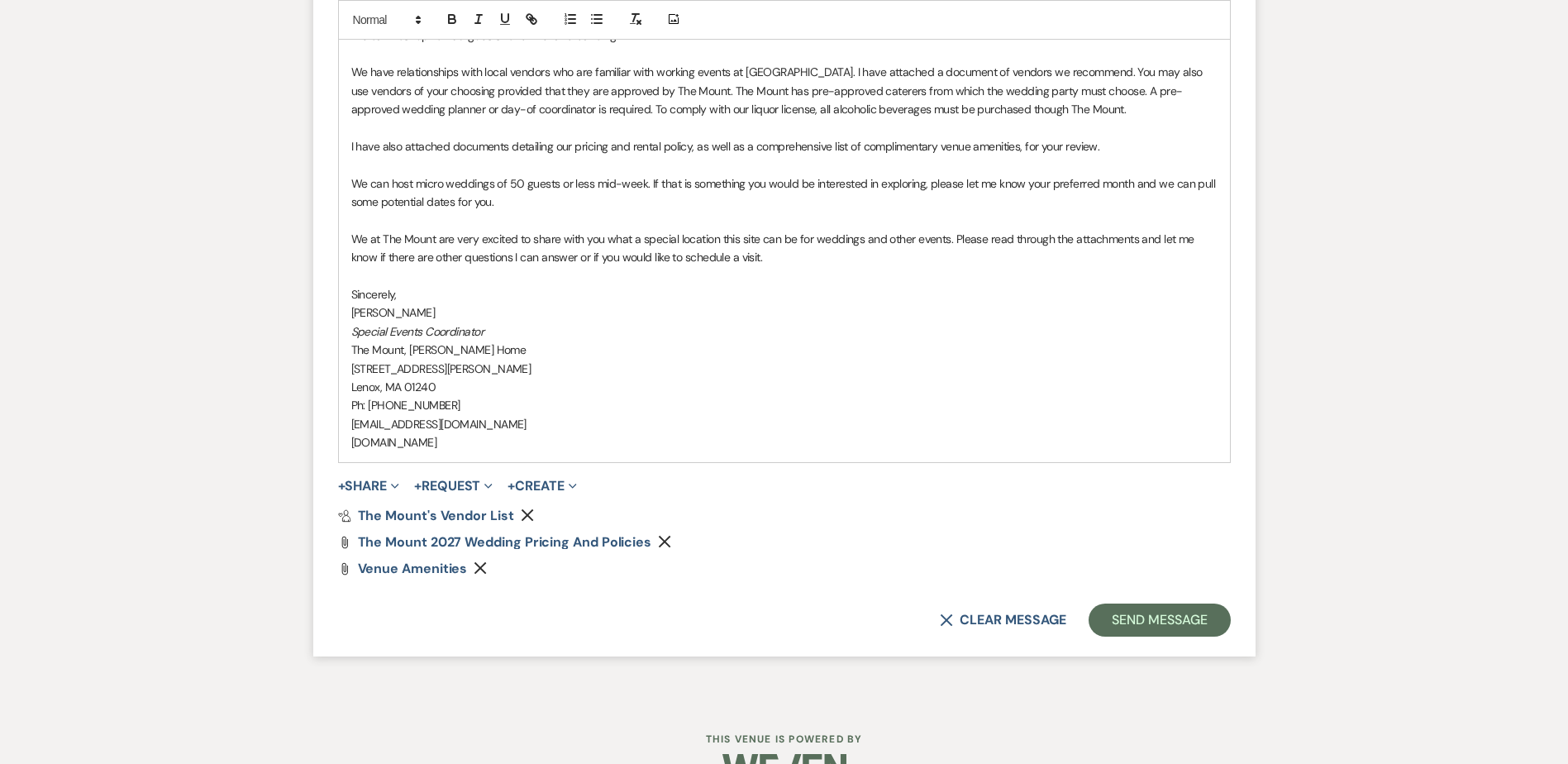
scroll to position [1603, 0]
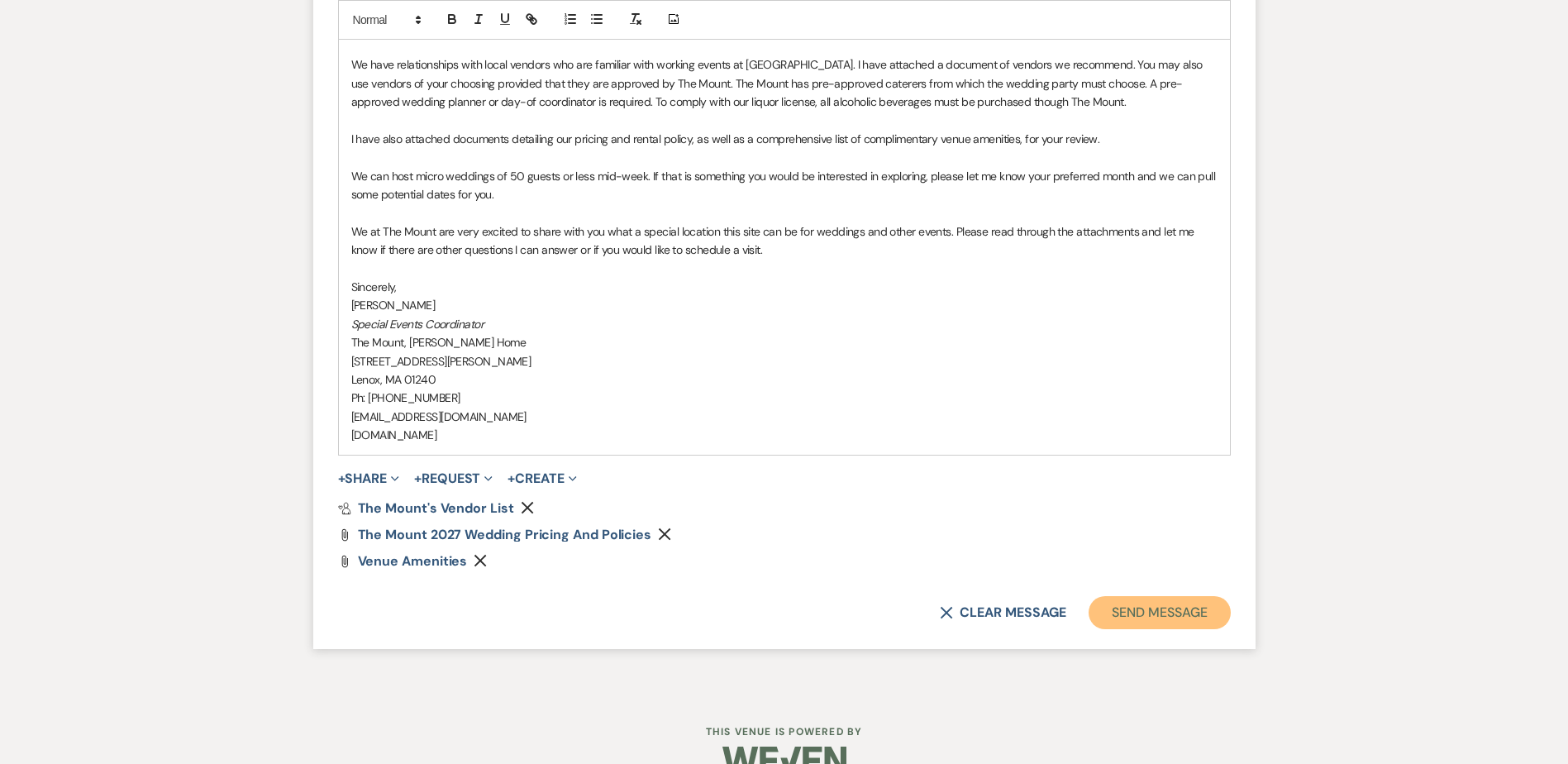
click at [1172, 616] on button "Send Message" at bounding box center [1160, 613] width 141 height 33
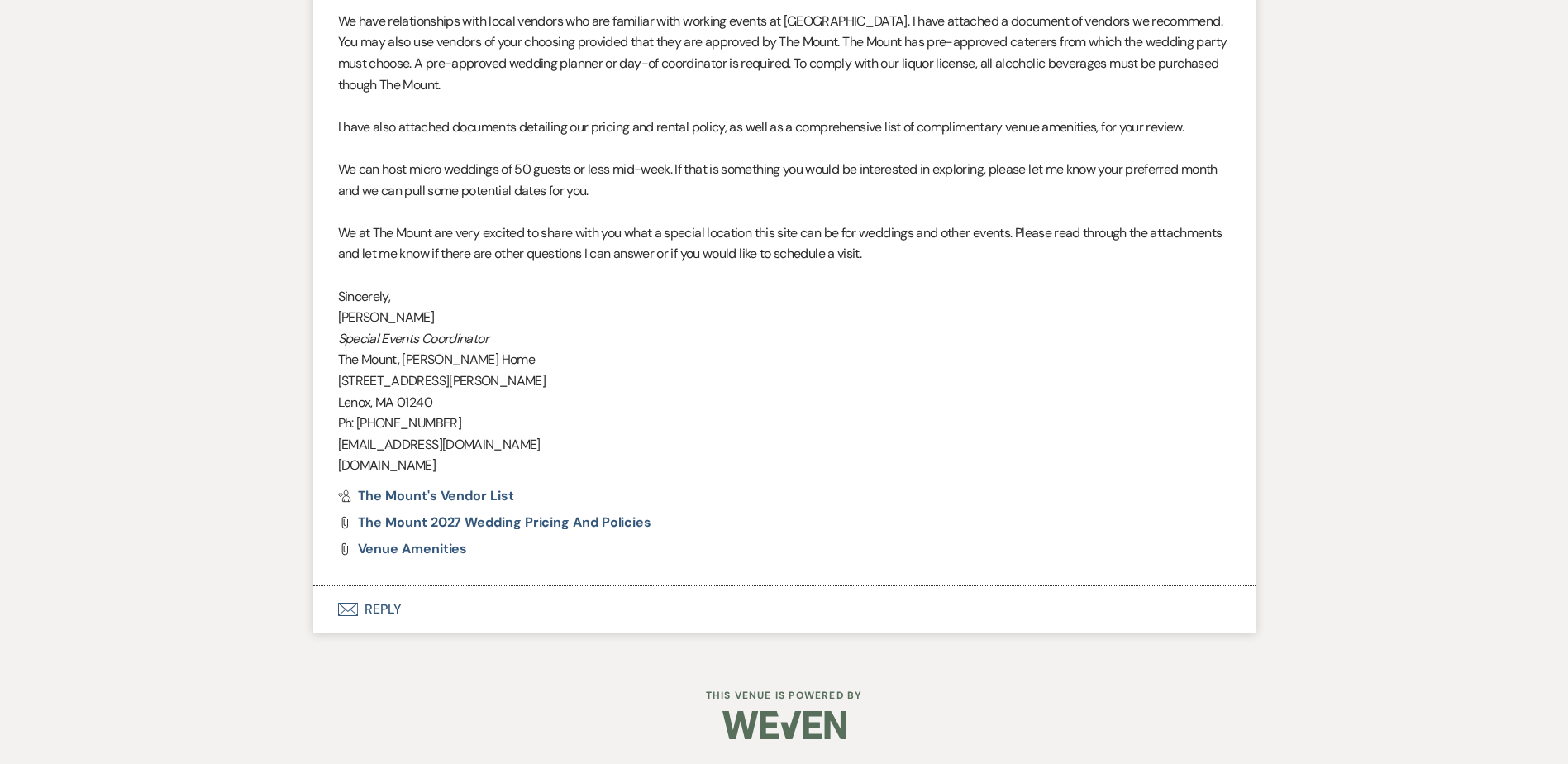
scroll to position [1441, 0]
